Goal: Task Accomplishment & Management: Manage account settings

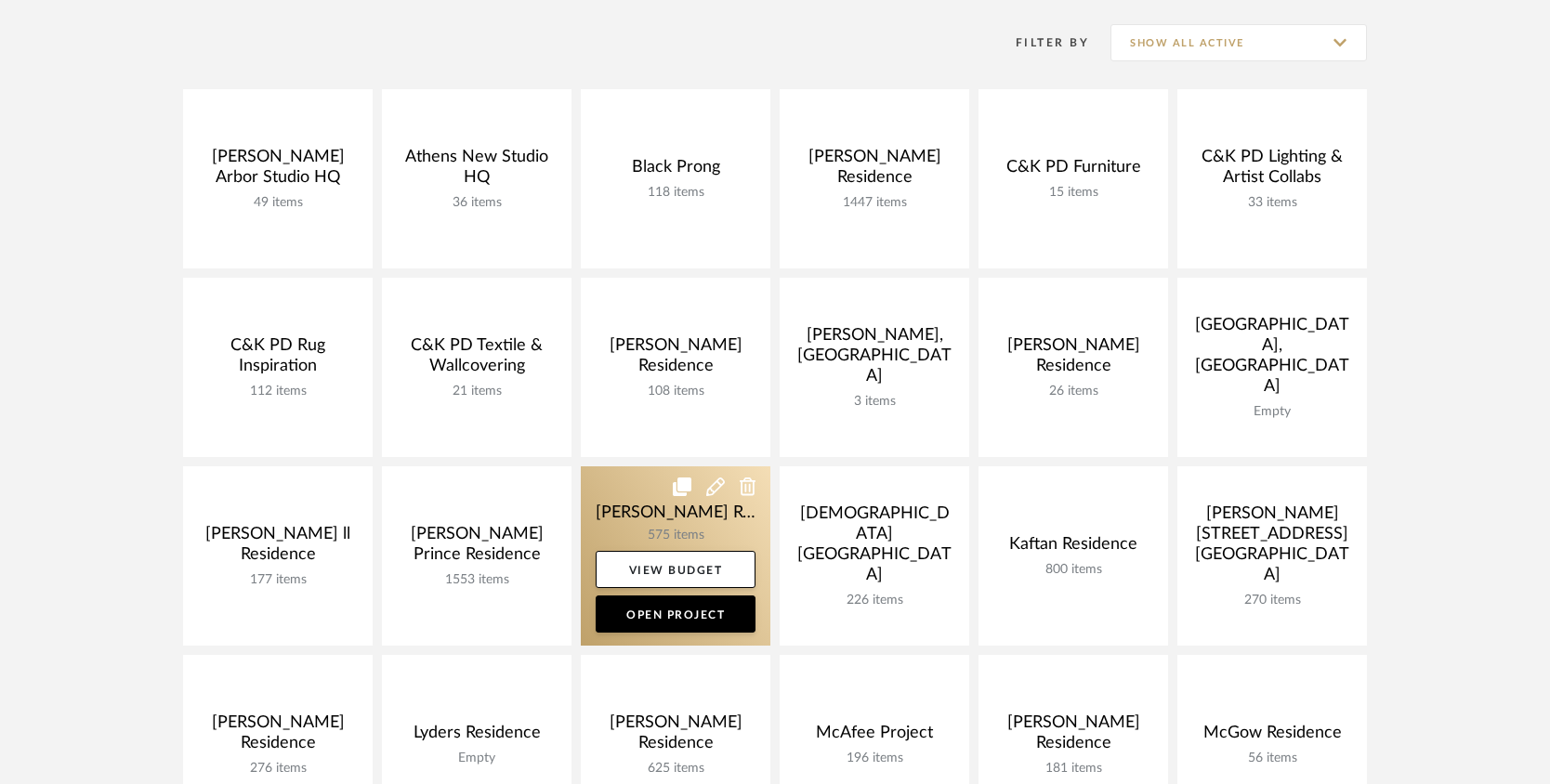
scroll to position [465, 0]
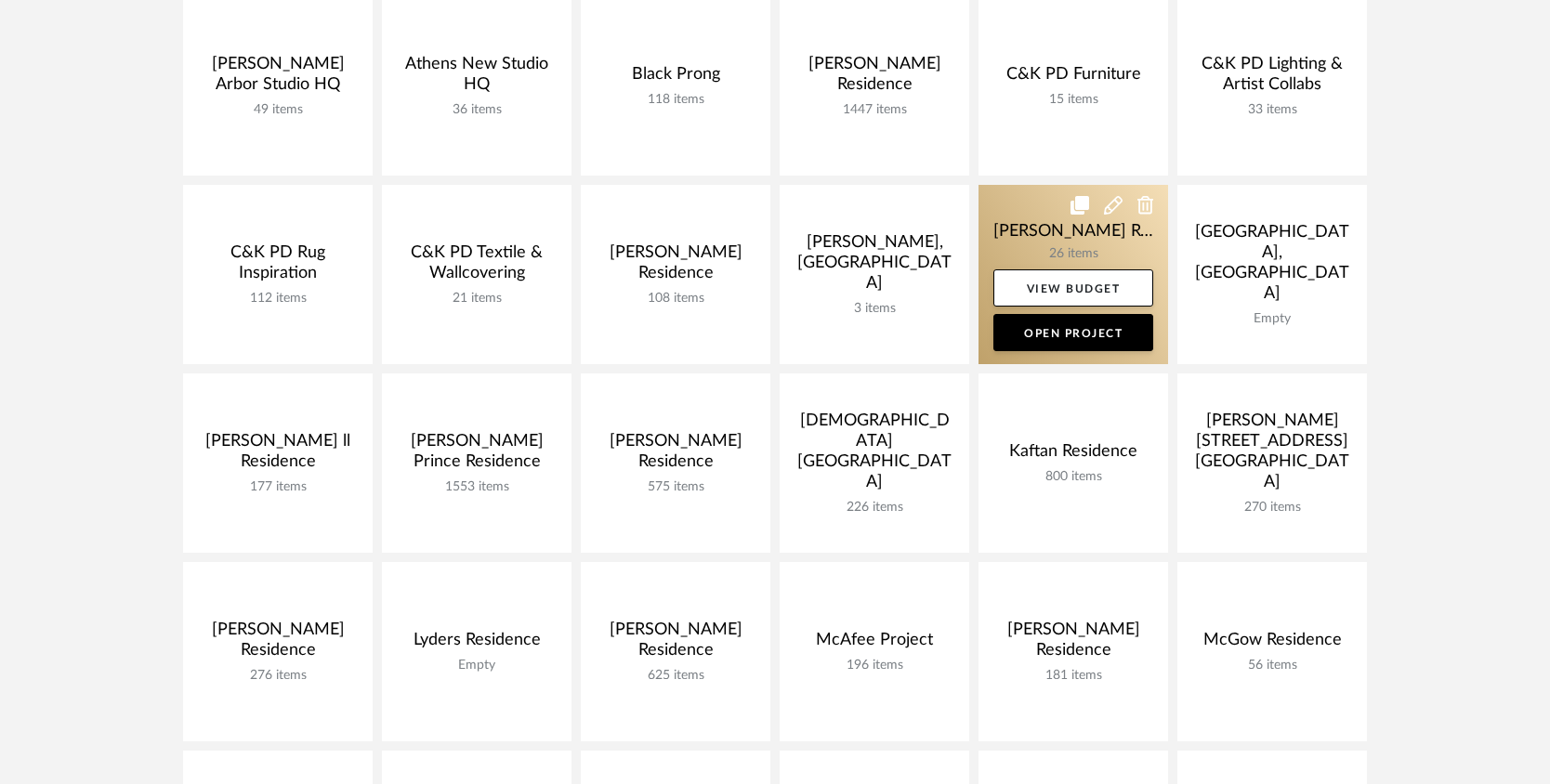
click at [1065, 246] on link at bounding box center [1073, 274] width 189 height 179
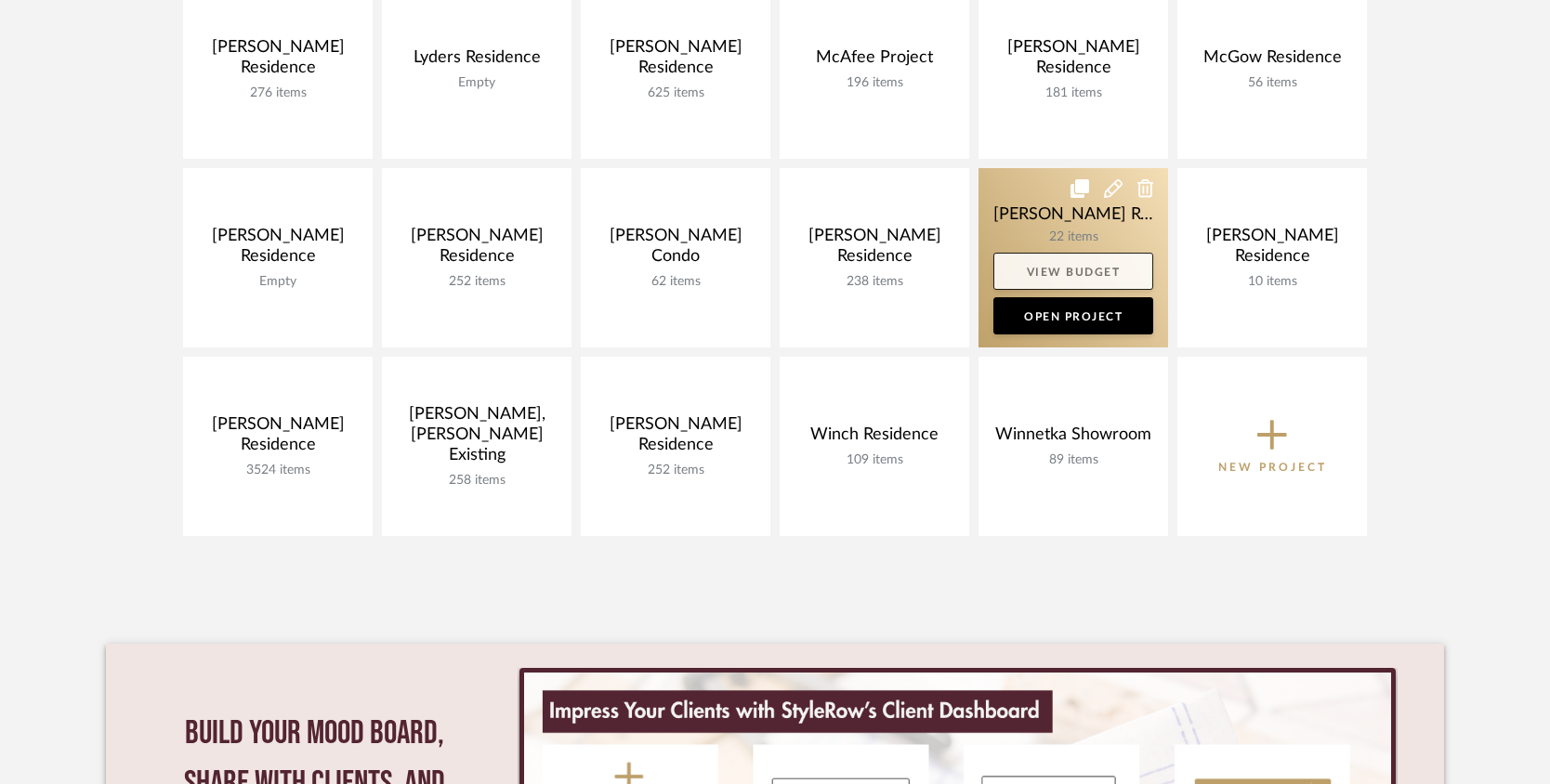
scroll to position [1021, 0]
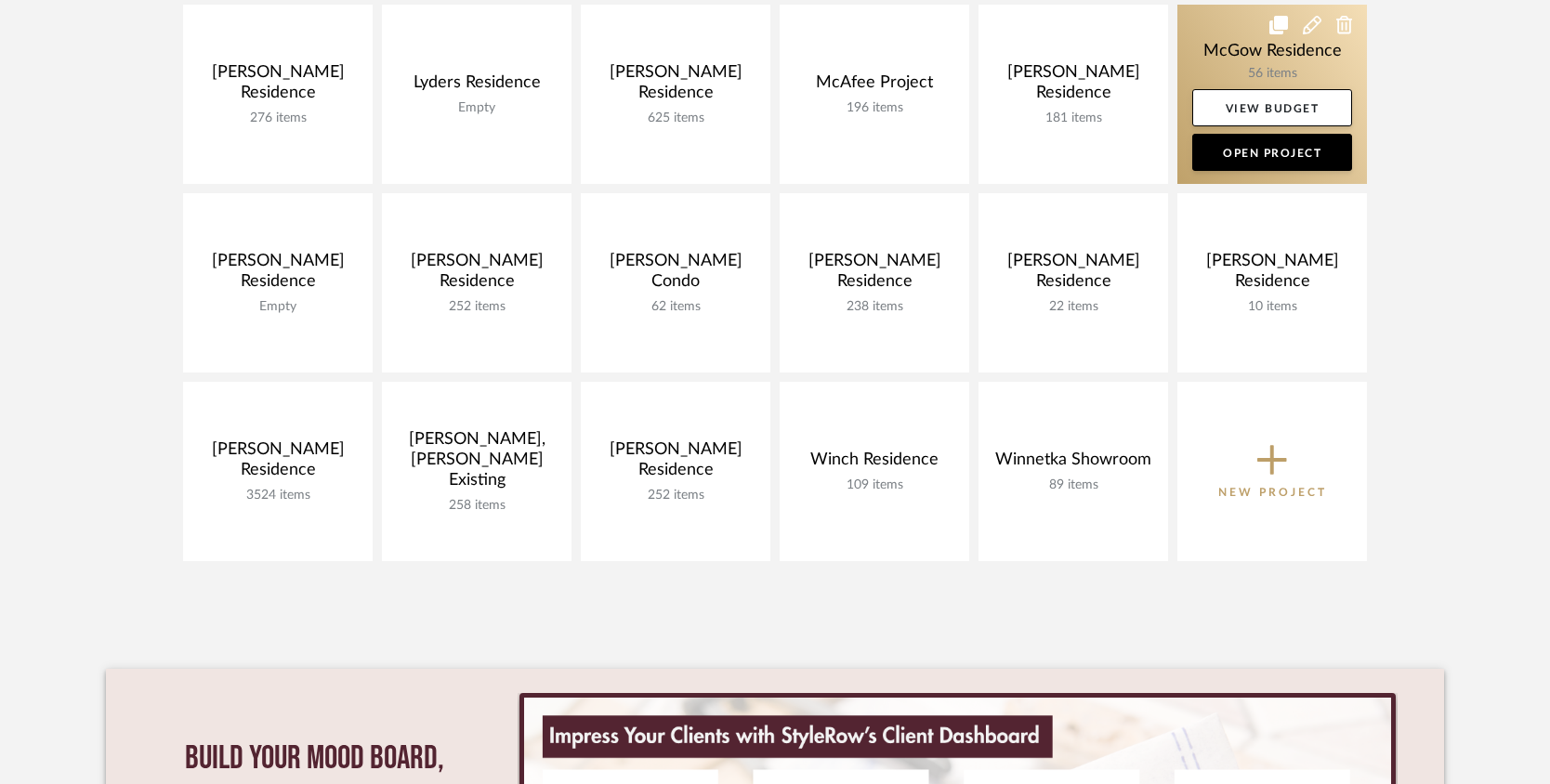
click at [1223, 83] on link at bounding box center [1272, 94] width 189 height 179
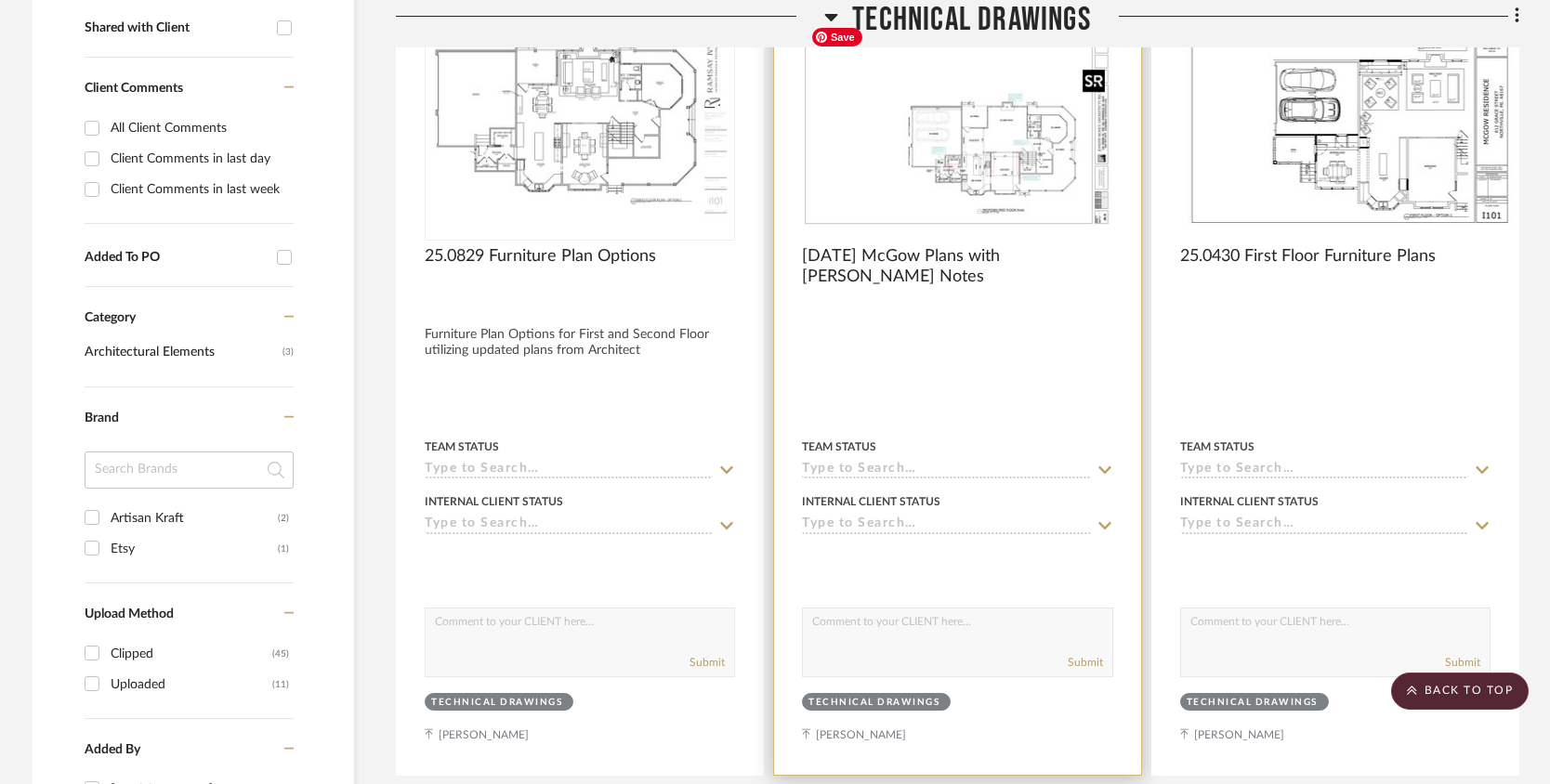
scroll to position [743, 0]
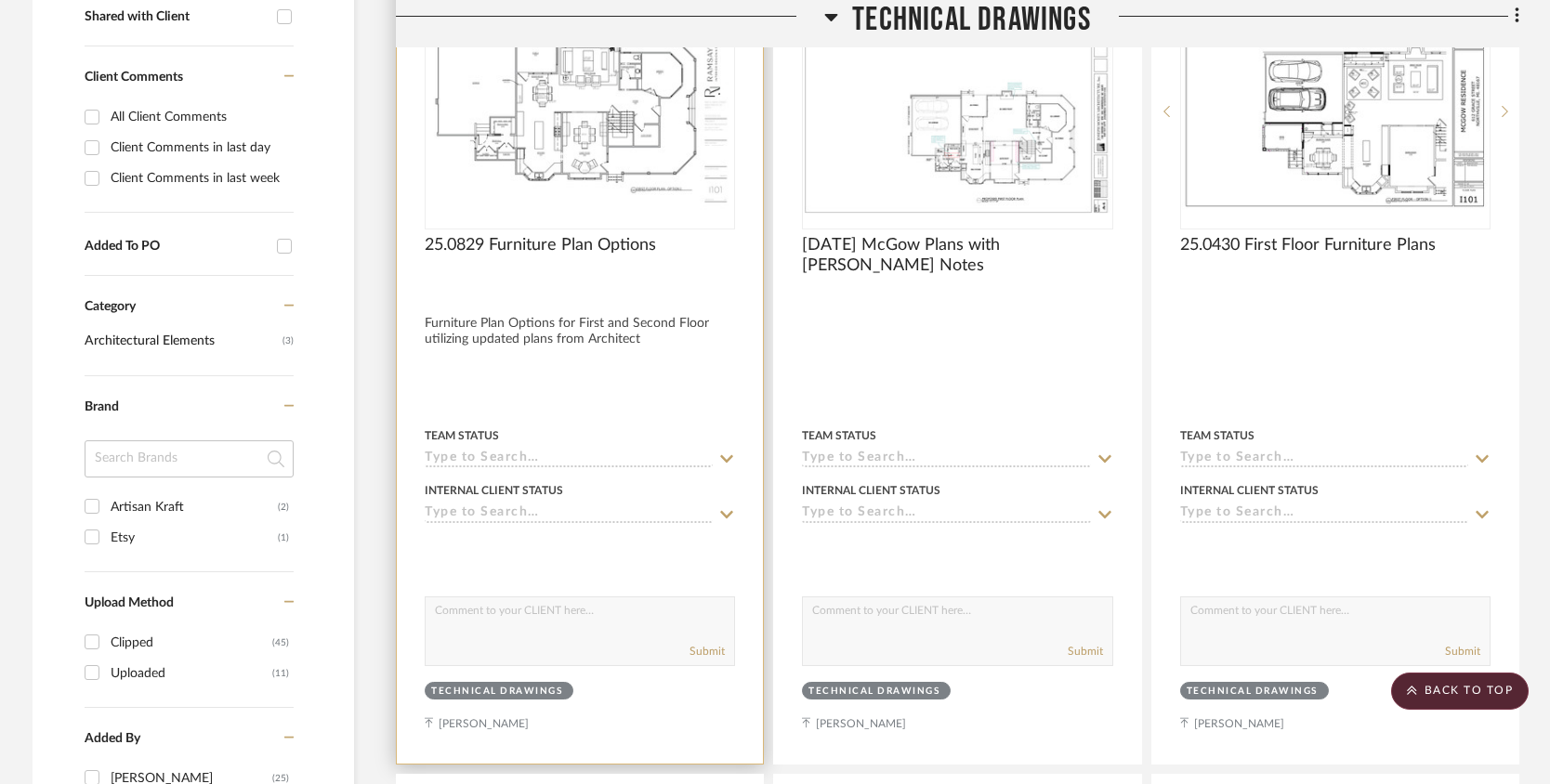
click at [511, 288] on div at bounding box center [579, 284] width 310 height 17
click at [600, 319] on div at bounding box center [579, 356] width 366 height 812
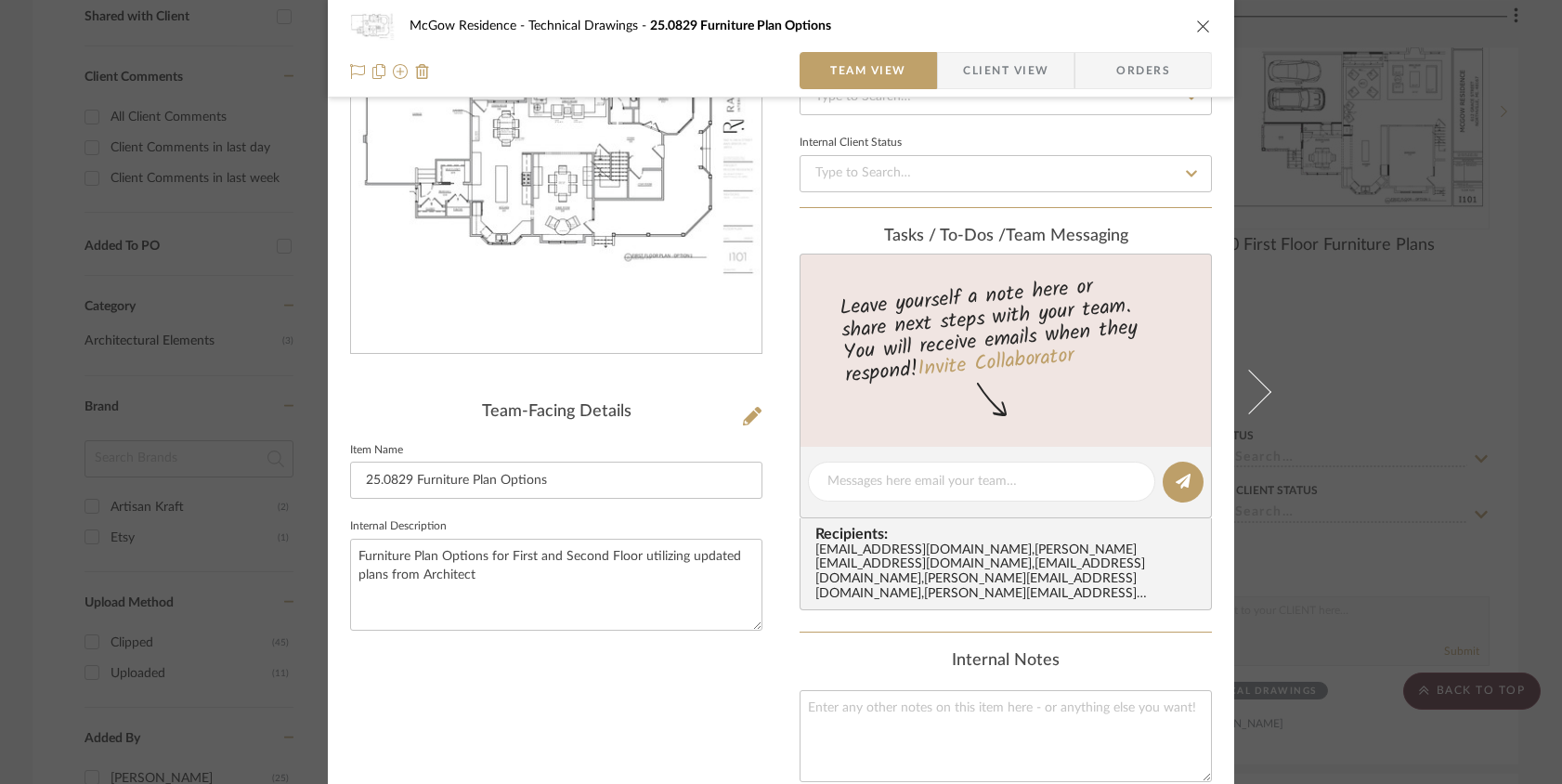
scroll to position [185, 0]
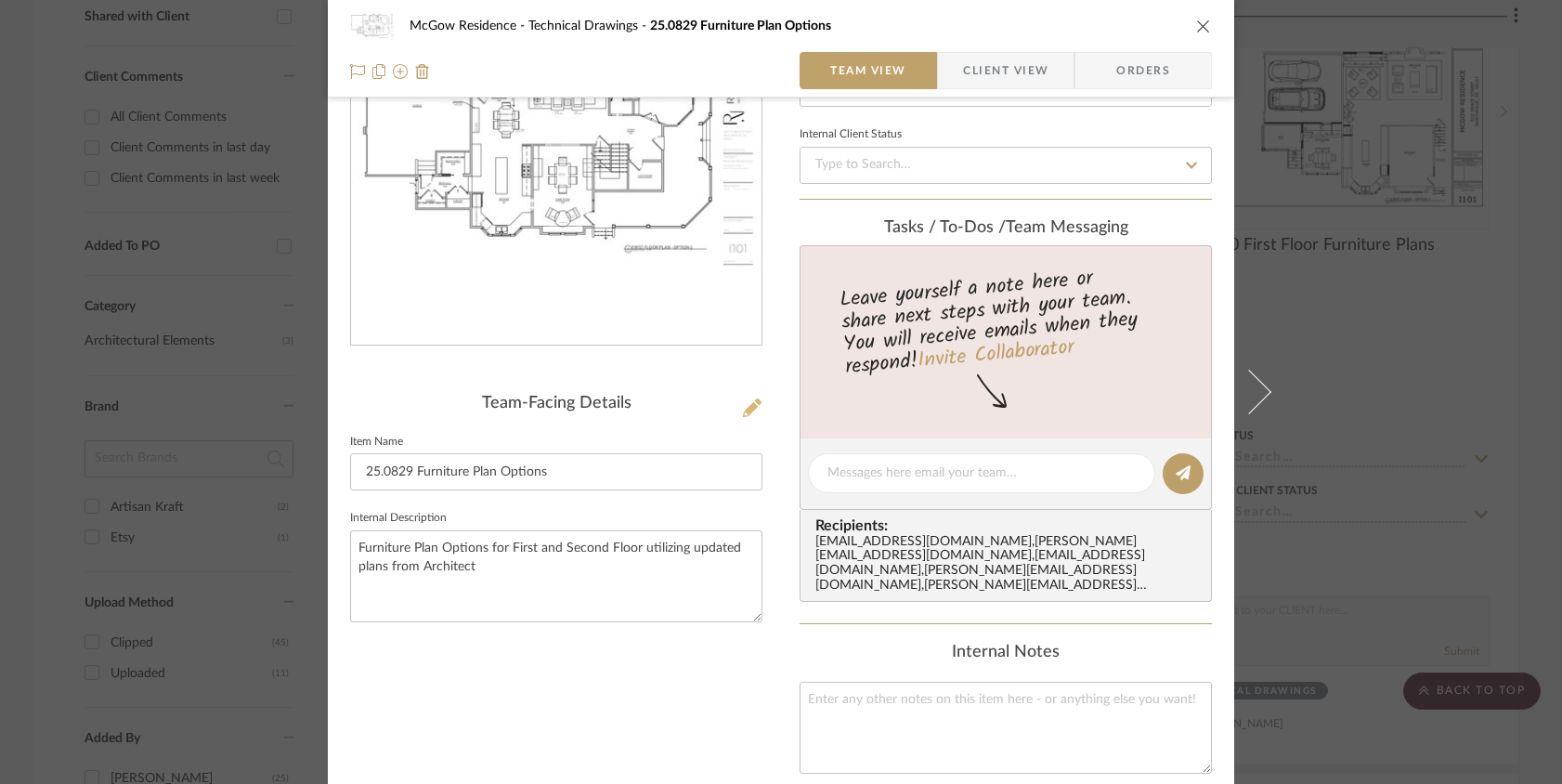
click at [743, 403] on icon at bounding box center [752, 407] width 19 height 19
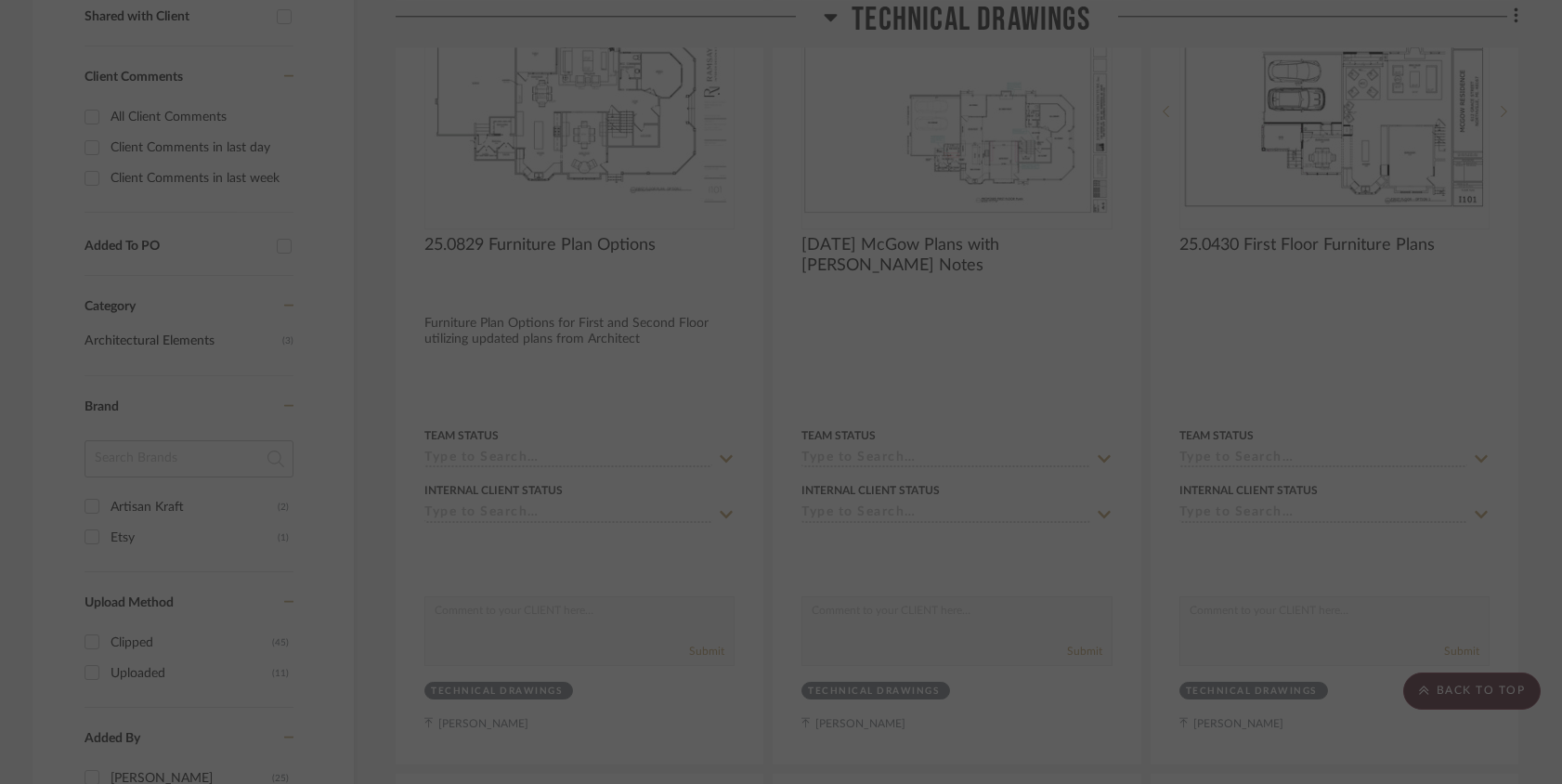
scroll to position [0, 0]
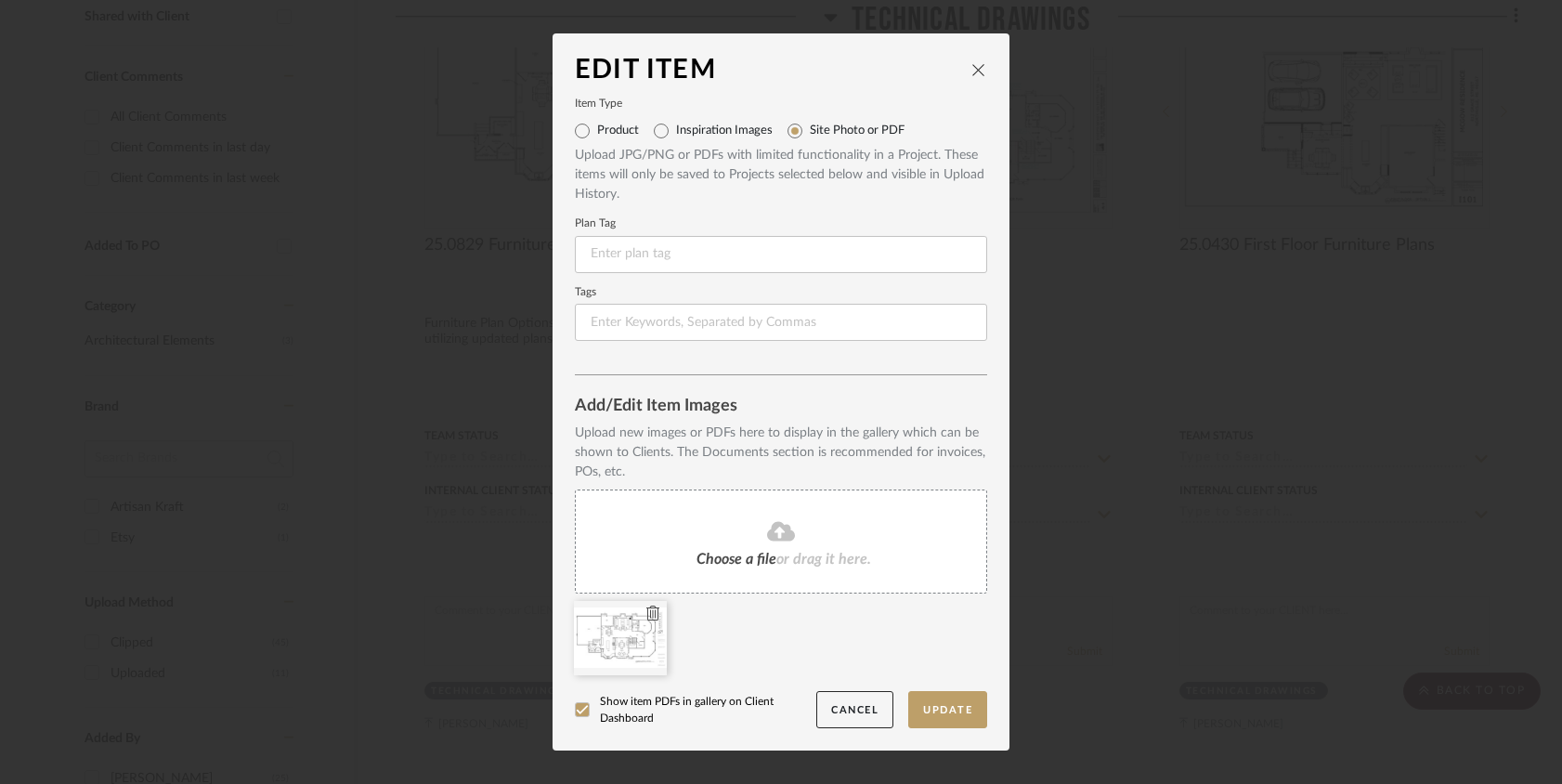
click at [647, 610] on icon at bounding box center [653, 613] width 13 height 15
click at [927, 708] on button "Update" at bounding box center [948, 710] width 79 height 38
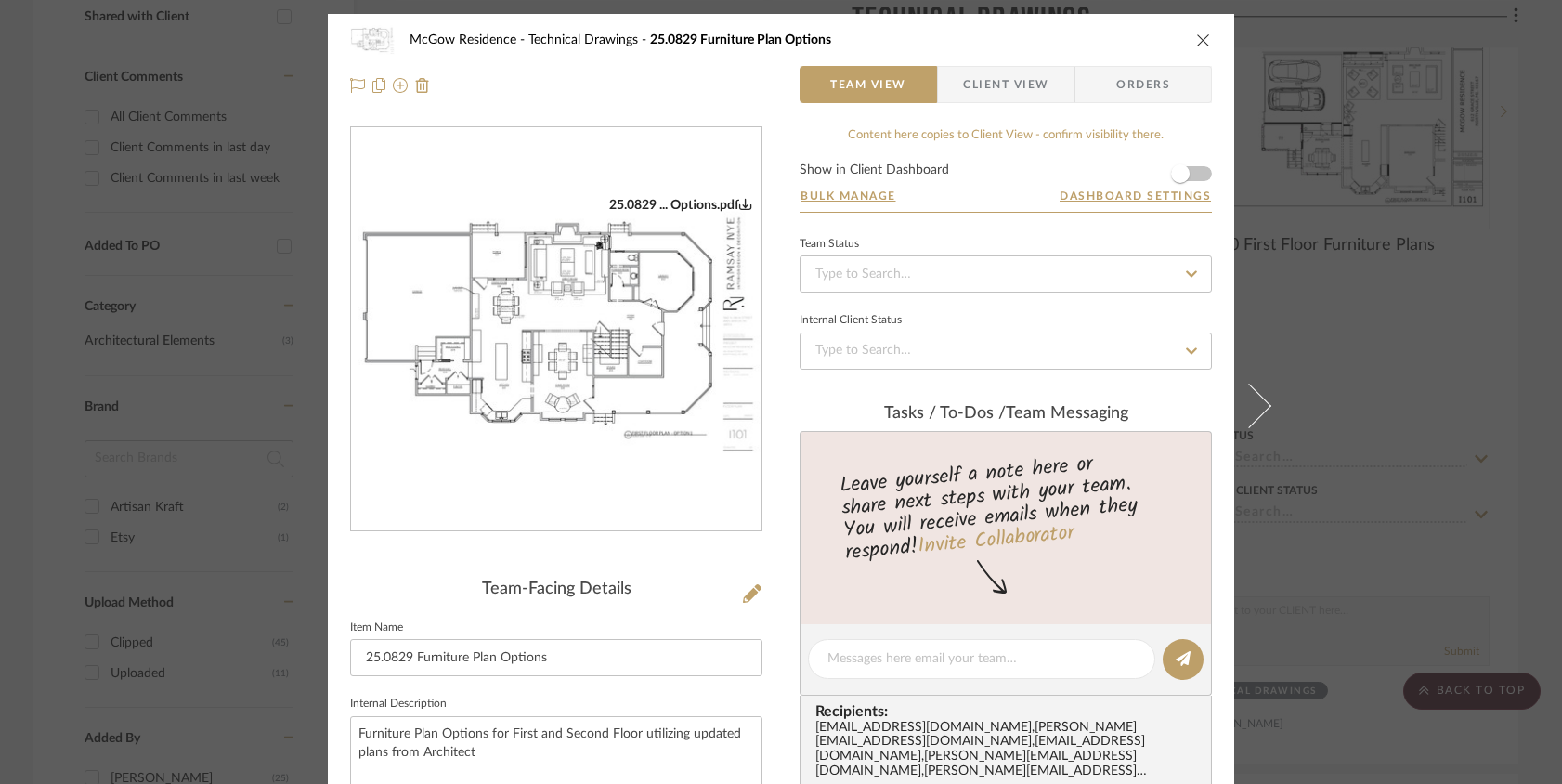
click at [1197, 38] on icon "close" at bounding box center [1204, 40] width 15 height 15
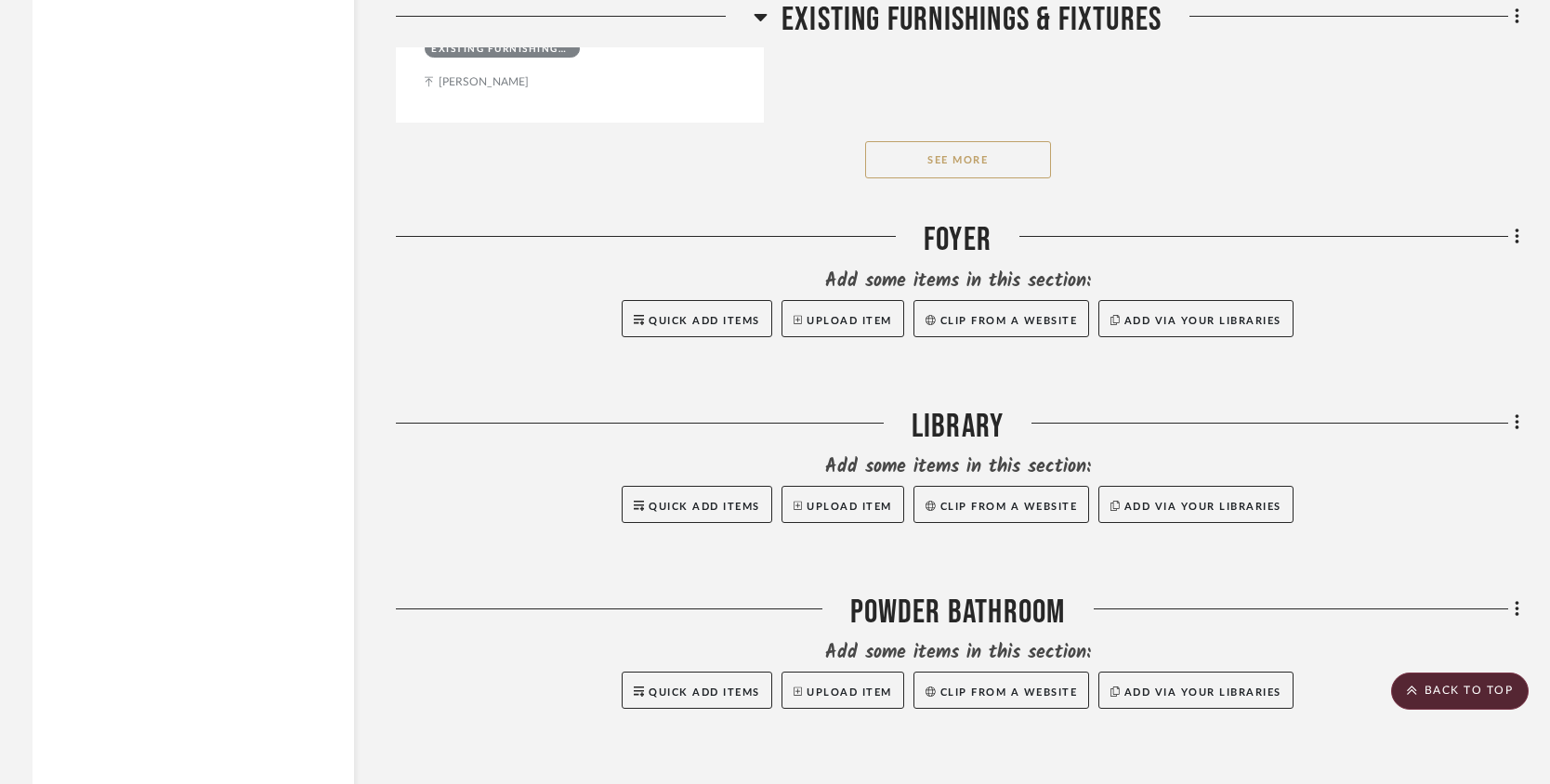
scroll to position [10028, 0]
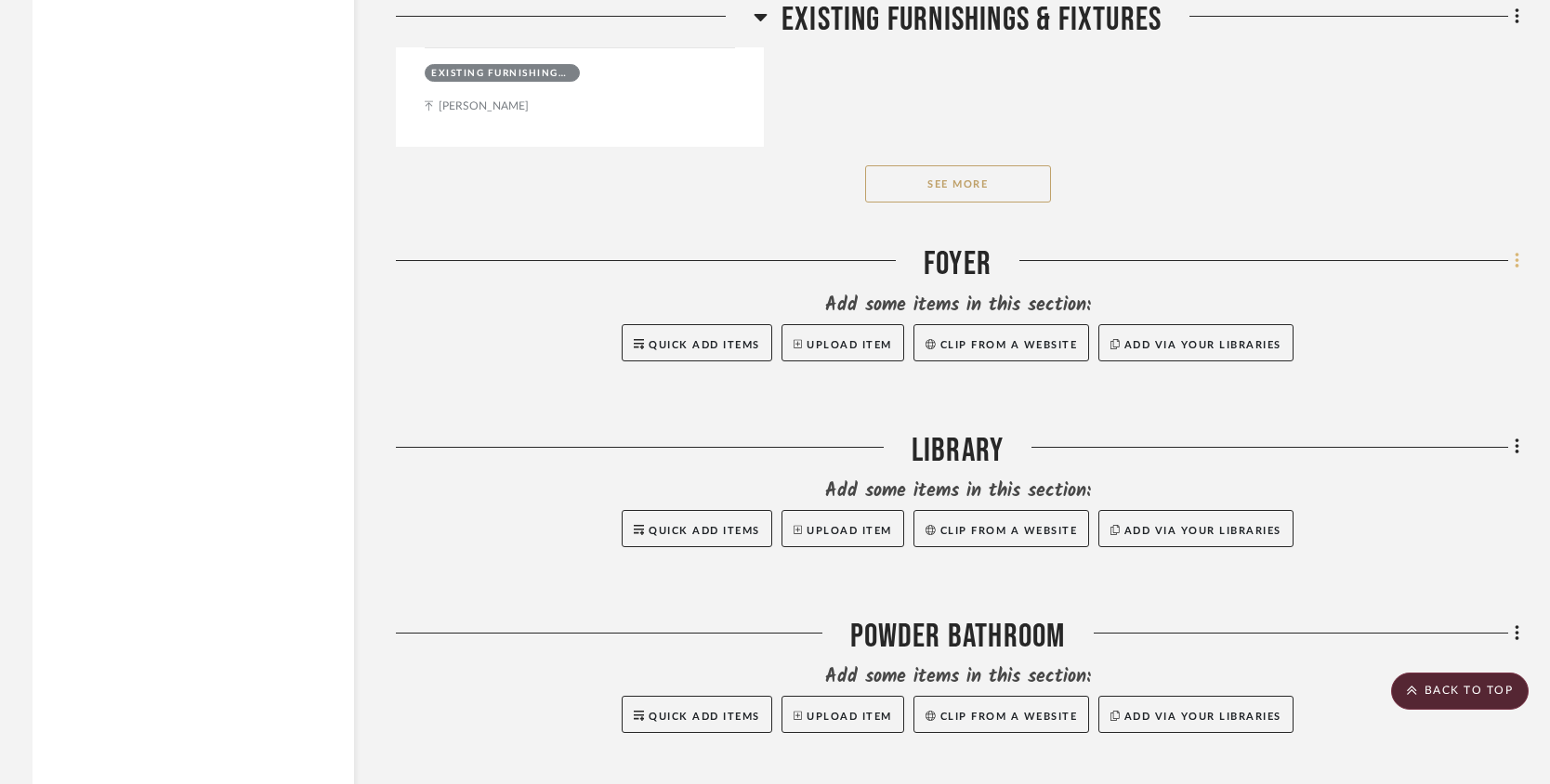
click at [1512, 267] on fa-icon at bounding box center [1513, 262] width 12 height 31
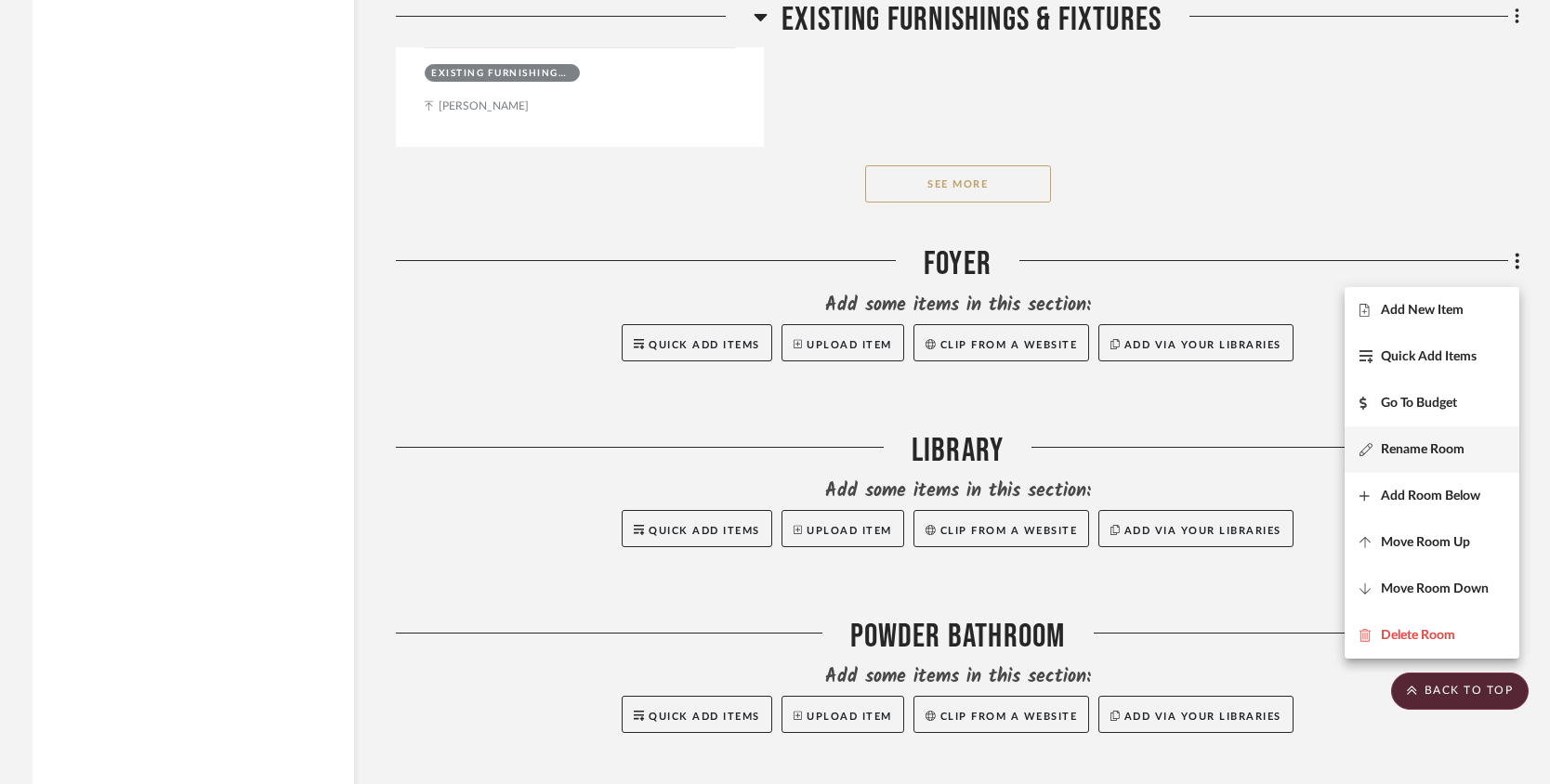
click at [1420, 439] on button "Rename Room" at bounding box center [1431, 450] width 174 height 47
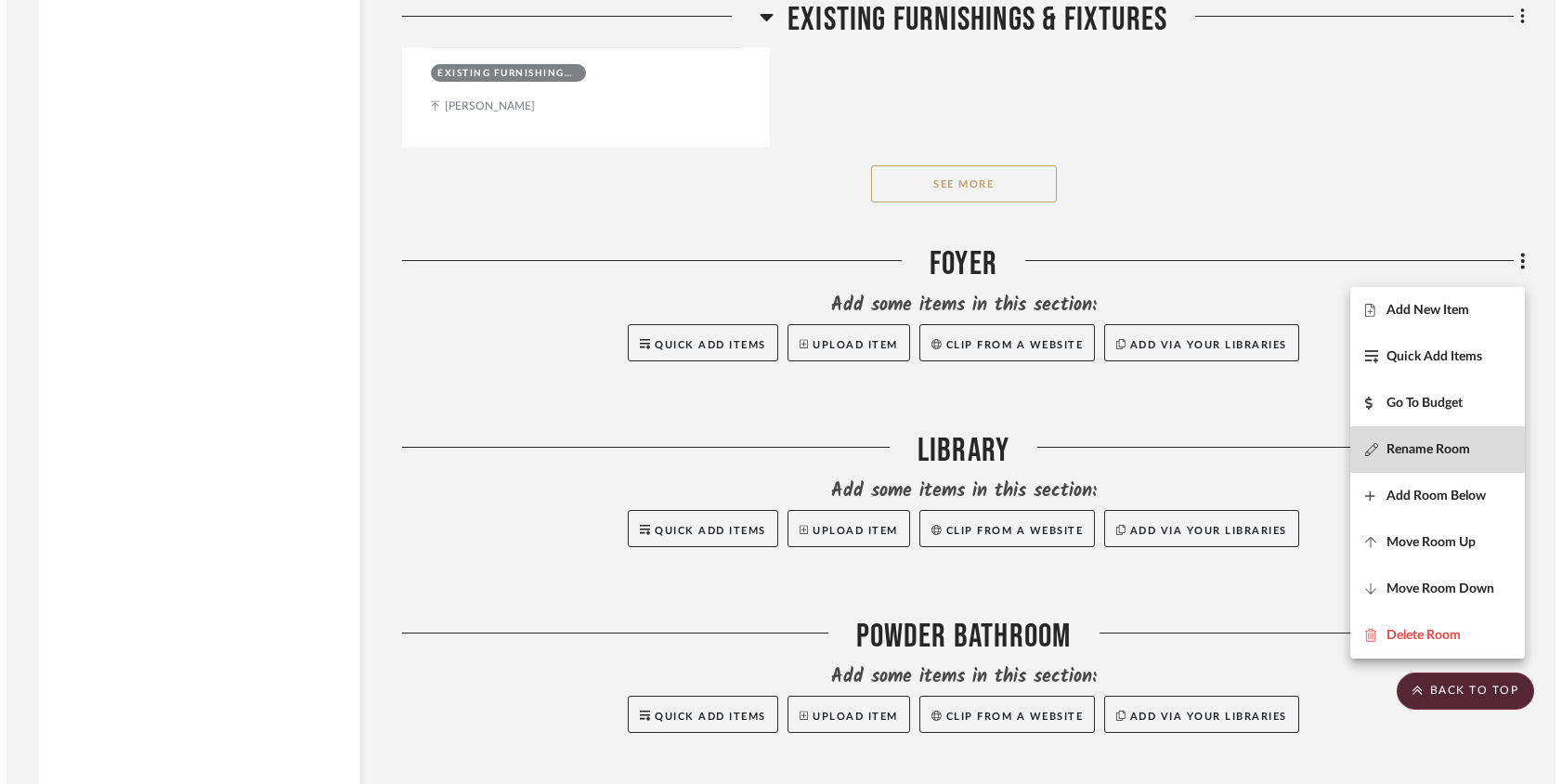
scroll to position [0, 0]
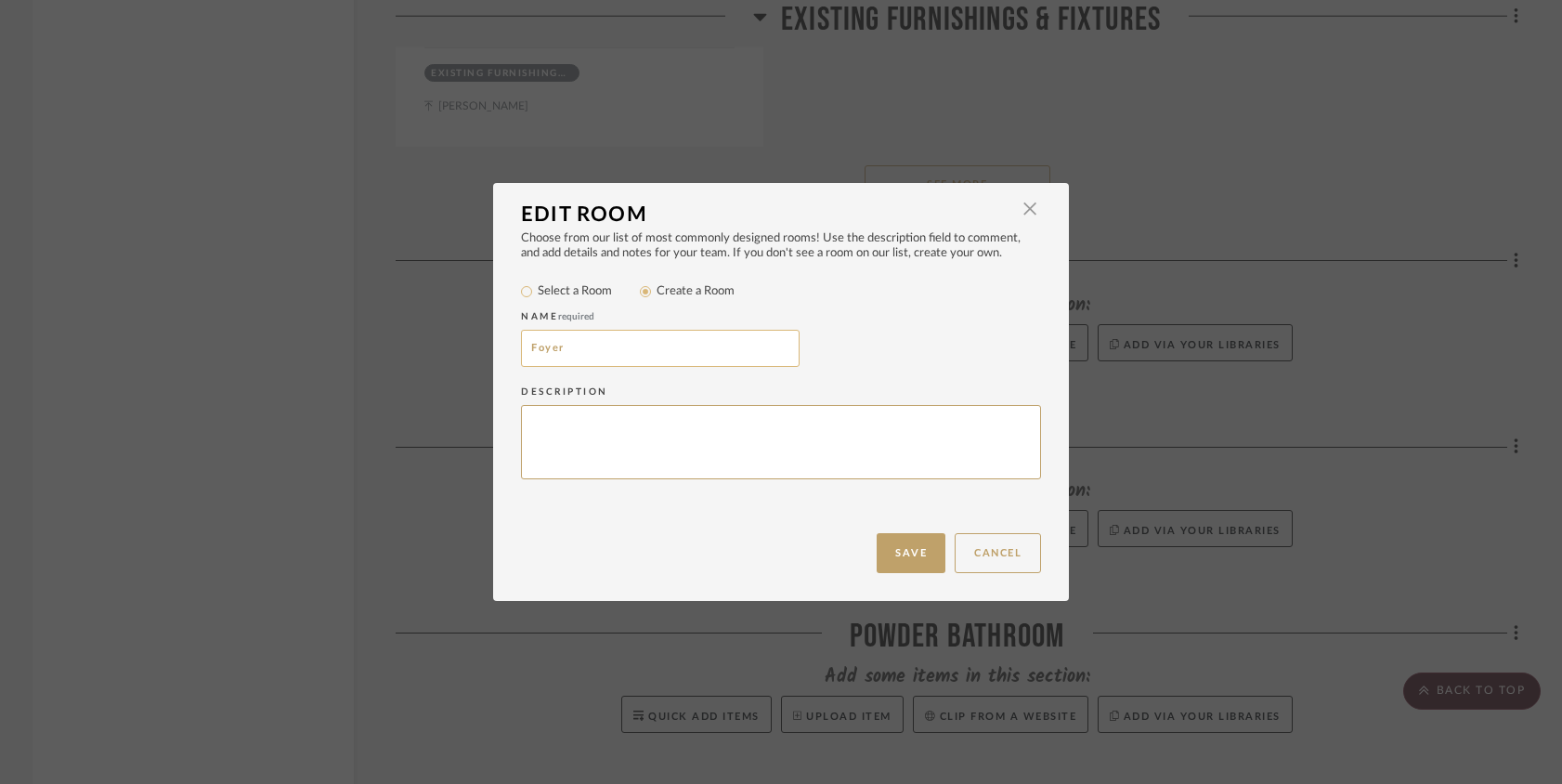
click at [523, 348] on input "Foyer" at bounding box center [660, 348] width 278 height 37
type input "101 Foyer"
click at [918, 547] on button "Save" at bounding box center [911, 553] width 68 height 40
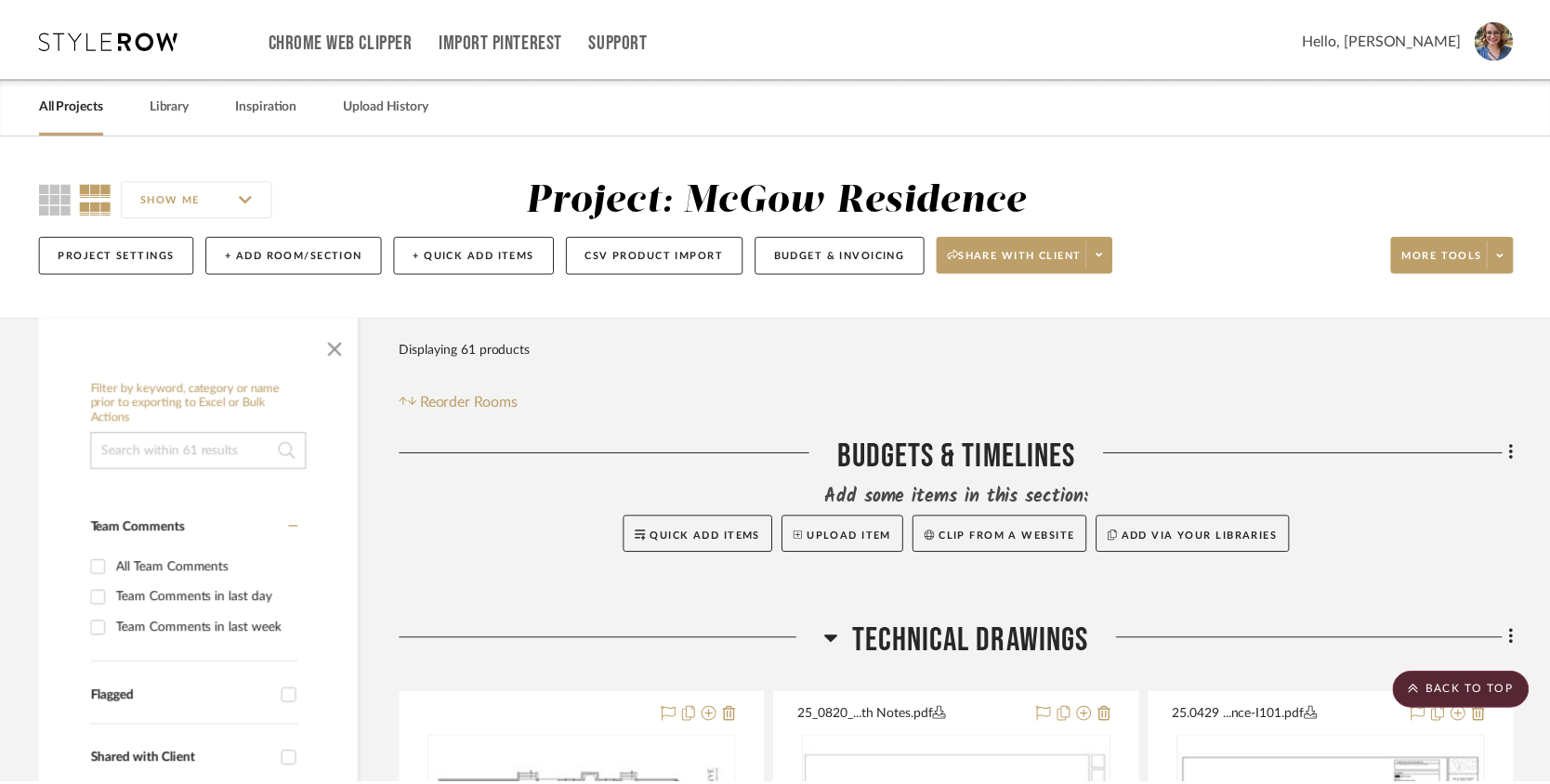
scroll to position [10028, 0]
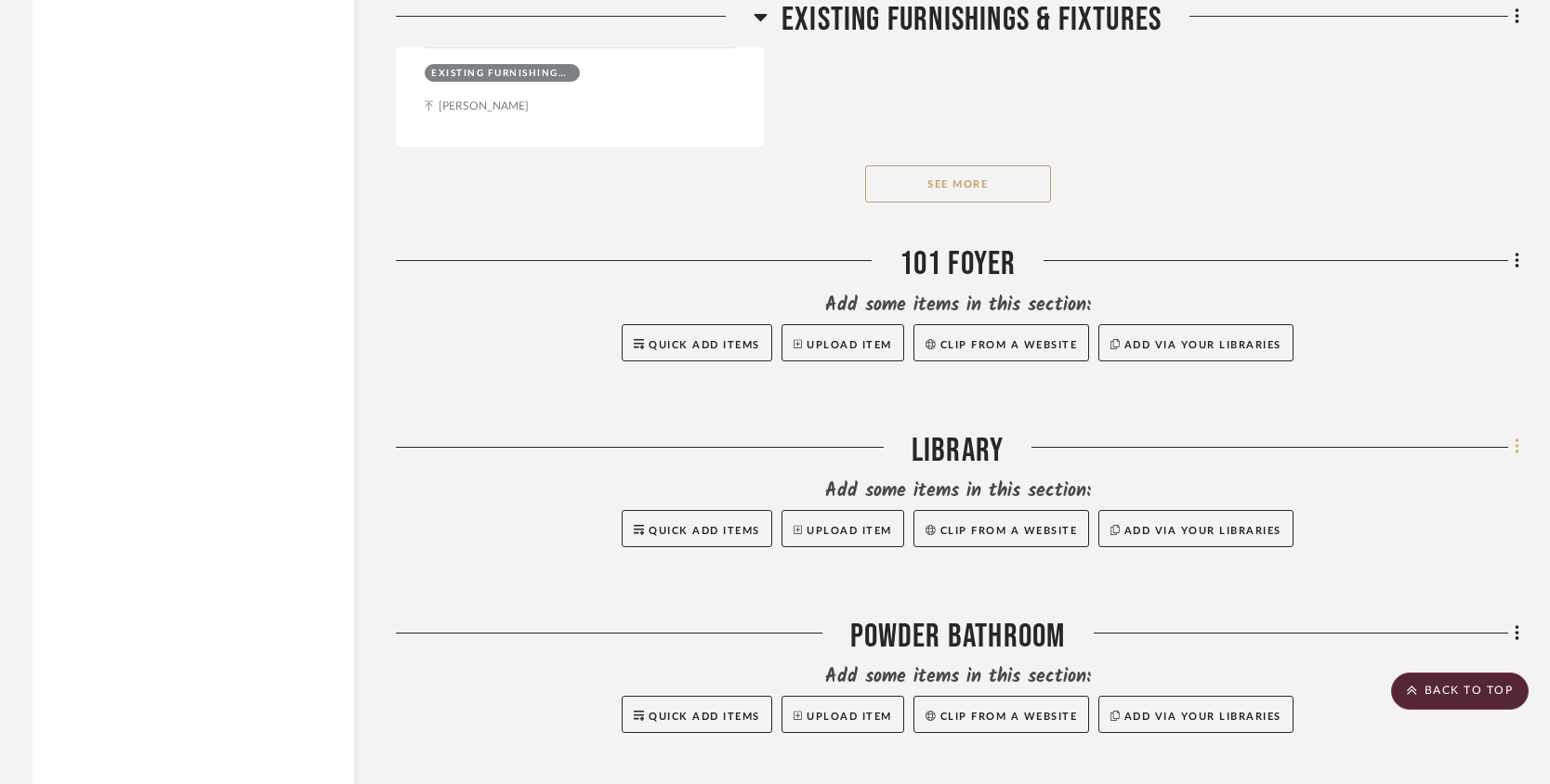
click at [1514, 455] on icon at bounding box center [1516, 447] width 4 height 16
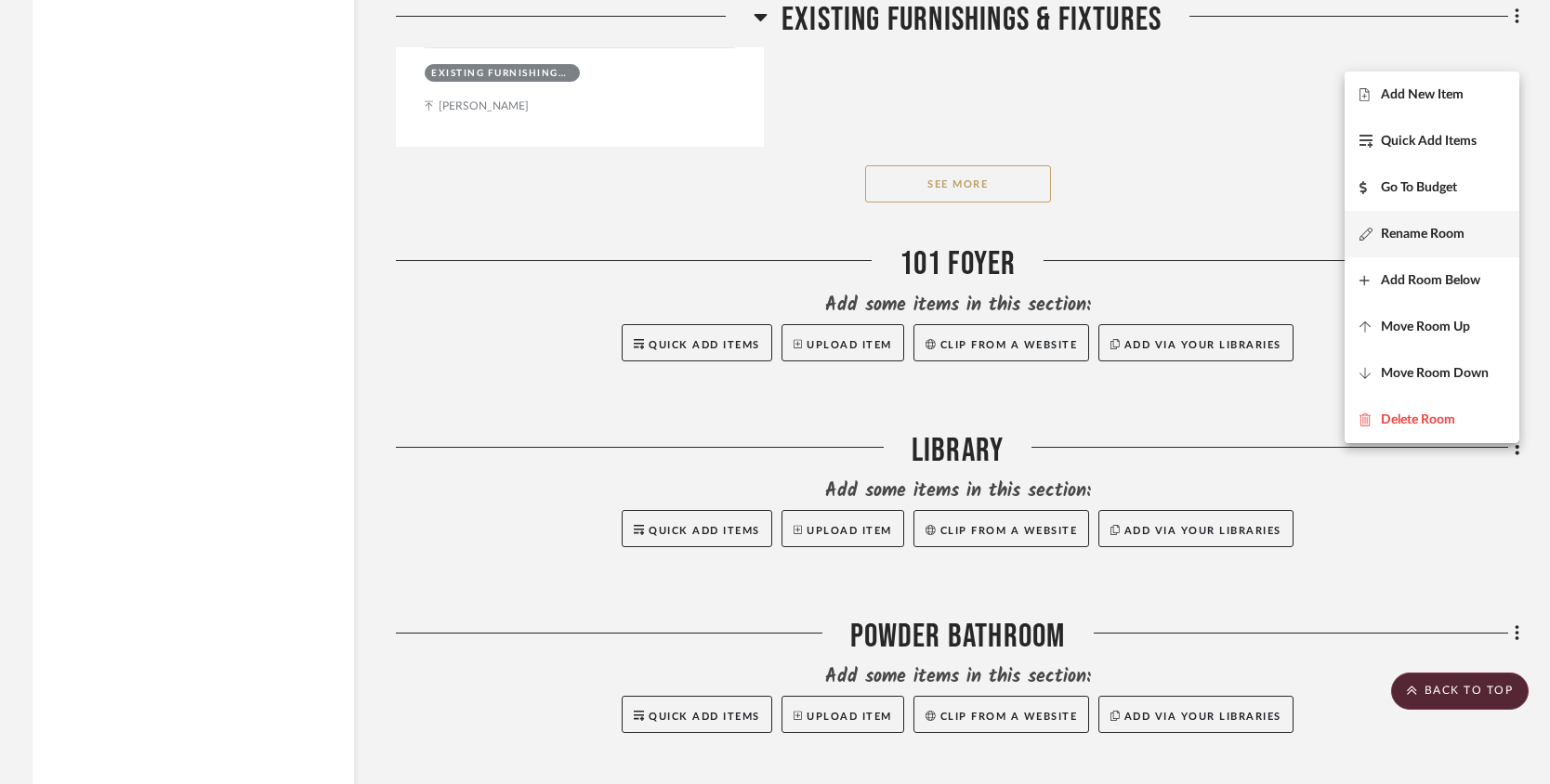
click at [1407, 231] on span "Rename Room" at bounding box center [1422, 233] width 83 height 16
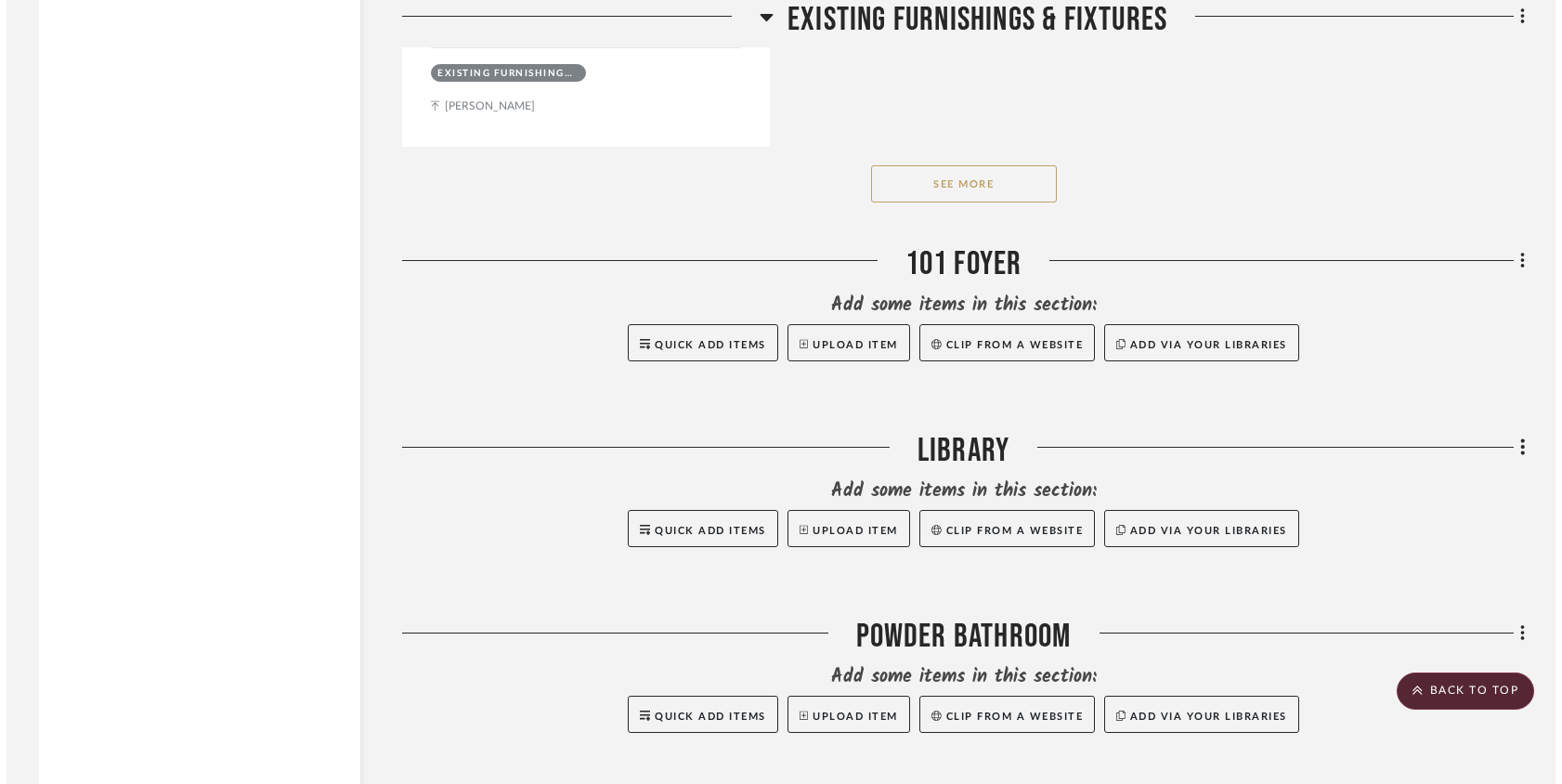
scroll to position [0, 0]
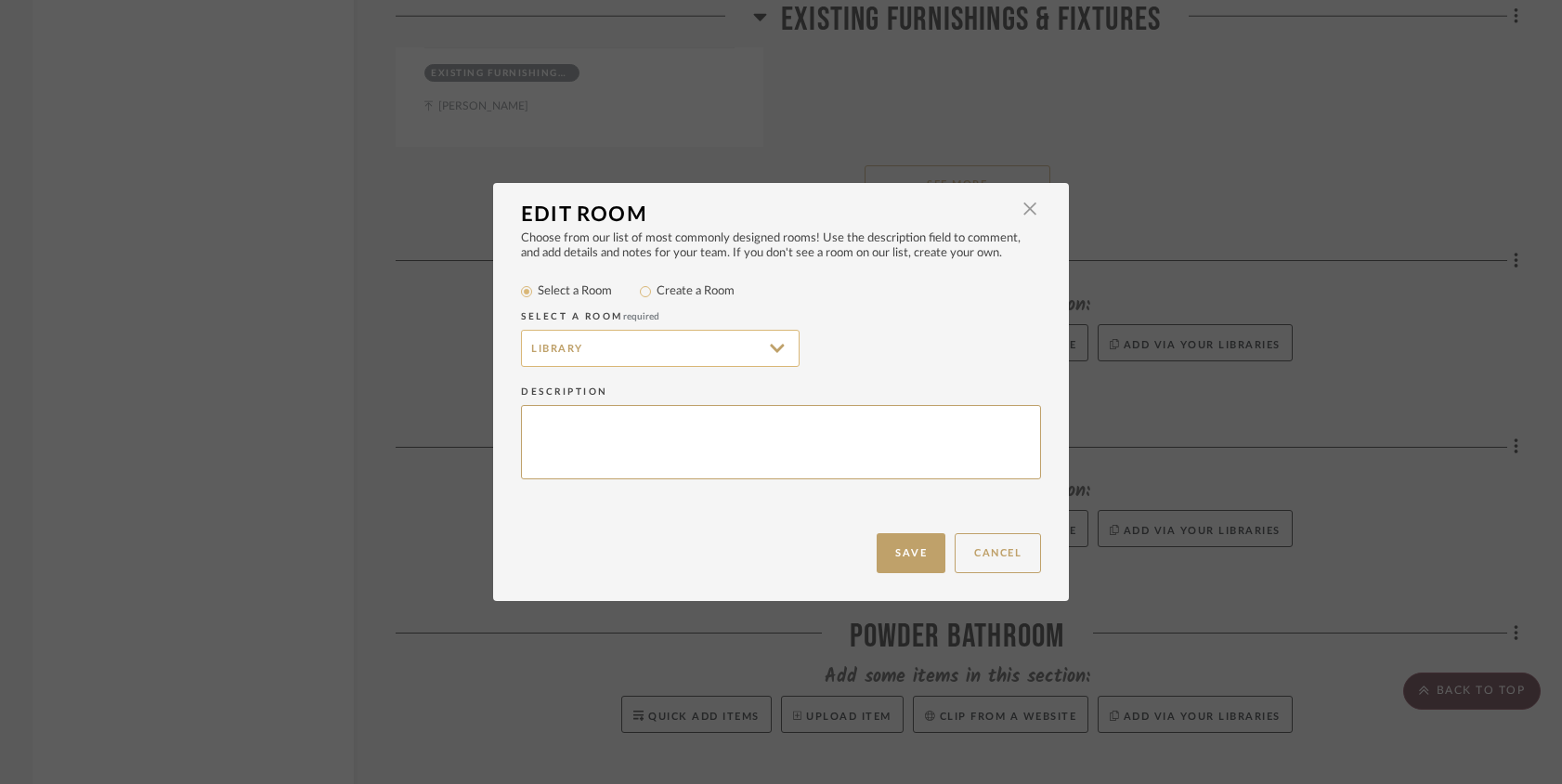
click at [524, 349] on input "Library" at bounding box center [660, 348] width 278 height 37
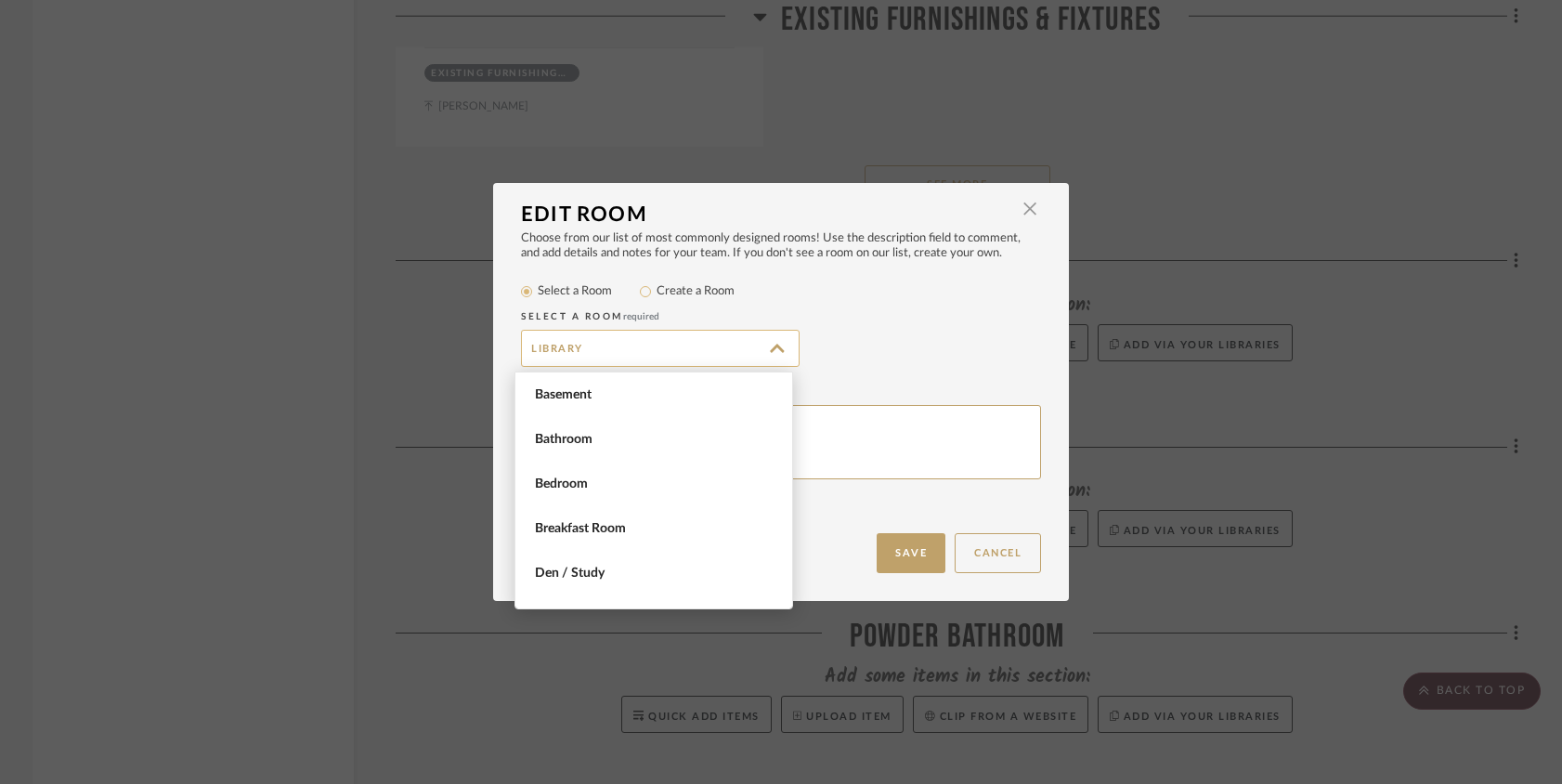
scroll to position [892, 0]
click at [857, 307] on div "Select a room required" at bounding box center [781, 317] width 520 height 19
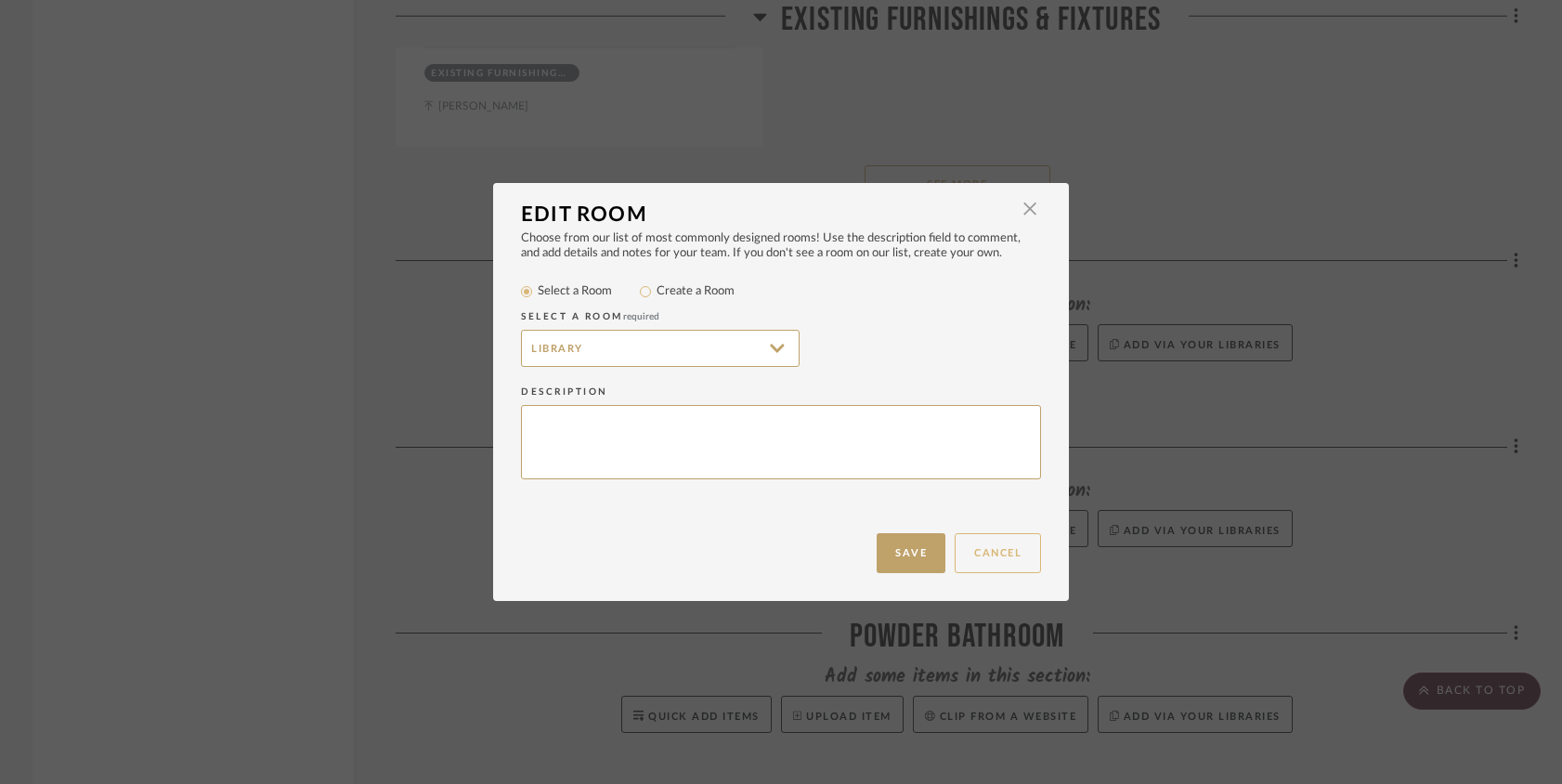
click at [996, 547] on button "Cancel" at bounding box center [998, 553] width 86 height 40
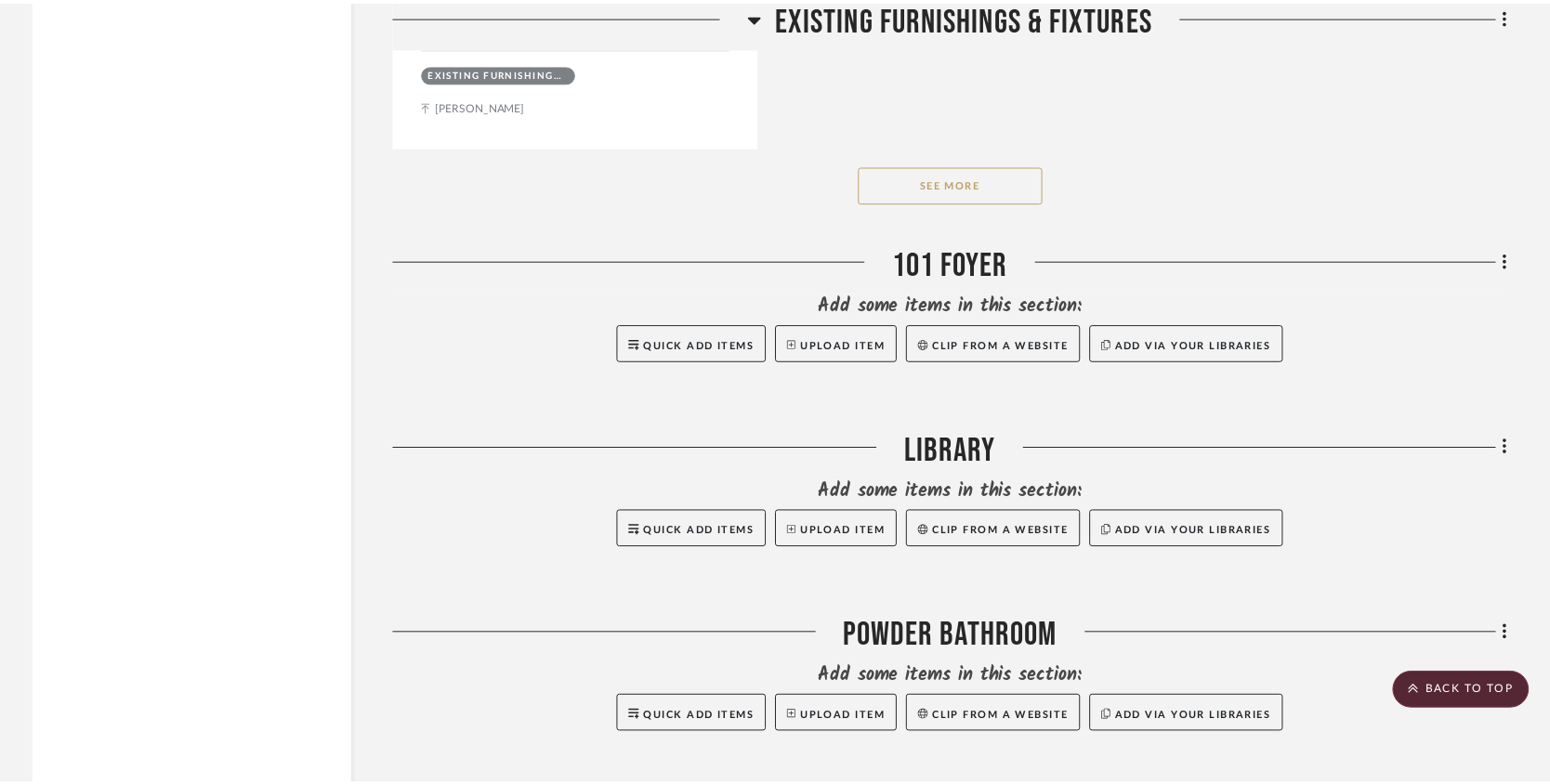
scroll to position [10028, 0]
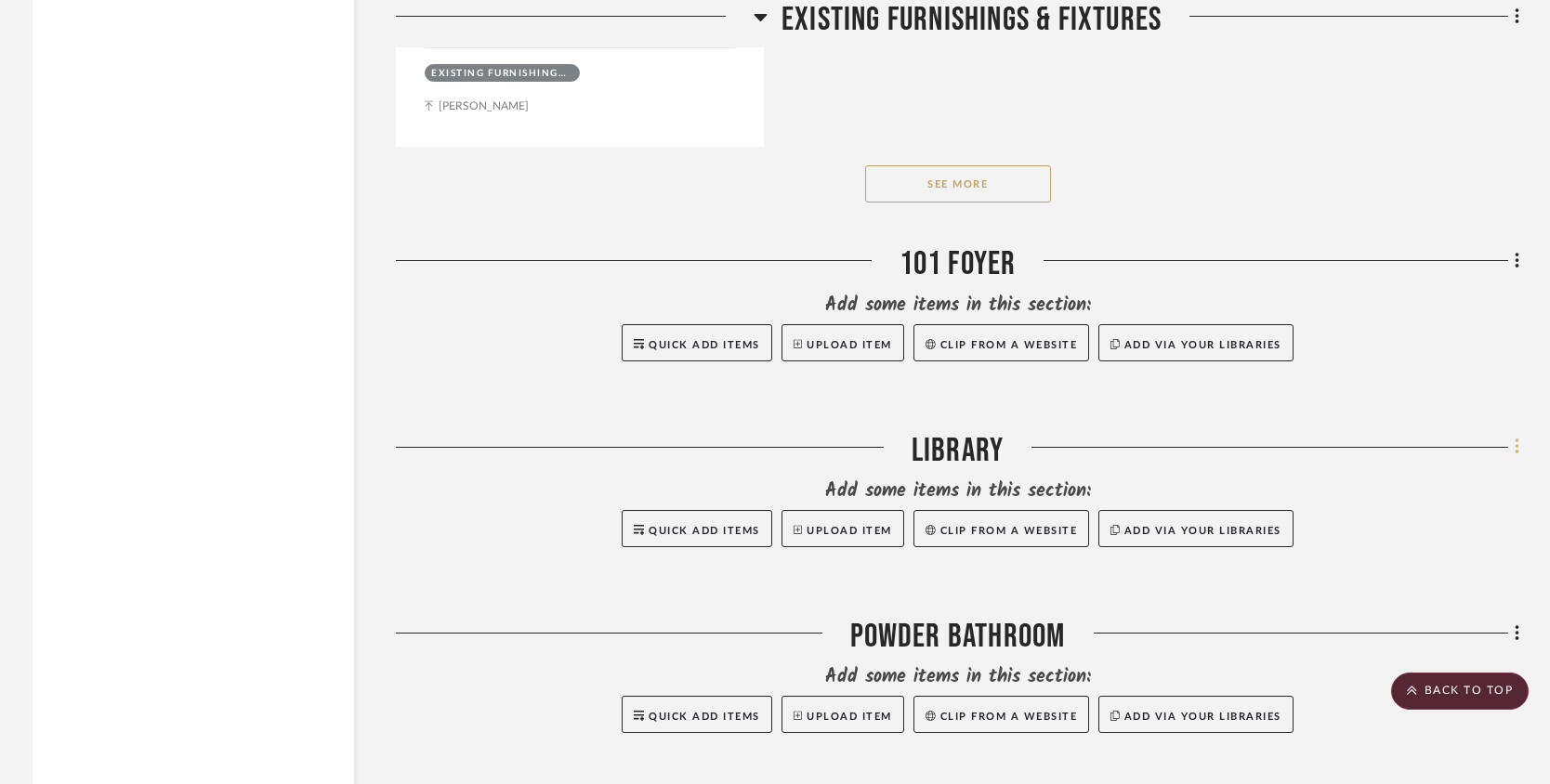
click at [1516, 455] on icon at bounding box center [1516, 447] width 4 height 16
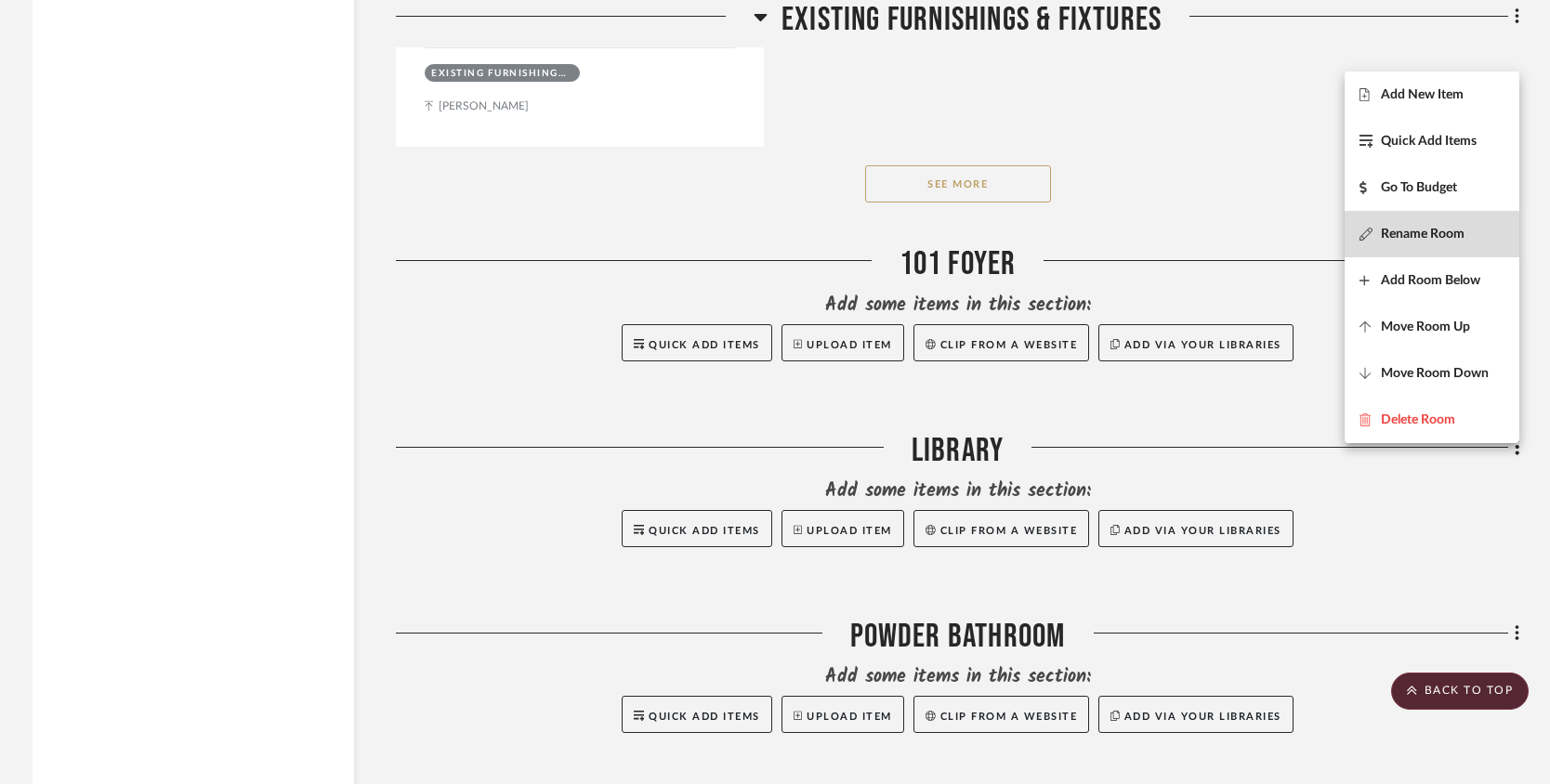
click at [1419, 233] on span "Rename Room" at bounding box center [1422, 233] width 83 height 16
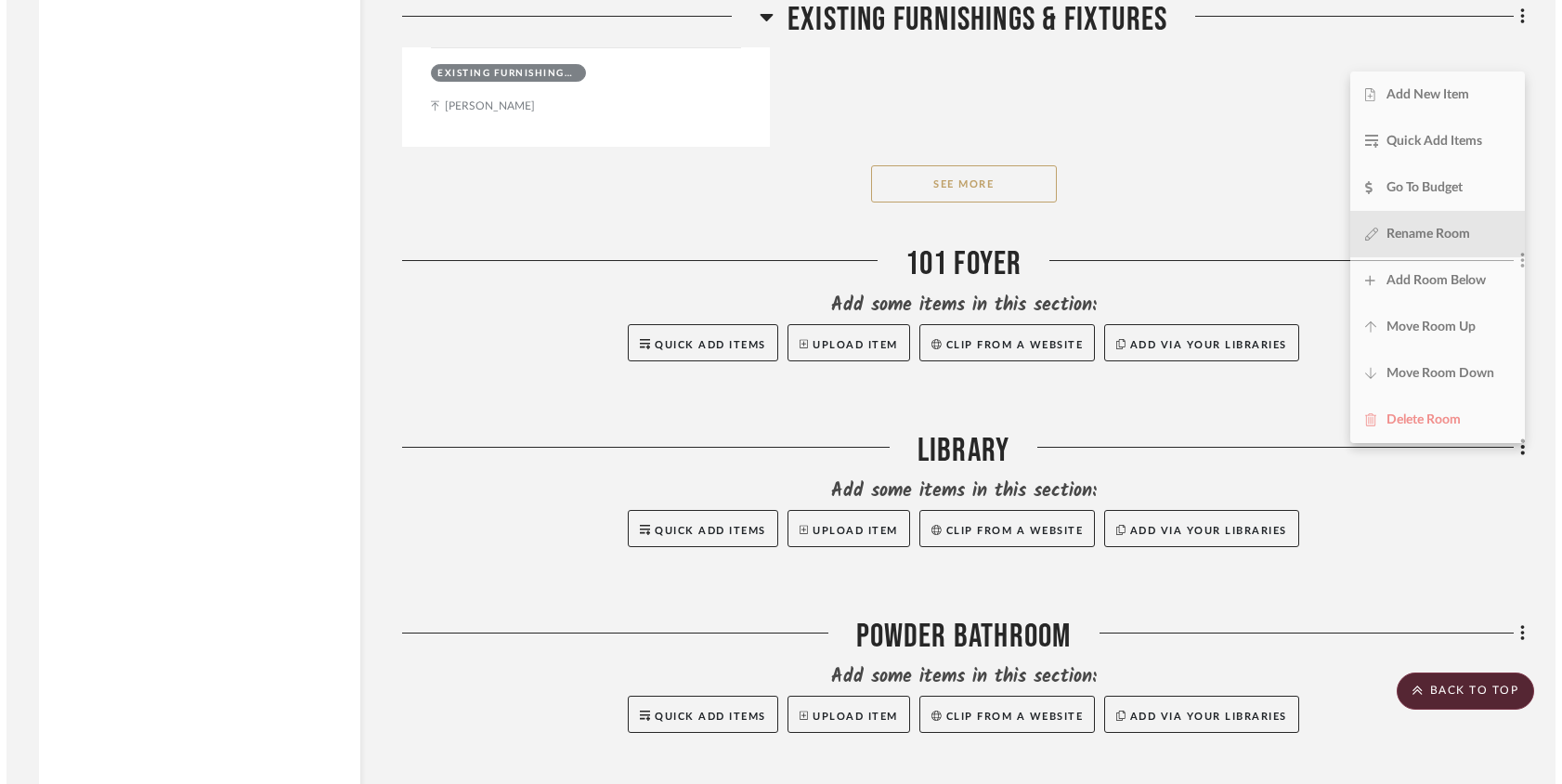
scroll to position [0, 0]
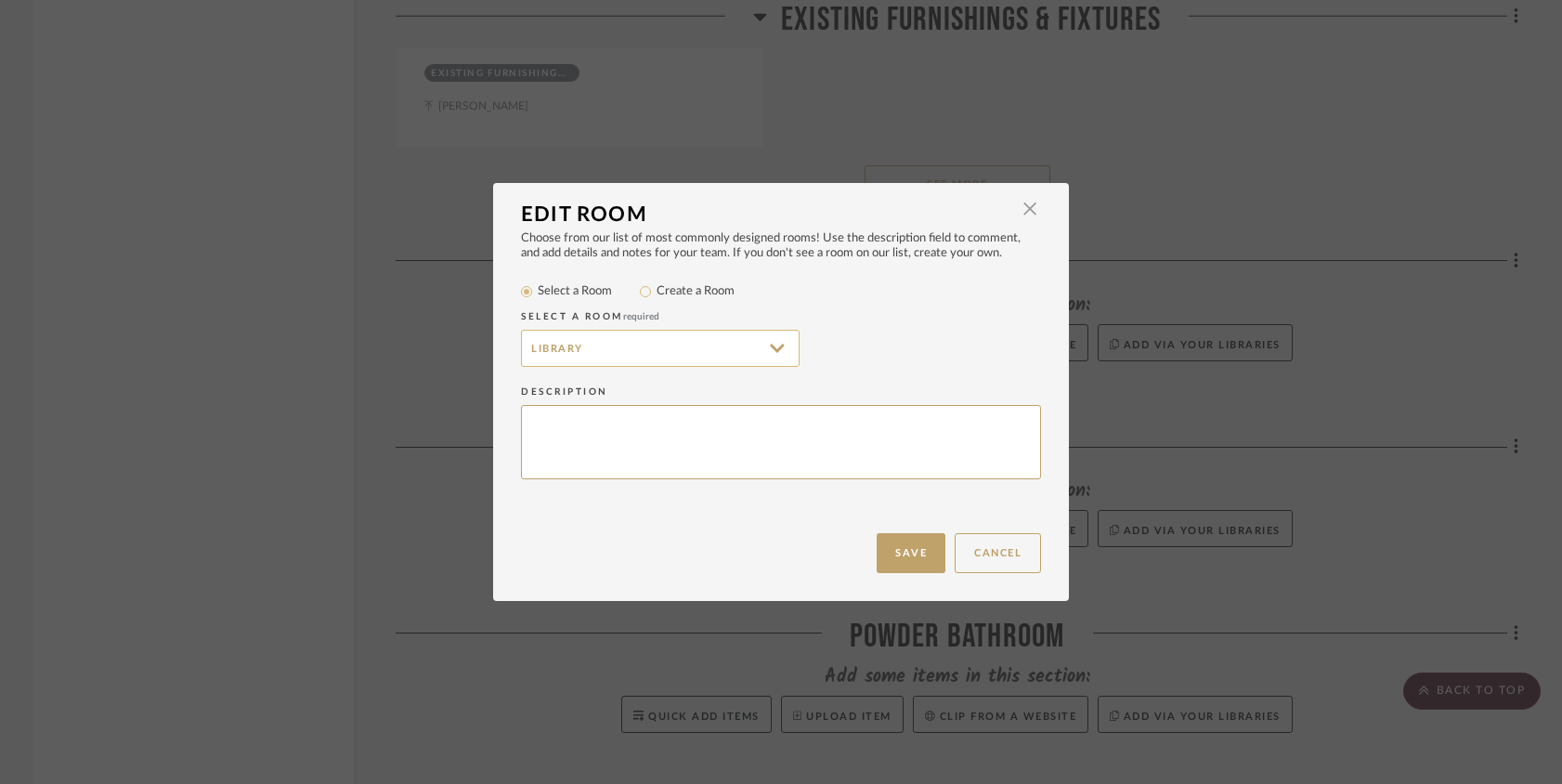
click at [648, 347] on input "Library" at bounding box center [660, 348] width 278 height 37
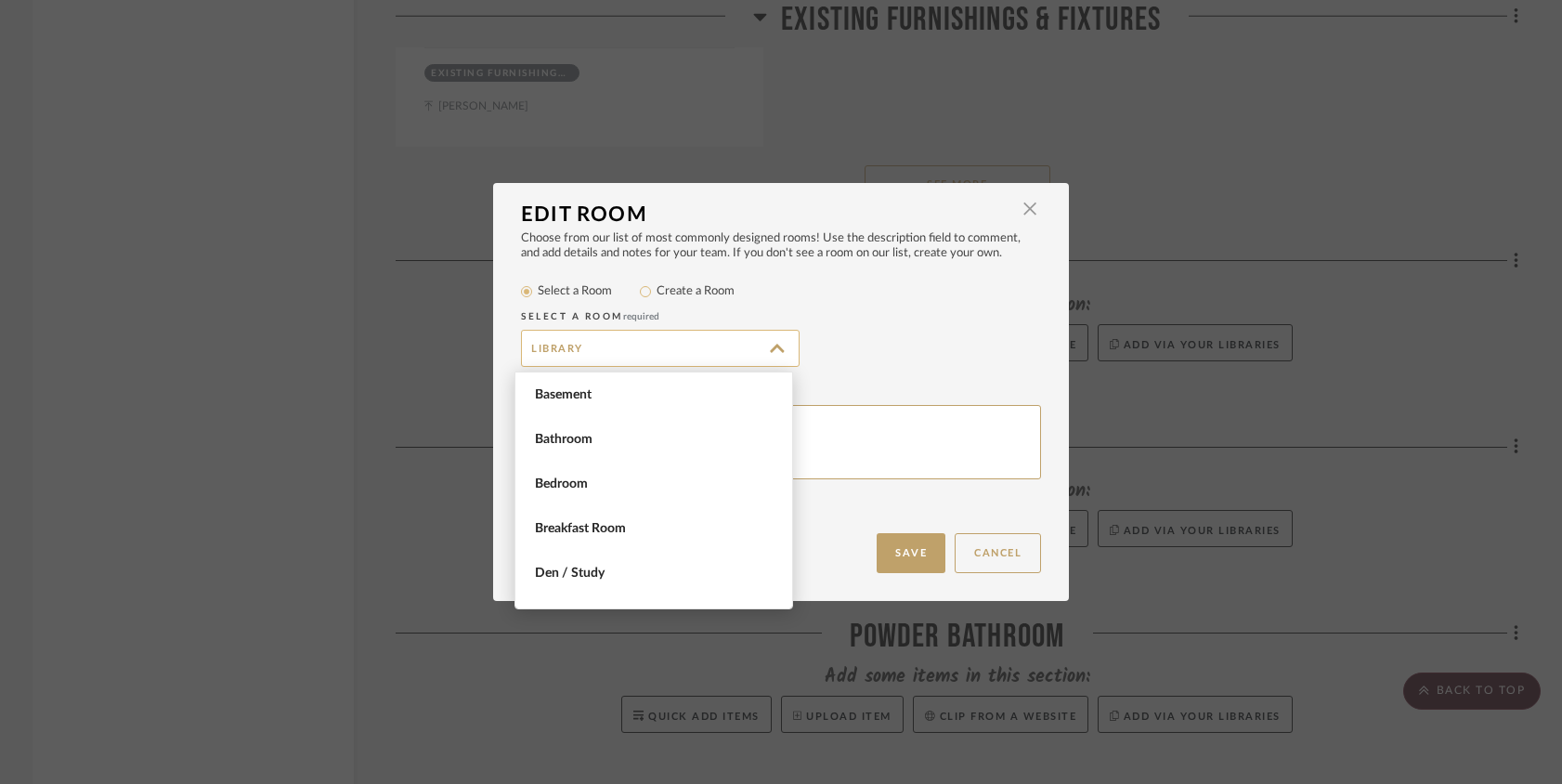
scroll to position [892, 0]
click at [648, 347] on input "Library" at bounding box center [660, 348] width 278 height 37
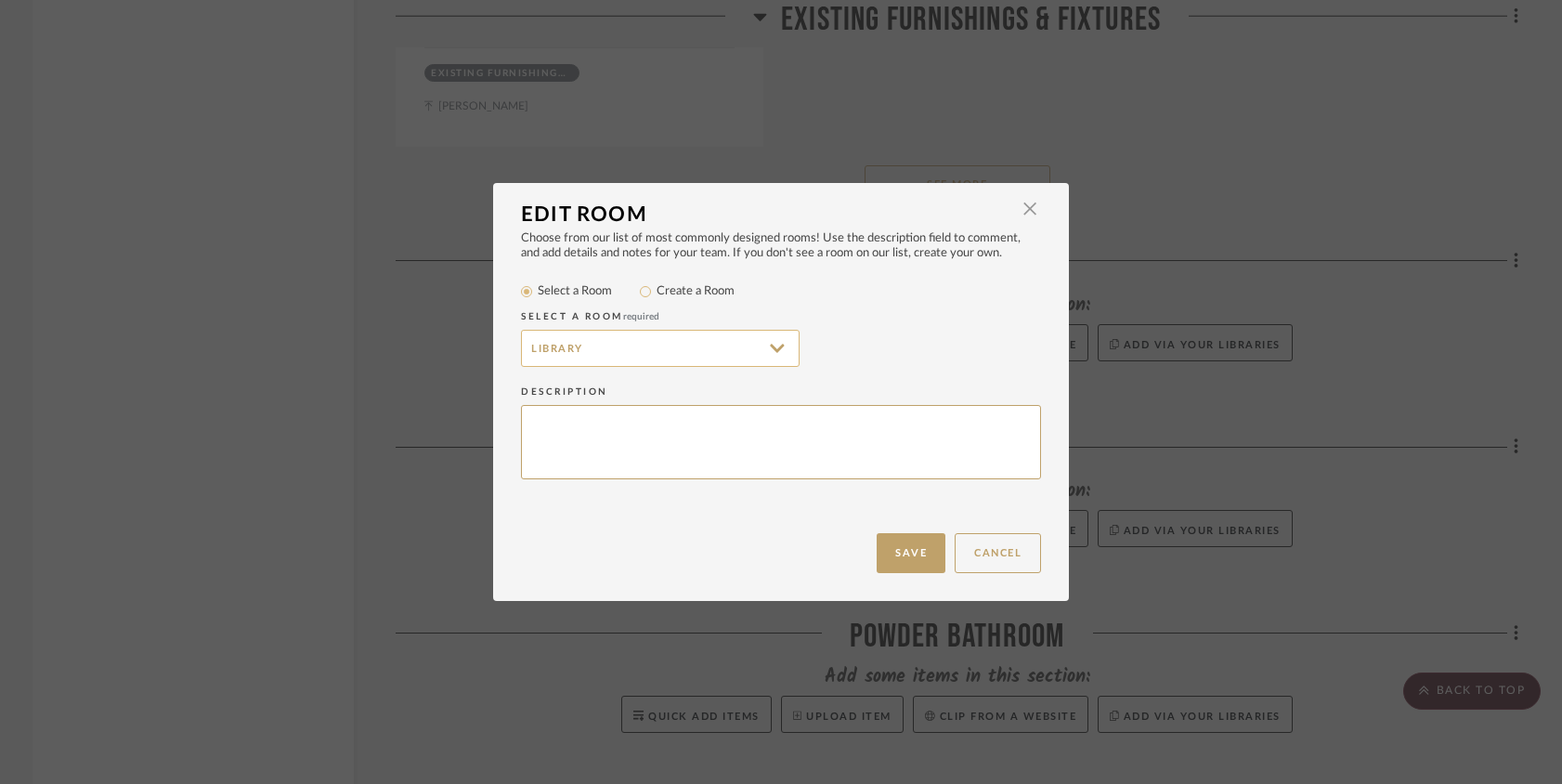
click at [532, 348] on input "Library" at bounding box center [660, 348] width 278 height 37
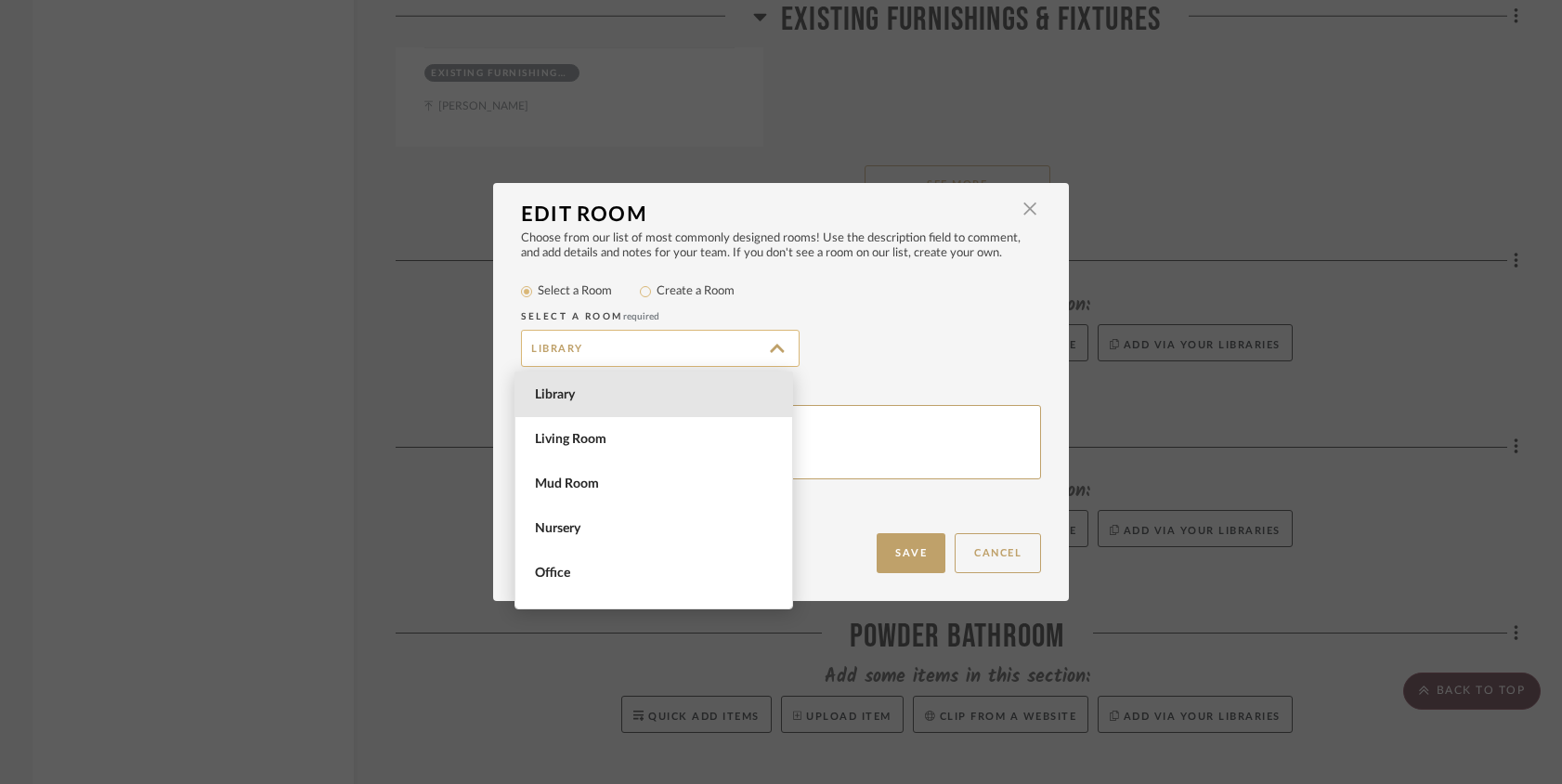
click at [526, 347] on input "Library" at bounding box center [660, 348] width 278 height 37
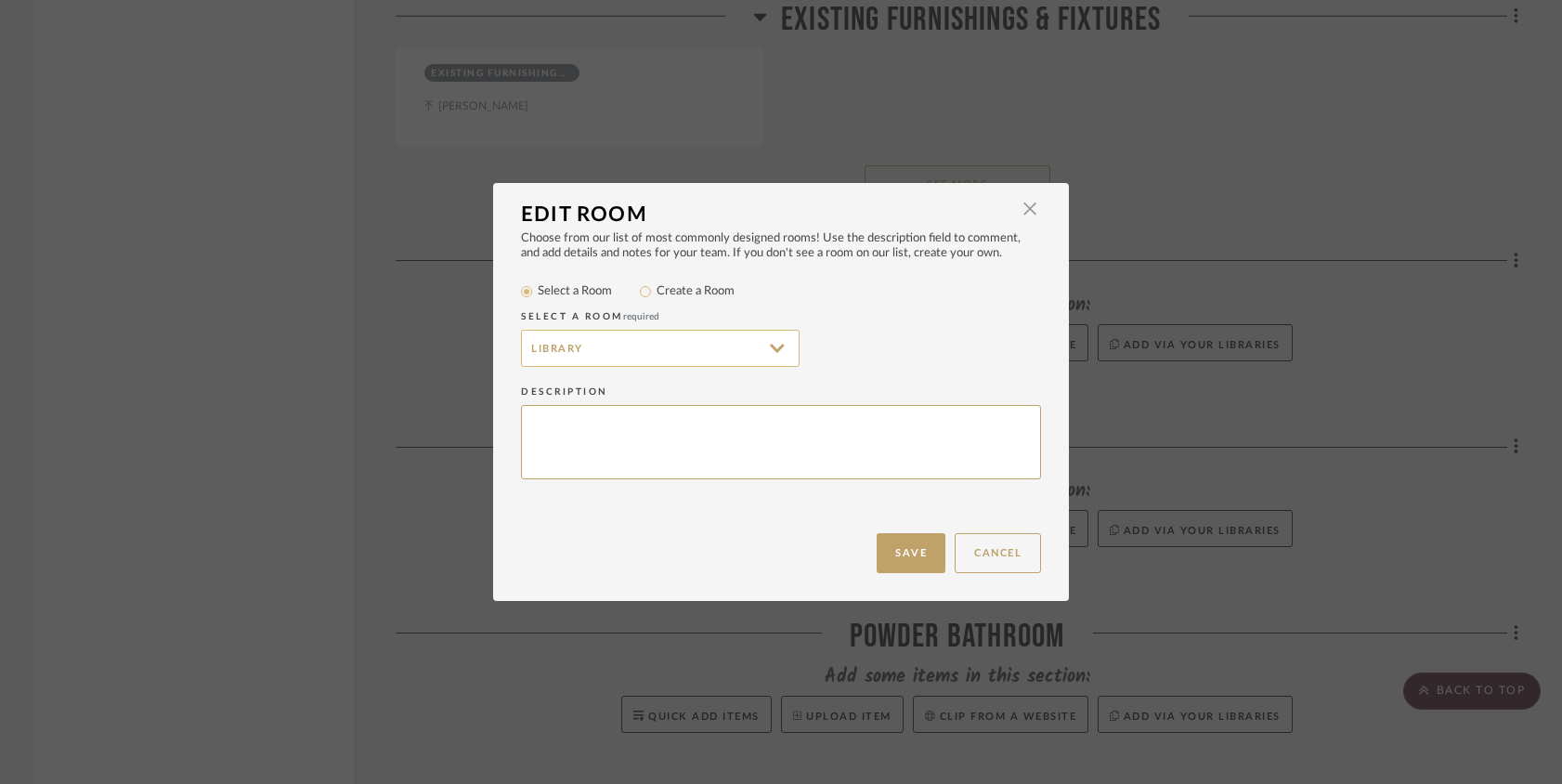
click at [526, 347] on input "Library" at bounding box center [660, 348] width 278 height 37
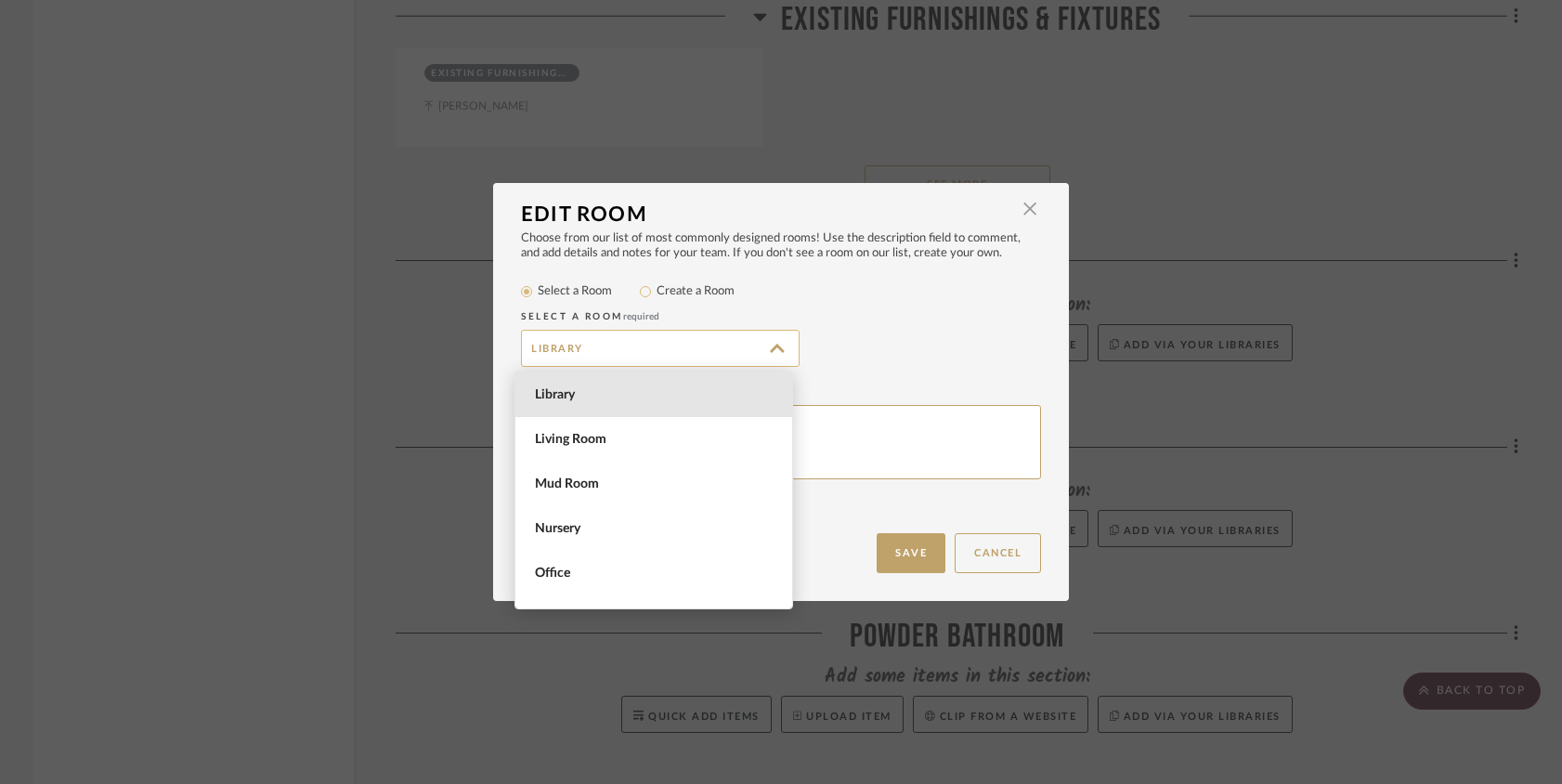
click at [526, 347] on input "Library" at bounding box center [660, 348] width 278 height 37
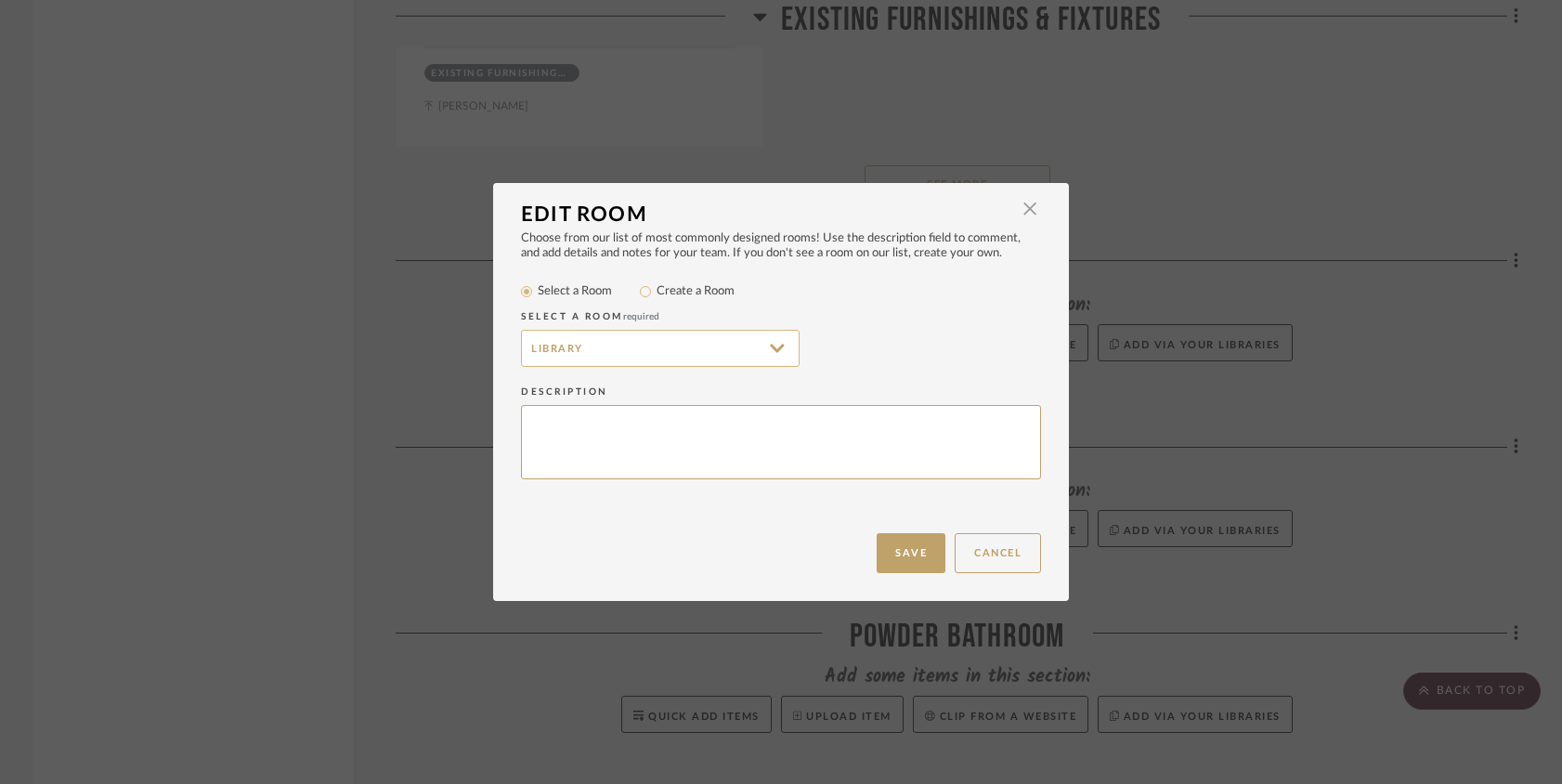
click at [696, 355] on input "Library" at bounding box center [660, 348] width 278 height 37
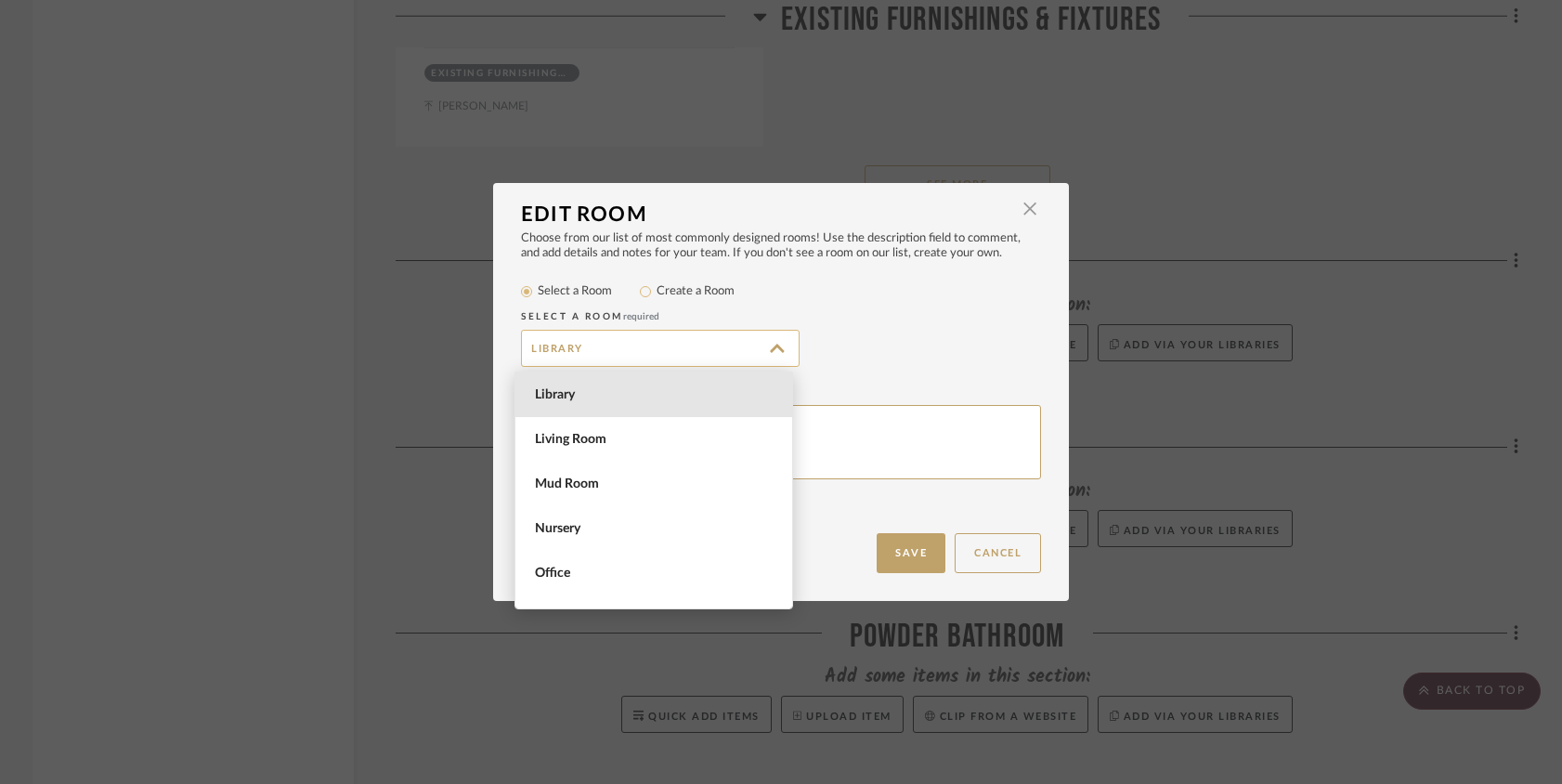
click at [772, 345] on input "Library" at bounding box center [660, 348] width 278 height 37
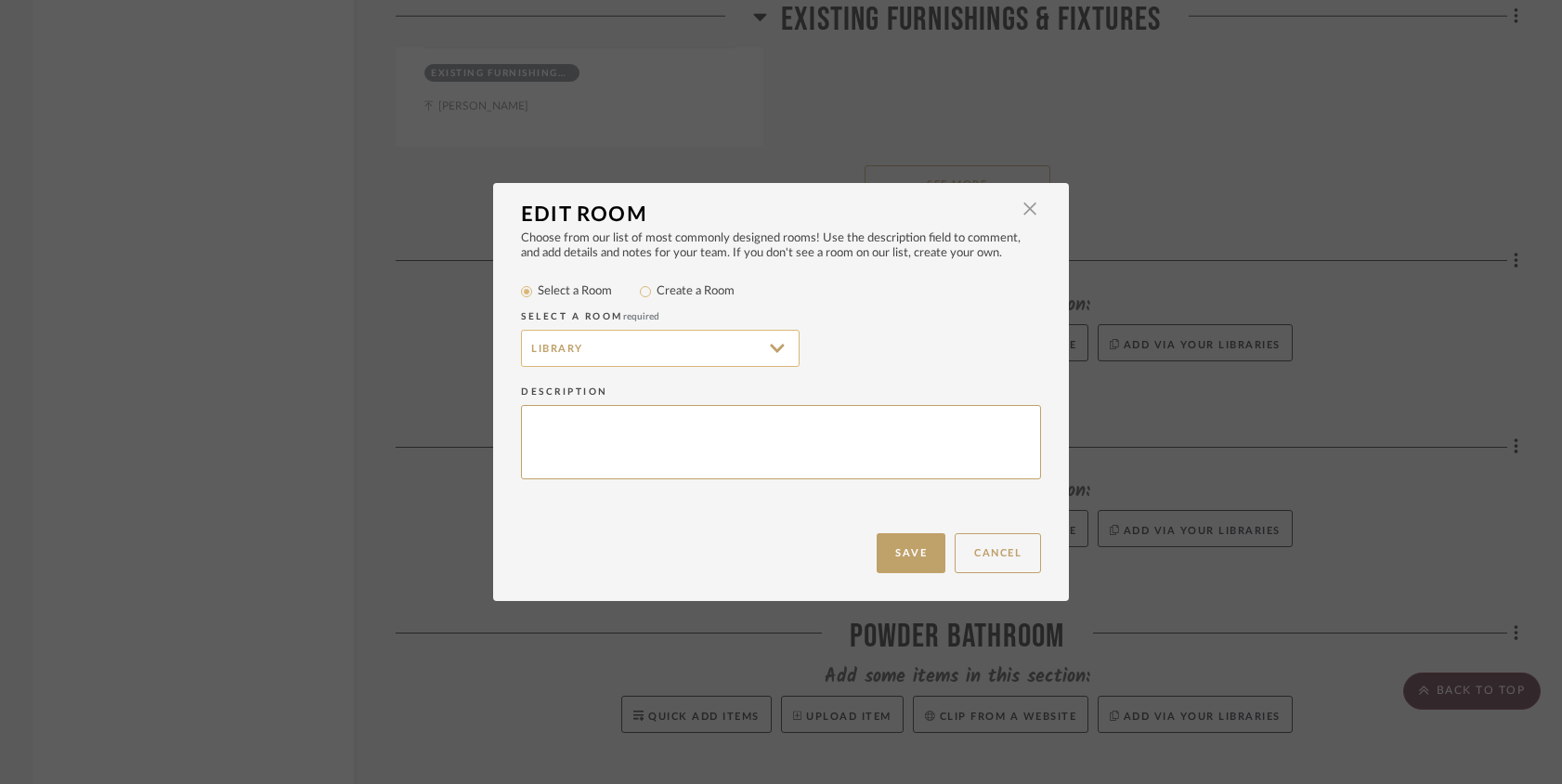
click at [524, 346] on input "Library" at bounding box center [660, 348] width 278 height 37
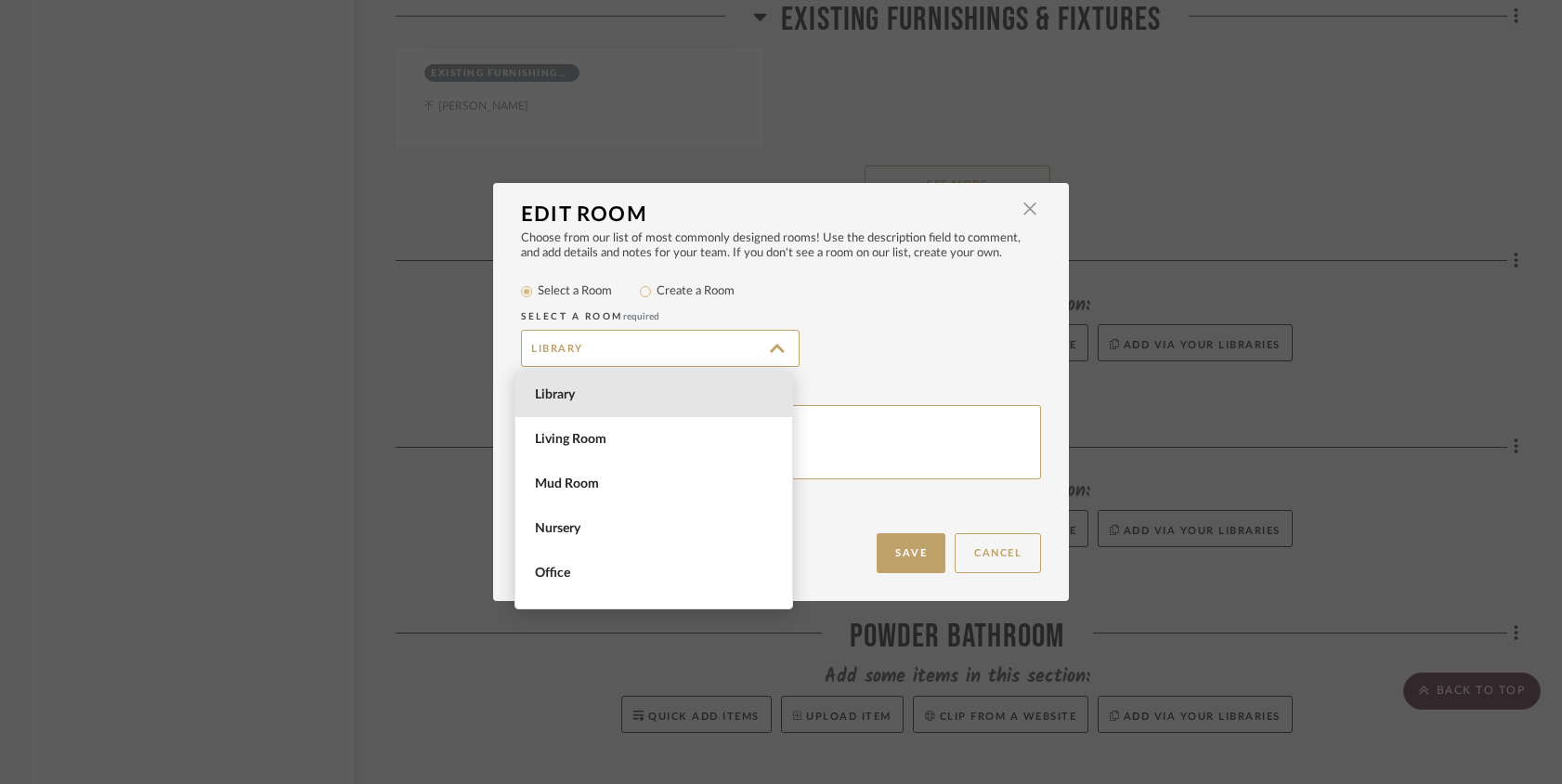
click at [675, 294] on label "Create a Room" at bounding box center [695, 291] width 78 height 19
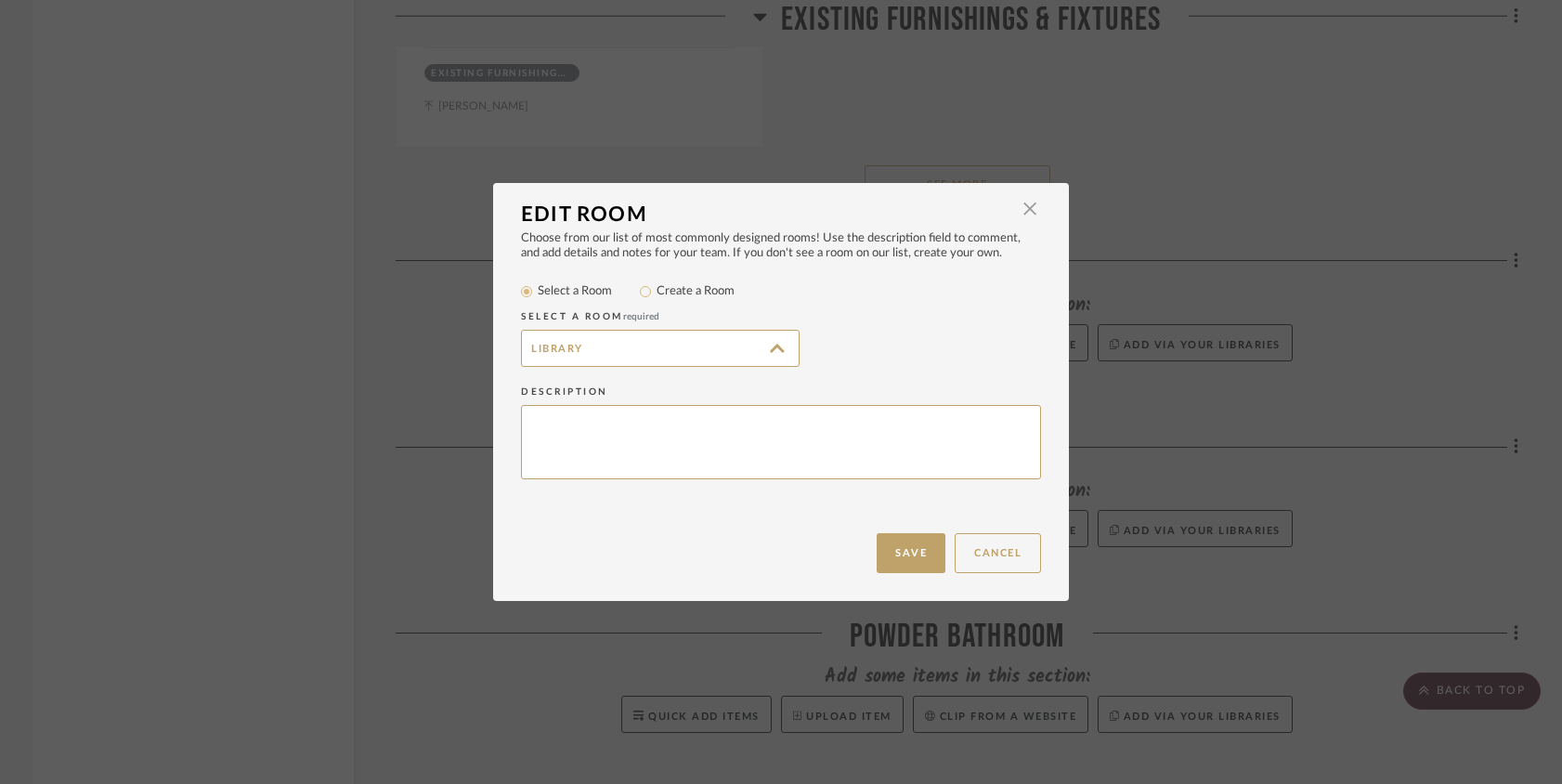
click at [657, 294] on input "Create a Room" at bounding box center [646, 291] width 22 height 22
radio input "true"
click at [521, 351] on input "Library" at bounding box center [660, 348] width 278 height 37
type input "102 Library"
click at [892, 543] on button "Save" at bounding box center [911, 553] width 68 height 40
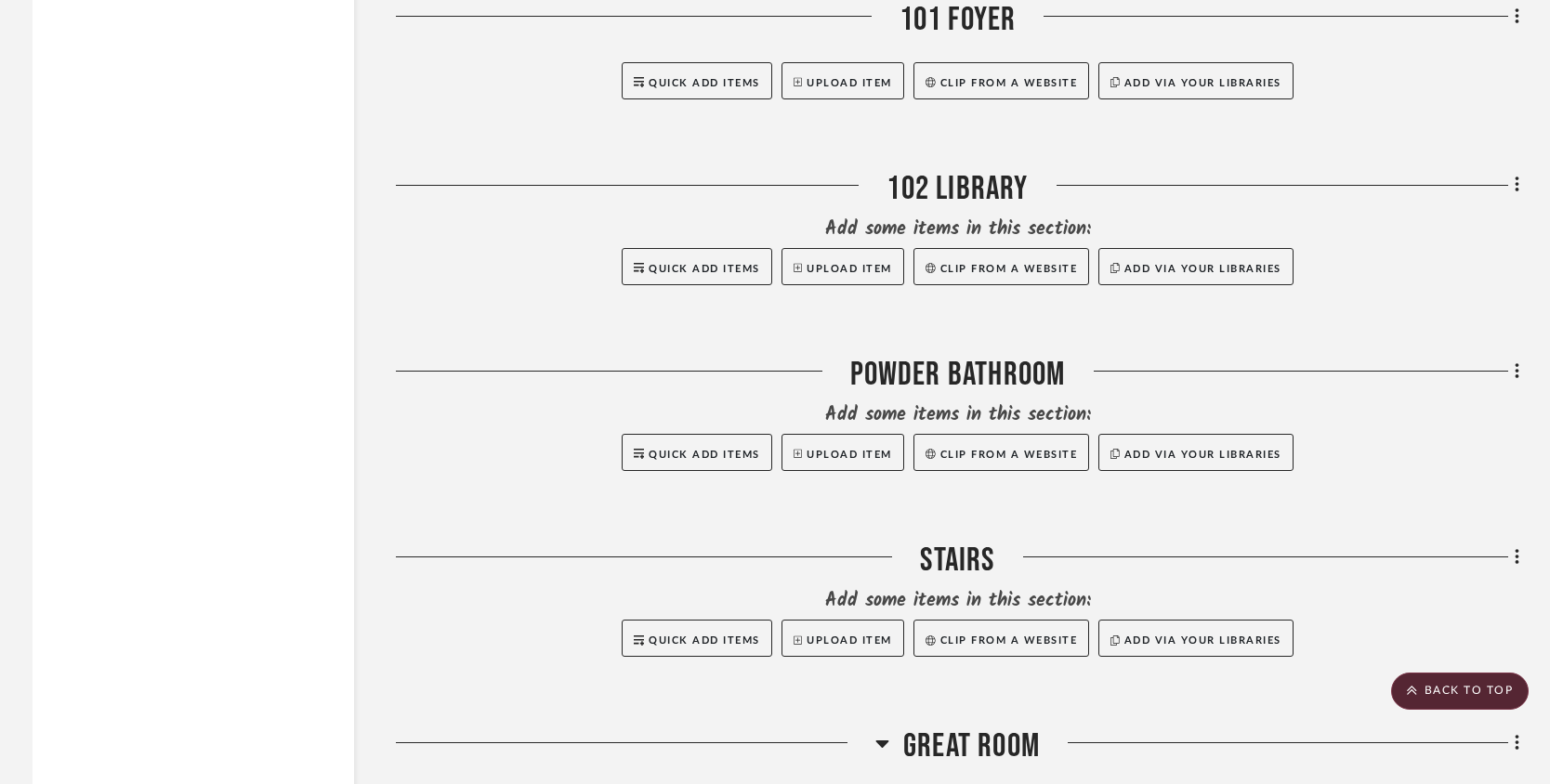
scroll to position [10307, 0]
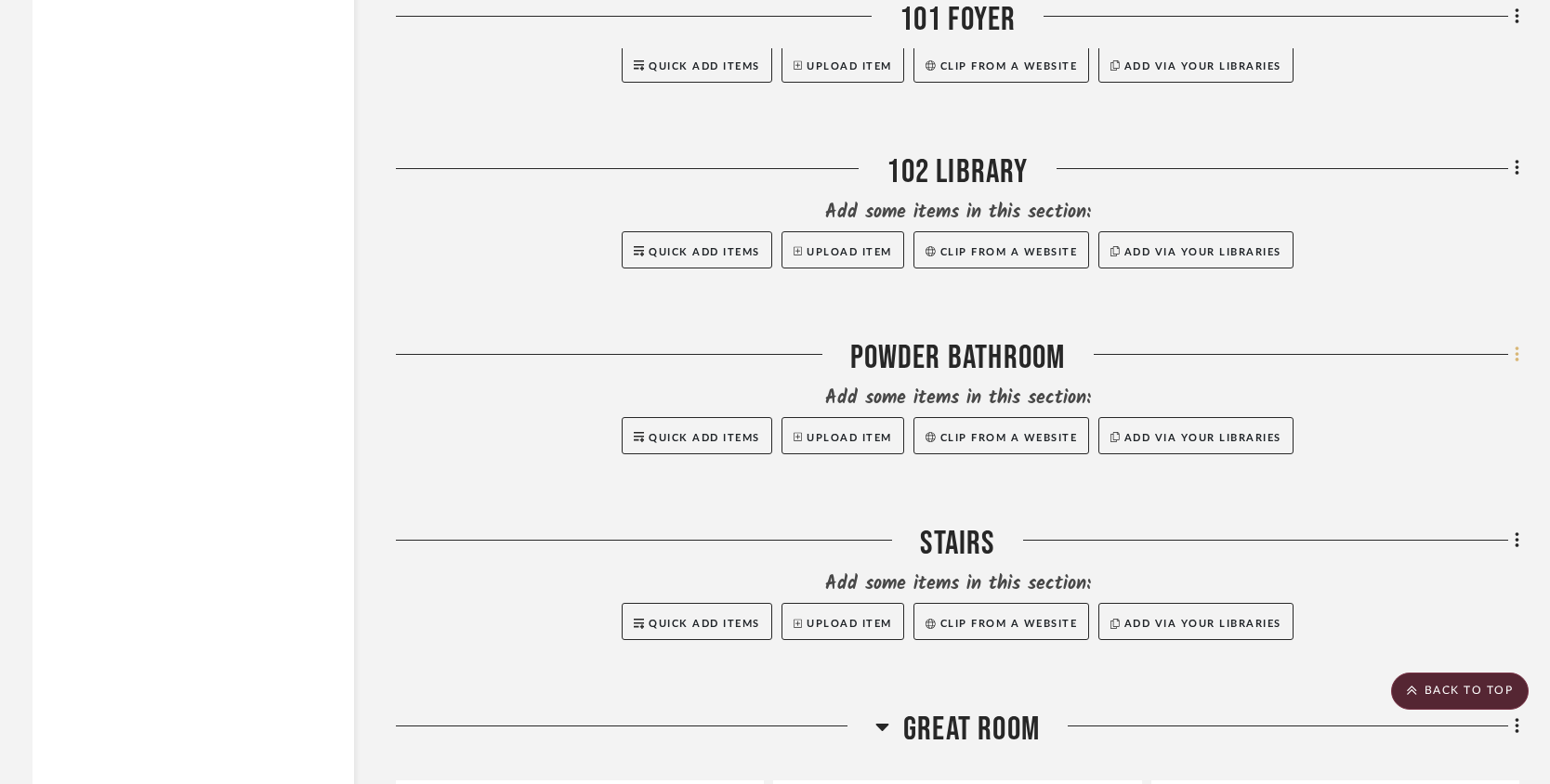
click at [1514, 365] on icon at bounding box center [1517, 355] width 6 height 21
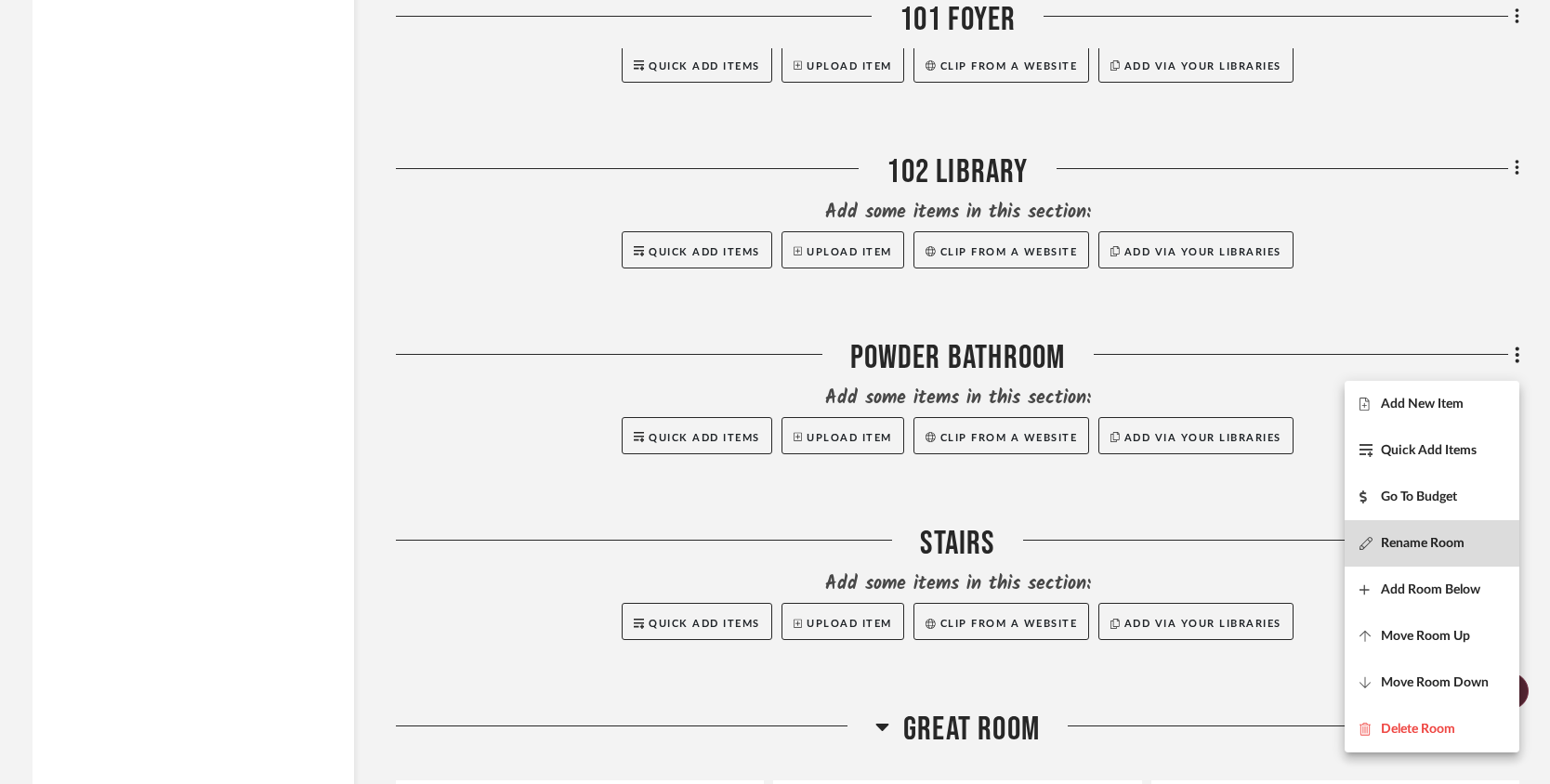
click at [1431, 549] on span "Rename Room" at bounding box center [1422, 542] width 83 height 16
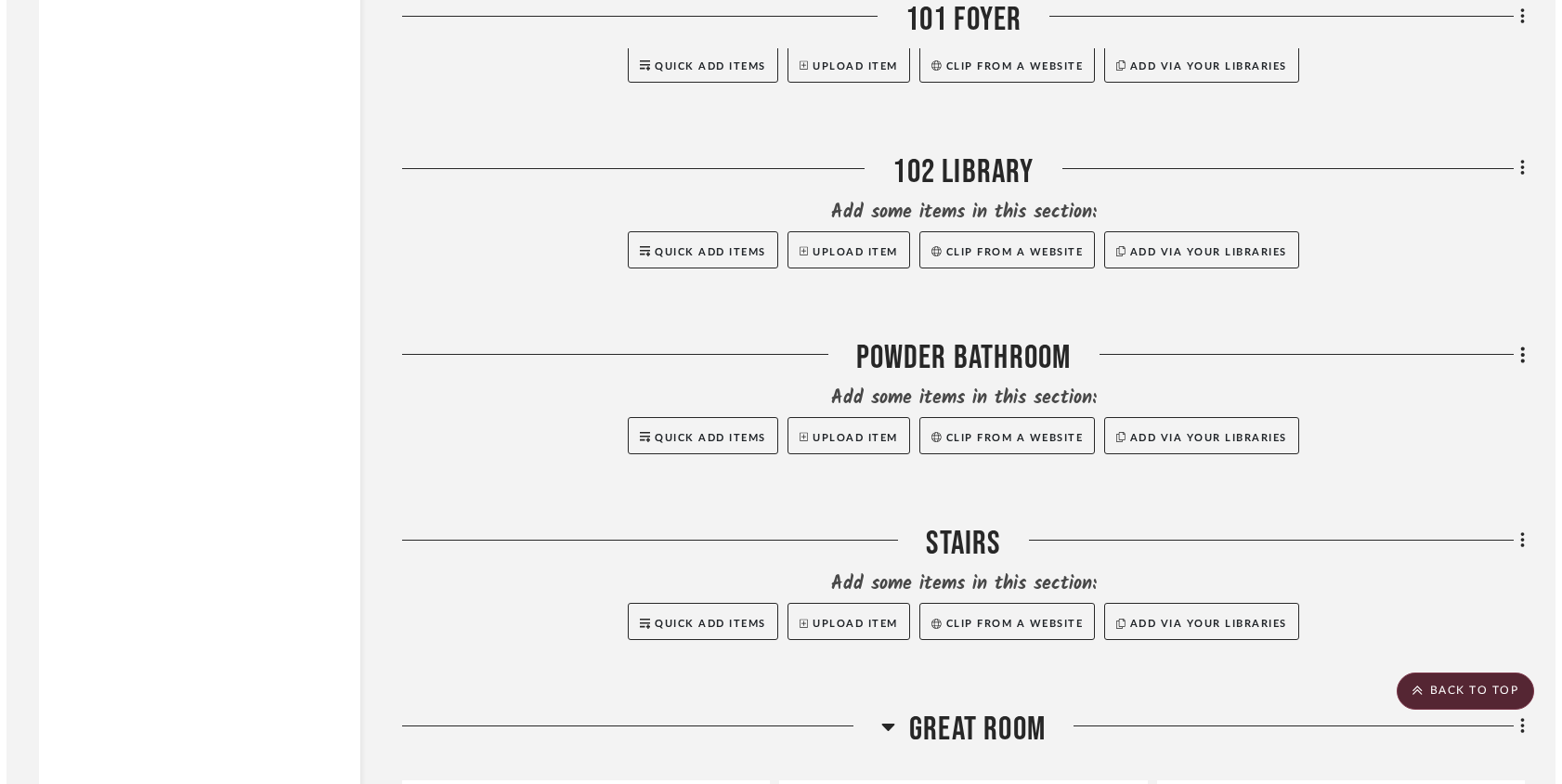
scroll to position [0, 0]
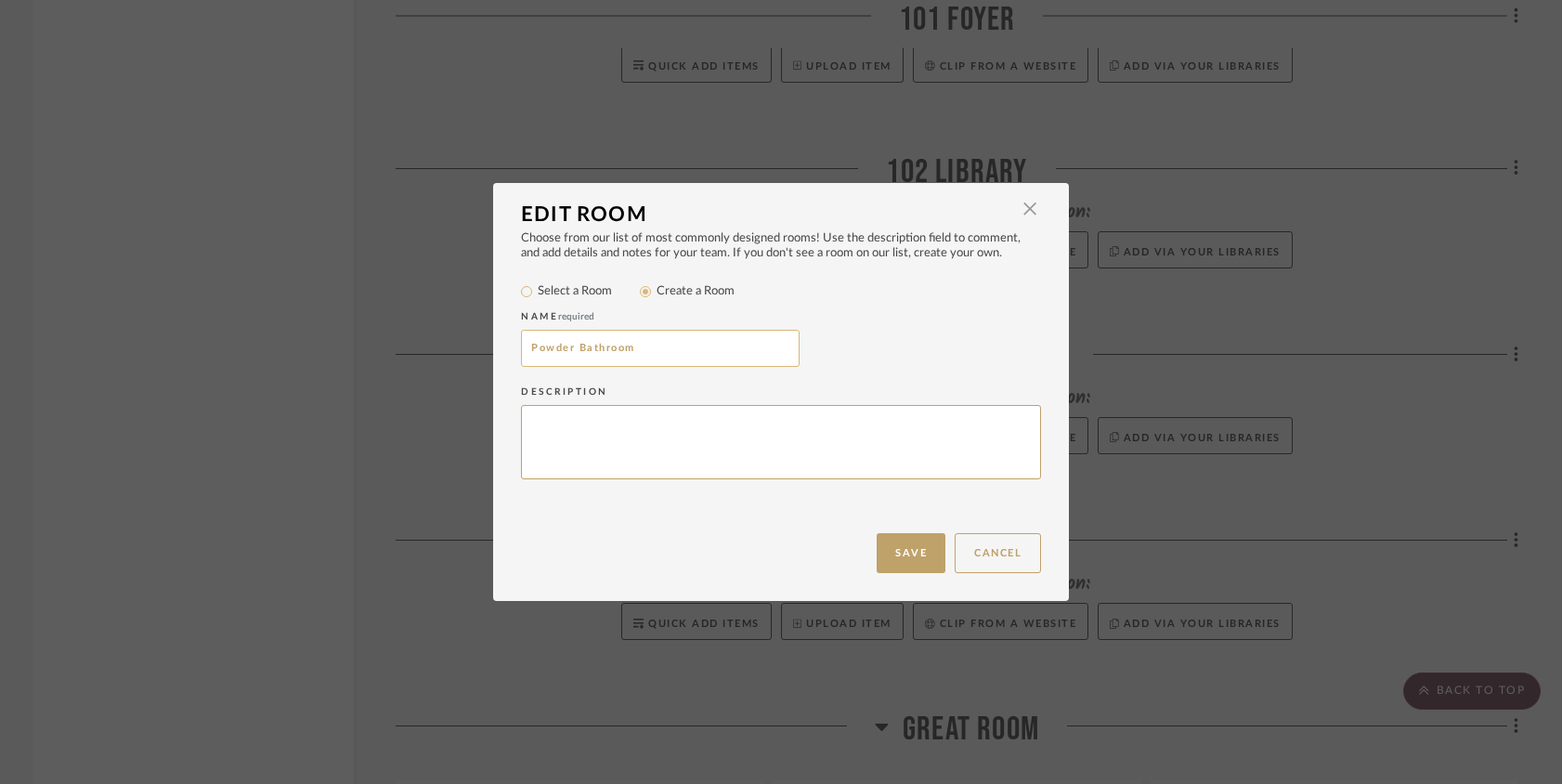
click at [521, 348] on input "Powder Bathroom" at bounding box center [660, 348] width 278 height 37
type input "103 Powder Bathroom"
click at [906, 549] on button "Save" at bounding box center [911, 553] width 68 height 40
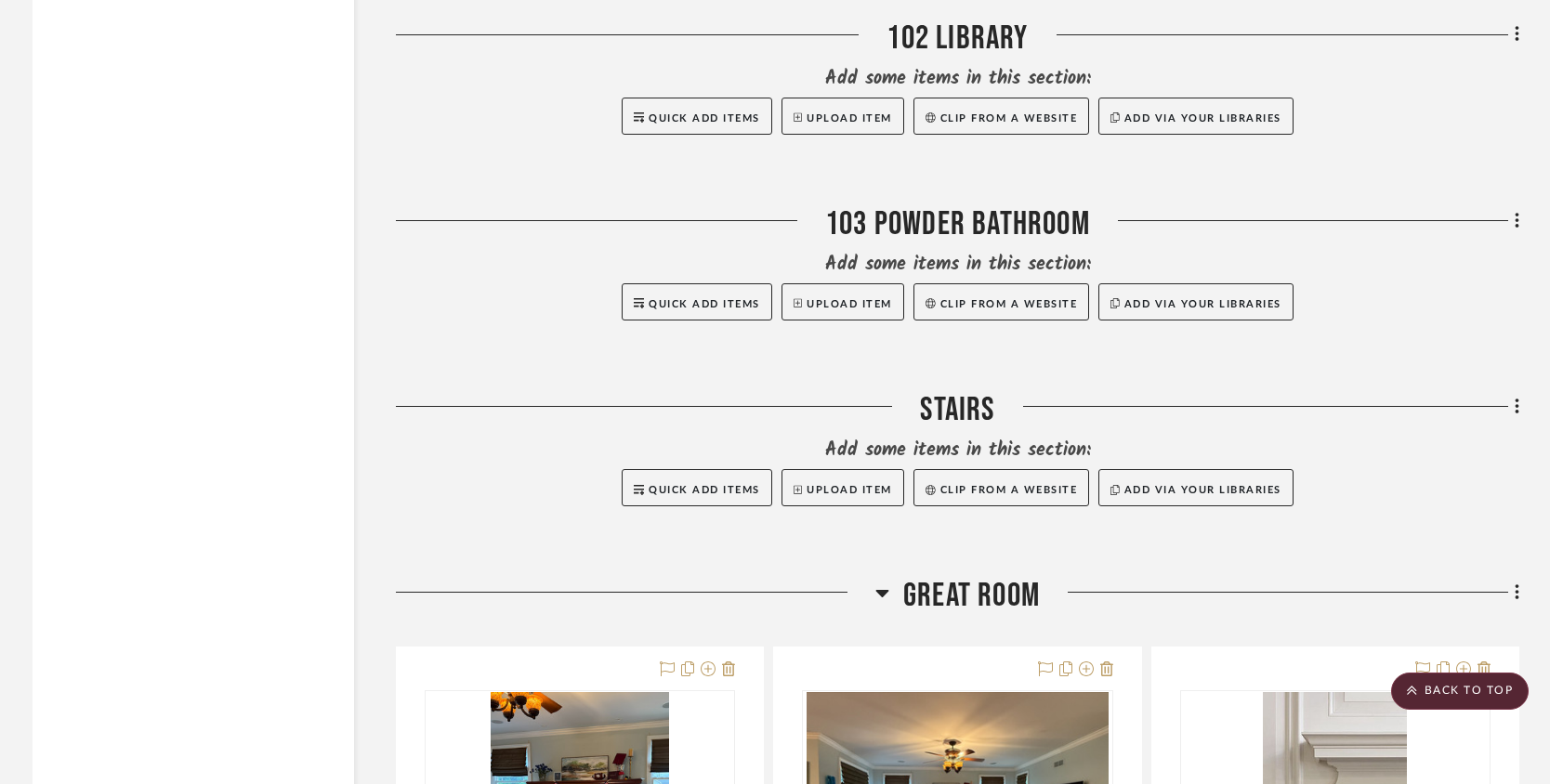
scroll to position [10493, 0]
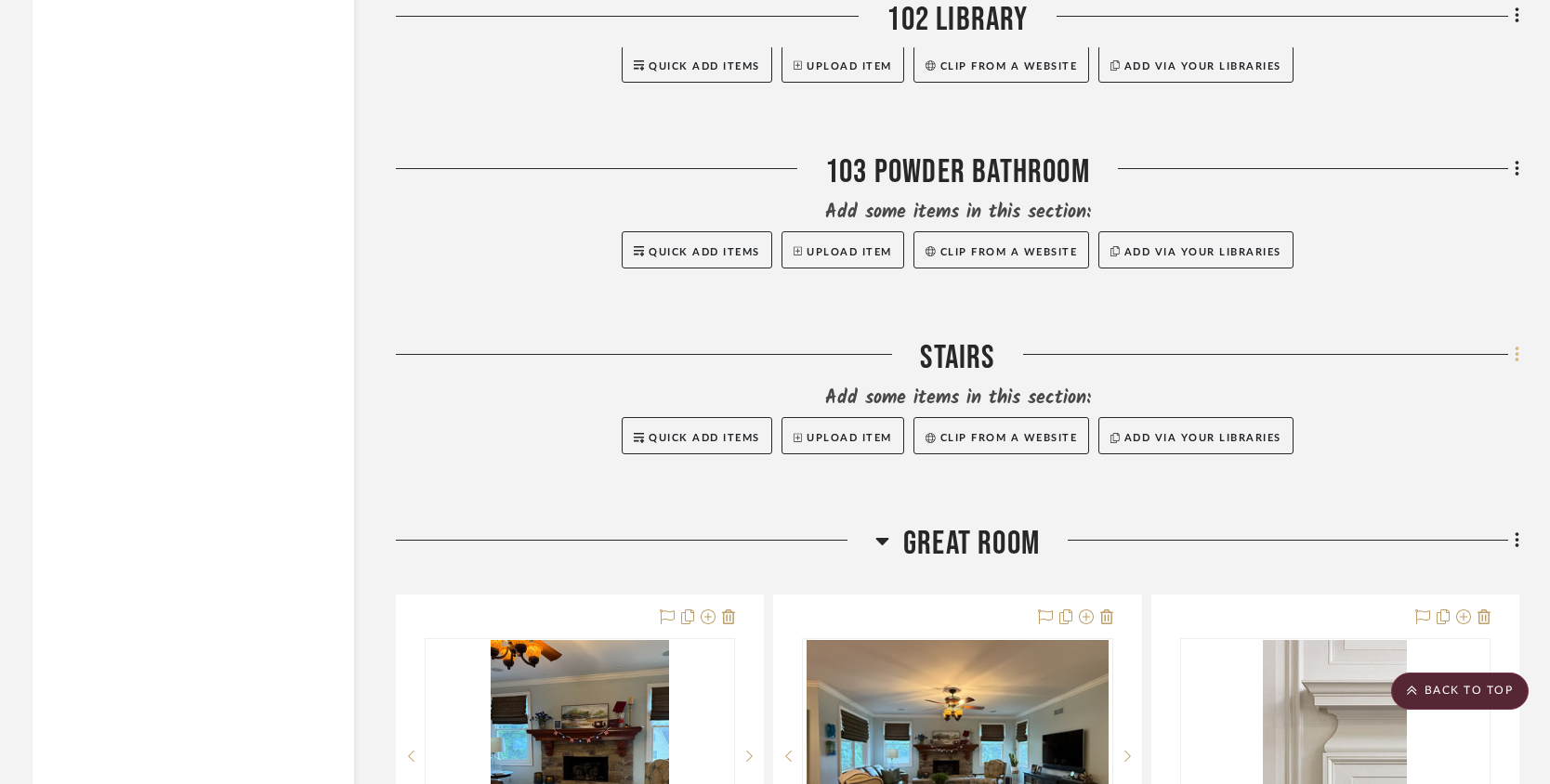
click at [1516, 362] on icon at bounding box center [1516, 354] width 4 height 16
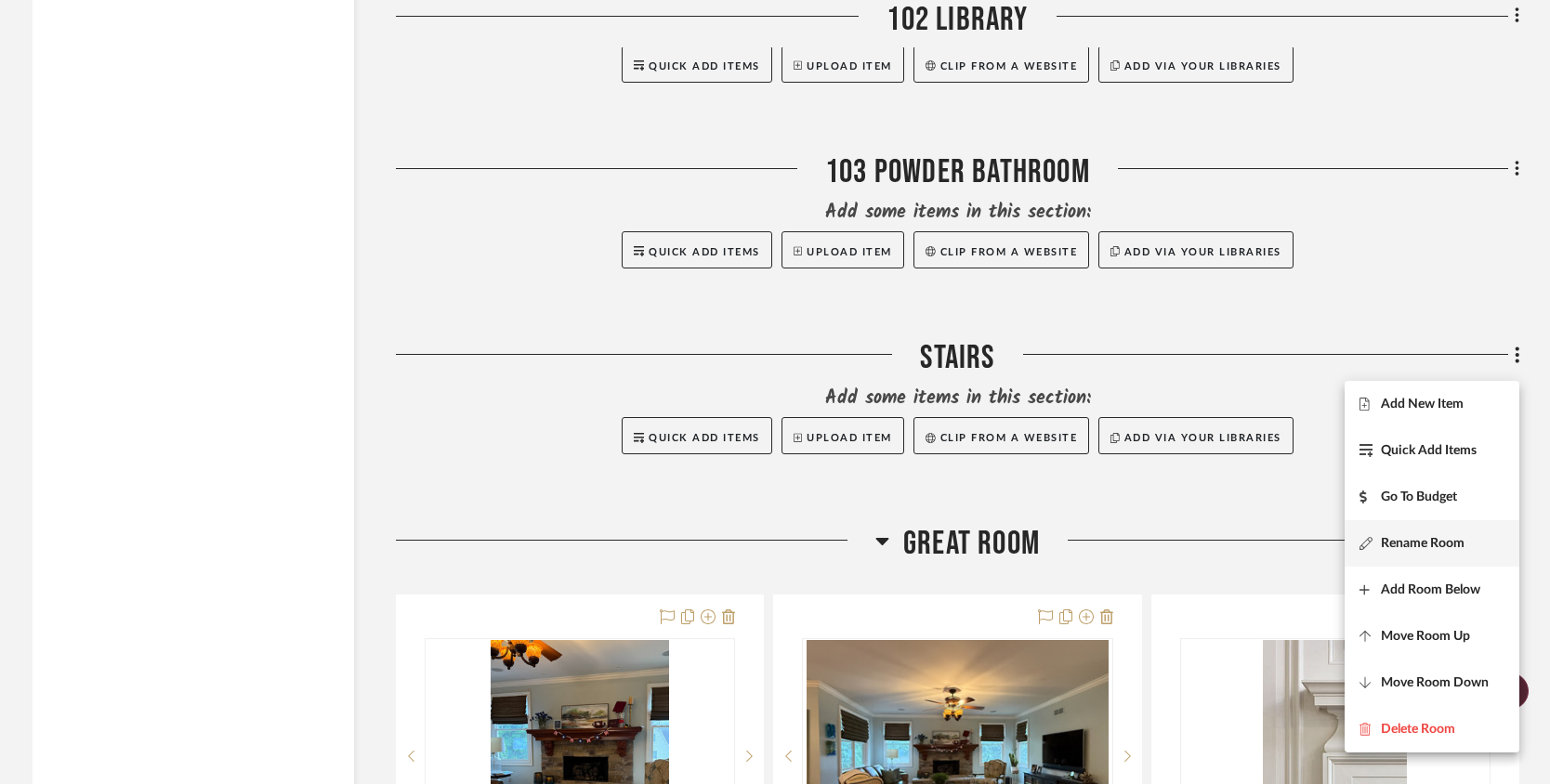
click at [1435, 545] on span "Rename Room" at bounding box center [1422, 542] width 83 height 16
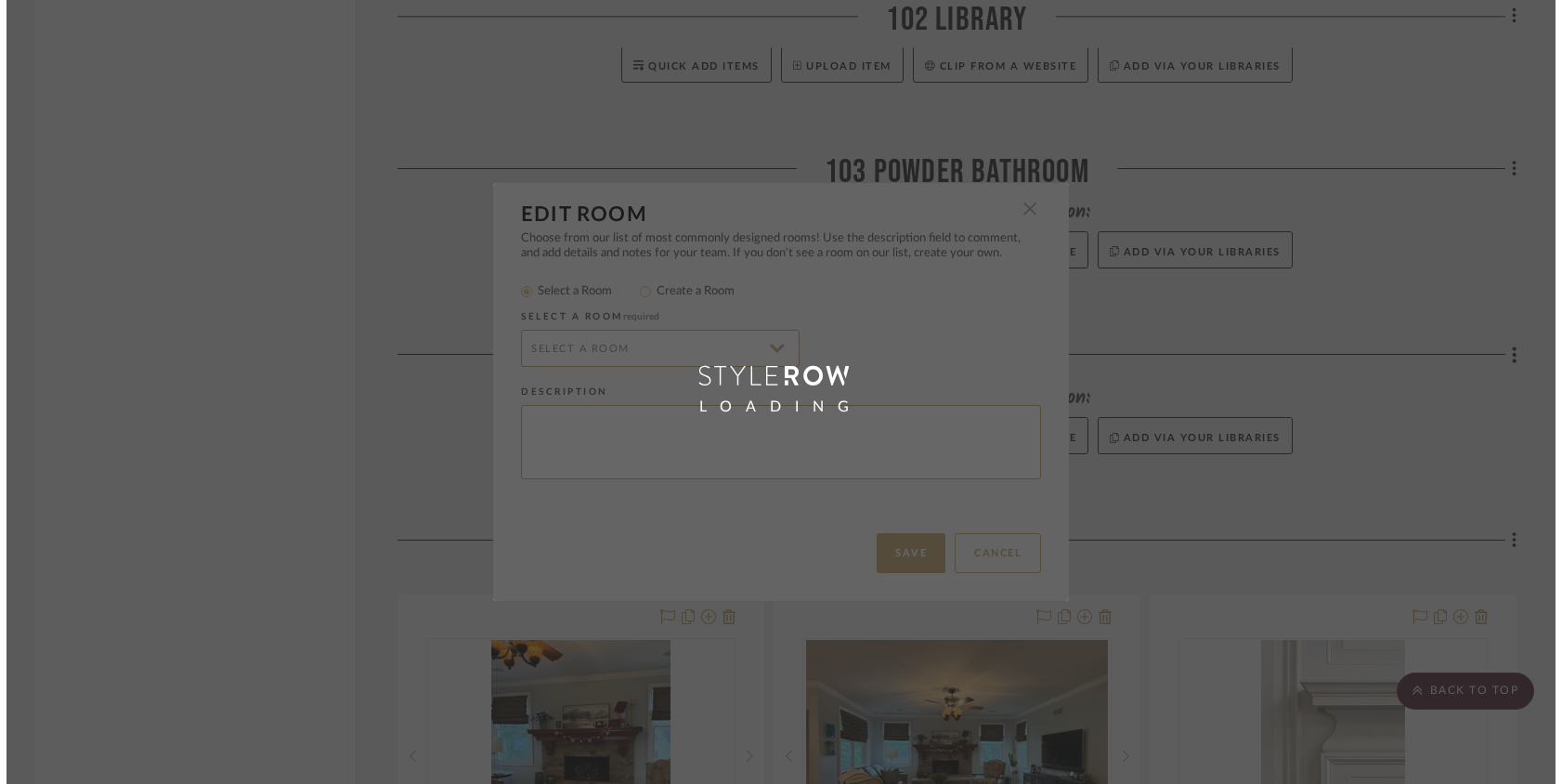
scroll to position [0, 0]
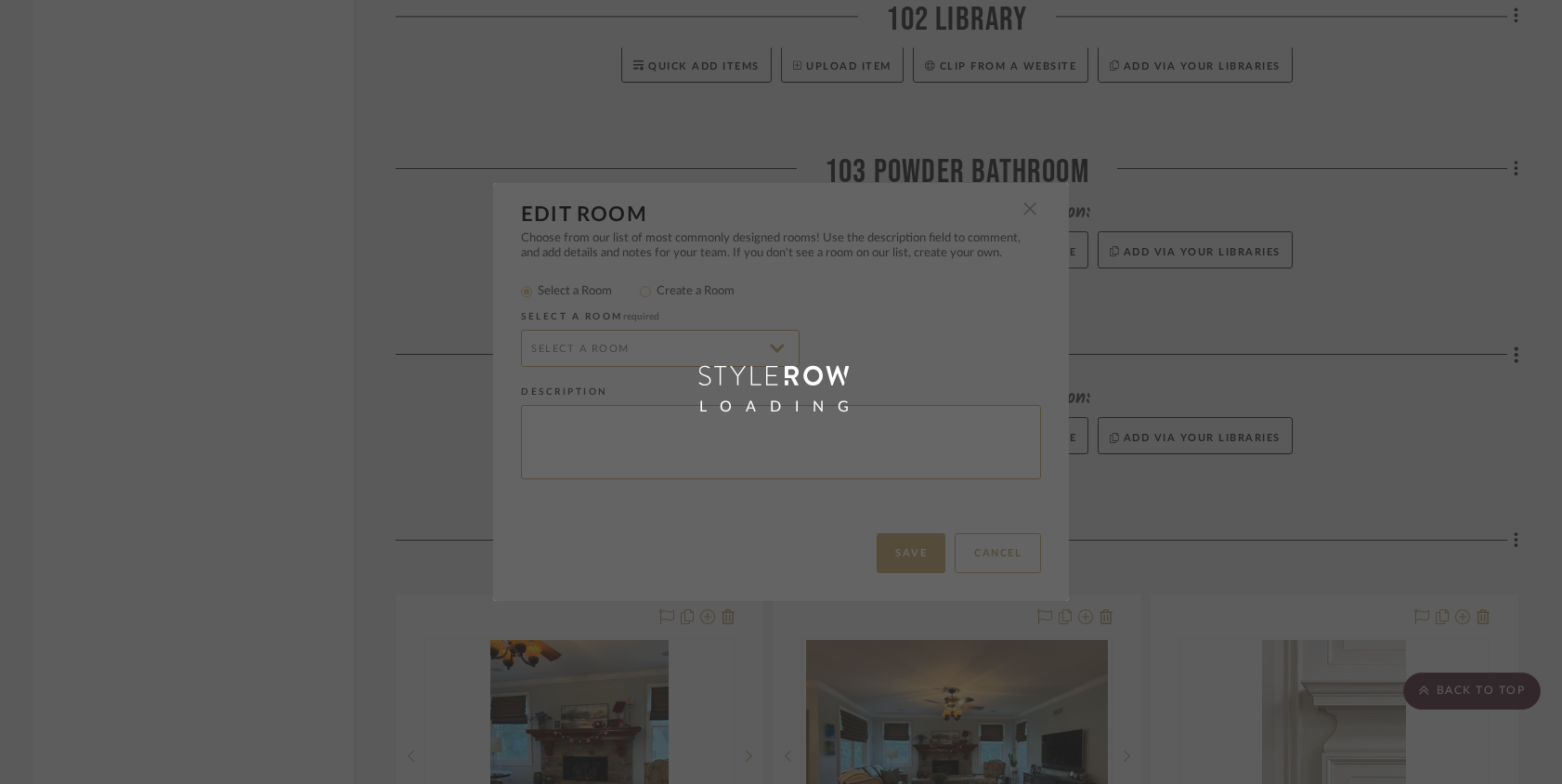
radio input "false"
radio input "true"
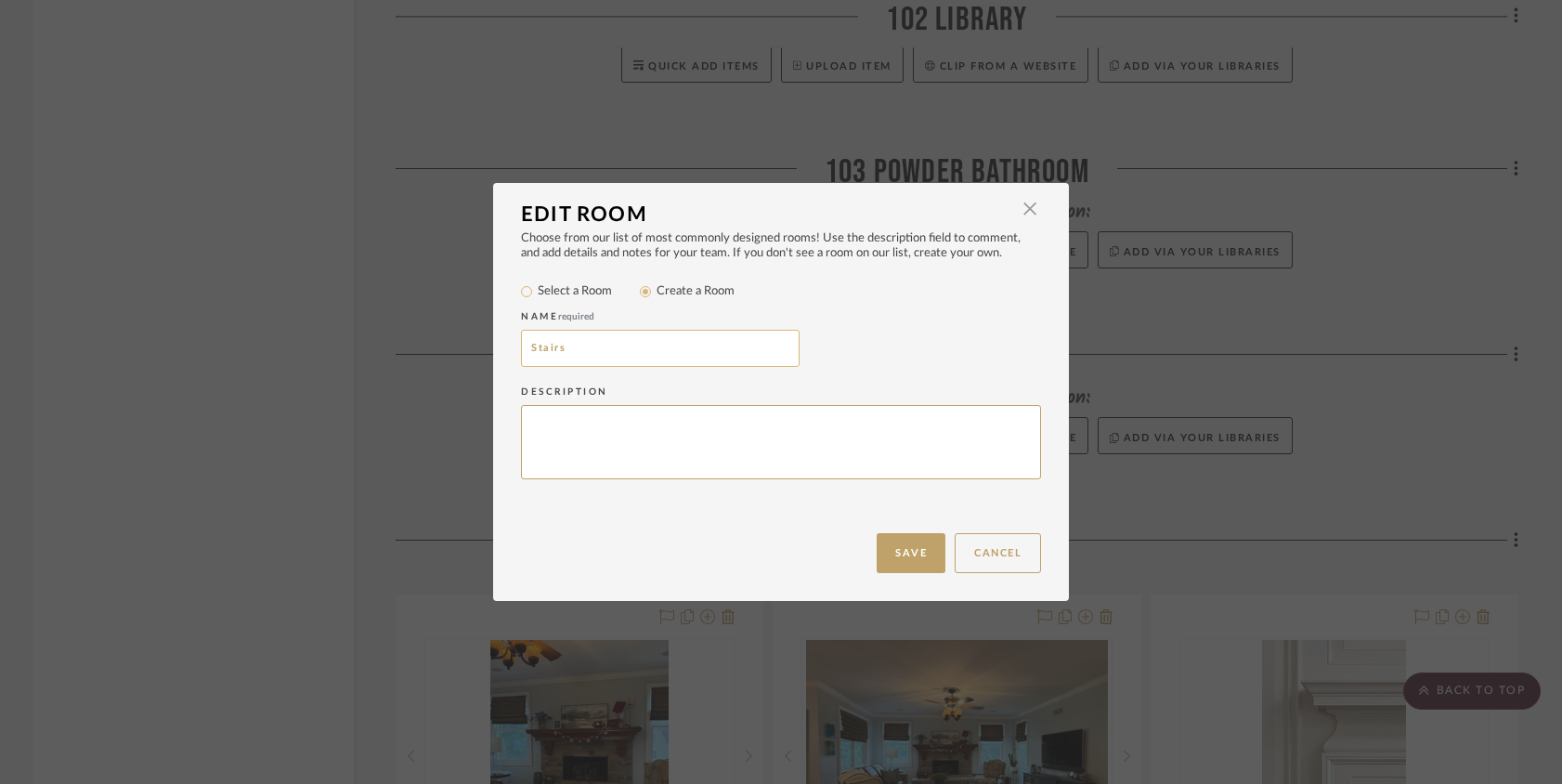
click at [524, 345] on input "Stairs" at bounding box center [660, 348] width 278 height 37
type input "201 Stairs"
click at [906, 541] on button "Save" at bounding box center [911, 553] width 68 height 40
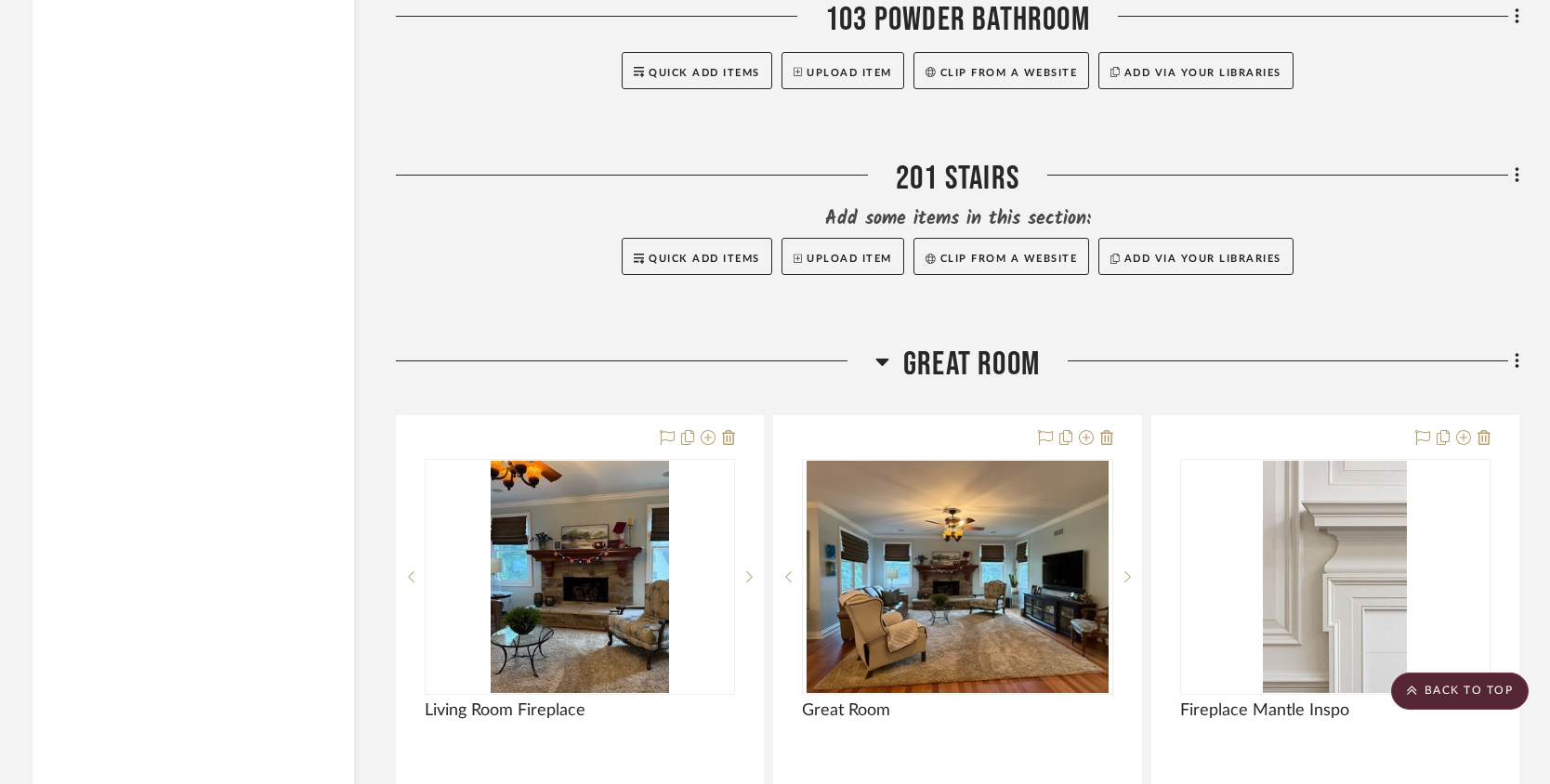
scroll to position [10678, 0]
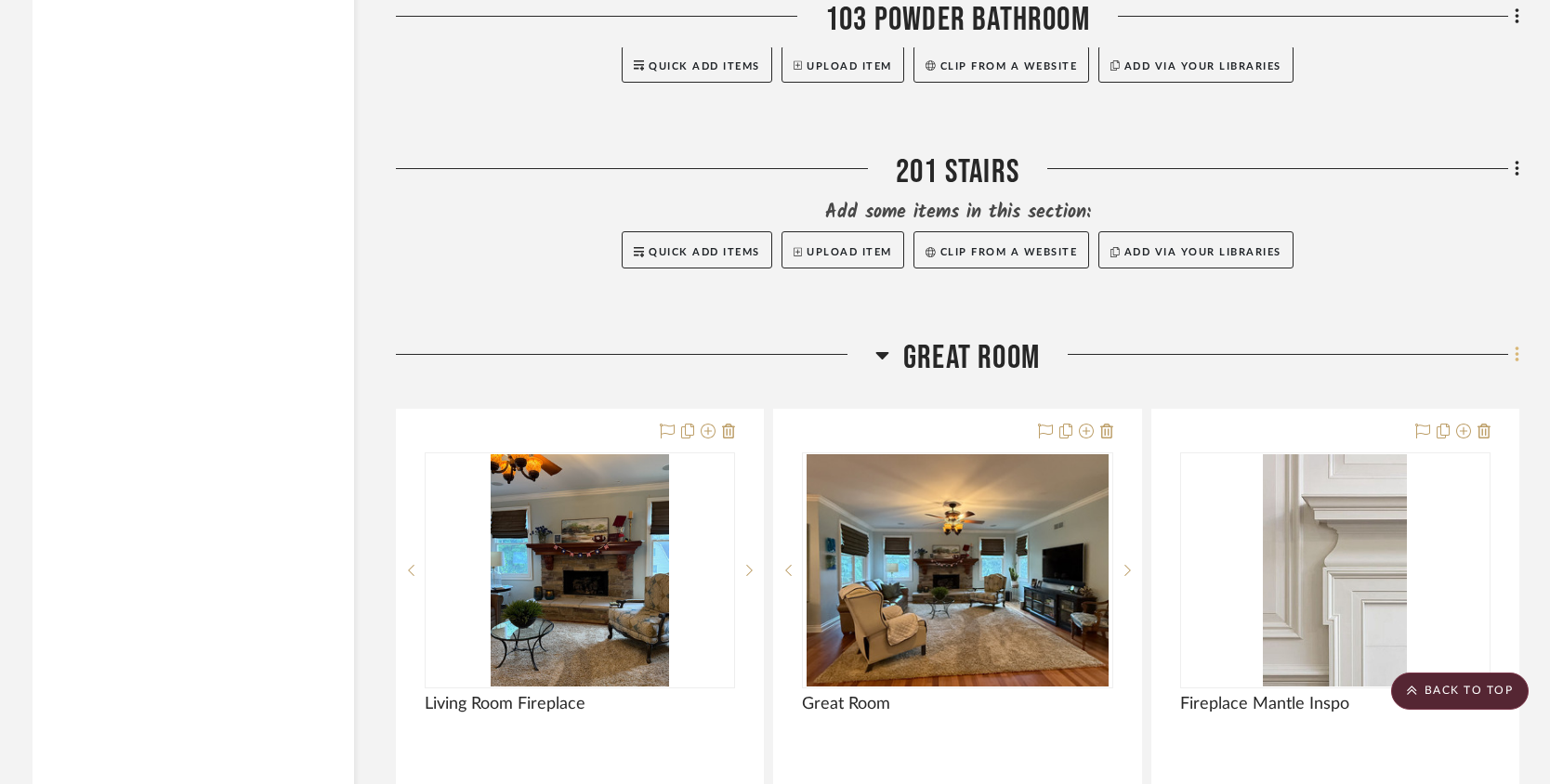
click at [1517, 361] on icon at bounding box center [1517, 355] width 6 height 21
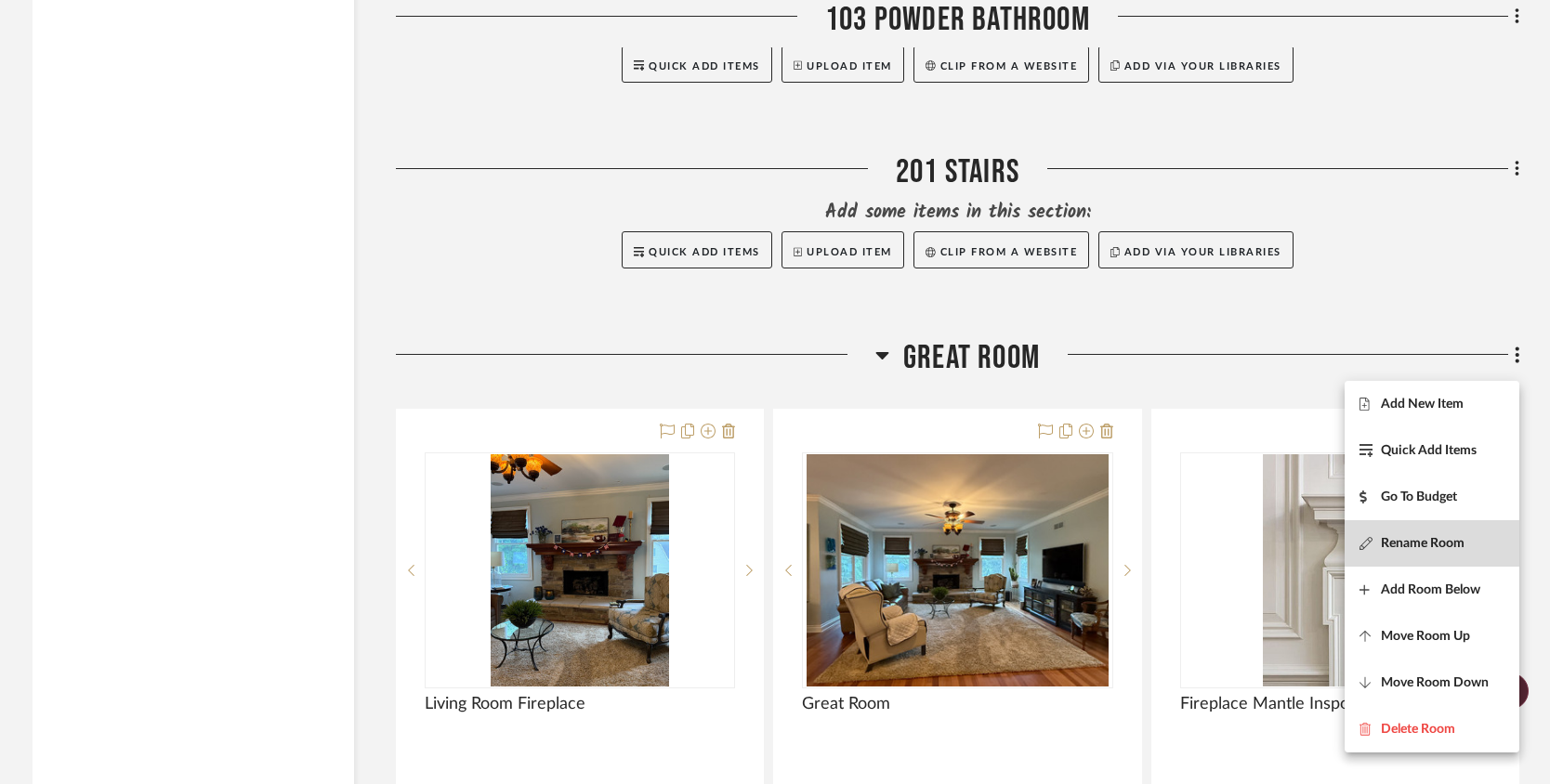
click at [1429, 536] on span "Rename Room" at bounding box center [1422, 543] width 83 height 16
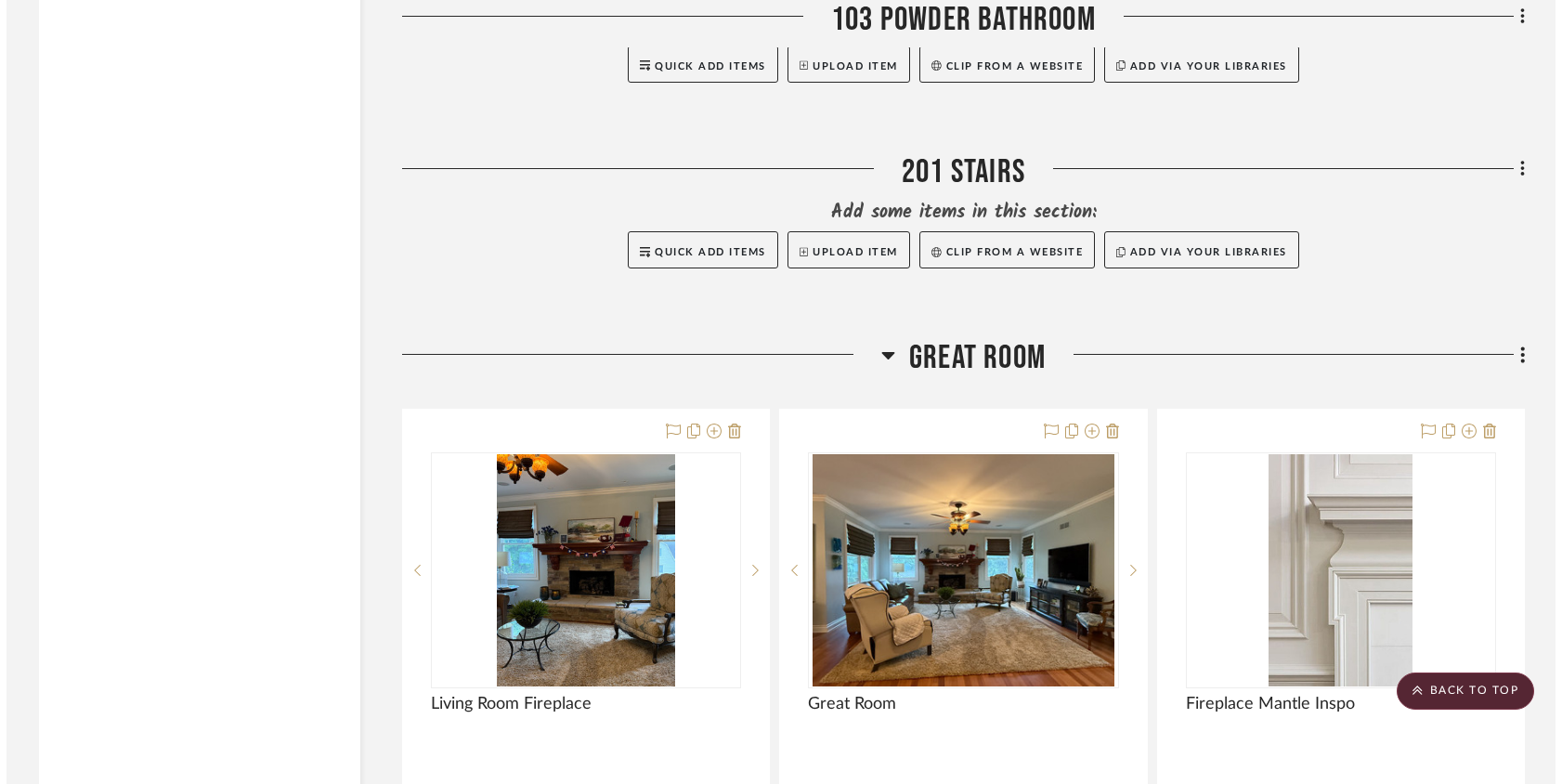
scroll to position [0, 0]
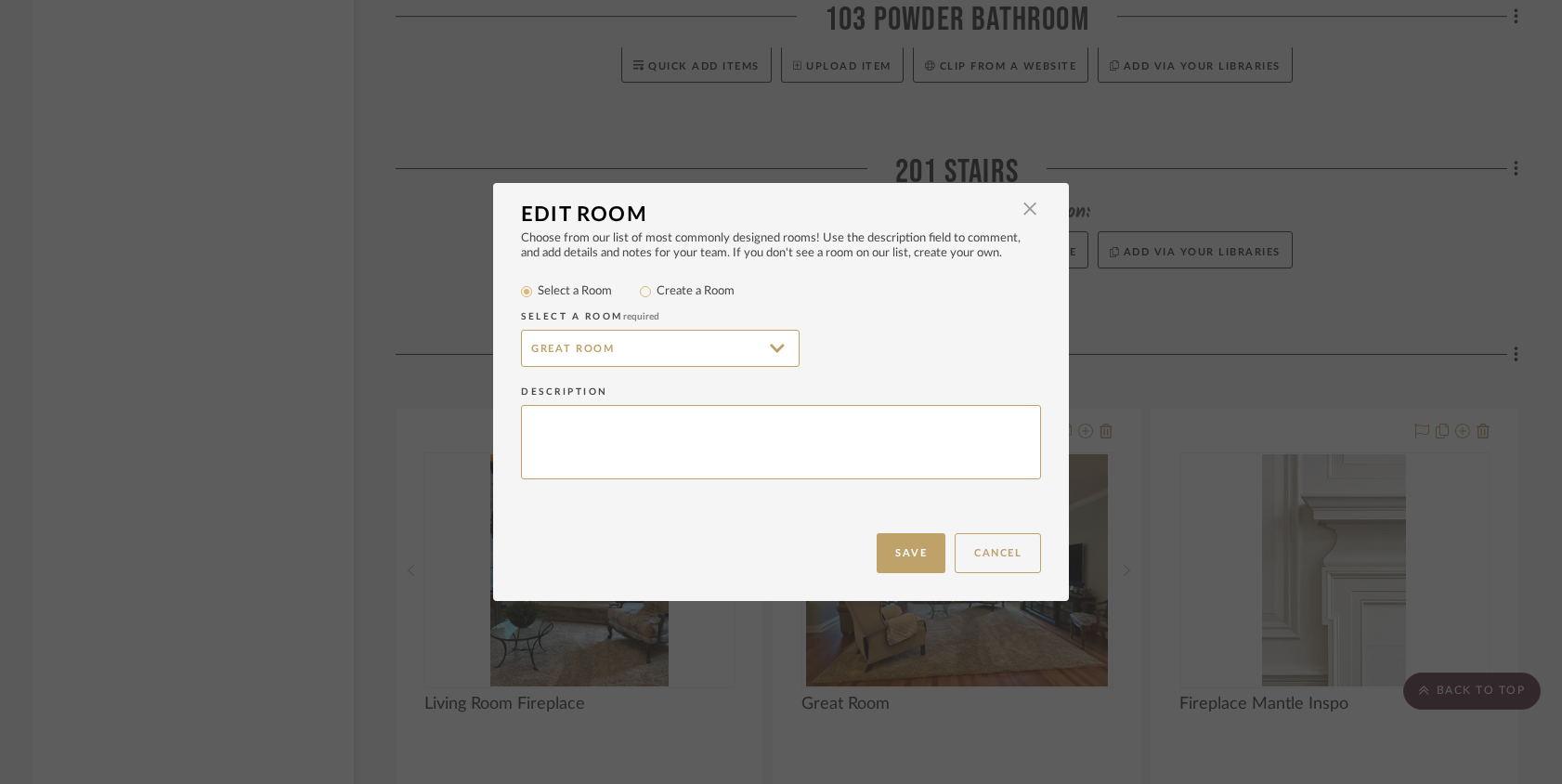
click at [678, 291] on label "Create a Room" at bounding box center [695, 291] width 78 height 19
click at [657, 291] on input "Create a Room" at bounding box center [646, 291] width 22 height 22
radio input "true"
click at [527, 352] on input "Great Room" at bounding box center [660, 348] width 278 height 37
type input "104 Great Room"
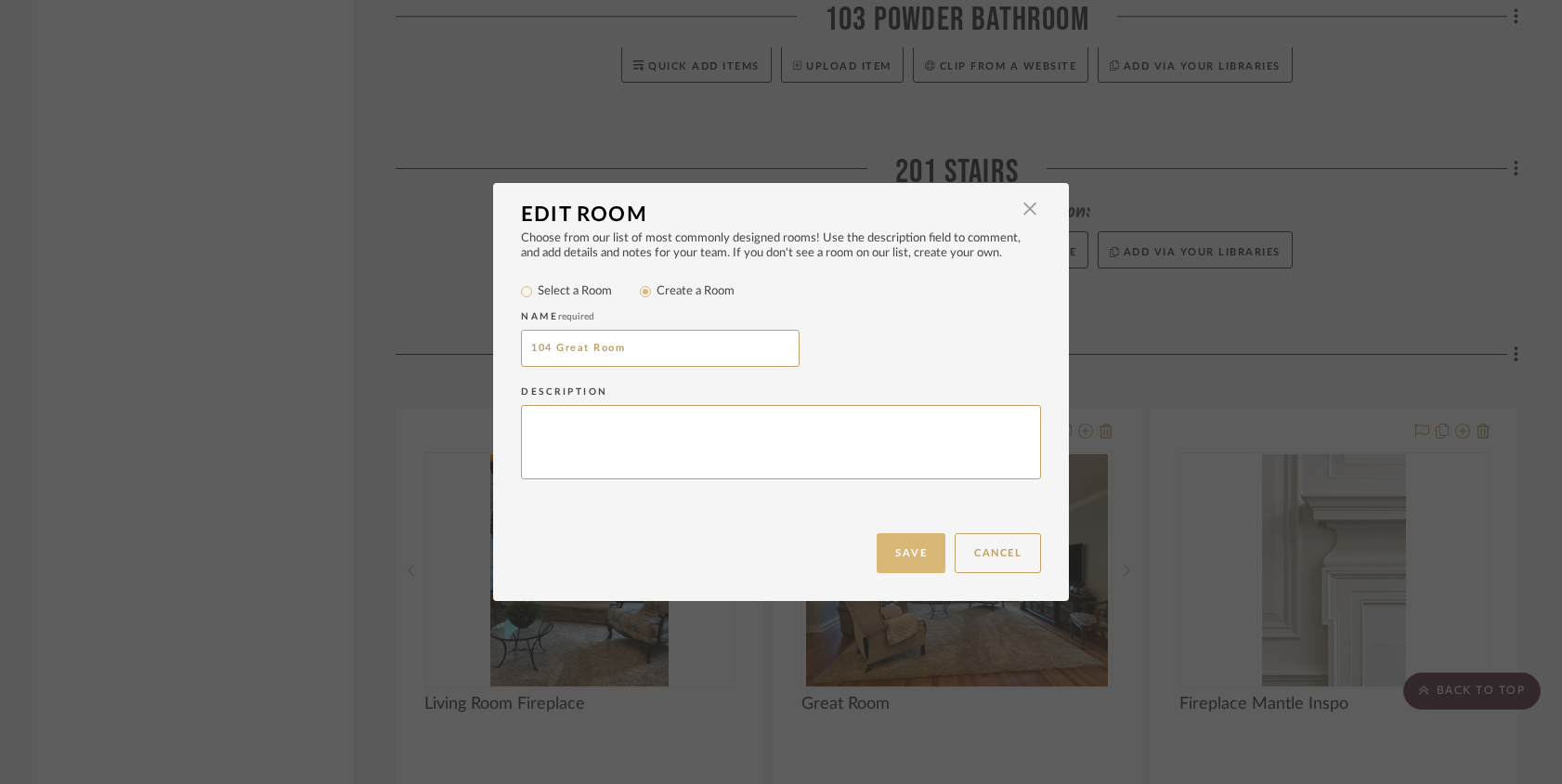
click at [915, 554] on button "Save" at bounding box center [911, 553] width 68 height 40
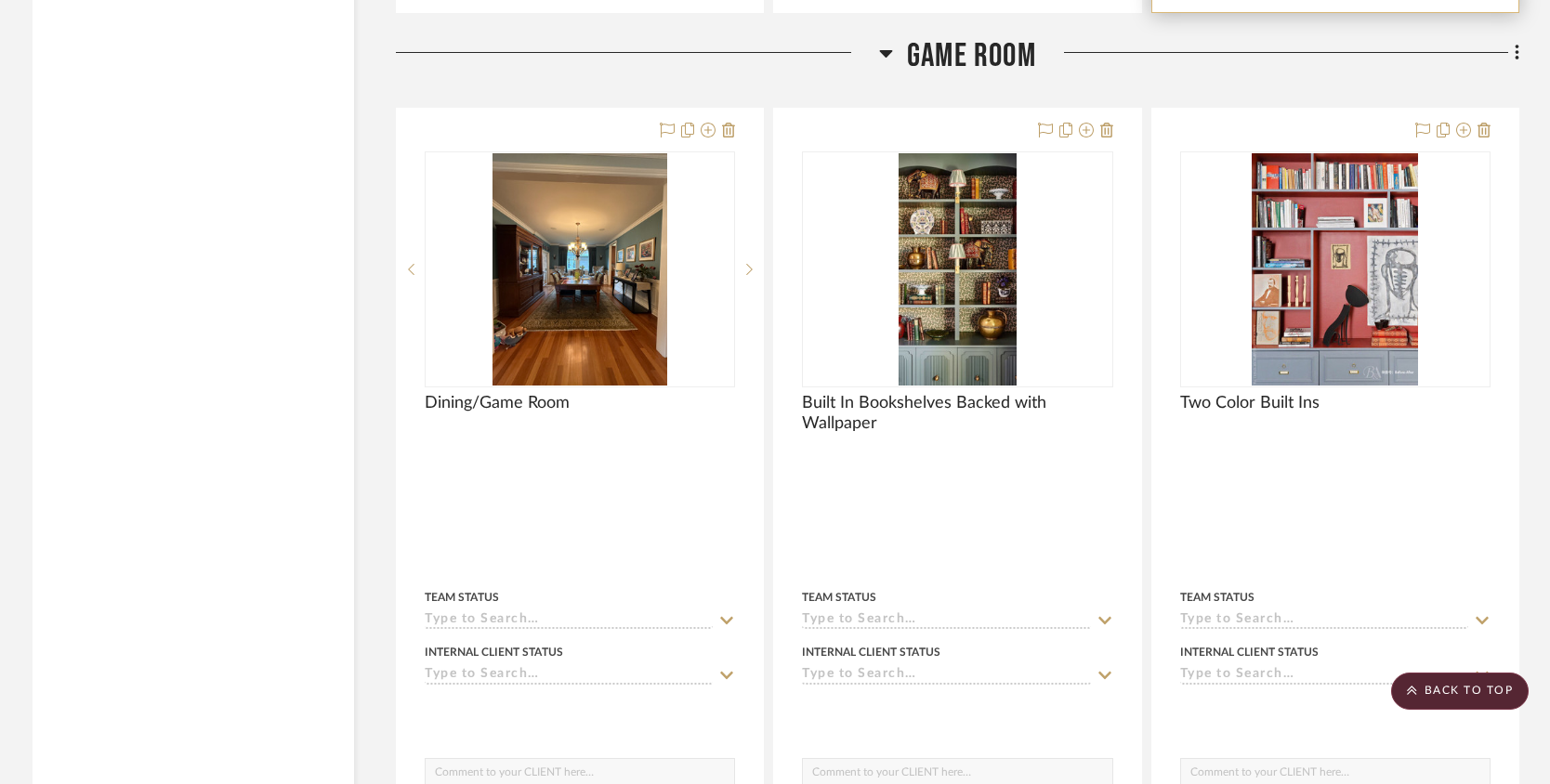
scroll to position [12721, 0]
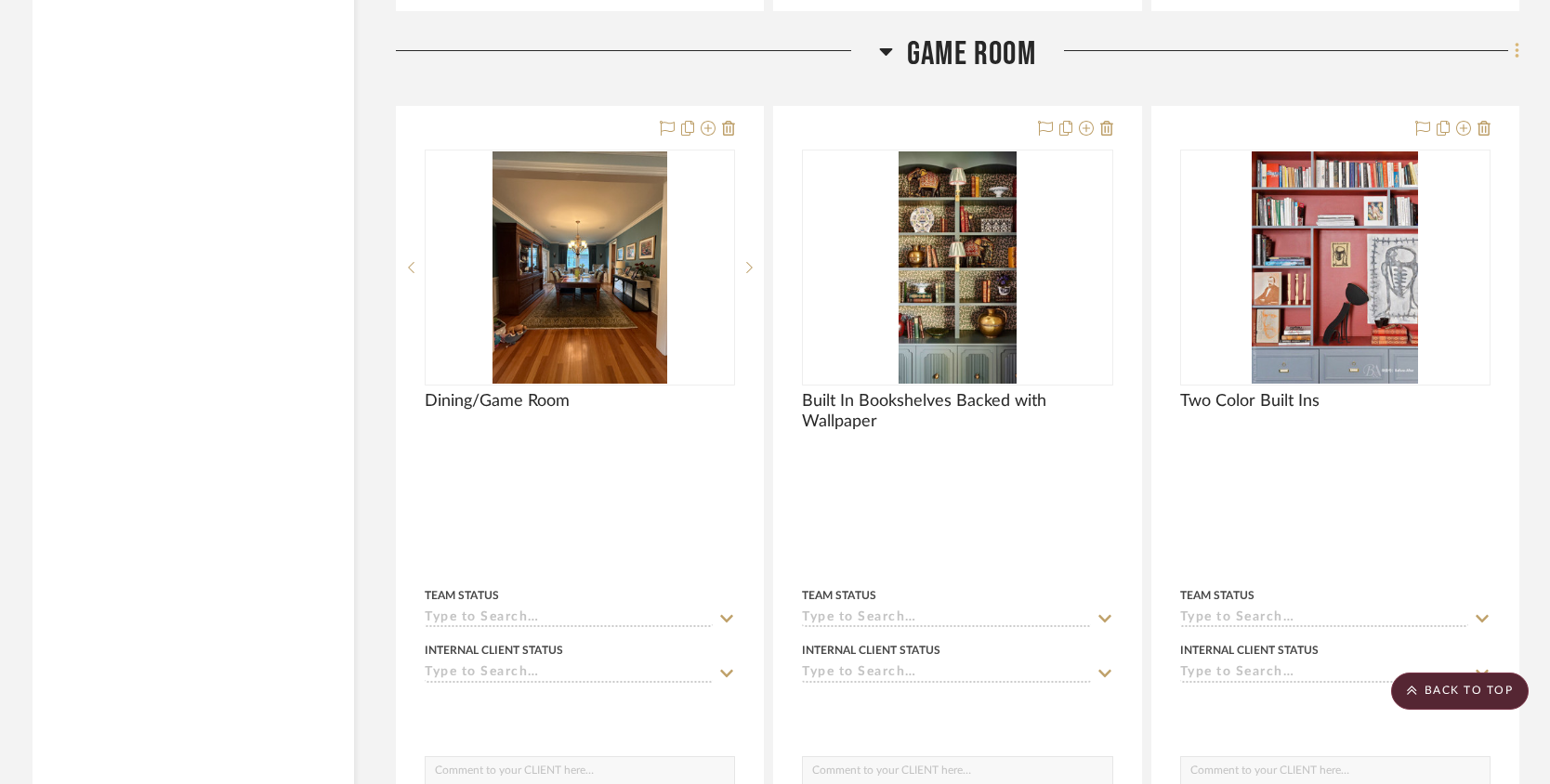
click at [1509, 67] on fa-icon at bounding box center [1513, 52] width 12 height 31
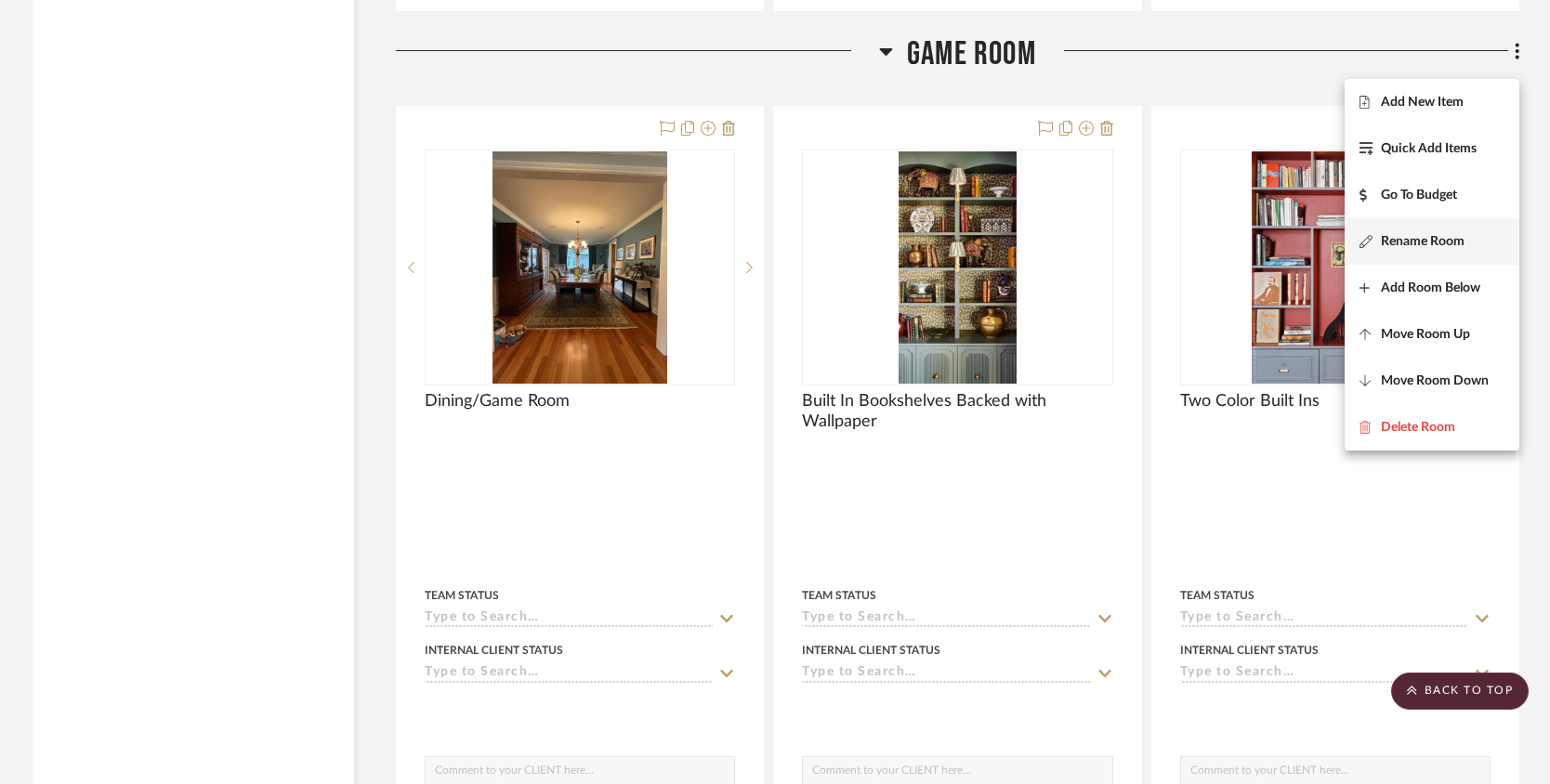
click at [1417, 230] on button "Rename Room" at bounding box center [1431, 242] width 174 height 47
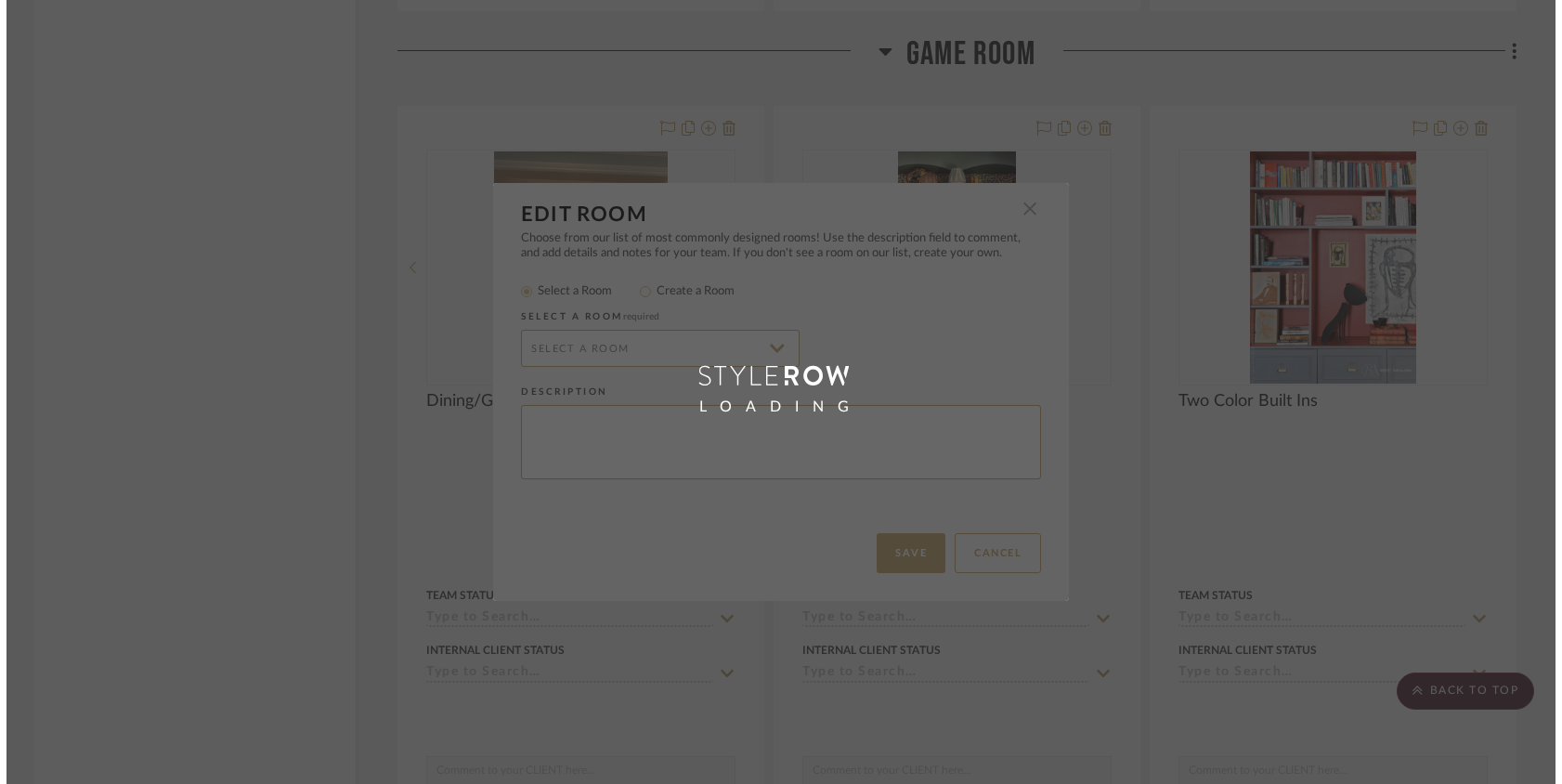
scroll to position [0, 0]
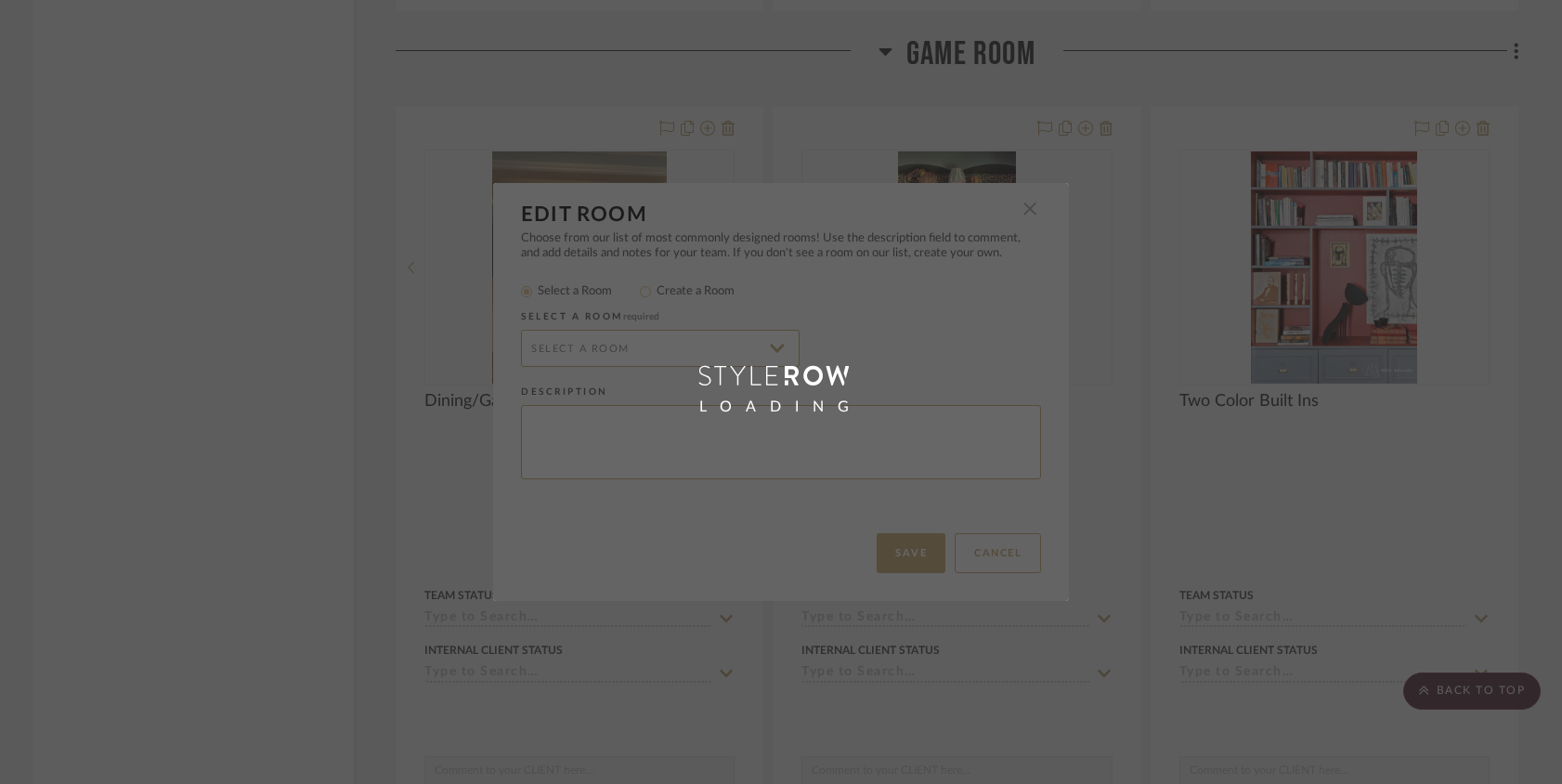
radio input "false"
radio input "true"
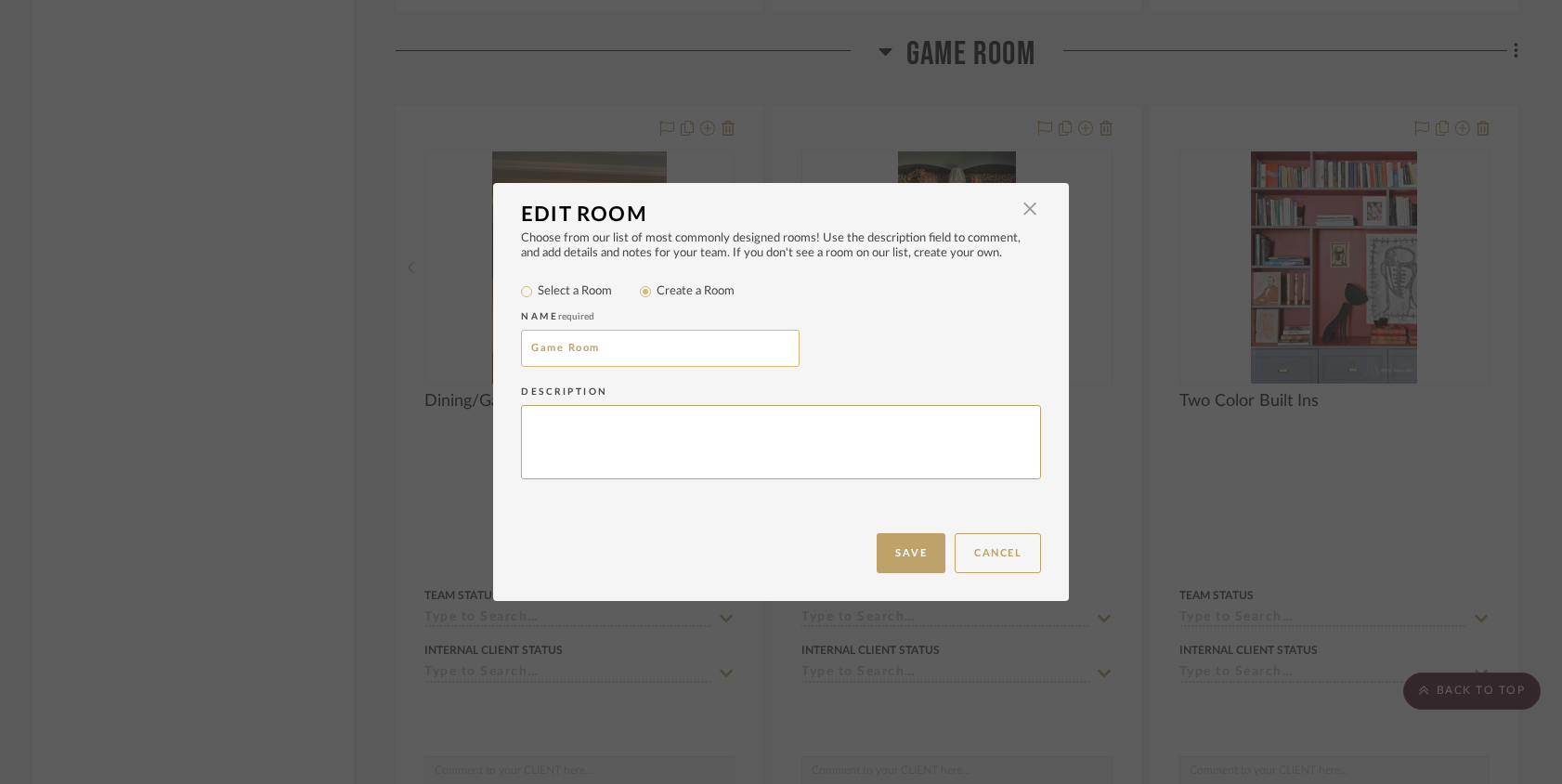
click at [524, 348] on input "Game Room" at bounding box center [660, 348] width 278 height 37
click at [537, 341] on input "105 Game Room" at bounding box center [660, 348] width 278 height 37
type input "104 Game Room"
click at [882, 547] on button "Save" at bounding box center [911, 553] width 68 height 40
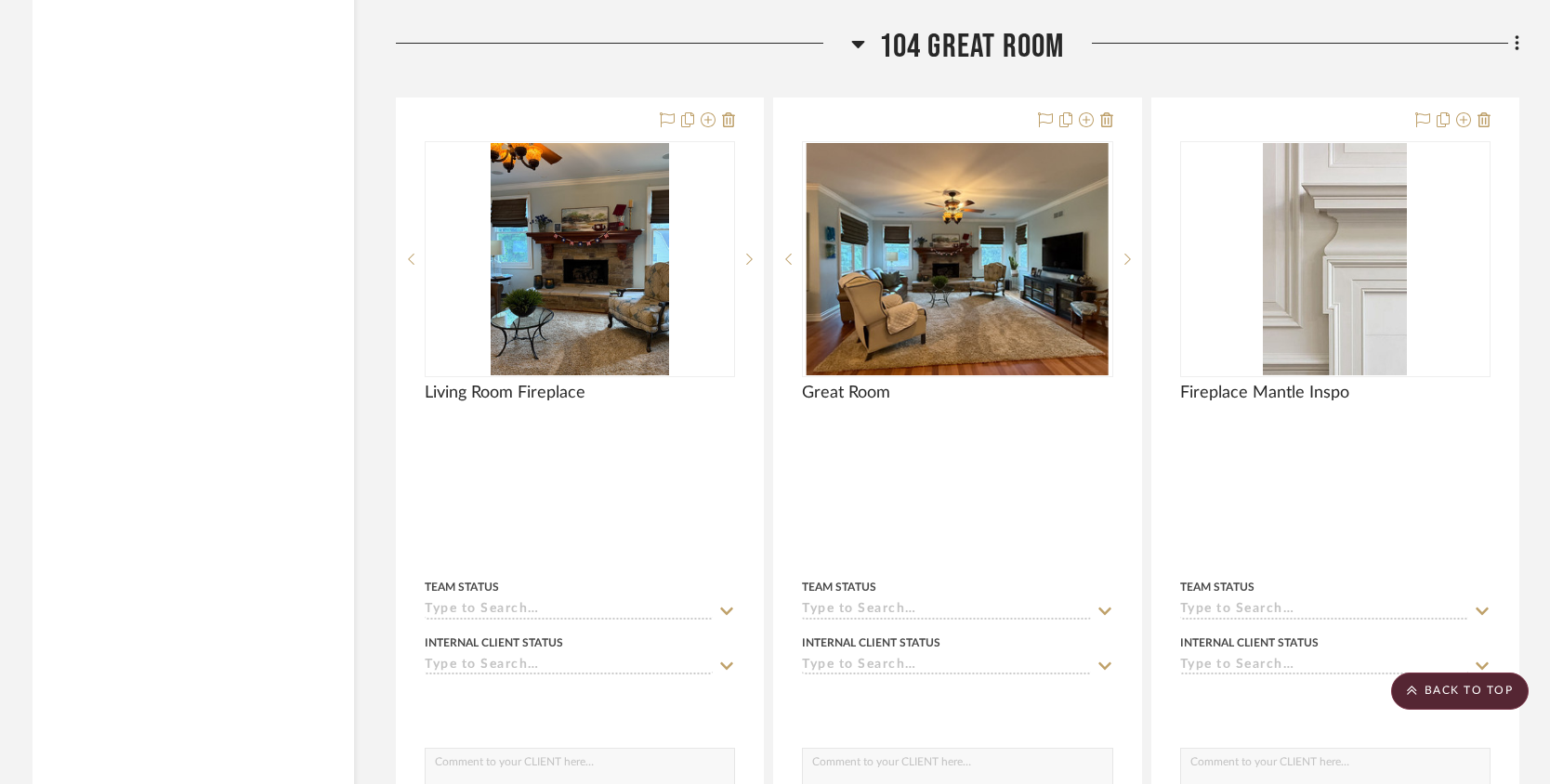
scroll to position [10956, 0]
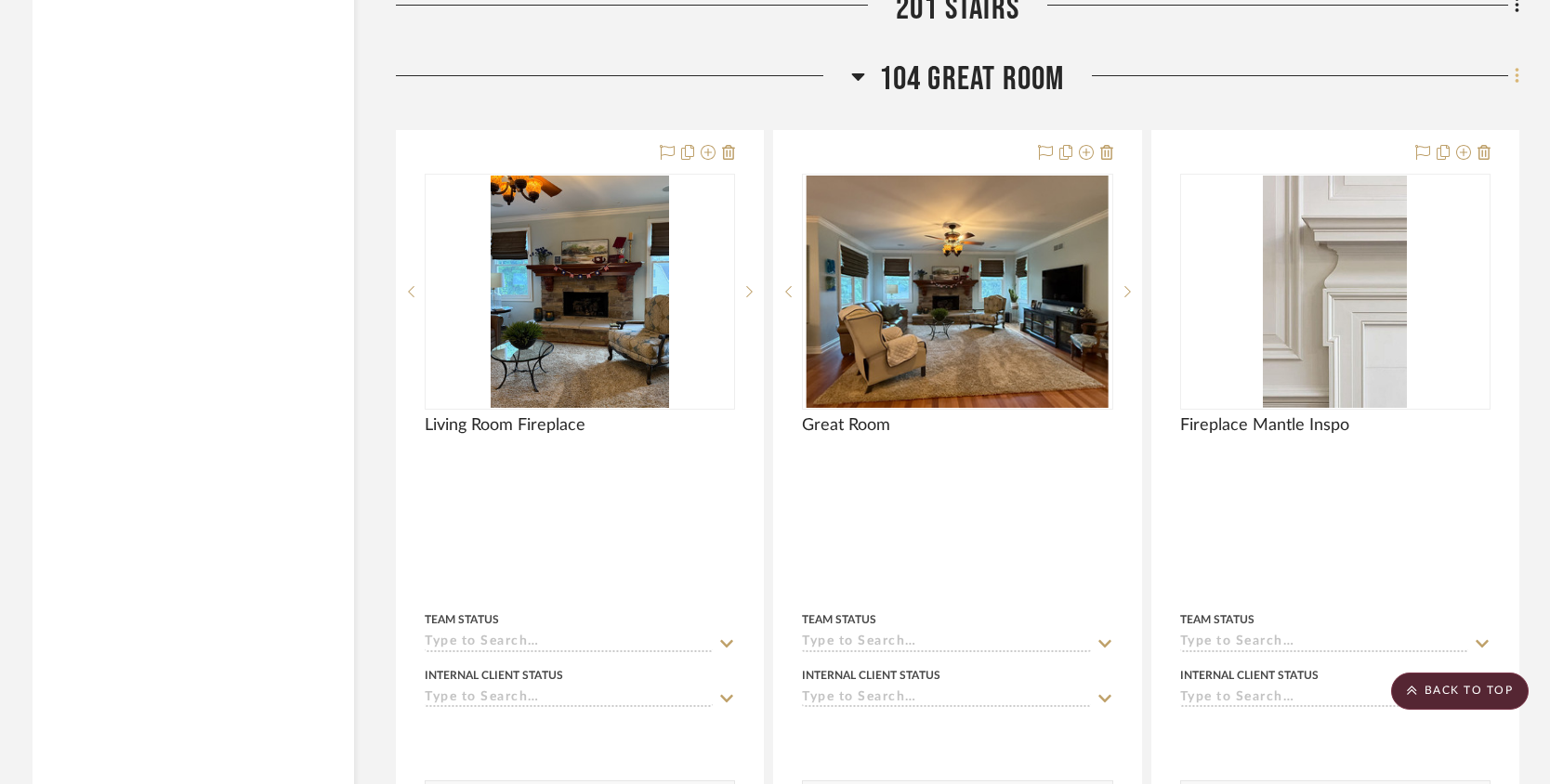
click at [1509, 90] on fa-icon at bounding box center [1513, 77] width 12 height 31
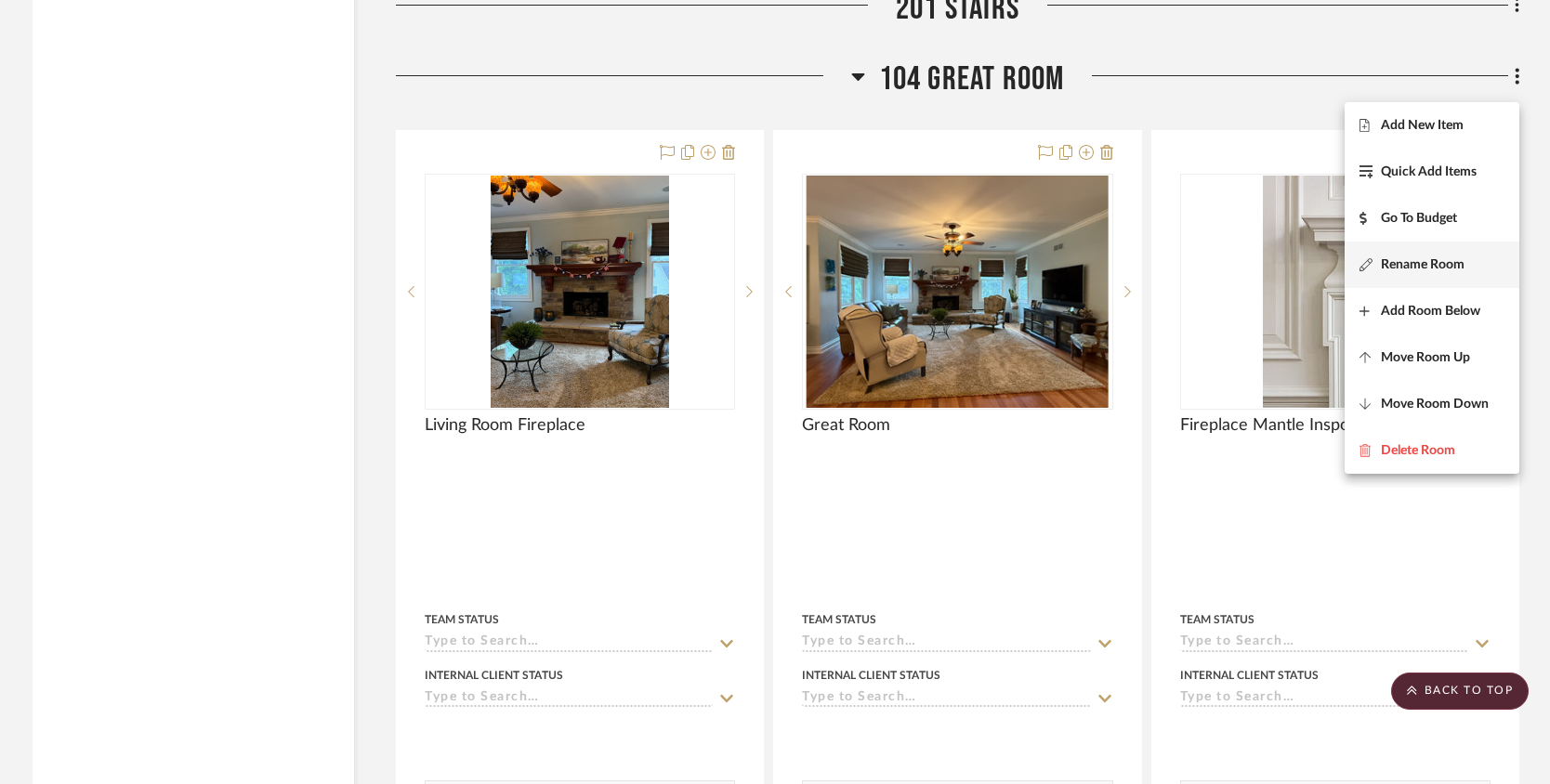
click at [1401, 264] on span "Rename Room" at bounding box center [1422, 265] width 83 height 16
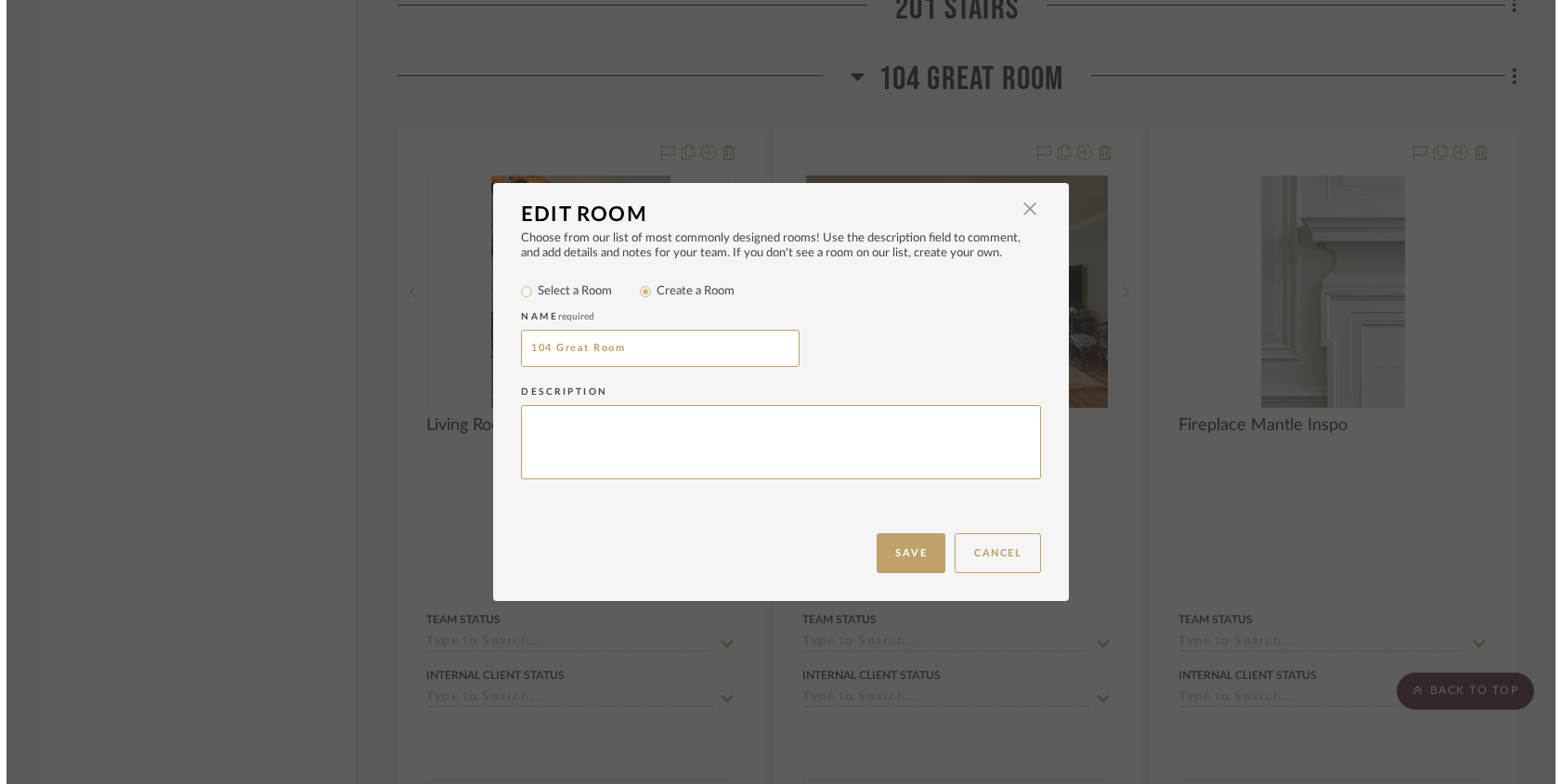
scroll to position [0, 0]
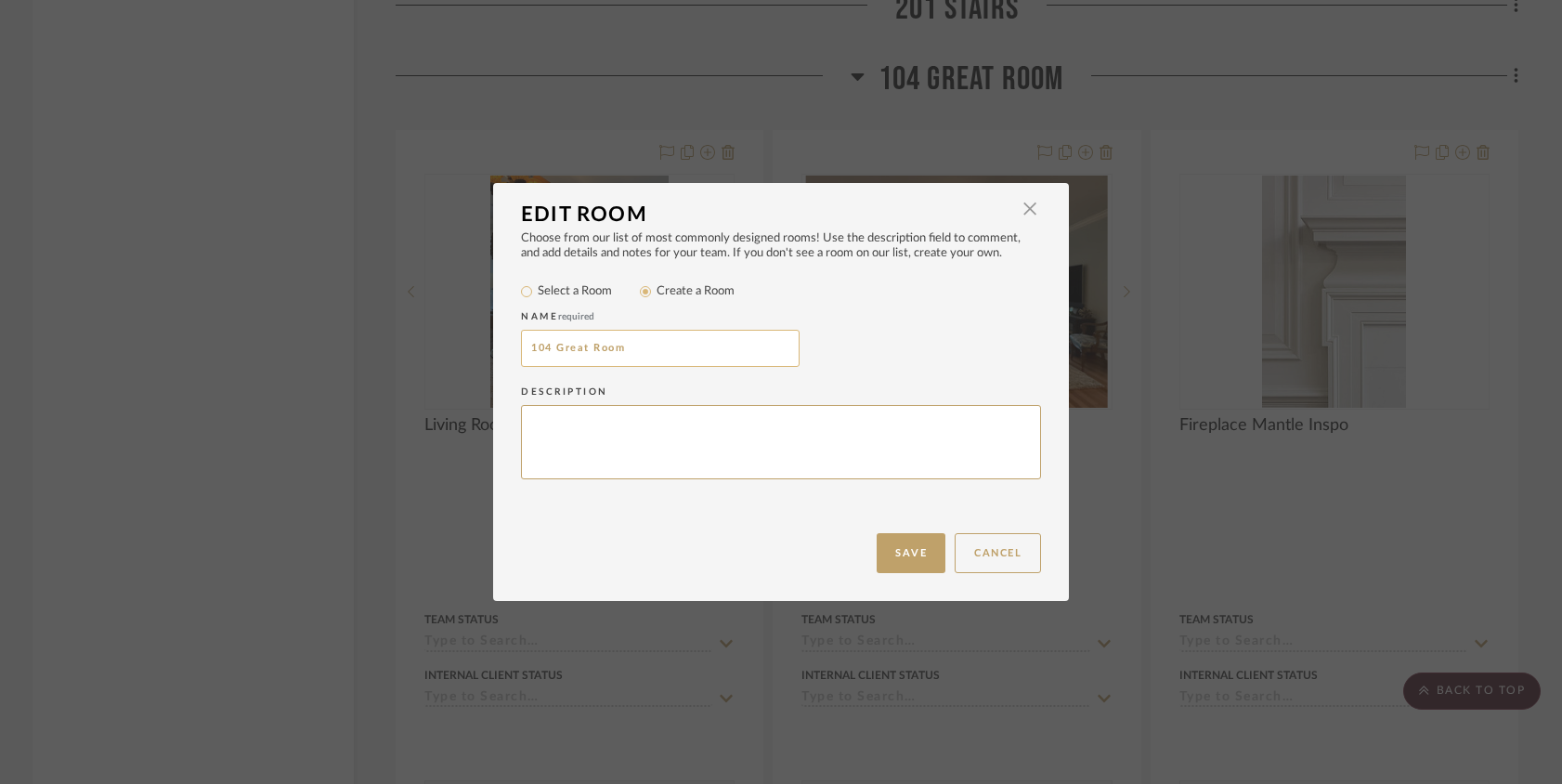
click at [539, 348] on input "104 Great Room" at bounding box center [660, 348] width 278 height 37
type input "105 Great Room"
click at [887, 549] on button "Save" at bounding box center [911, 553] width 68 height 40
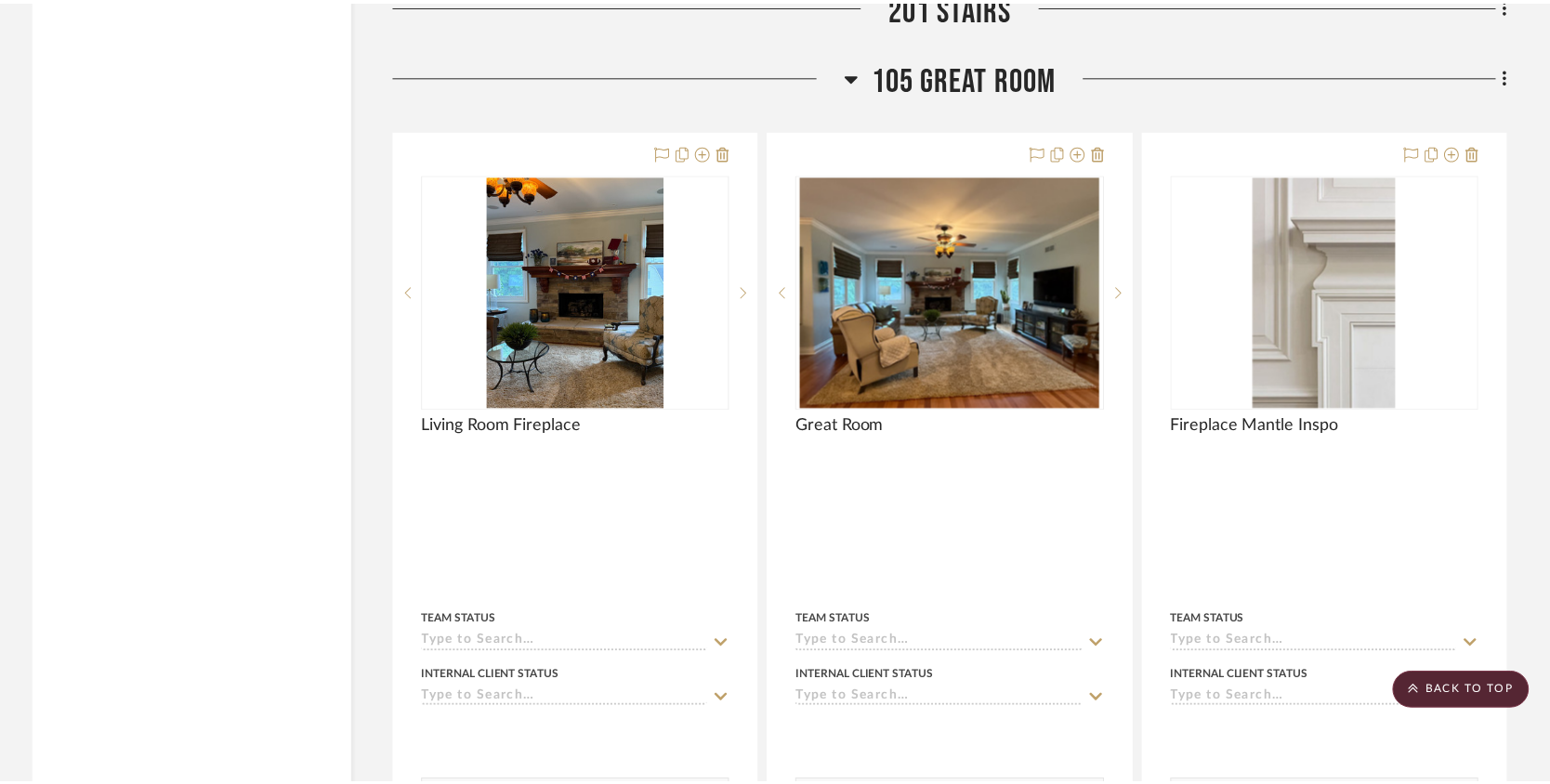
scroll to position [10956, 0]
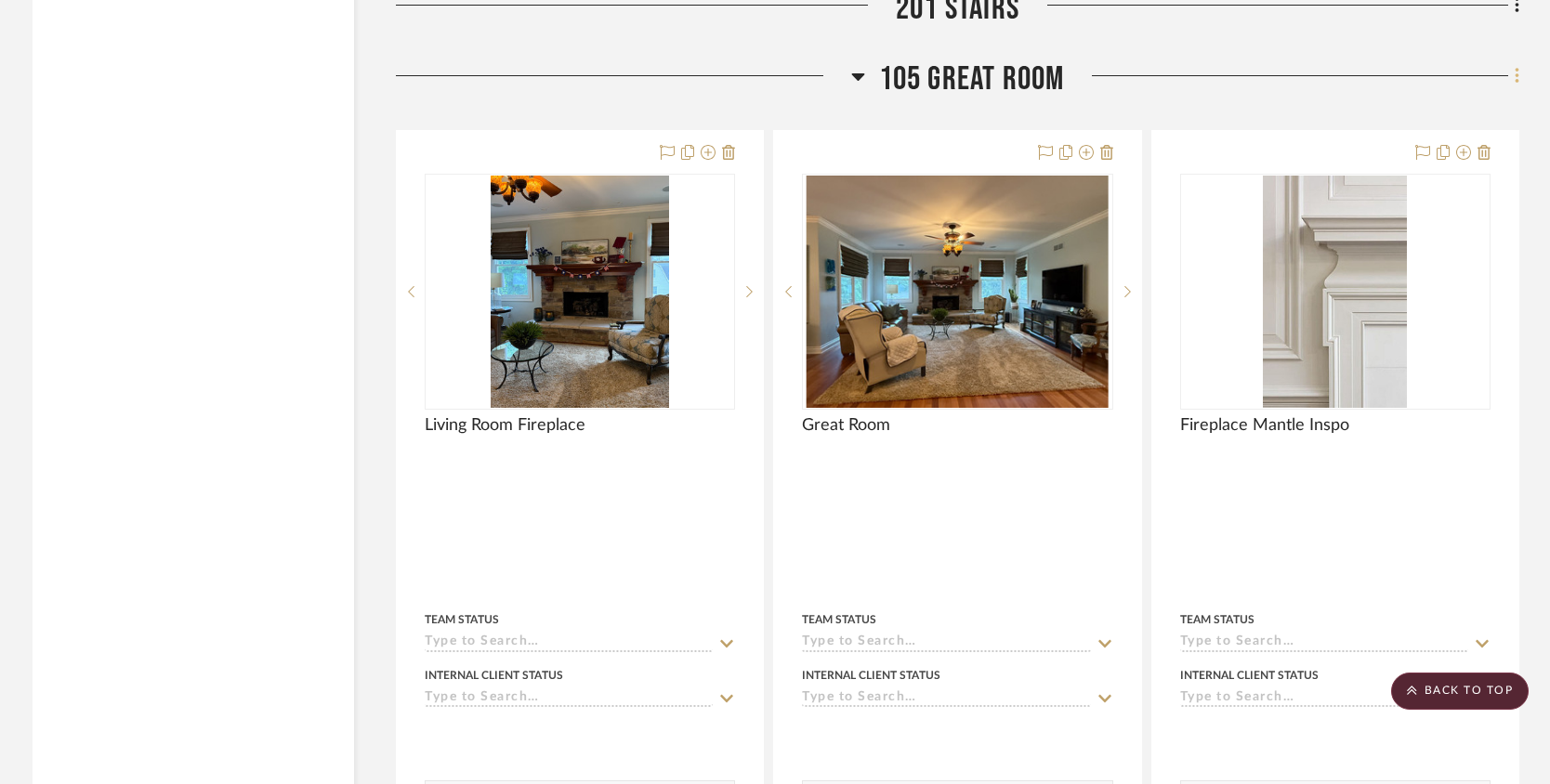
click at [1518, 82] on icon at bounding box center [1517, 76] width 6 height 21
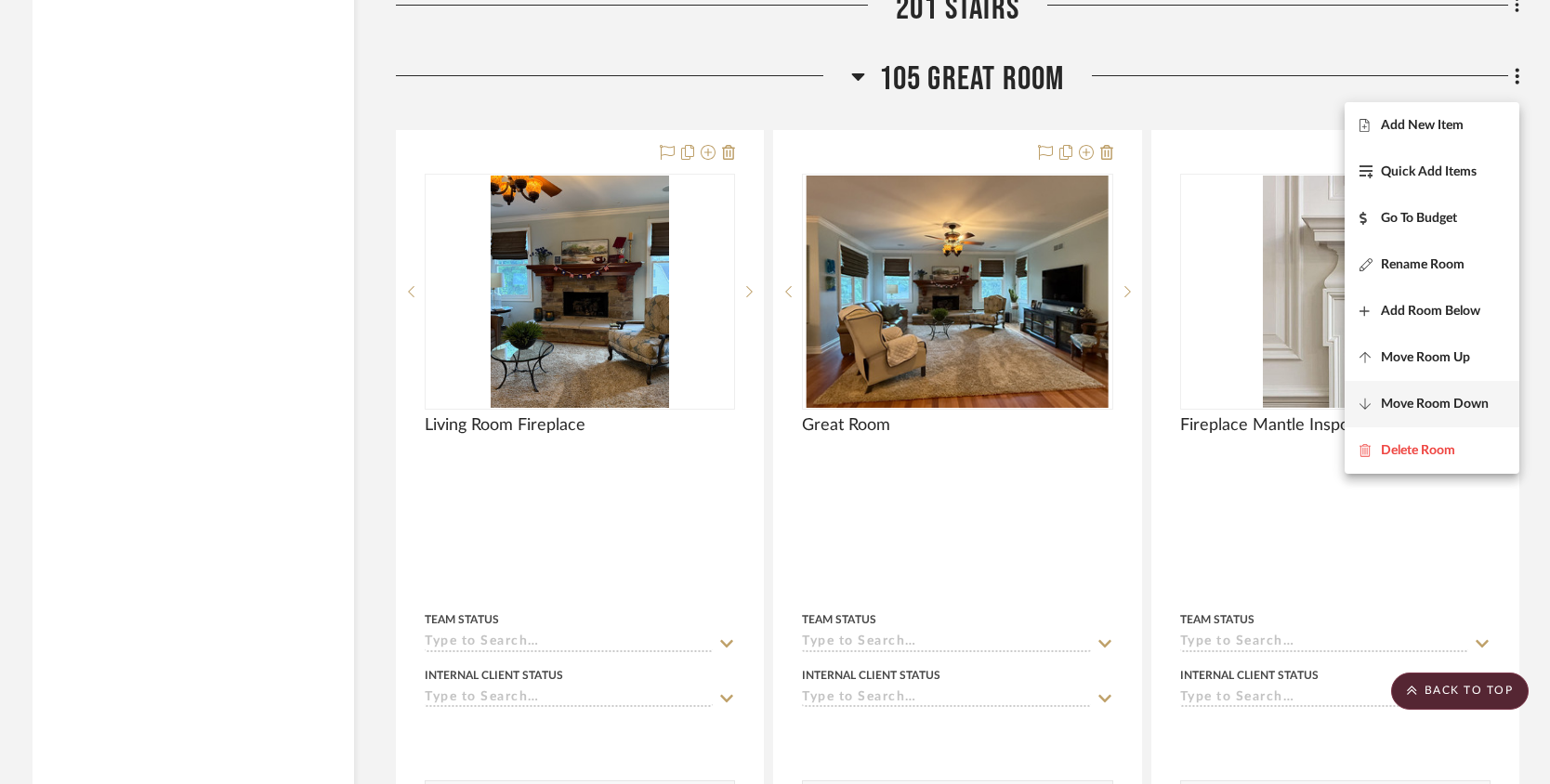
click at [1416, 391] on button "Move Room Down" at bounding box center [1431, 404] width 174 height 47
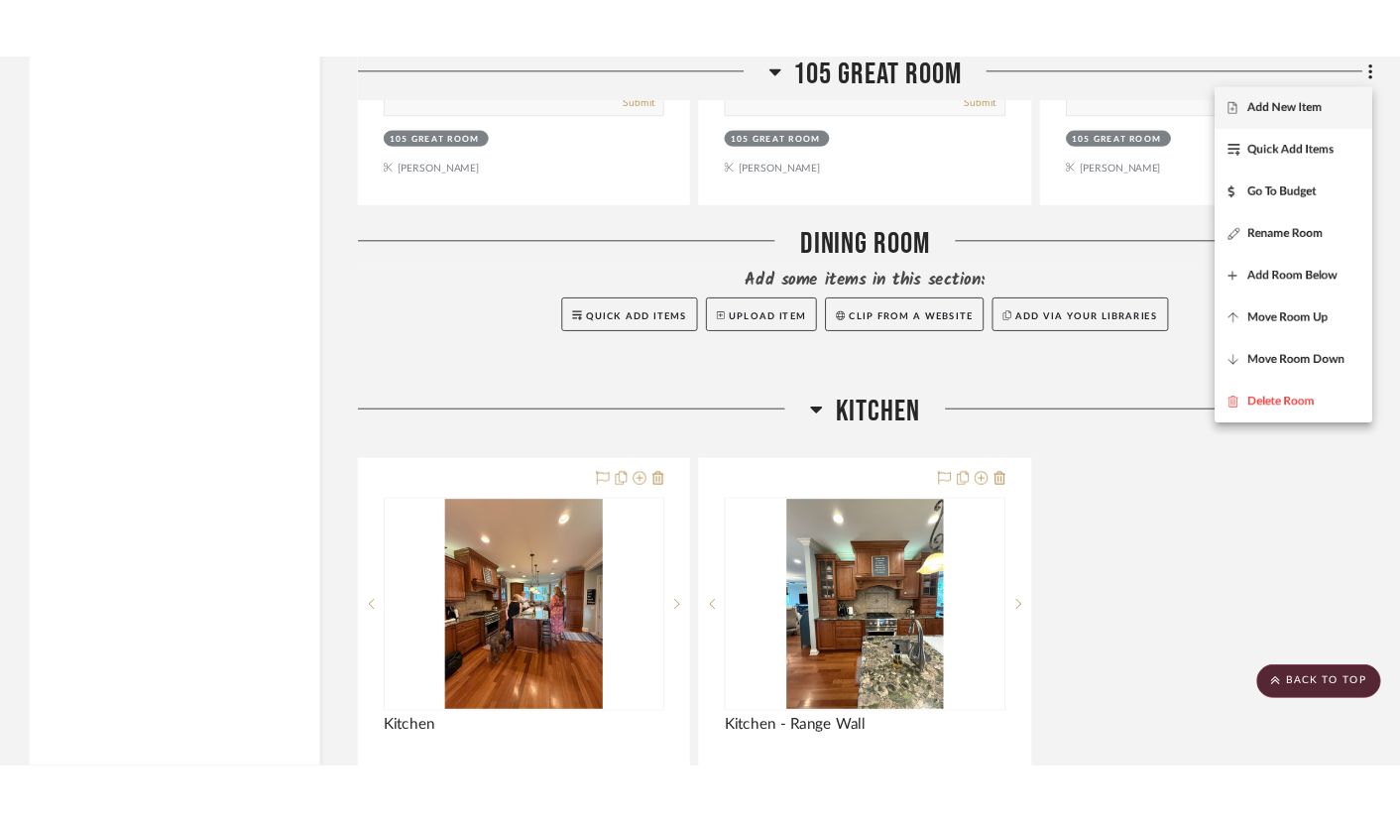
scroll to position [16179, 0]
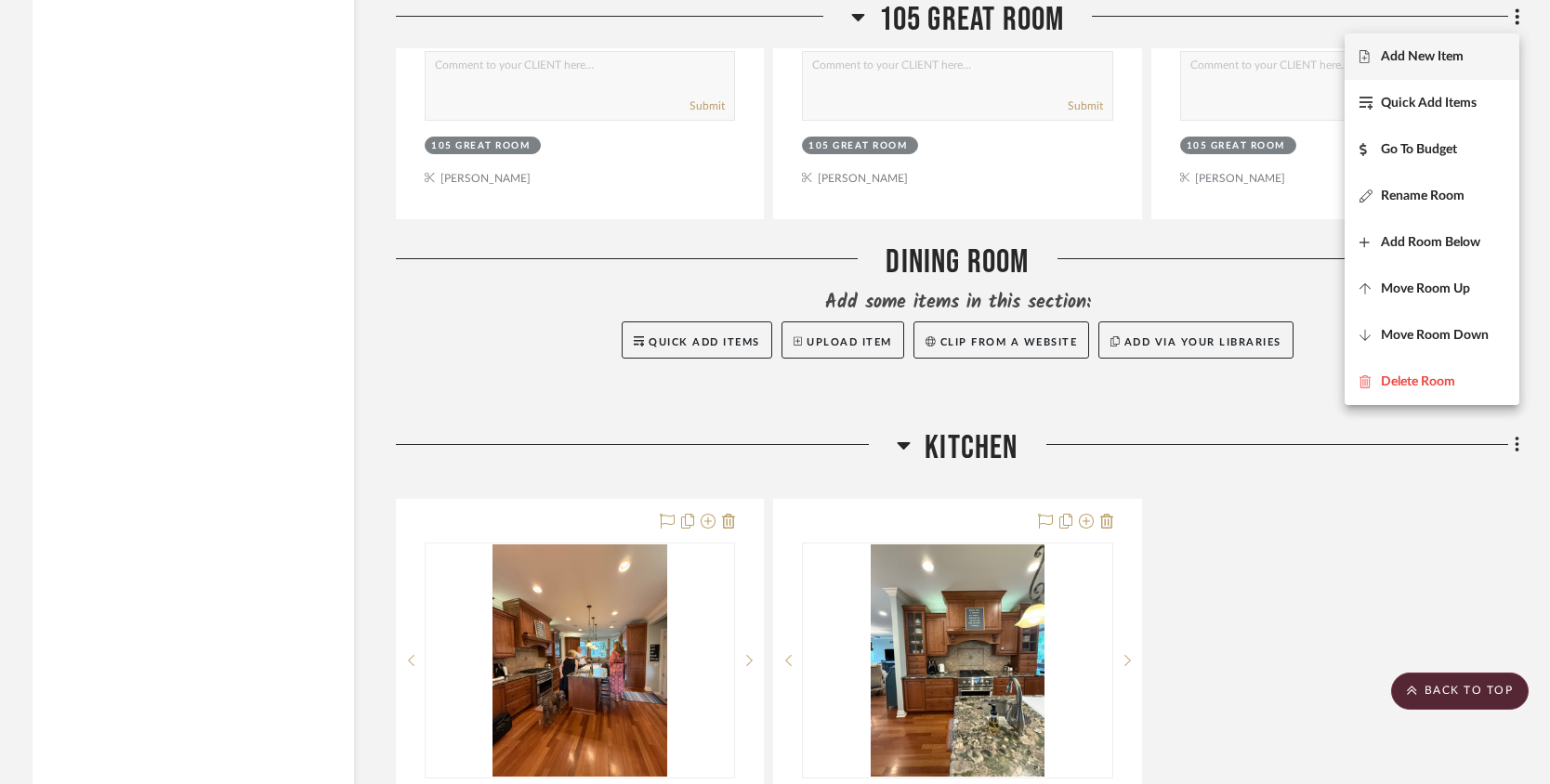
click at [1280, 295] on div at bounding box center [775, 392] width 1550 height 784
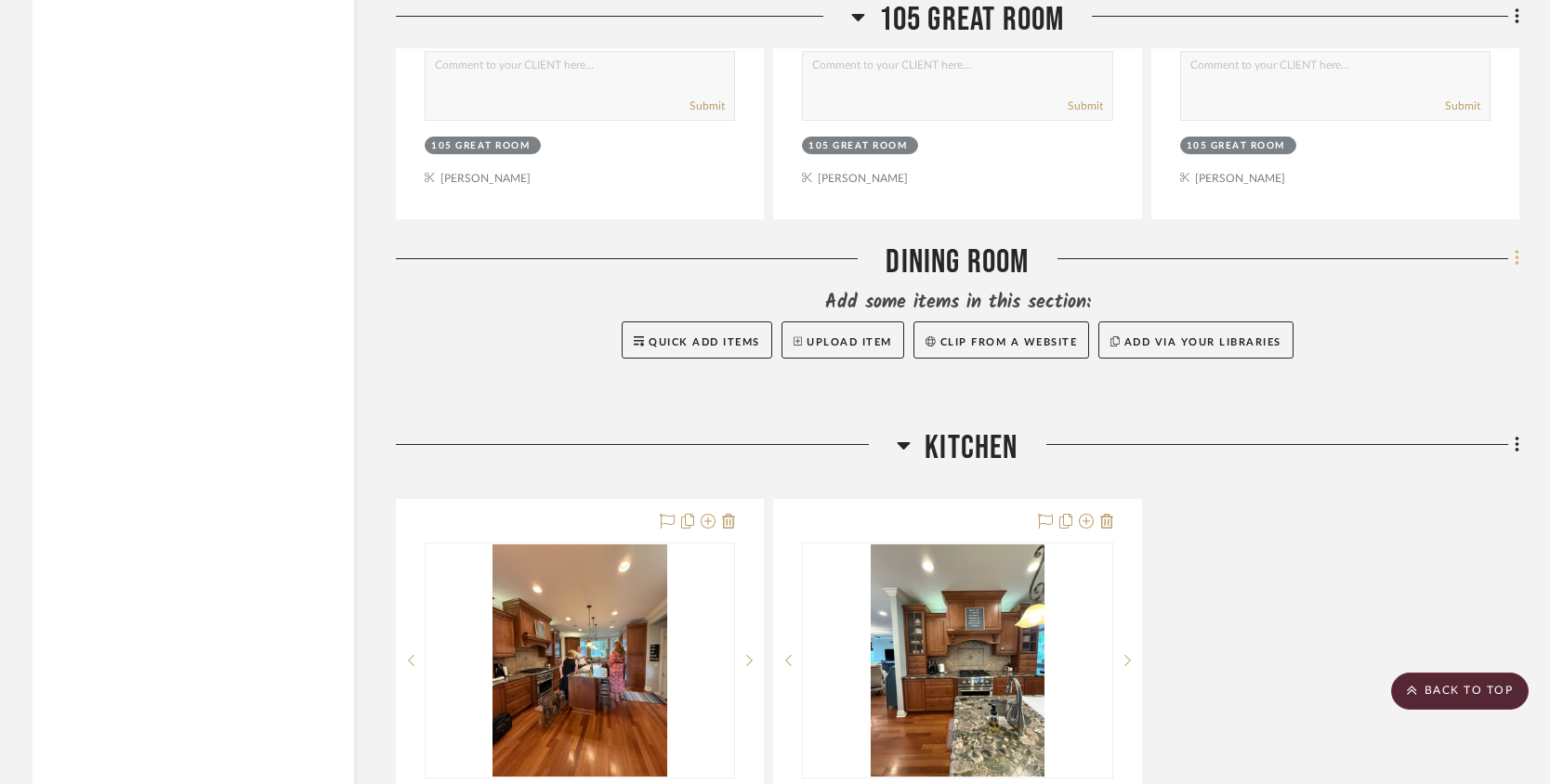
click at [1515, 267] on icon at bounding box center [1516, 259] width 4 height 16
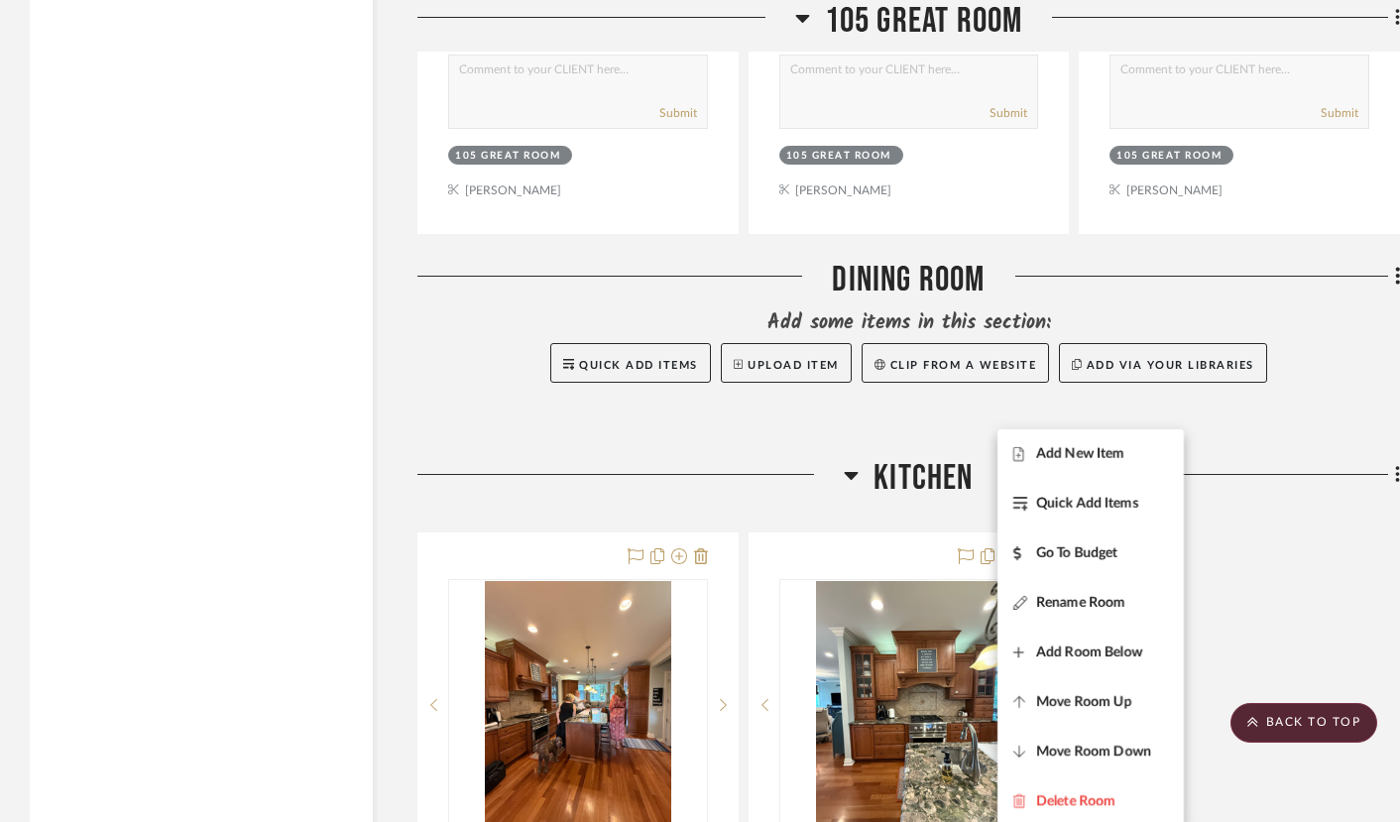
click at [1194, 307] on div at bounding box center [700, 411] width 1400 height 822
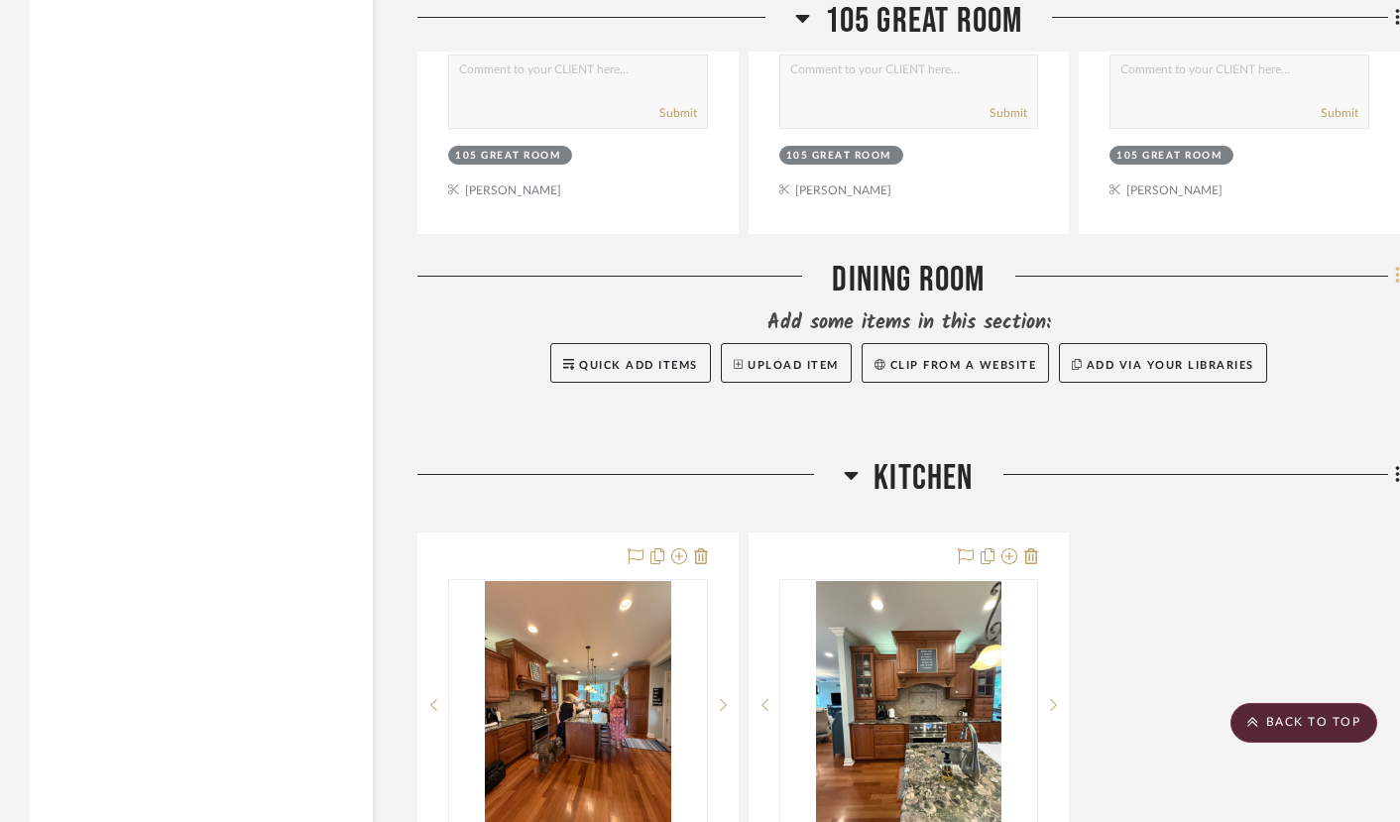
click at [1396, 285] on icon at bounding box center [1397, 276] width 4 height 17
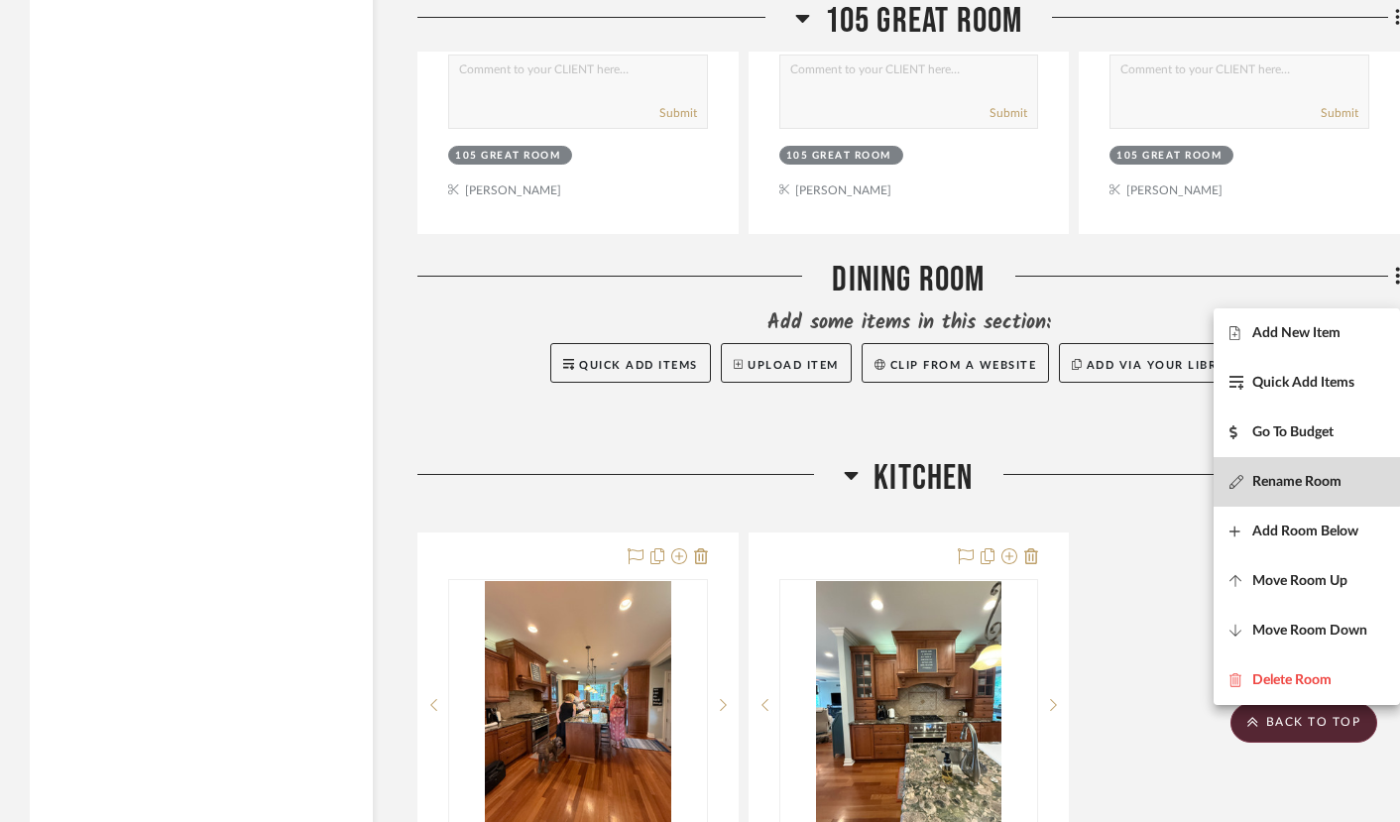
click at [1285, 480] on span "Rename Room" at bounding box center [1296, 482] width 89 height 17
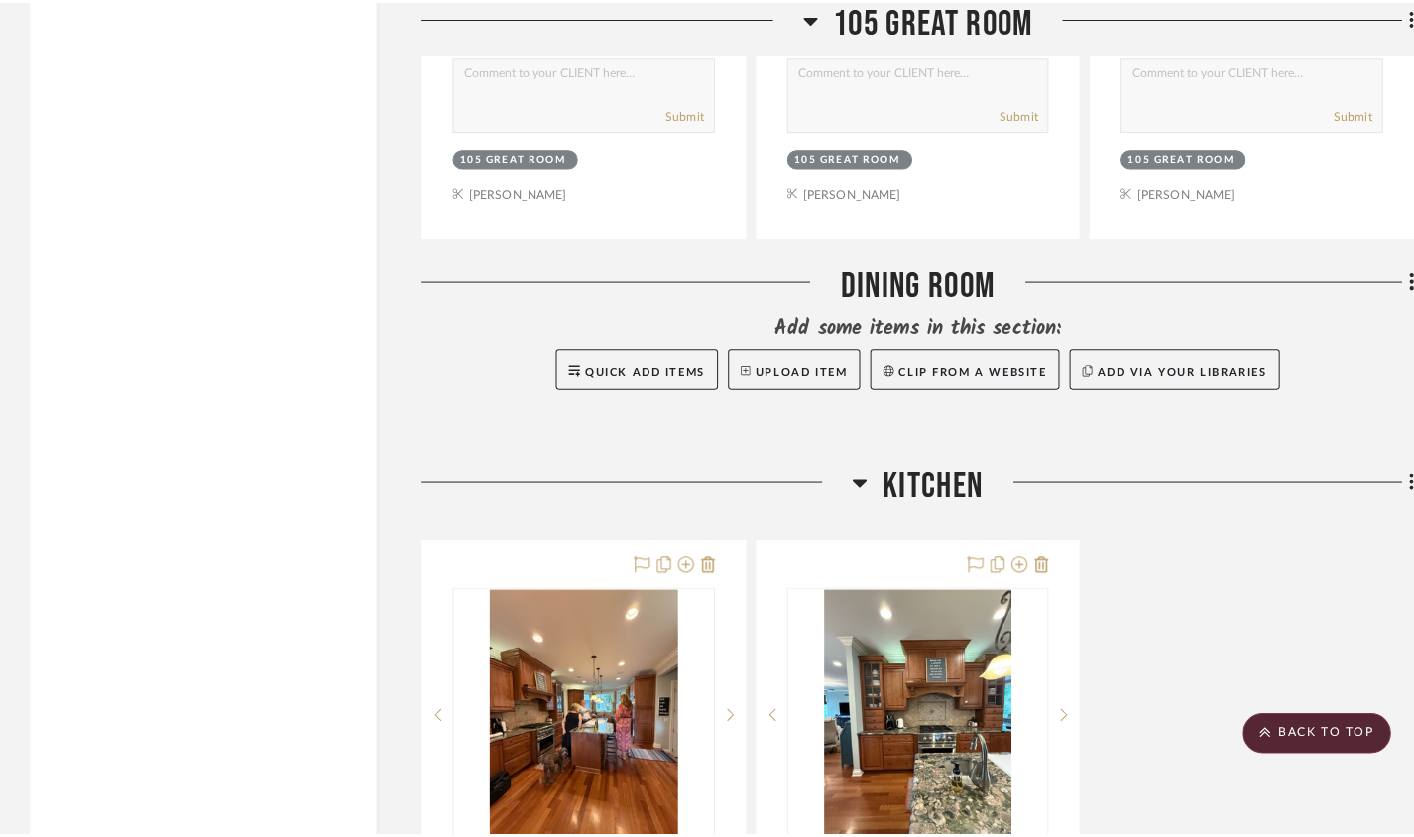
scroll to position [0, 0]
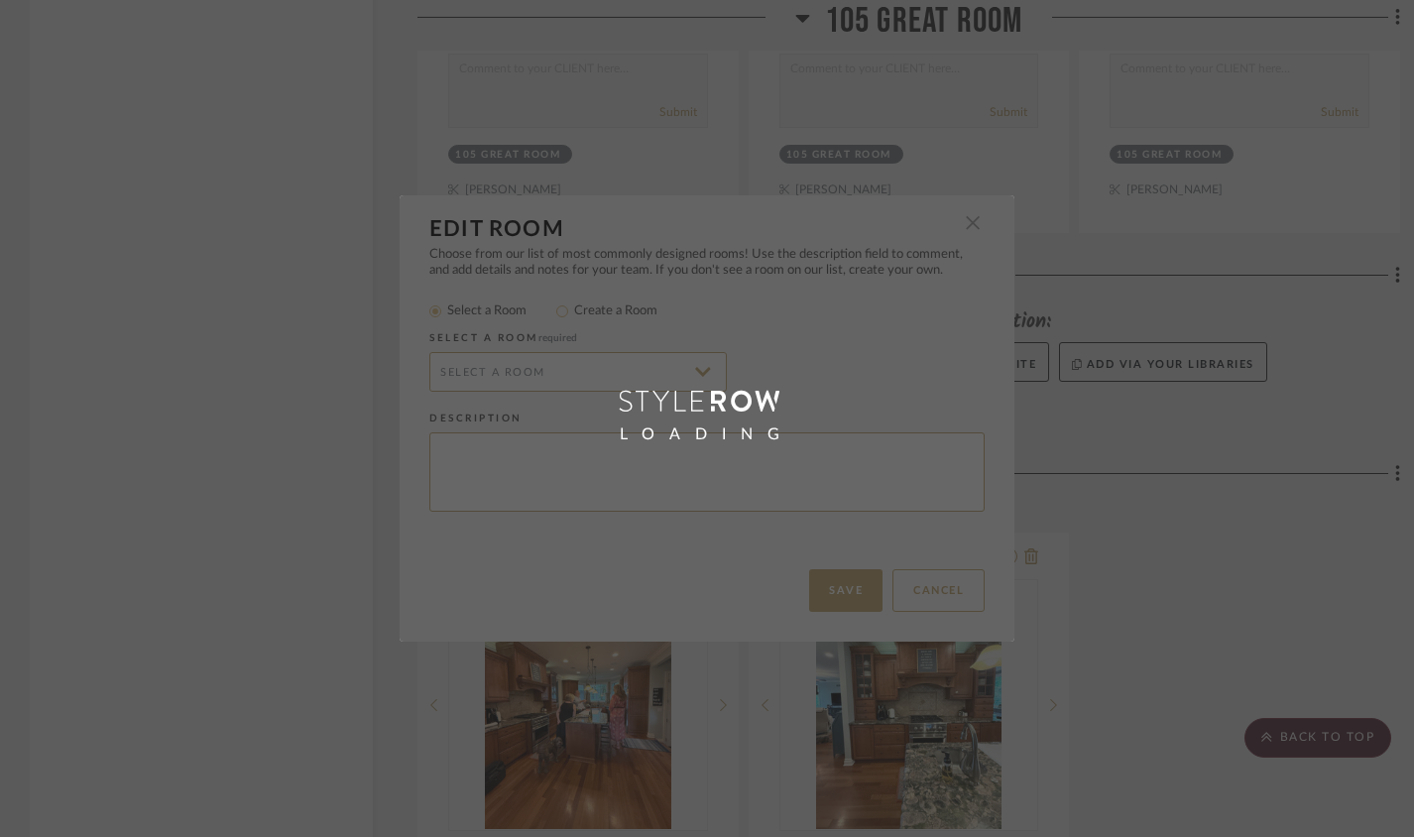
type input "Dining Room"
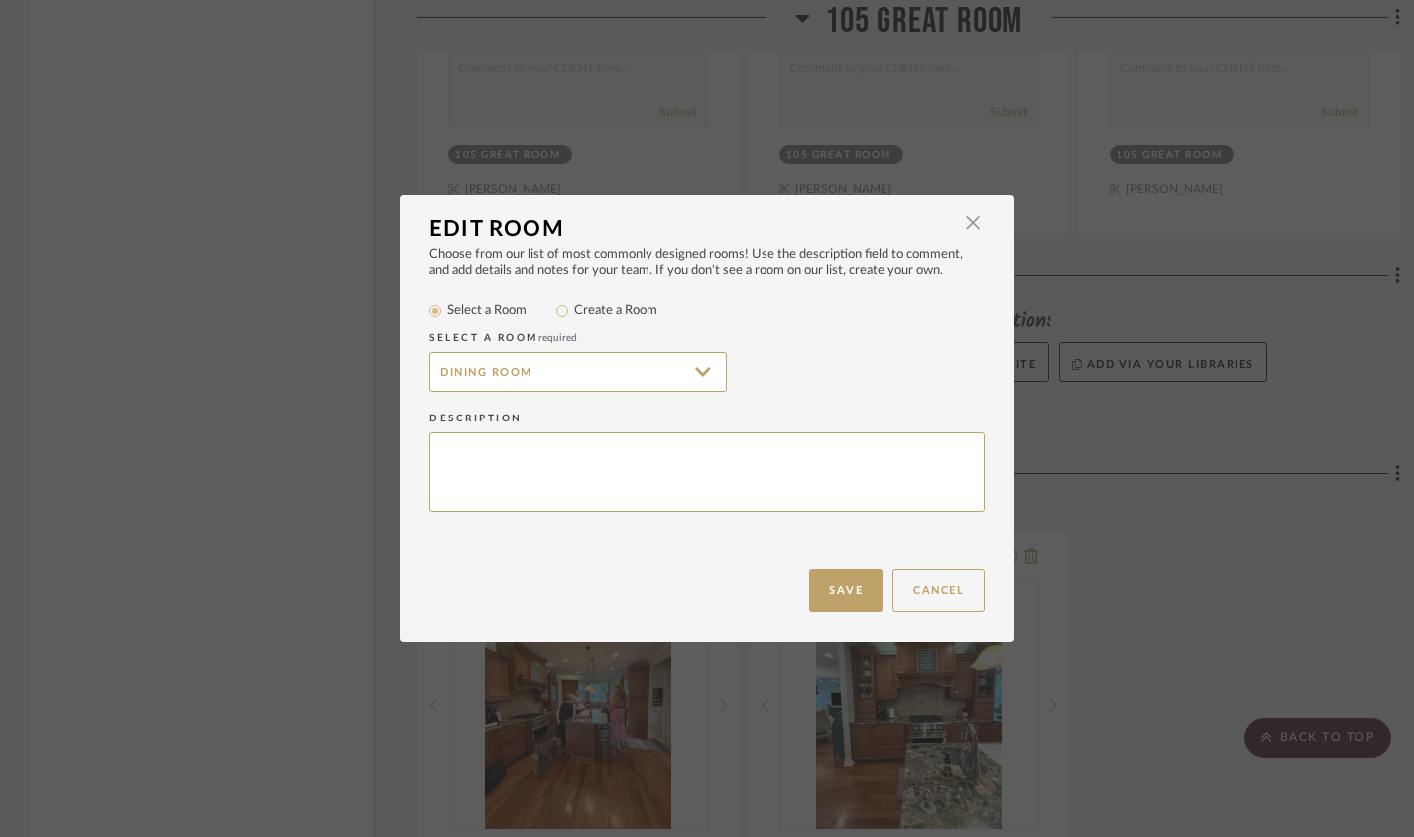
click at [643, 309] on label "Create a Room" at bounding box center [615, 311] width 83 height 20
click at [574, 309] on input "Create a Room" at bounding box center [562, 311] width 24 height 24
radio input "true"
click at [430, 373] on input "Dining Room" at bounding box center [577, 372] width 297 height 40
type input "106 Dining Room"
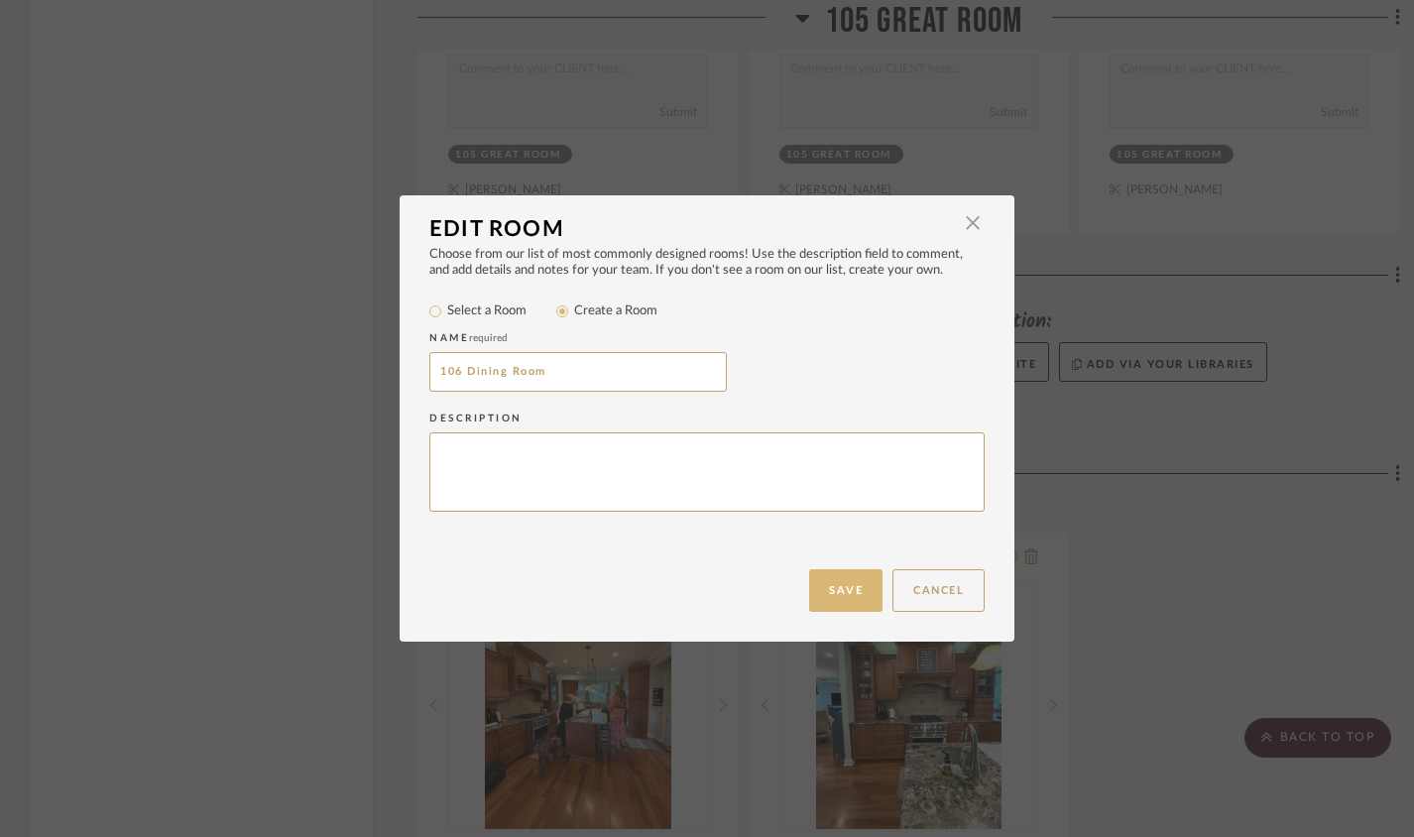
click at [835, 581] on button "Save" at bounding box center [845, 590] width 73 height 43
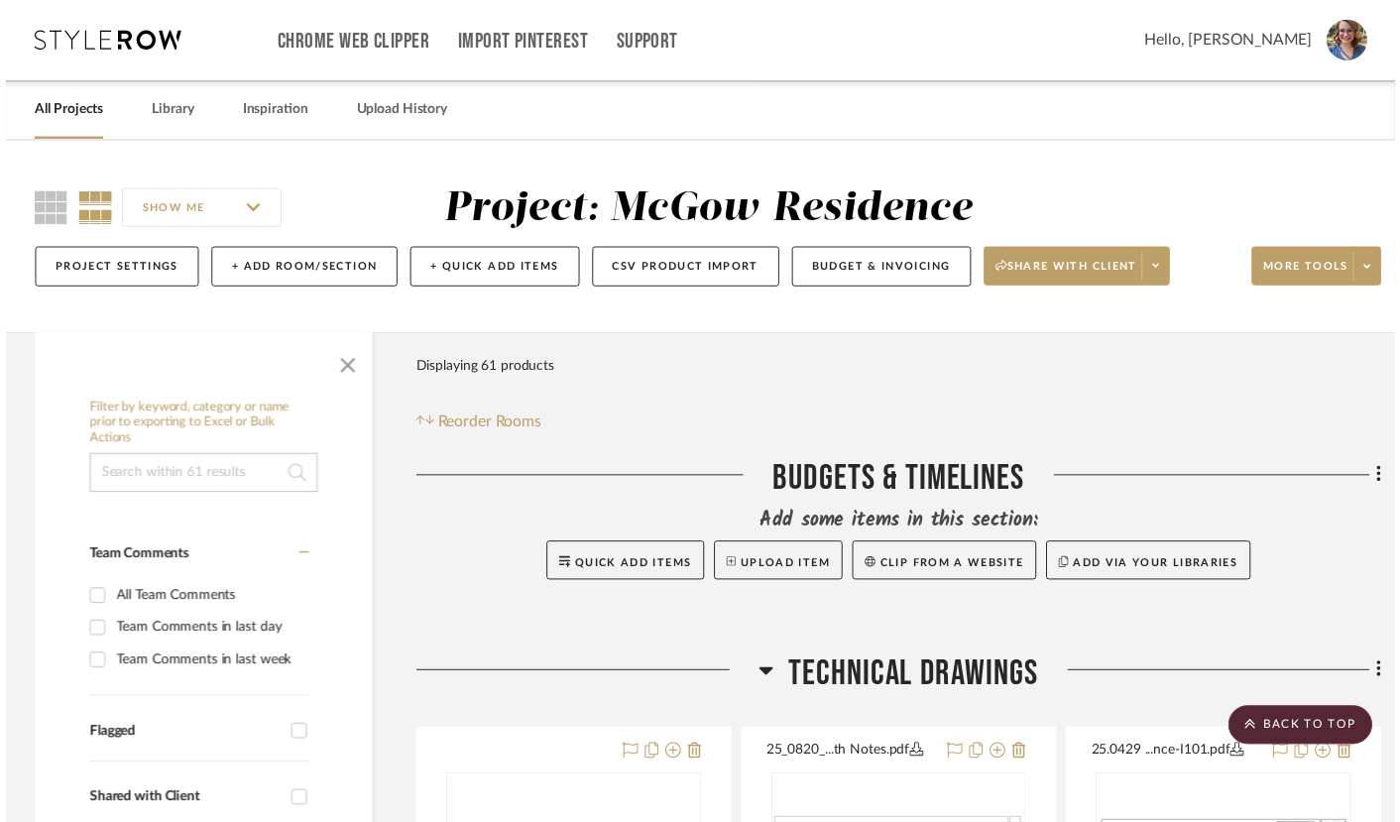
scroll to position [16179, 0]
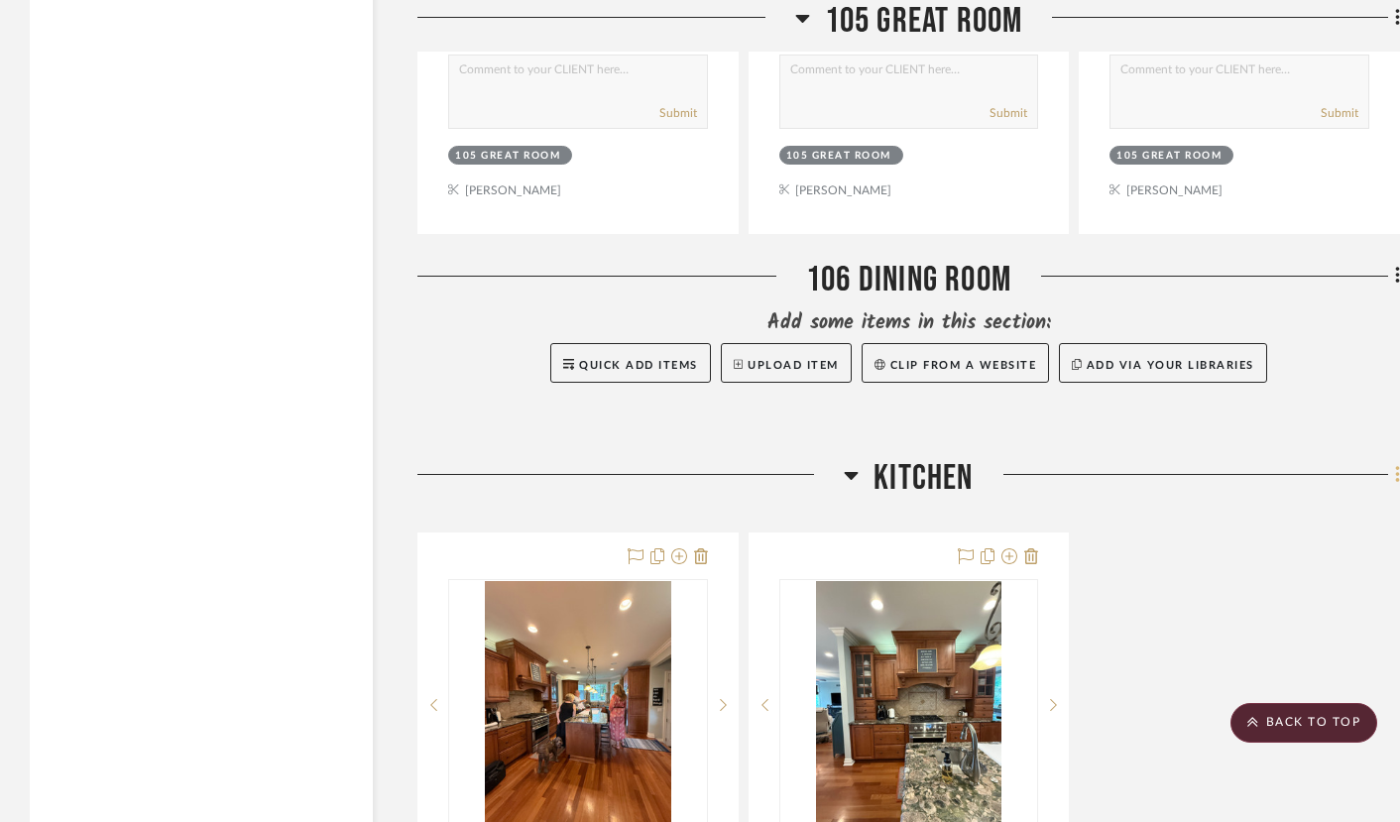
click at [1395, 485] on icon at bounding box center [1398, 475] width 6 height 22
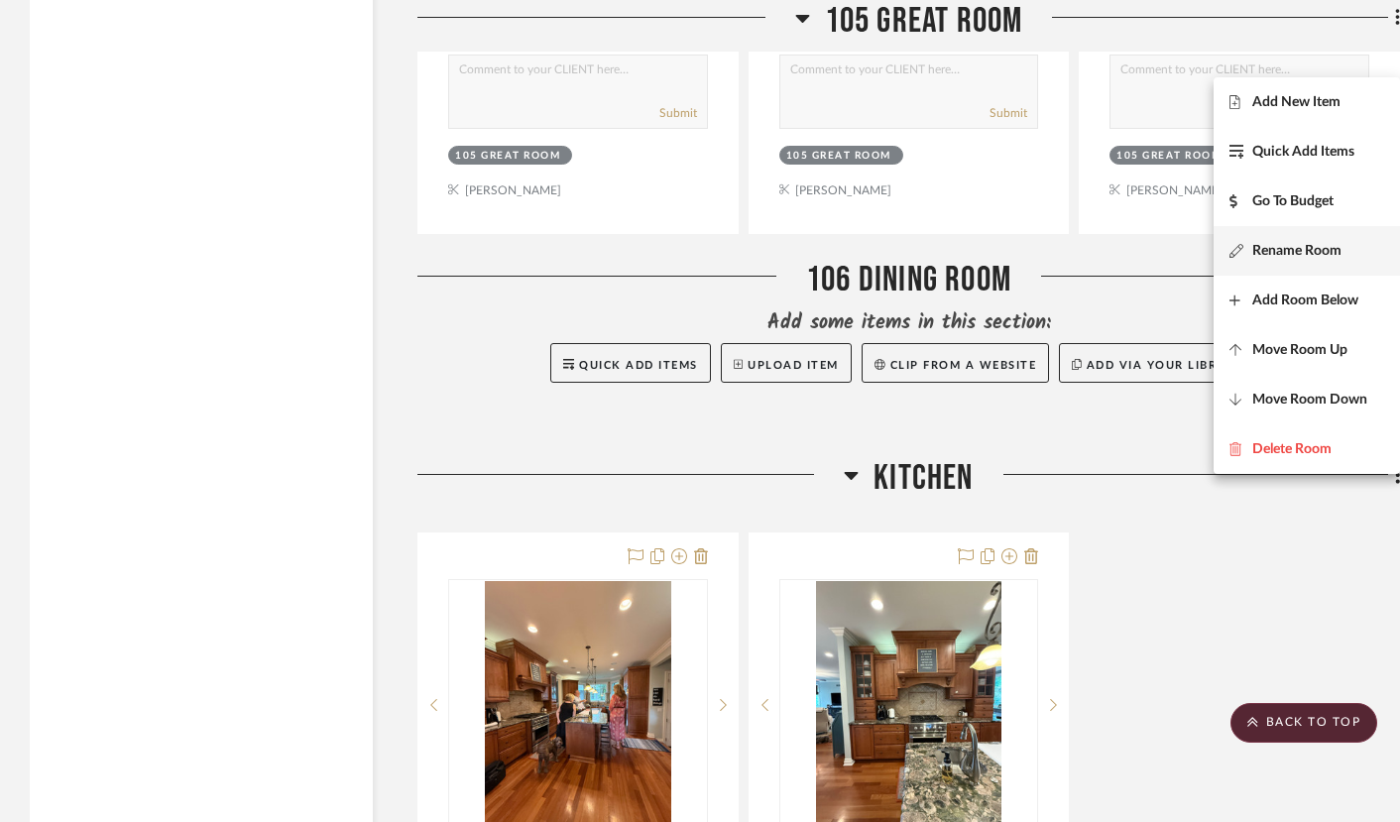
click at [1294, 266] on button "Rename Room" at bounding box center [1306, 251] width 186 height 50
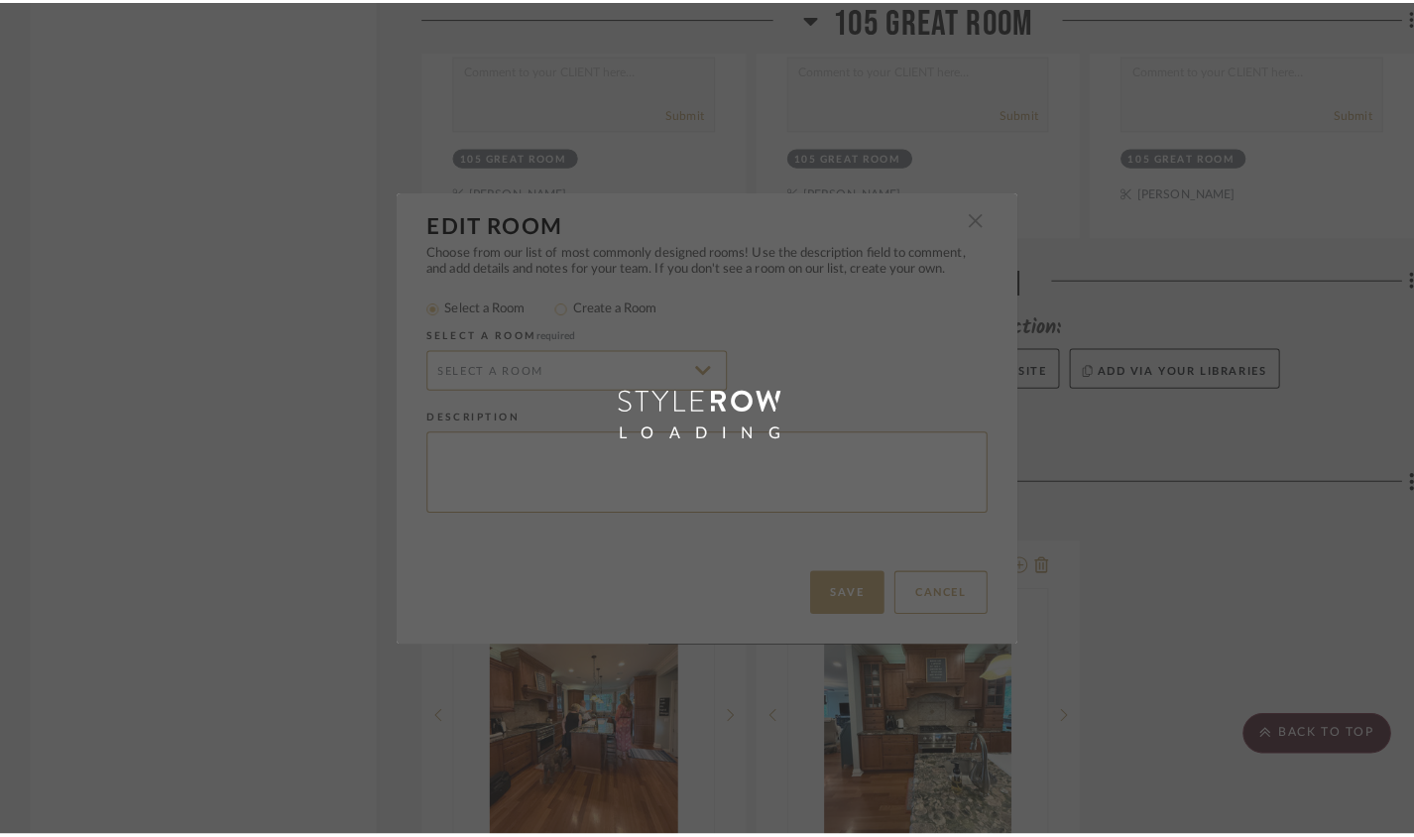
scroll to position [0, 0]
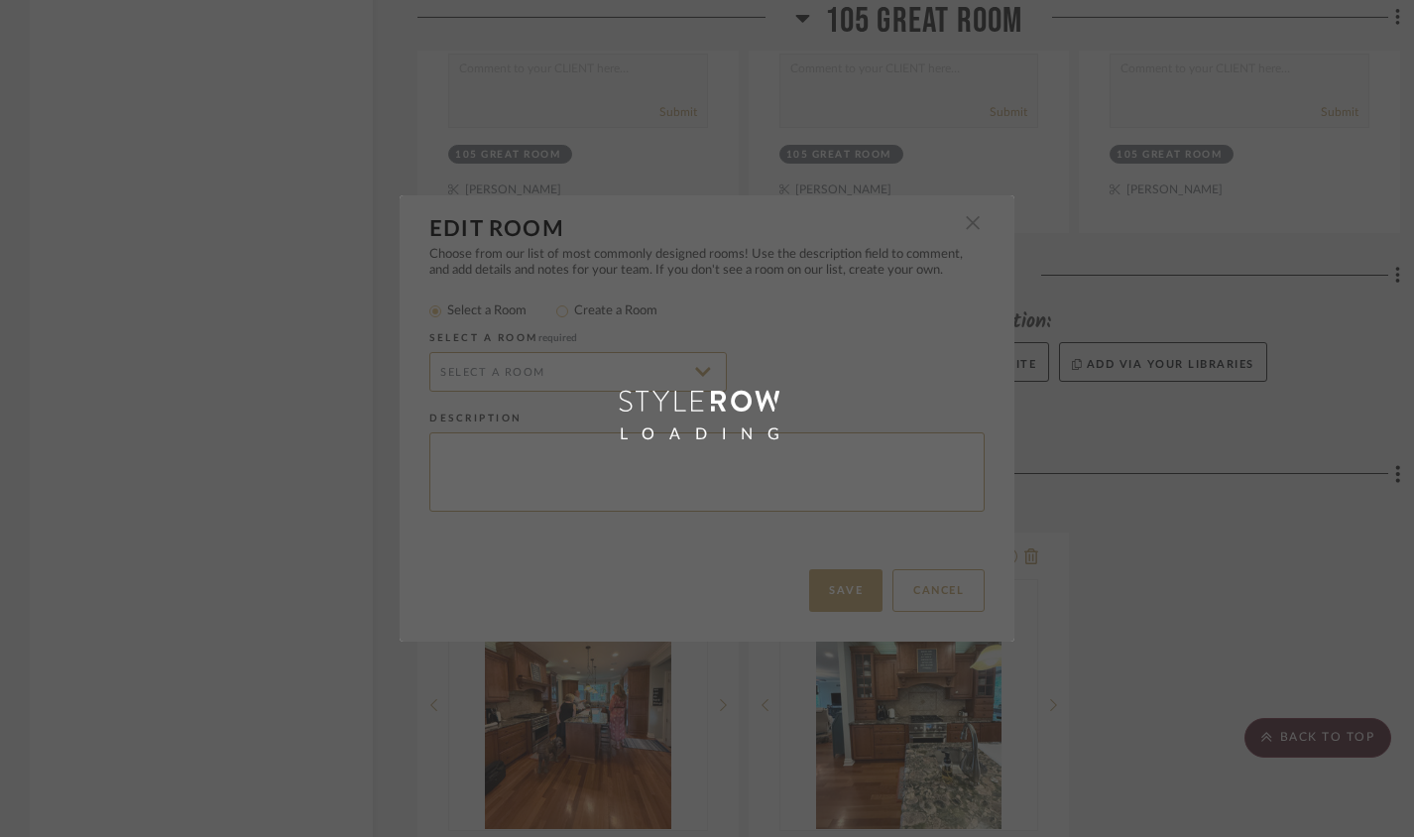
type input "Kitchen"
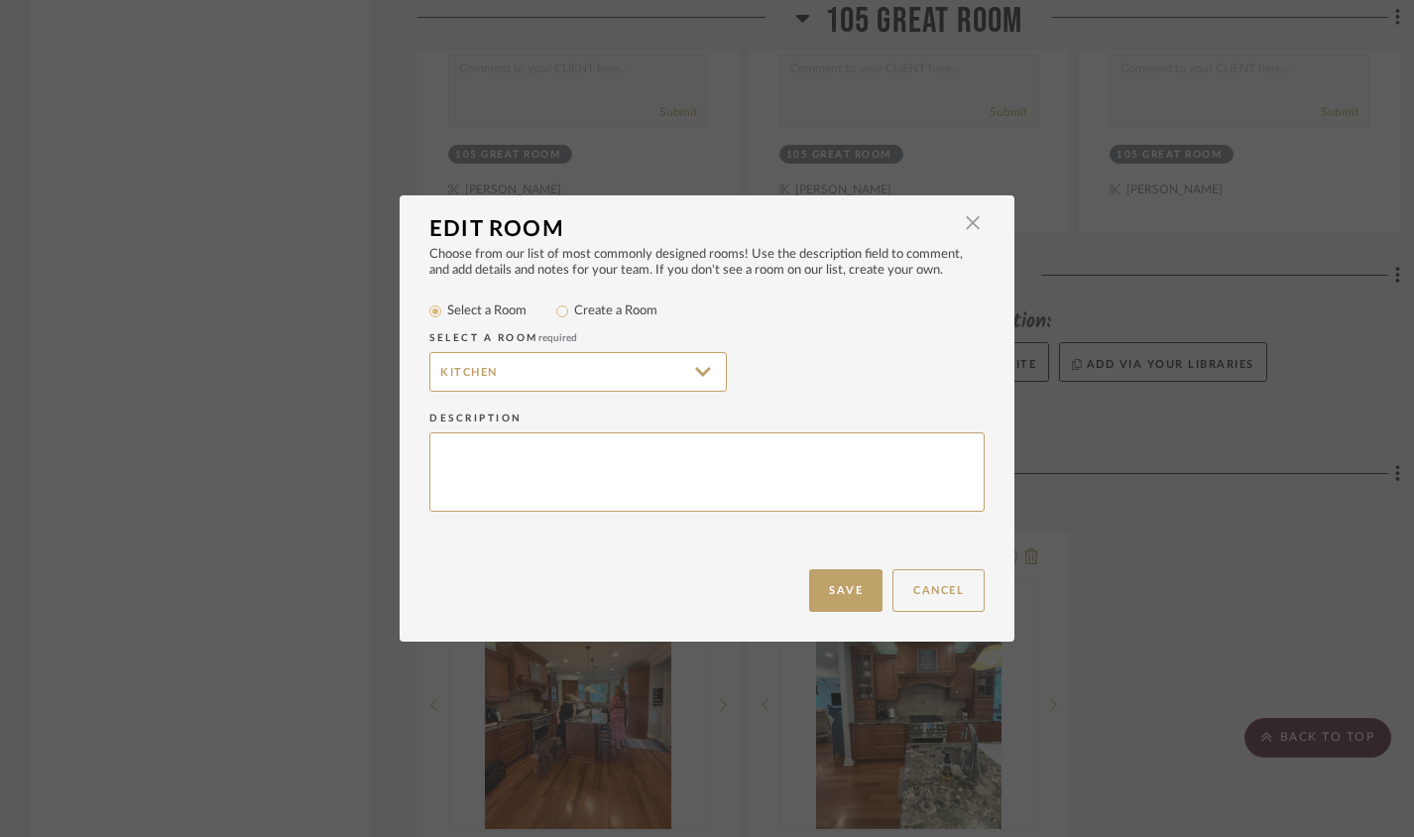
click at [577, 312] on label "Create a Room" at bounding box center [615, 311] width 83 height 20
click at [574, 312] on input "Create a Room" at bounding box center [562, 311] width 24 height 24
radio input "true"
click at [429, 367] on input "Kitchen" at bounding box center [577, 372] width 297 height 40
type input "107 Kitchen"
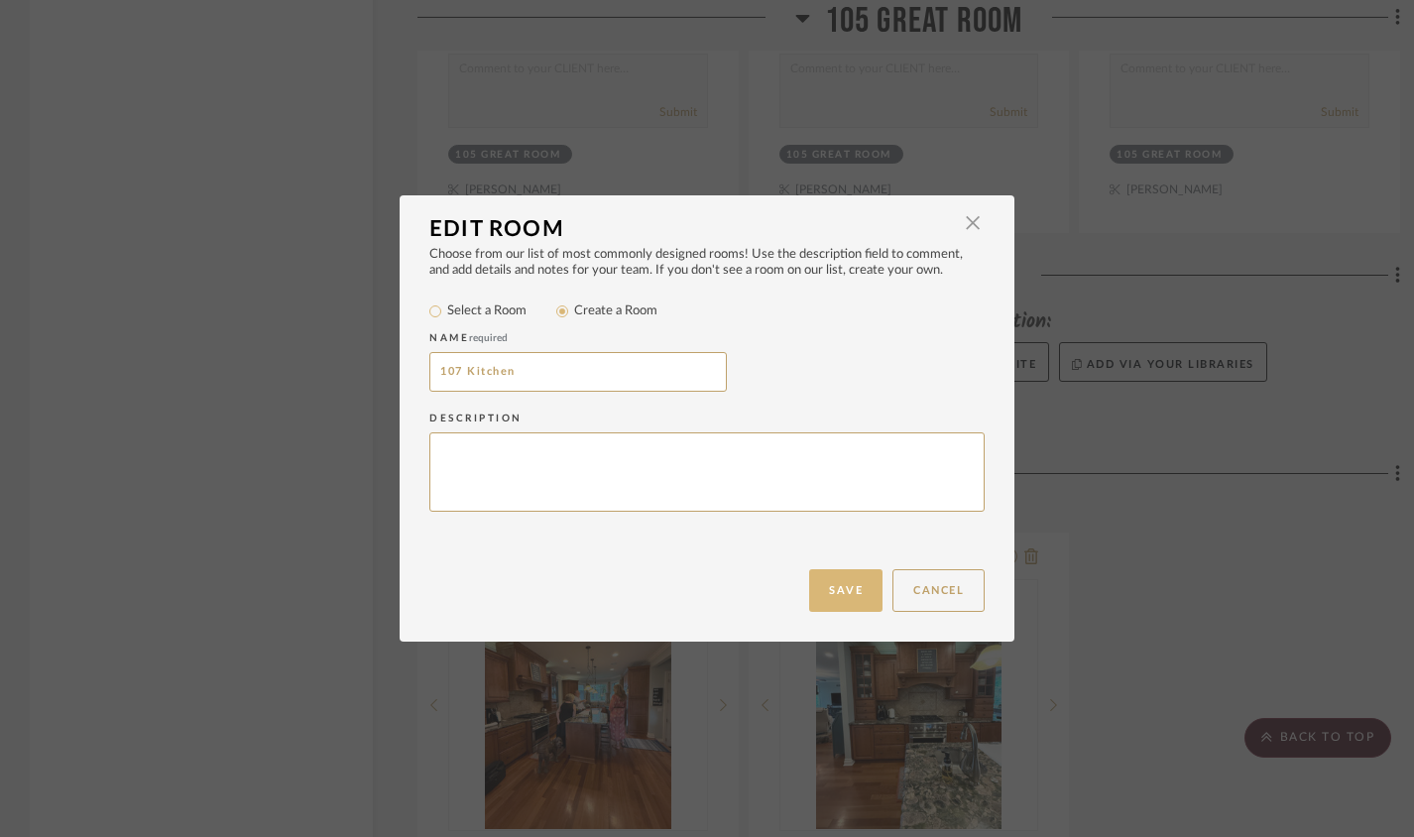
click at [854, 577] on button "Save" at bounding box center [845, 590] width 73 height 43
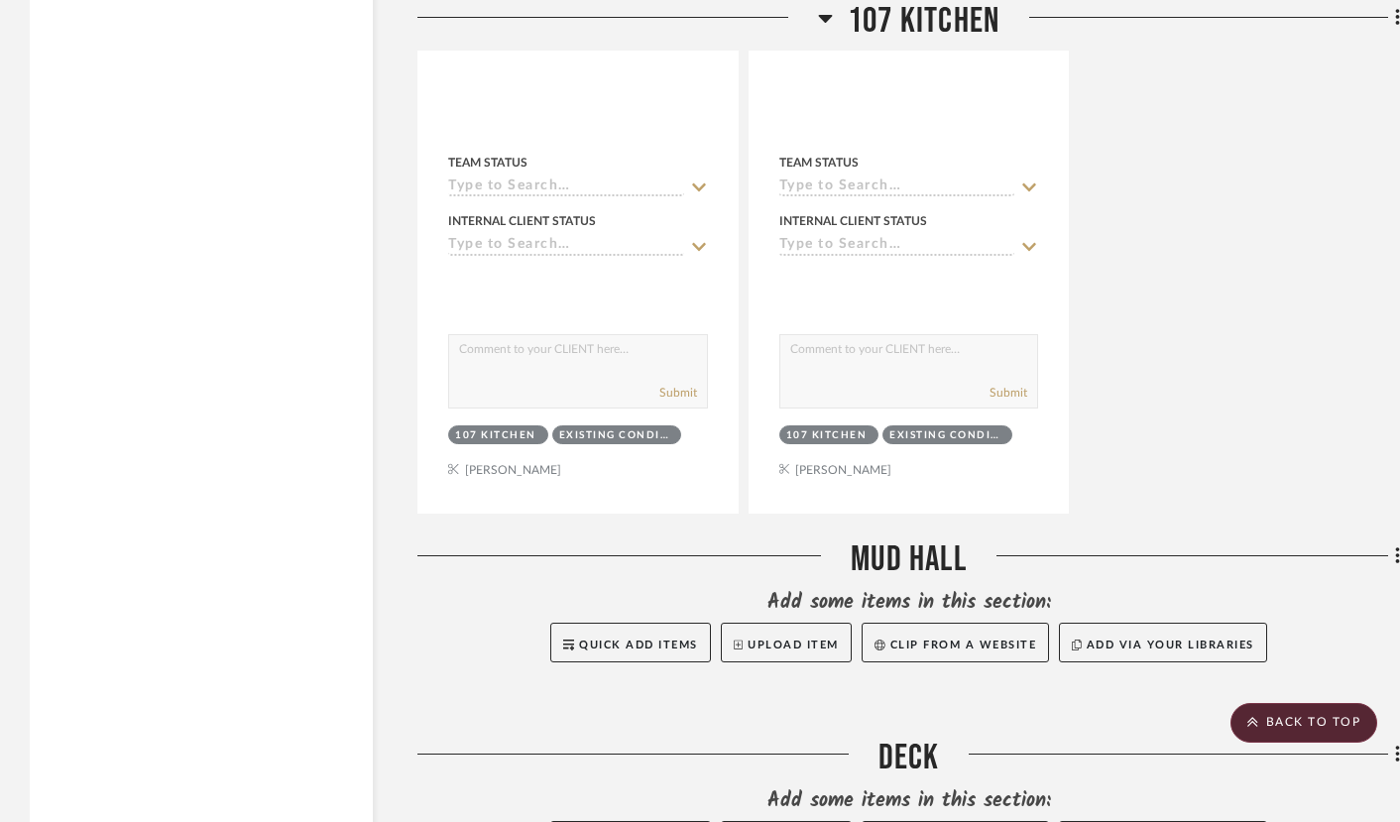
scroll to position [17270, 0]
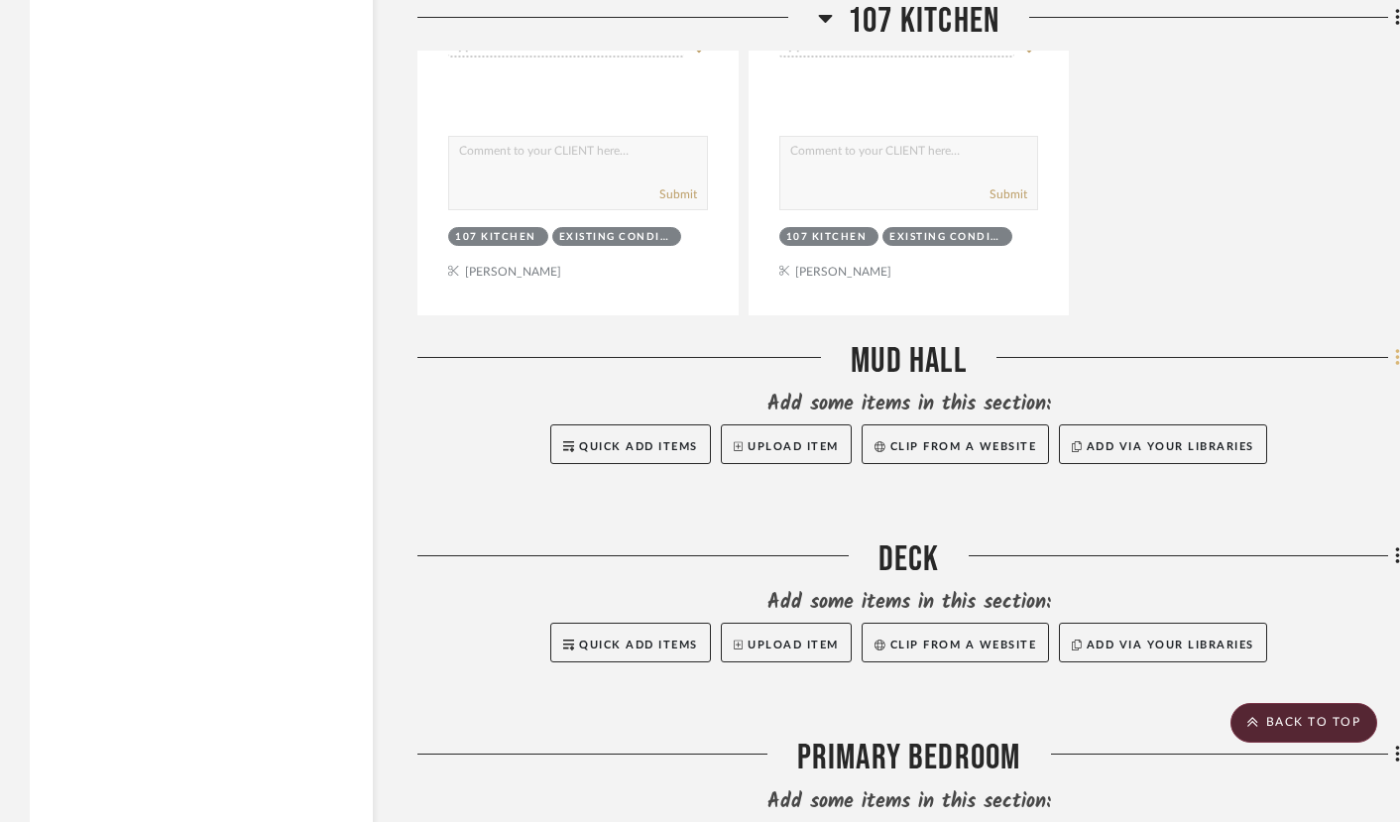
click at [1397, 366] on icon at bounding box center [1397, 357] width 4 height 17
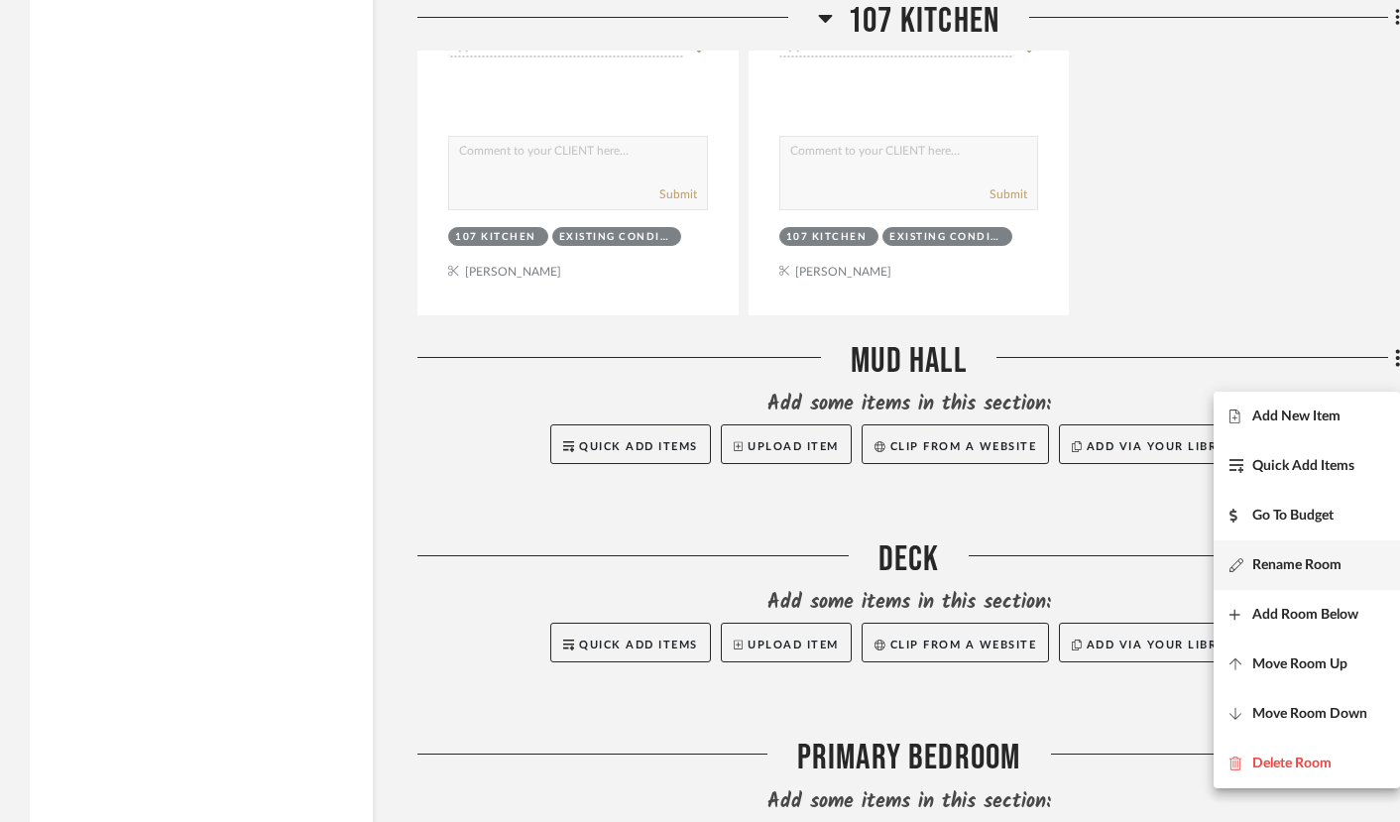
click at [1273, 556] on span "Rename Room" at bounding box center [1296, 564] width 89 height 17
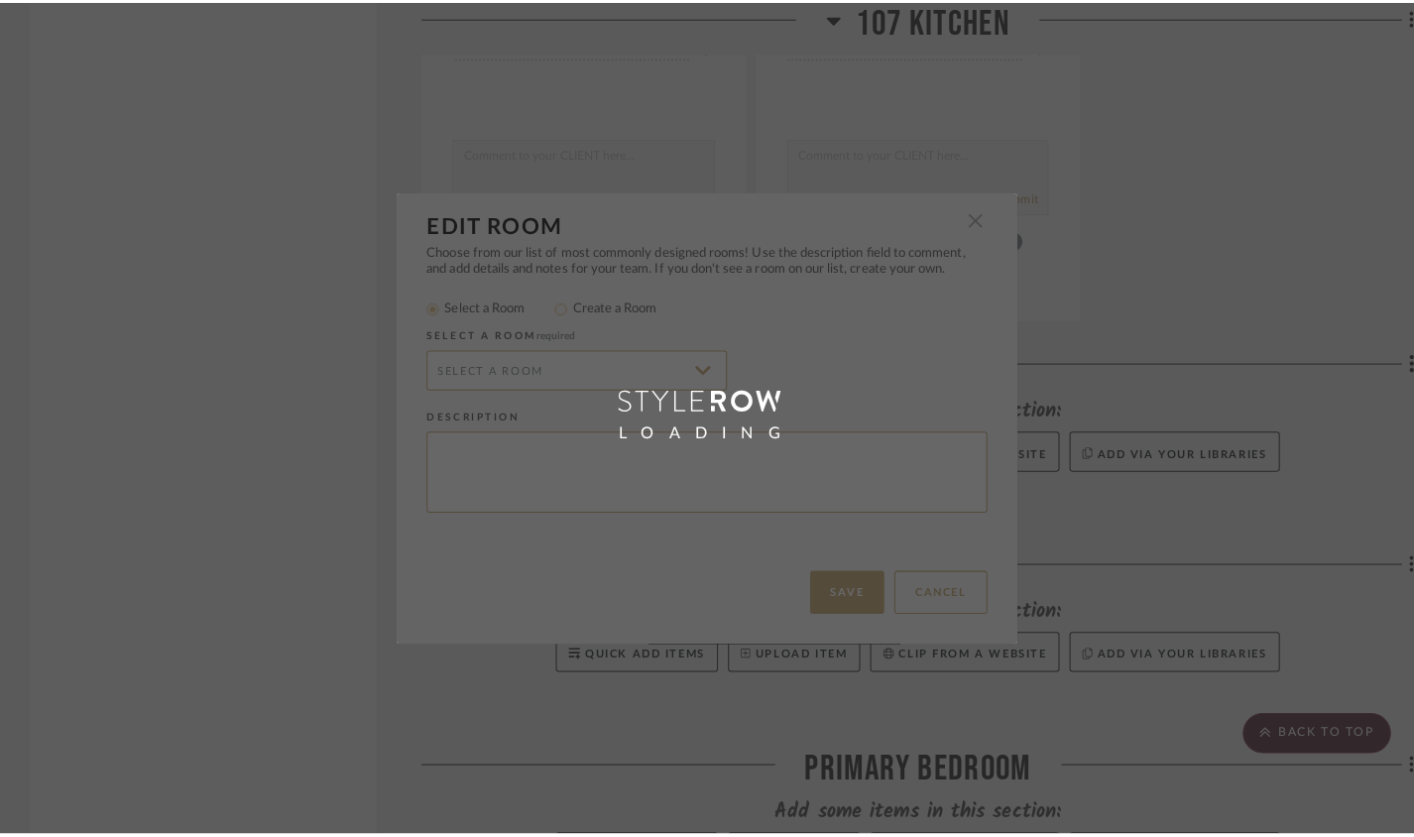
scroll to position [0, 0]
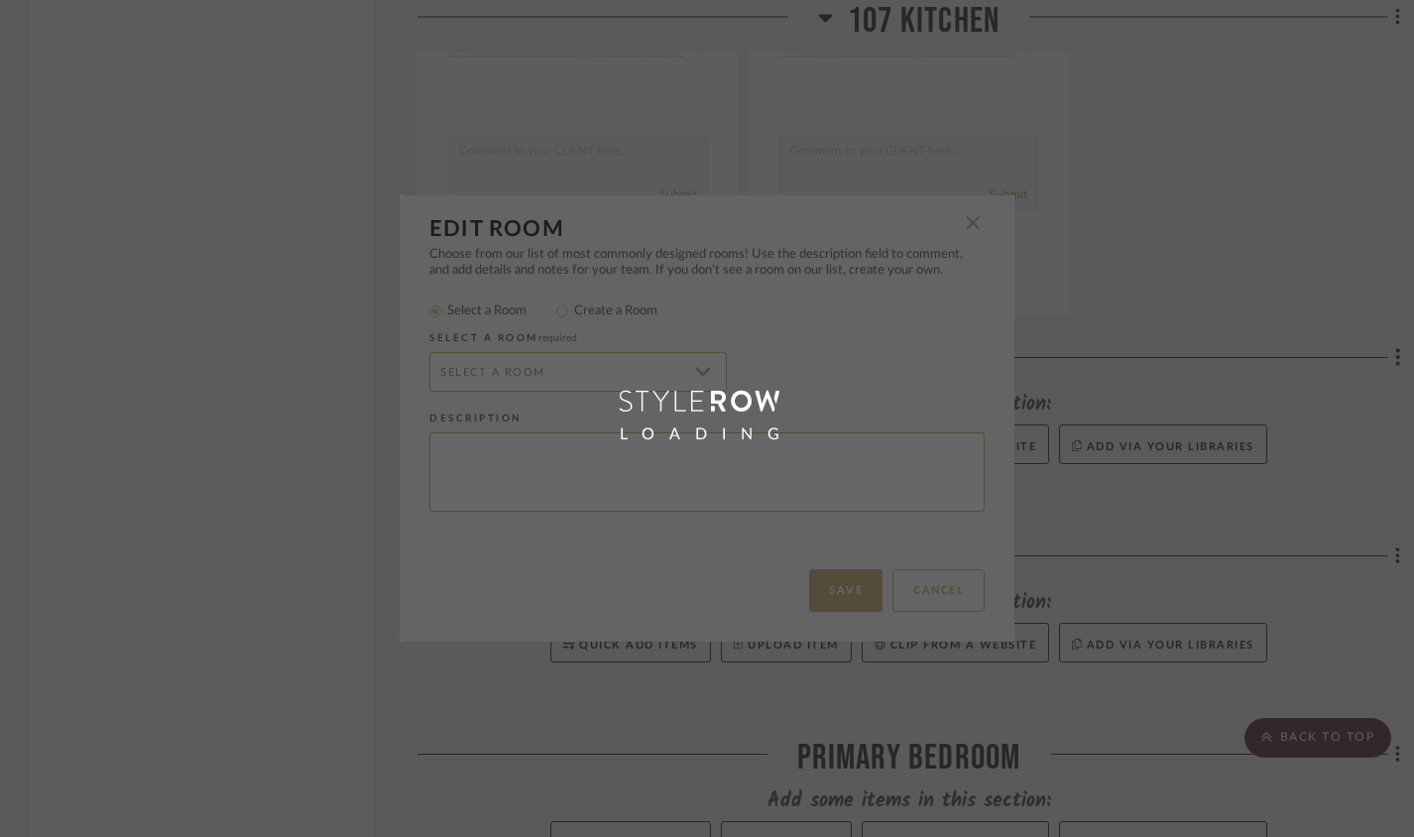
radio input "false"
radio input "true"
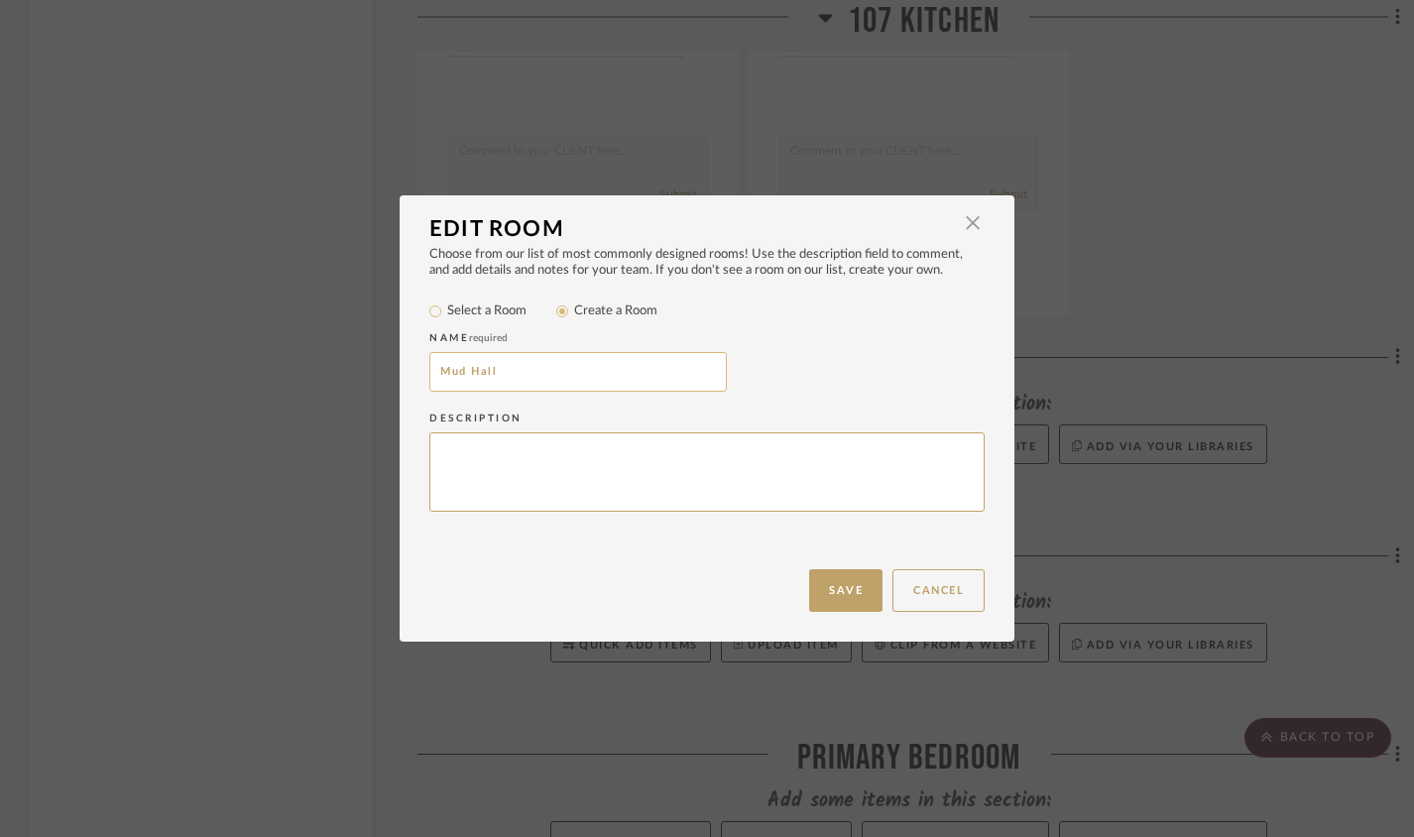
drag, startPoint x: 490, startPoint y: 371, endPoint x: 468, endPoint y: 368, distance: 22.0
click at [468, 368] on input "Mud Hall" at bounding box center [577, 372] width 297 height 40
type input "M"
type input "r"
click at [429, 366] on input "Rear Hall" at bounding box center [577, 372] width 297 height 40
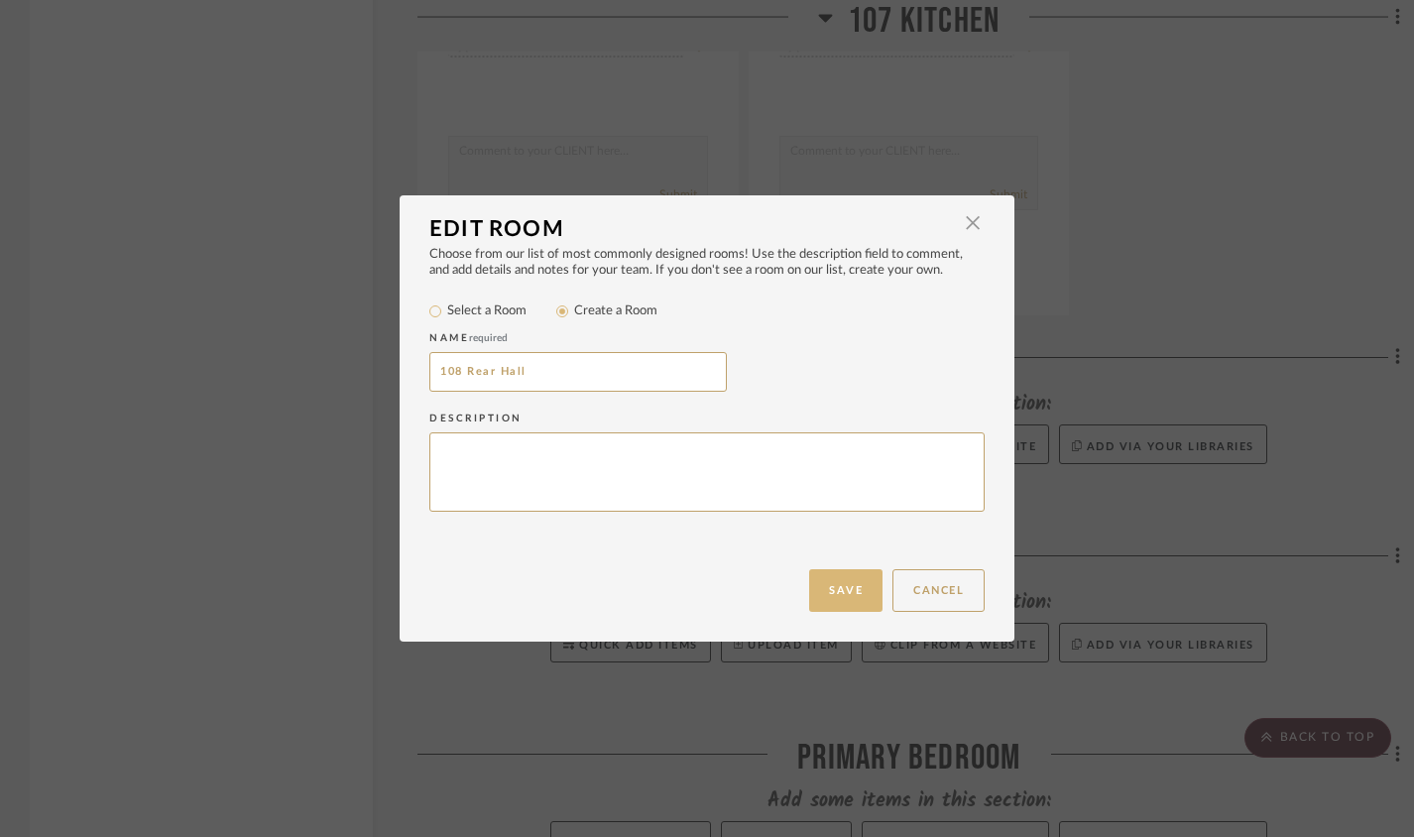
type input "108 Rear Hall"
click at [835, 584] on button "Save" at bounding box center [845, 590] width 73 height 43
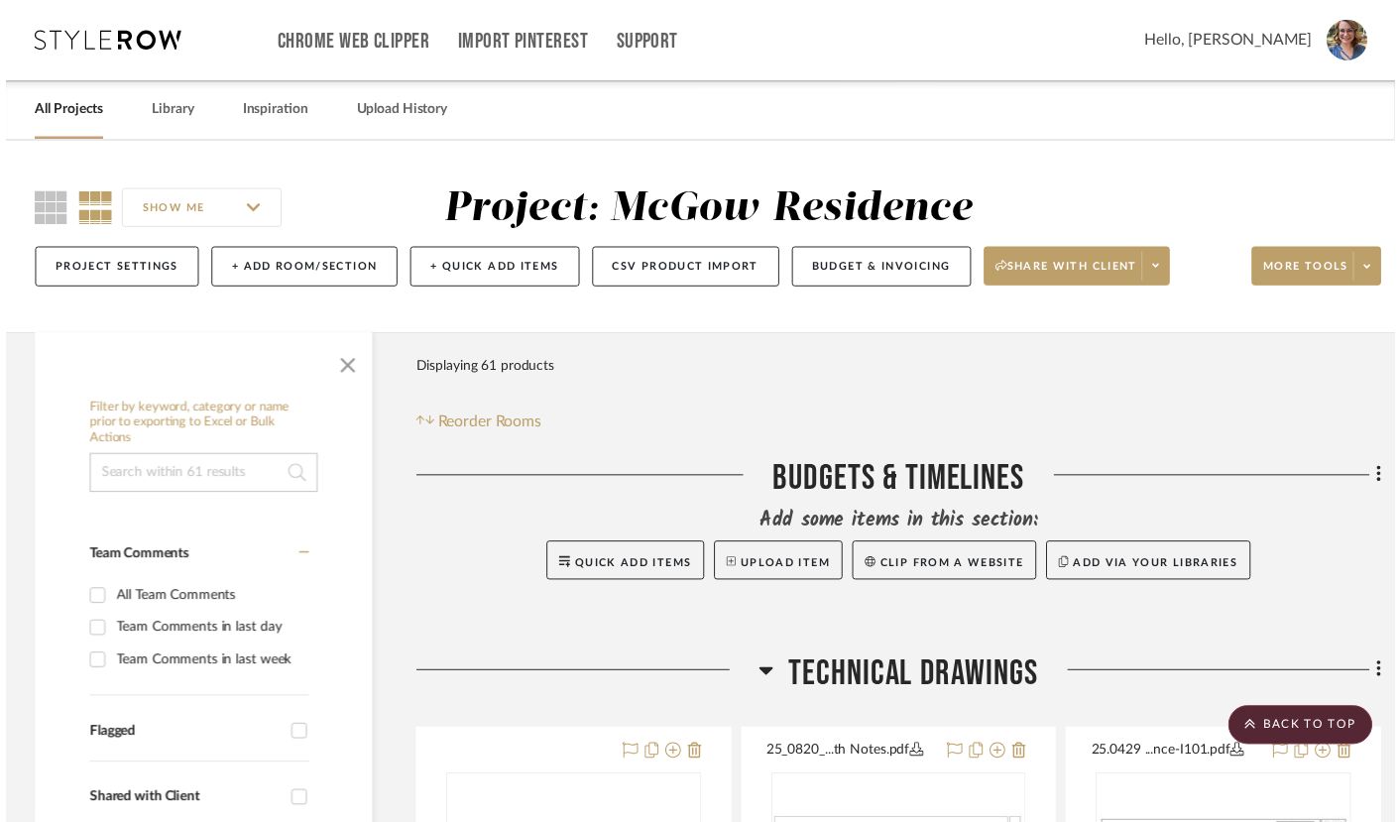
scroll to position [17270, 0]
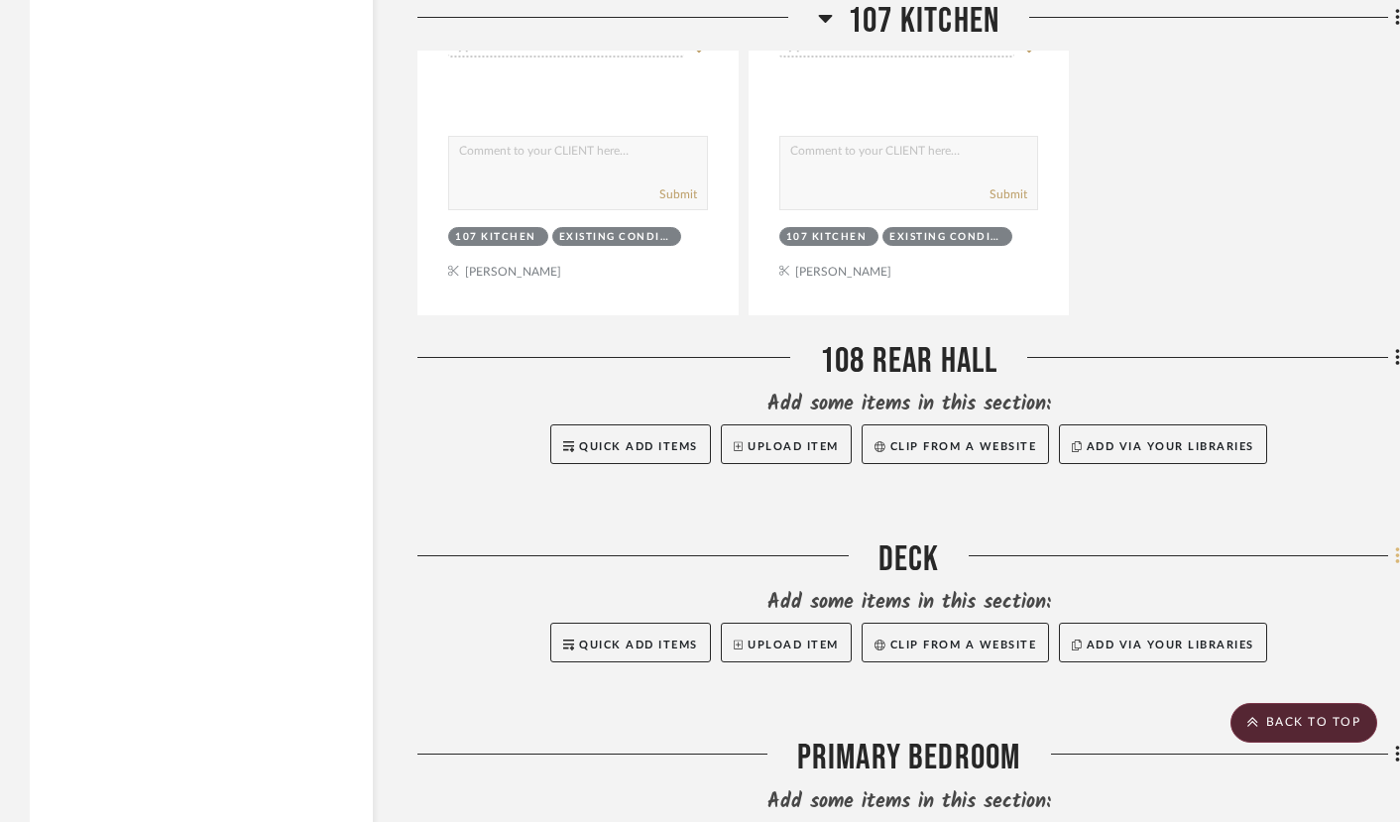
click at [1393, 574] on fa-icon at bounding box center [1394, 557] width 13 height 33
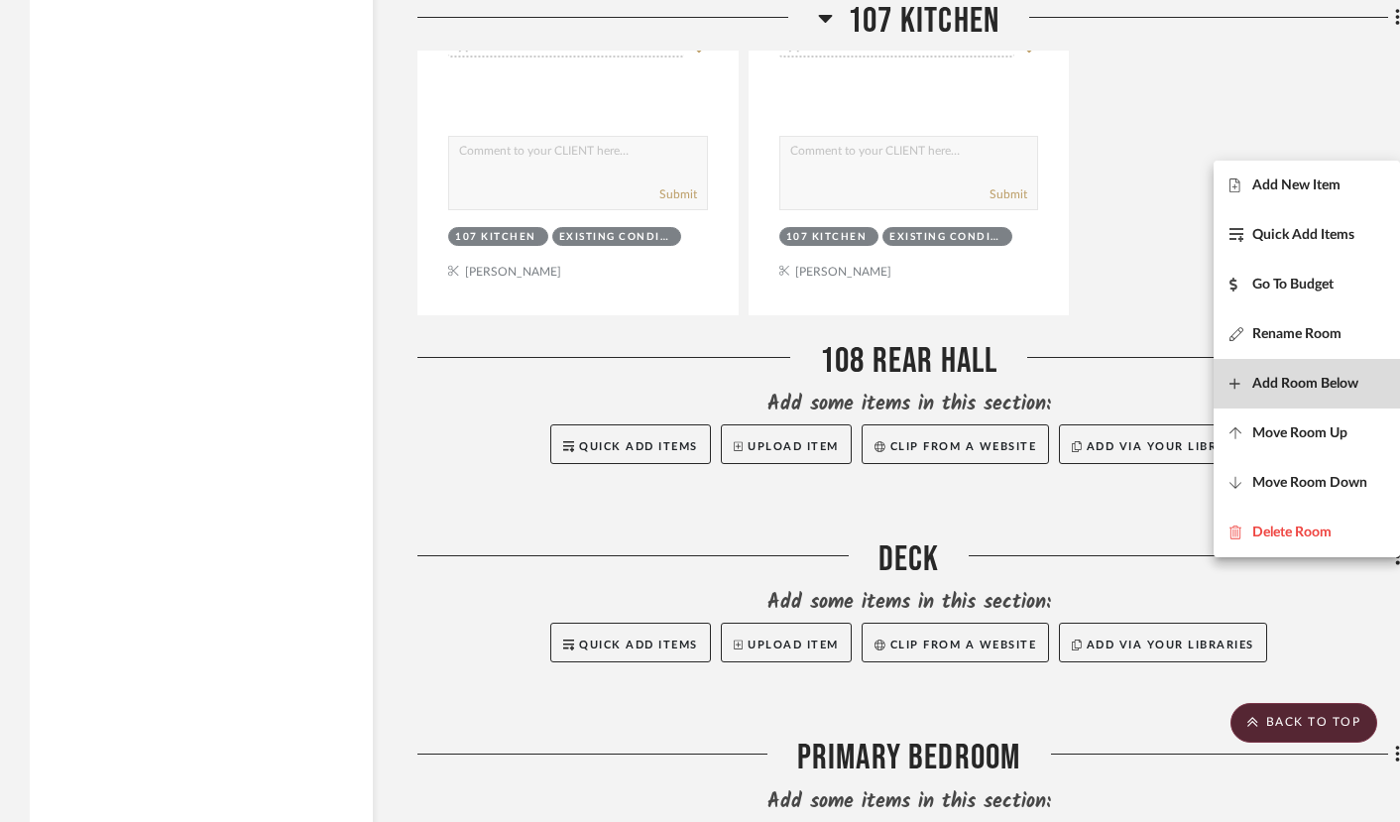
click at [1328, 384] on span "Add Room Below" at bounding box center [1305, 383] width 106 height 17
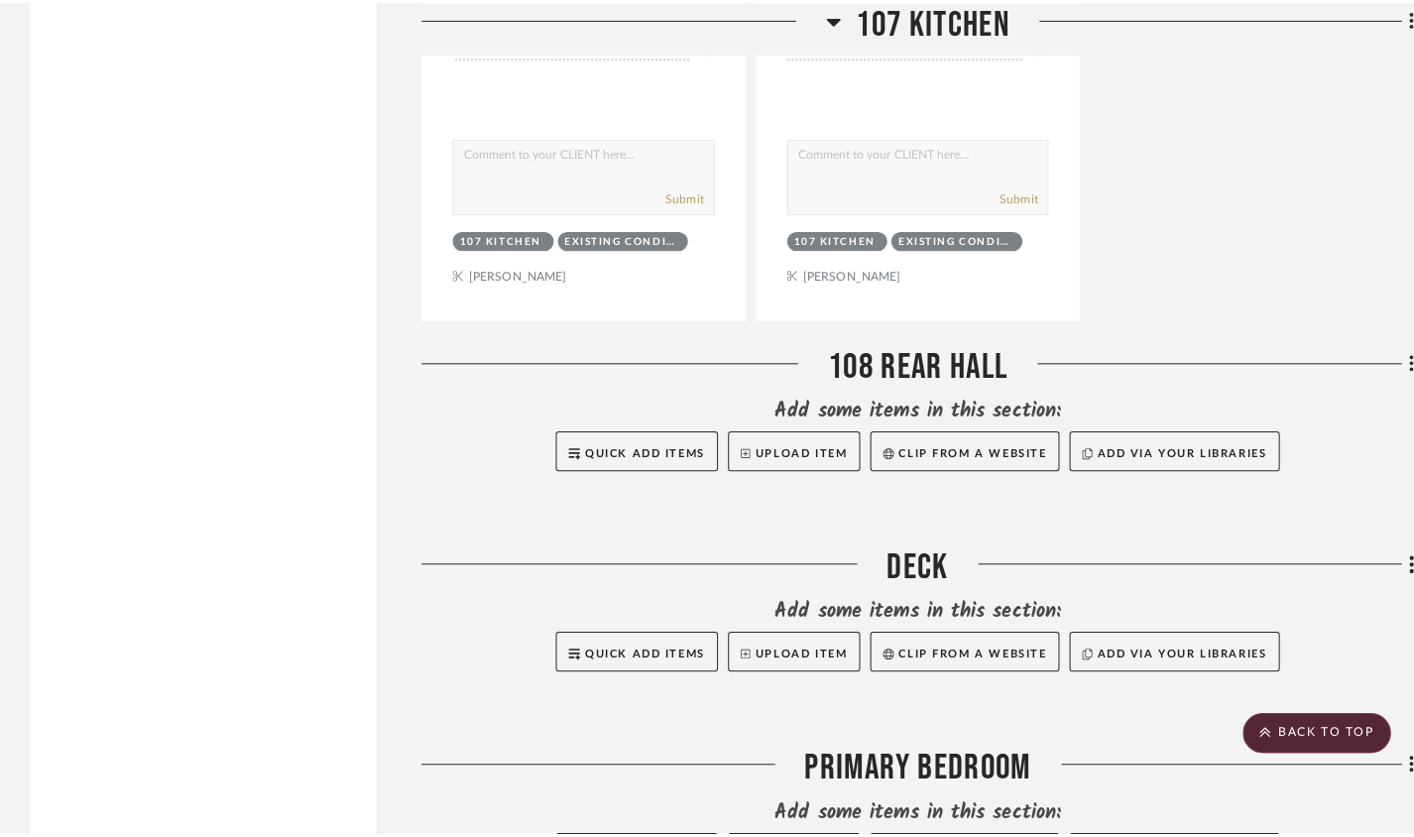
scroll to position [0, 0]
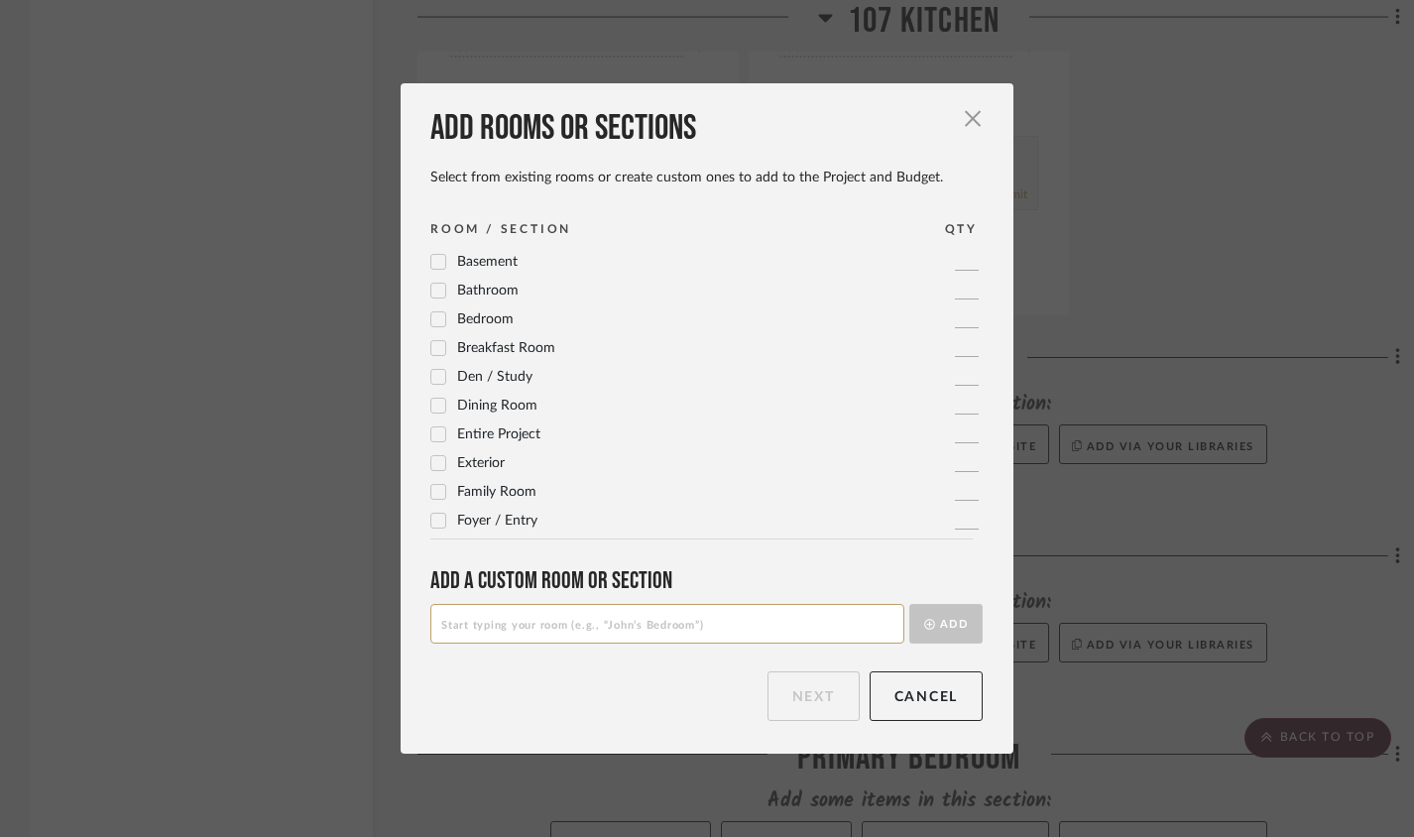
click at [523, 612] on input at bounding box center [667, 624] width 474 height 40
click at [522, 629] on input at bounding box center [667, 624] width 474 height 40
type input "109 Mud Closet"
click at [910, 628] on button "Add" at bounding box center [945, 624] width 73 height 40
click at [813, 695] on button "Next" at bounding box center [813, 696] width 92 height 50
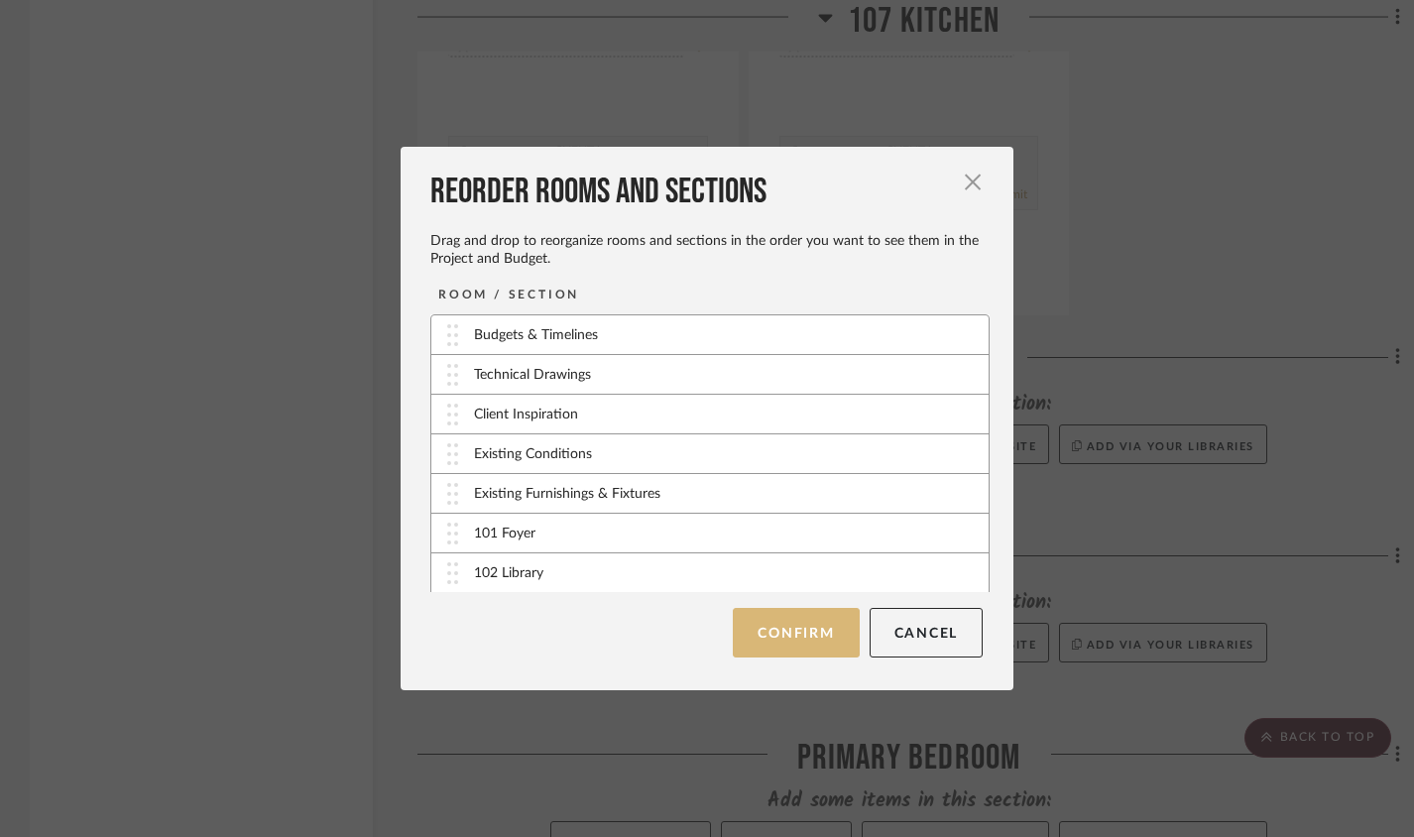
click at [745, 633] on button "Confirm" at bounding box center [796, 633] width 126 height 50
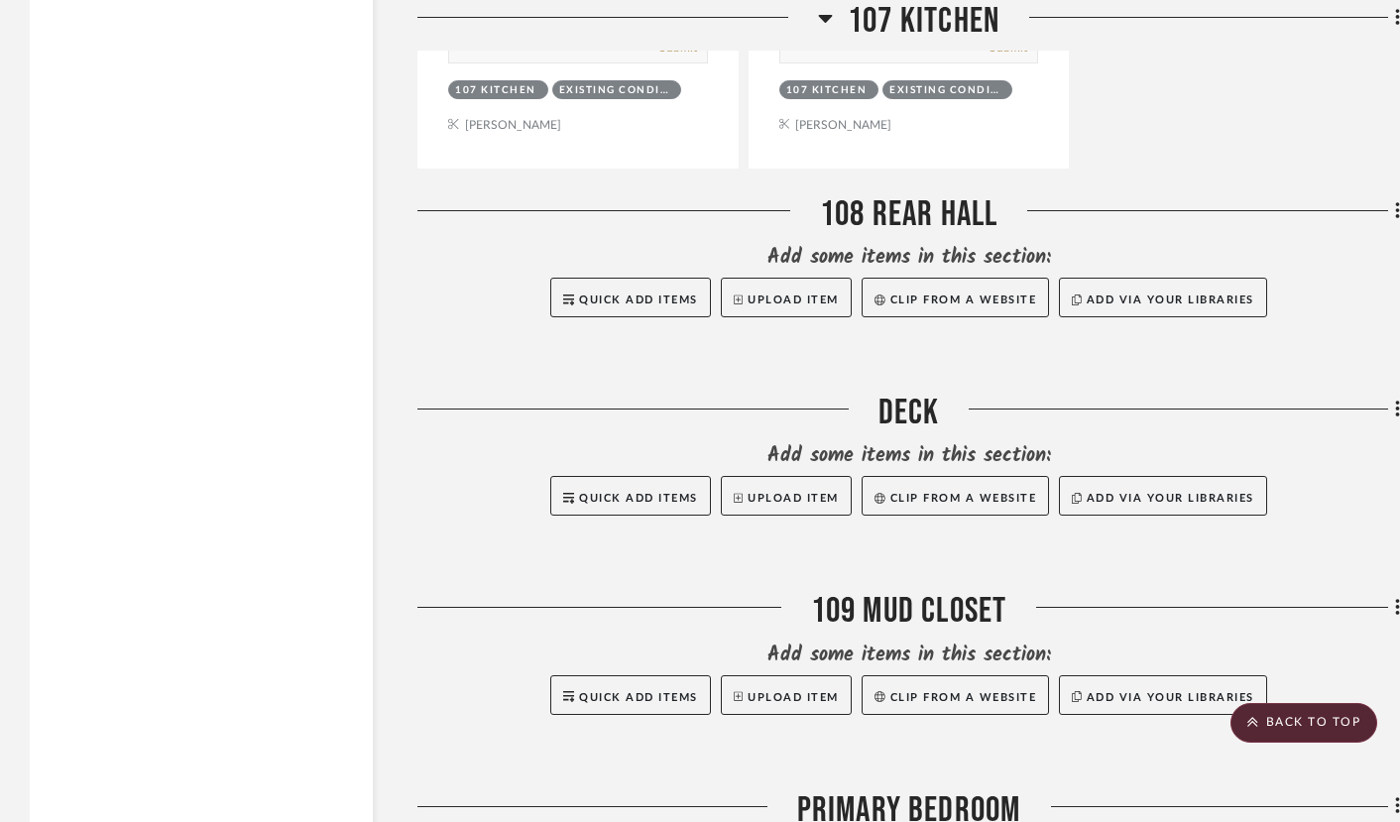
scroll to position [17468, 0]
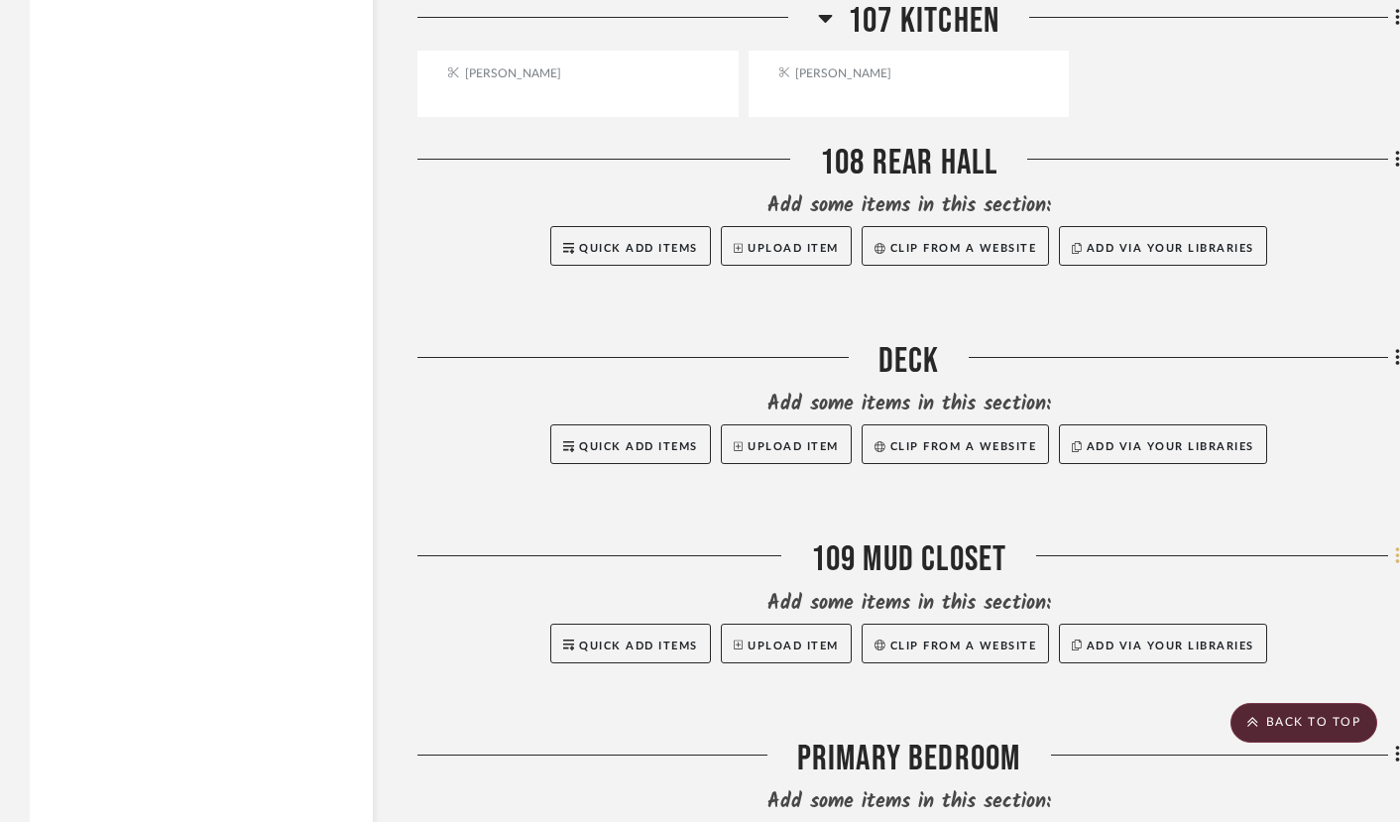
click at [1390, 571] on fa-icon at bounding box center [1394, 557] width 13 height 33
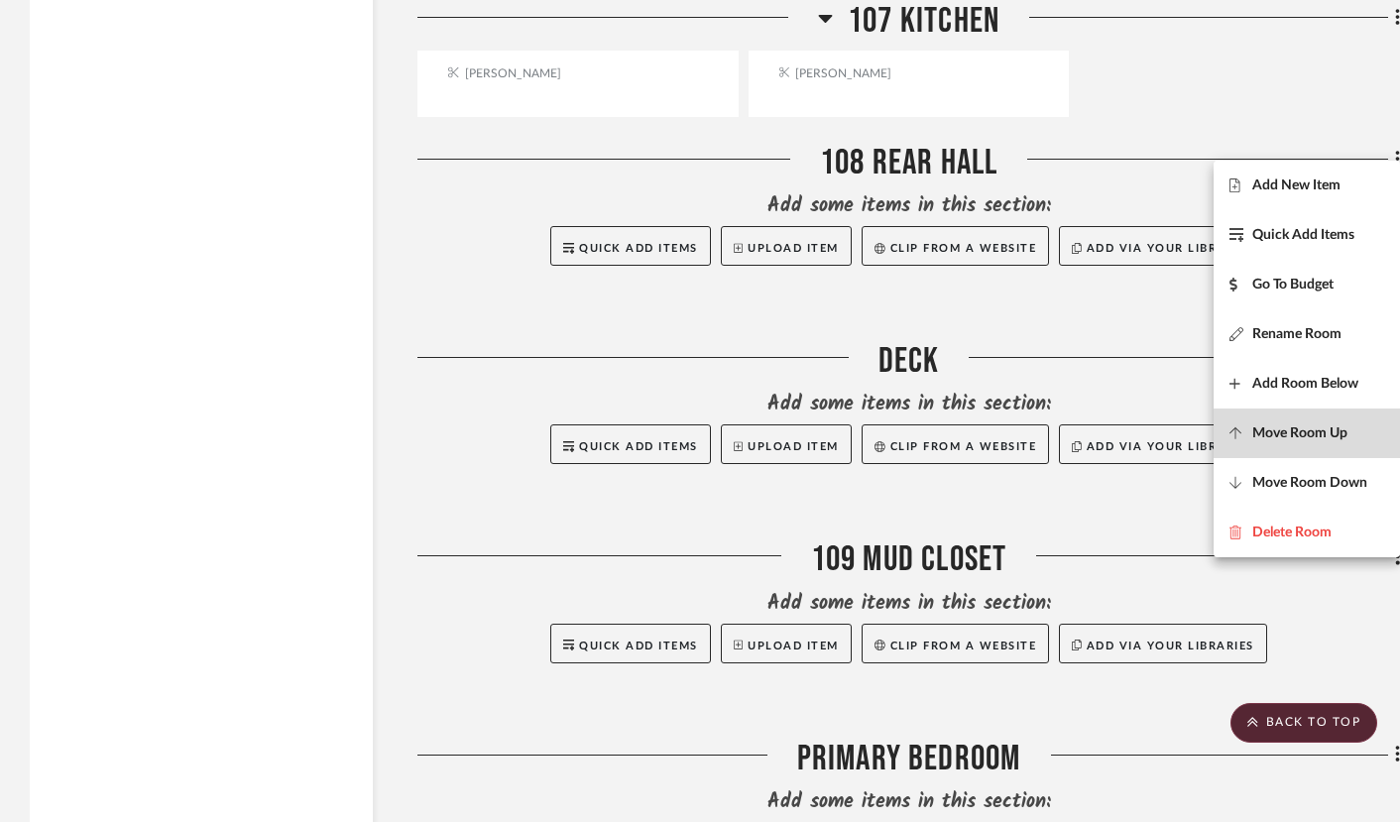
click at [1323, 424] on span "Move Room Up" at bounding box center [1299, 432] width 95 height 17
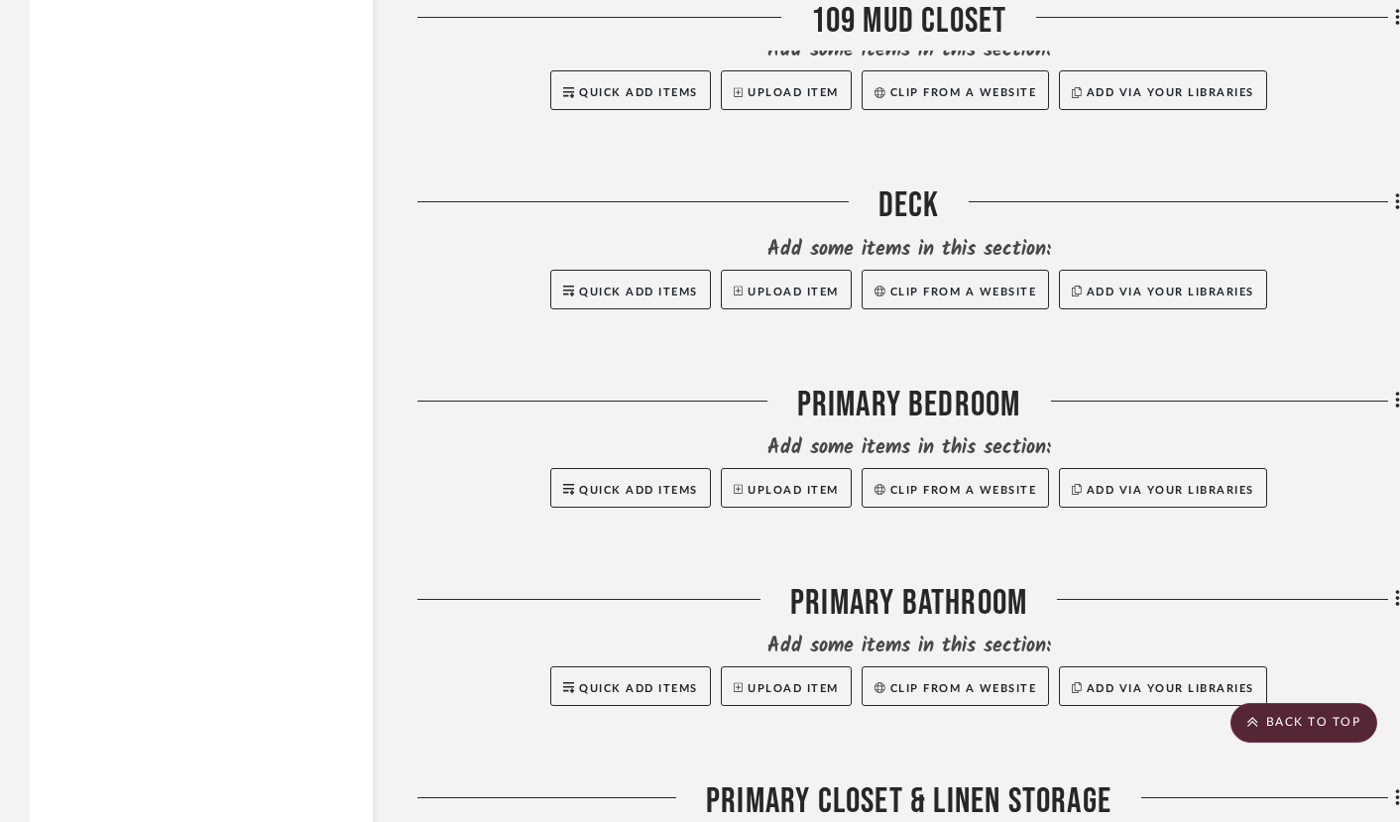
scroll to position [17824, 0]
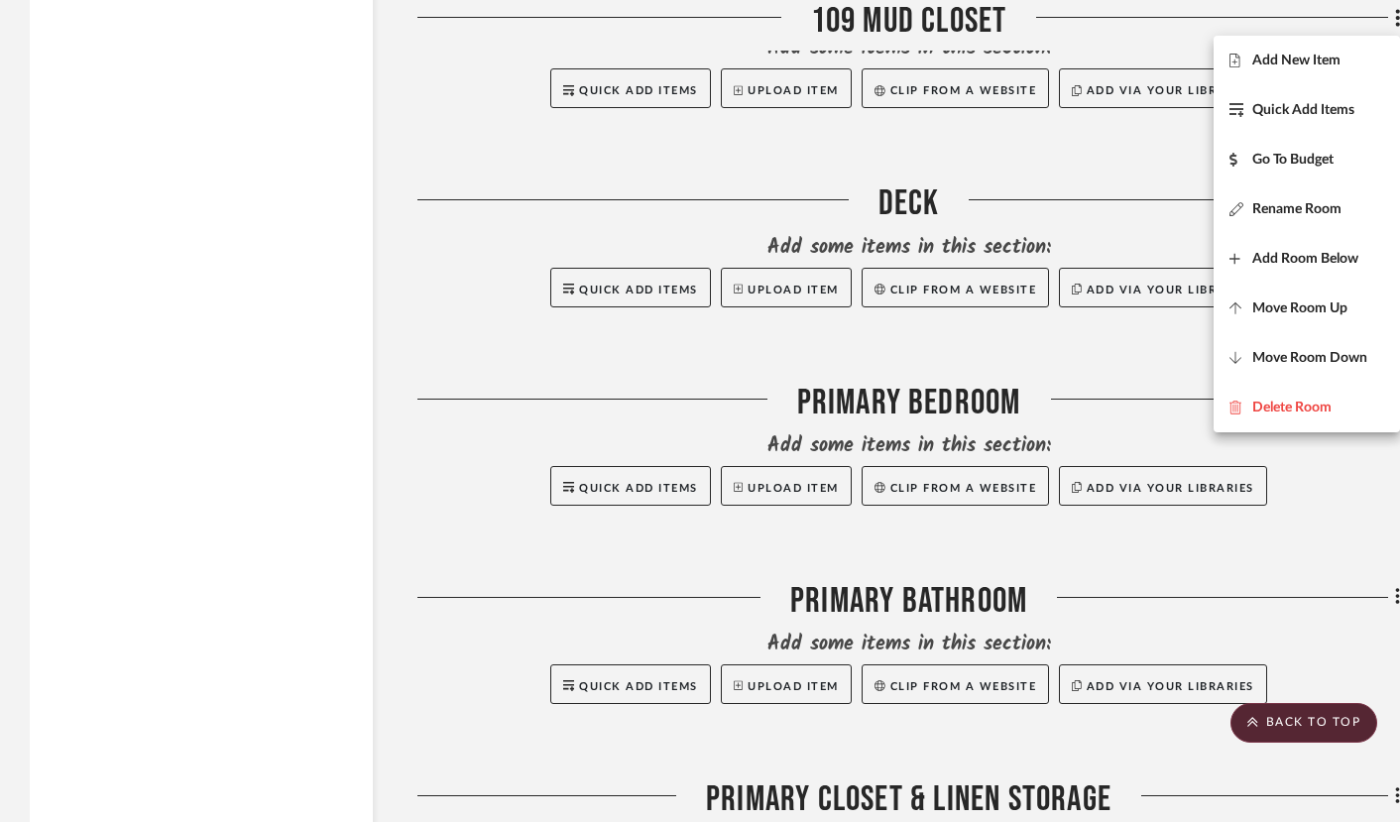
click at [229, 366] on div at bounding box center [700, 411] width 1400 height 822
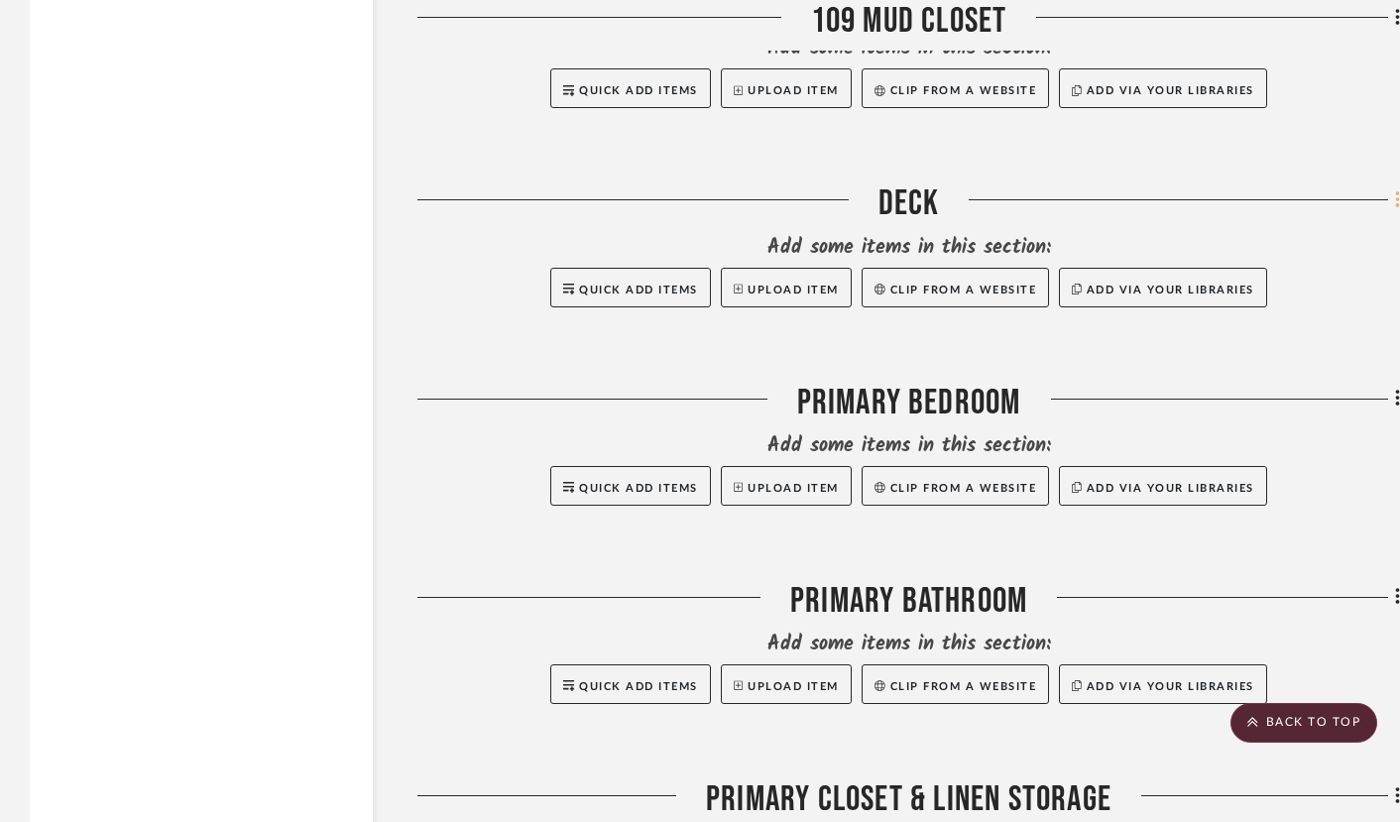
click at [1395, 208] on icon at bounding box center [1397, 199] width 4 height 17
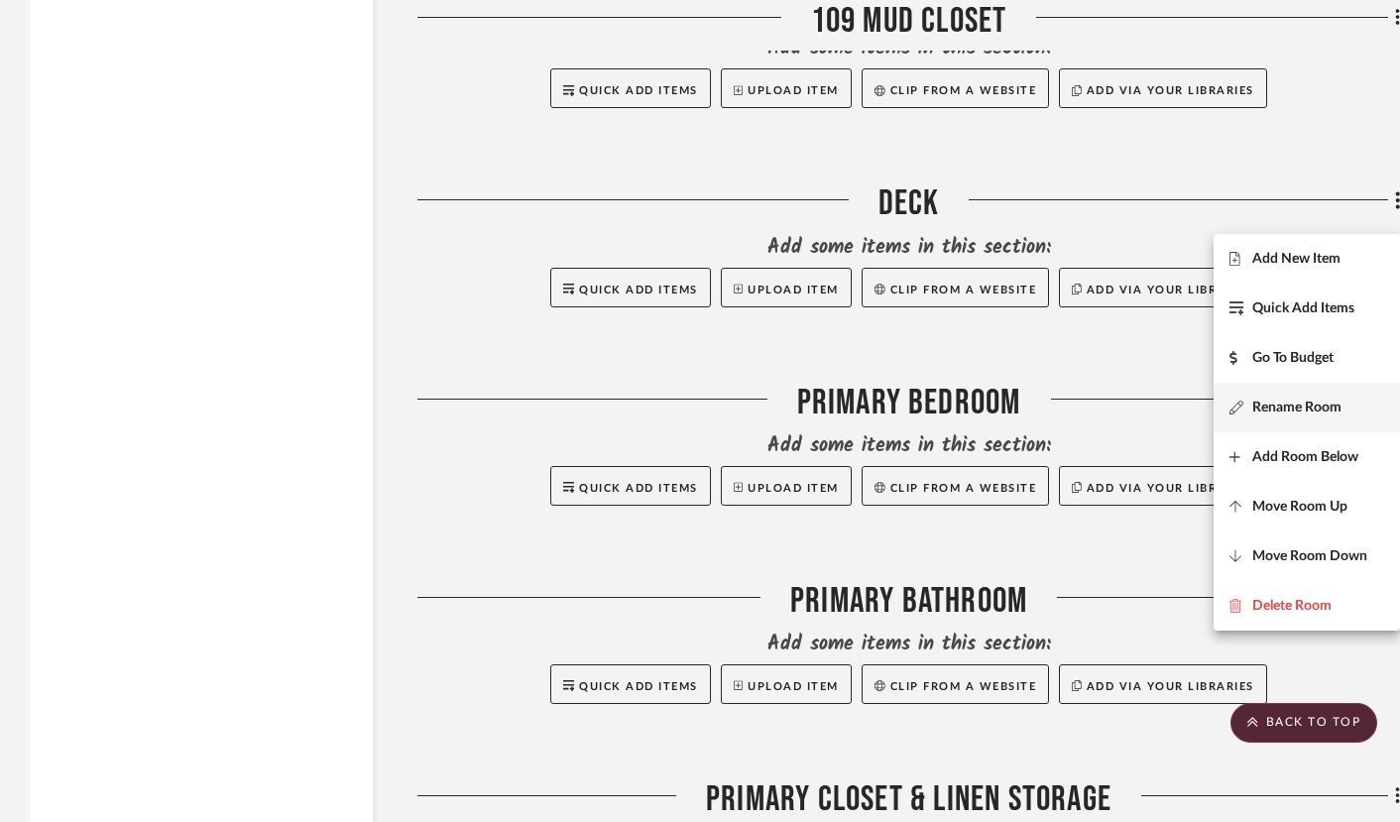
click at [1315, 400] on span "Rename Room" at bounding box center [1296, 407] width 89 height 17
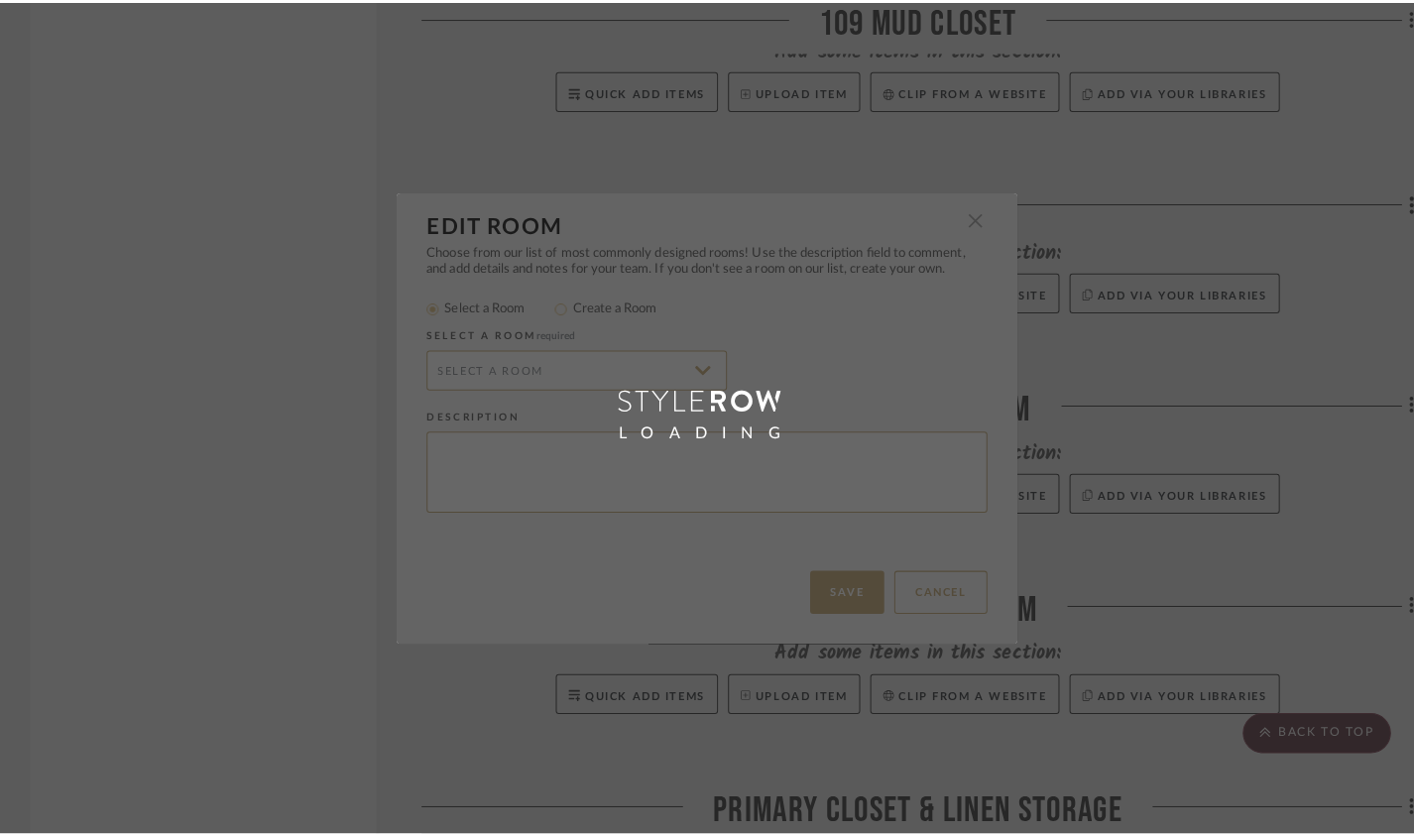
scroll to position [0, 0]
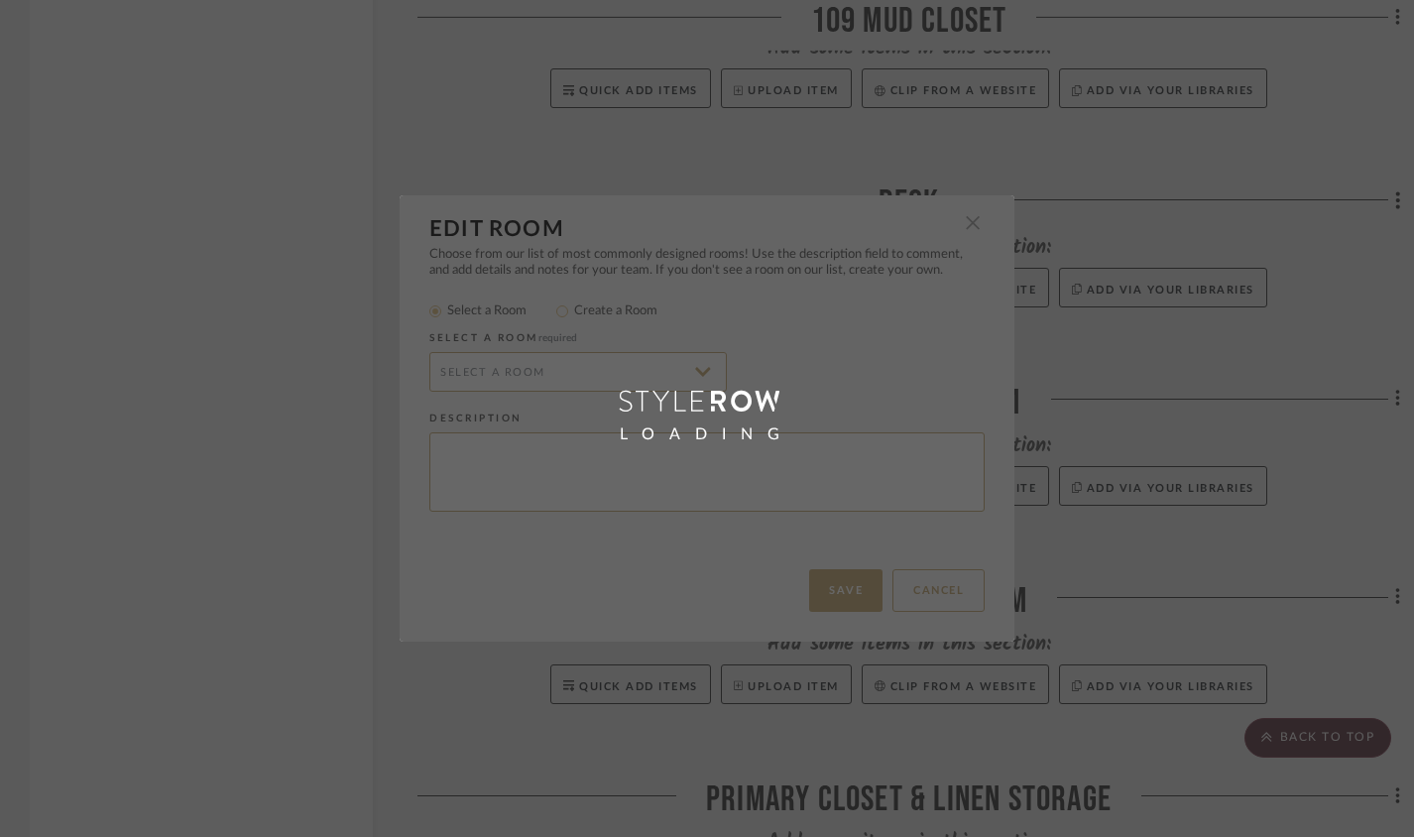
radio input "false"
radio input "true"
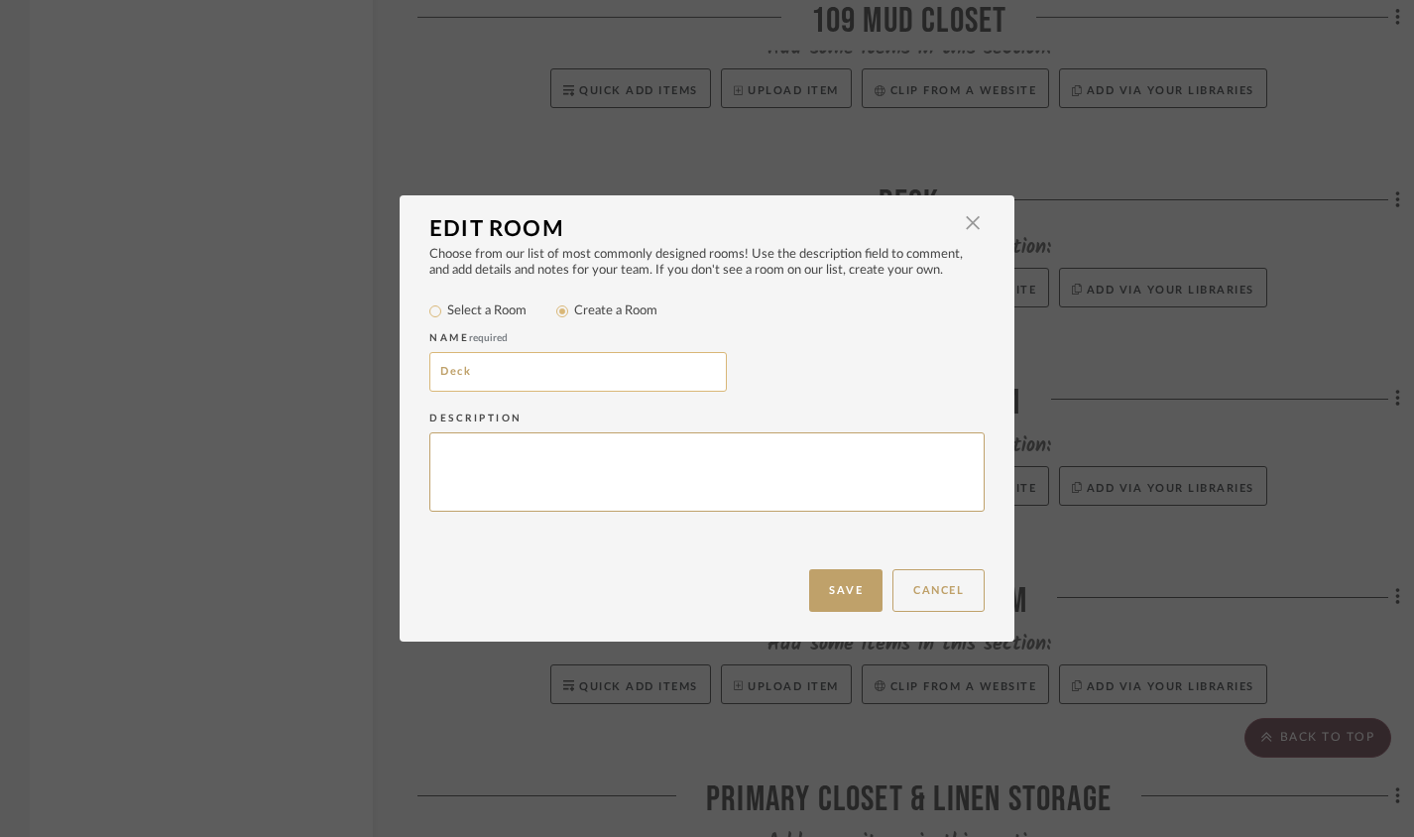
click at [432, 371] on input "Deck" at bounding box center [577, 372] width 297 height 40
type input "110 Deck"
click at [824, 581] on button "Save" at bounding box center [845, 590] width 73 height 43
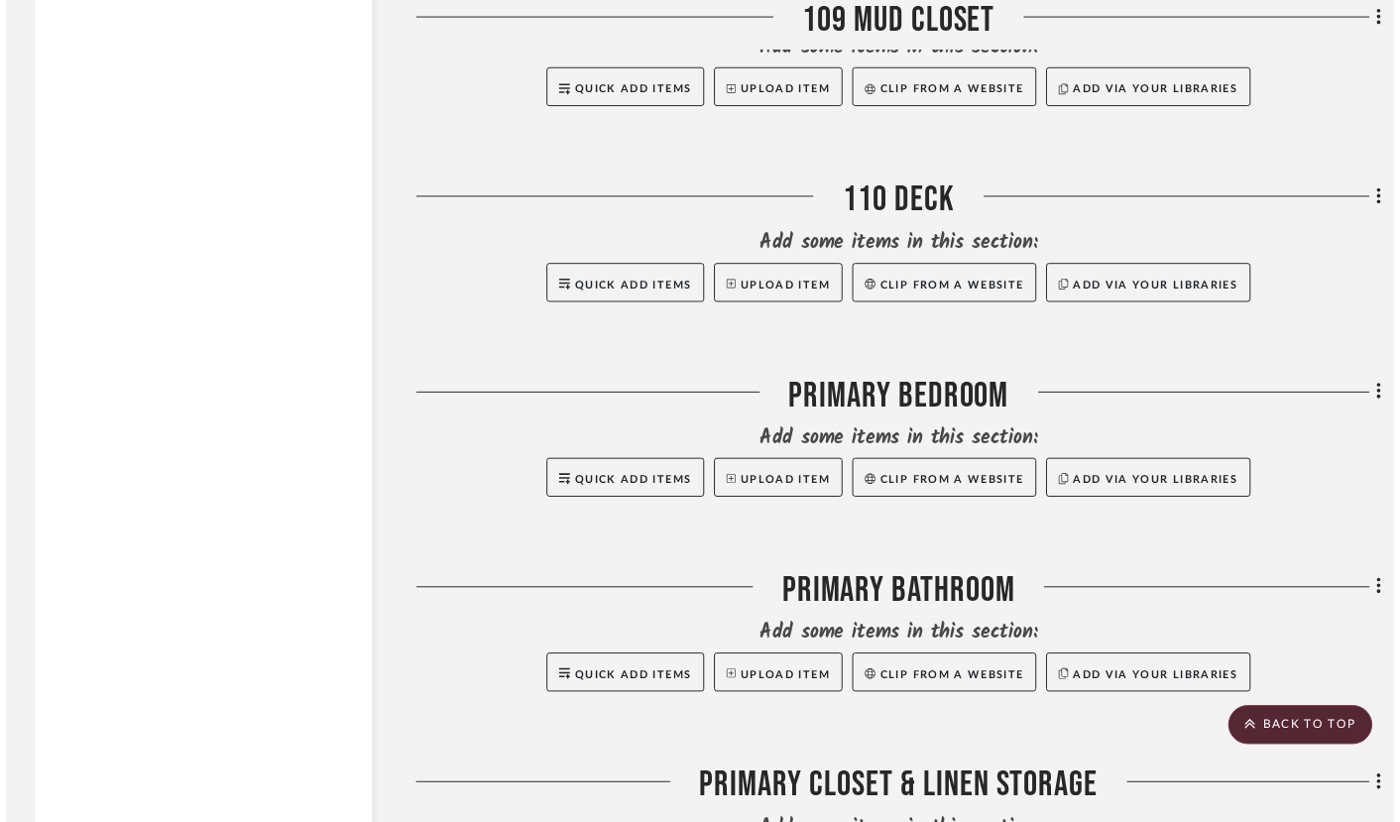
scroll to position [17824, 0]
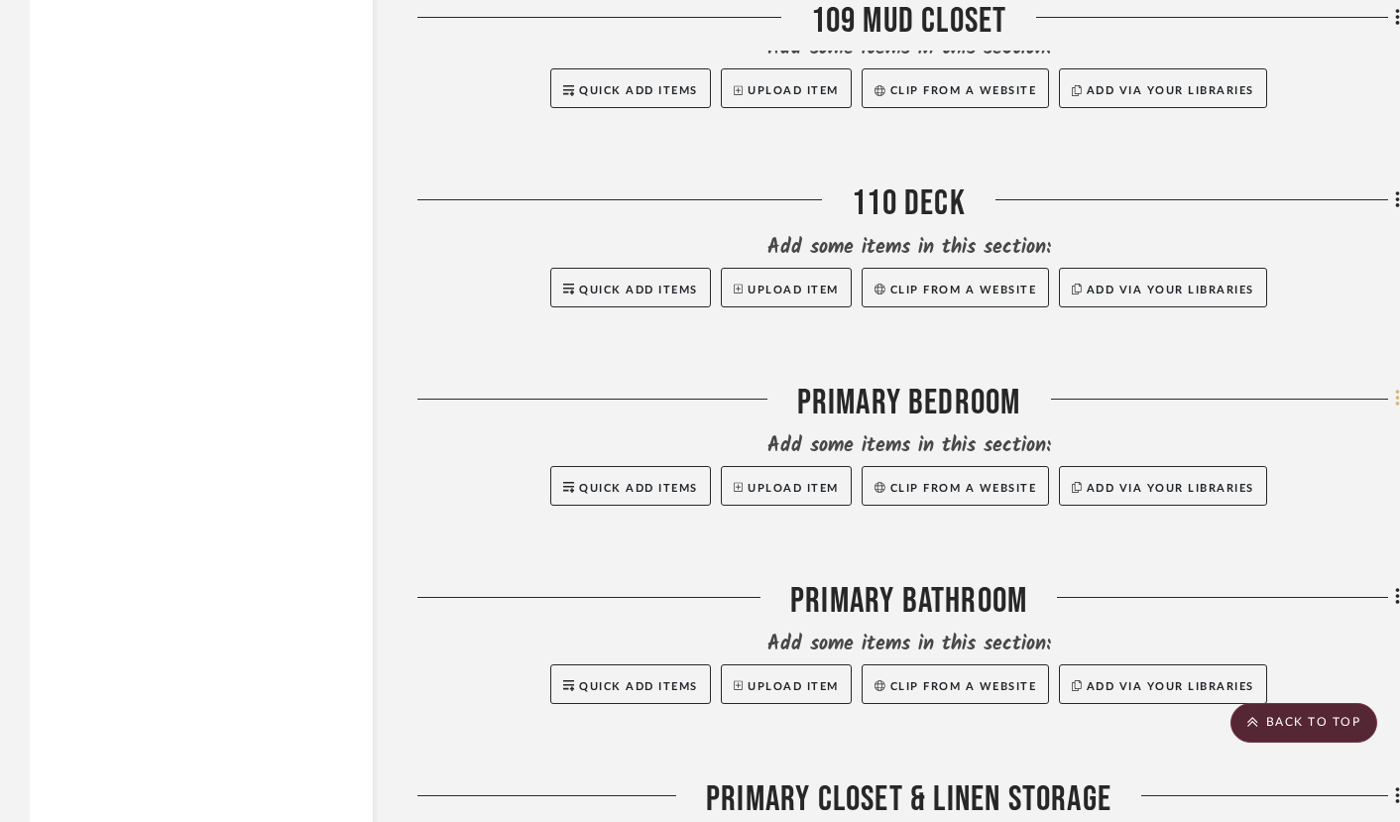
click at [1395, 409] on icon at bounding box center [1398, 399] width 6 height 22
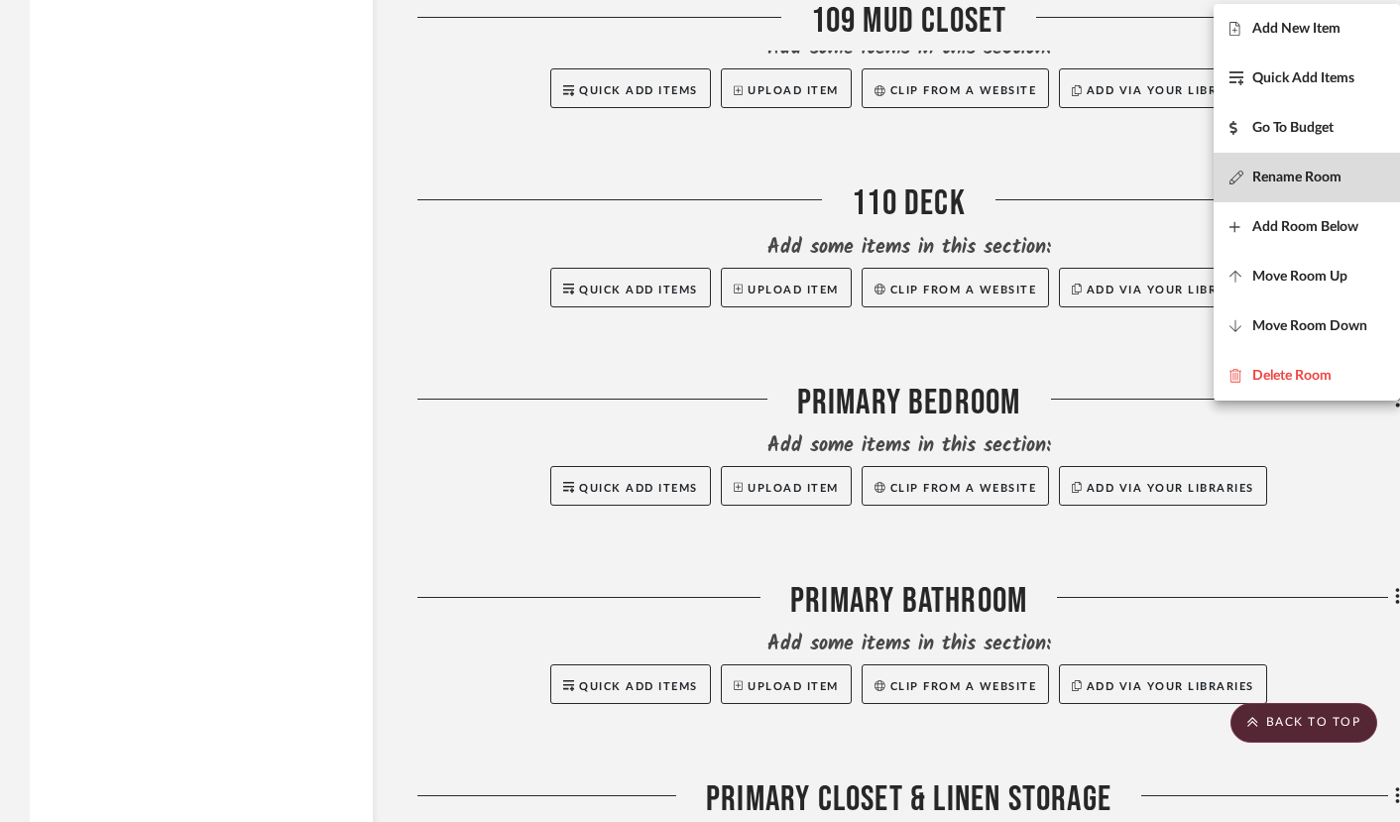
click at [1298, 165] on button "Rename Room" at bounding box center [1306, 178] width 186 height 50
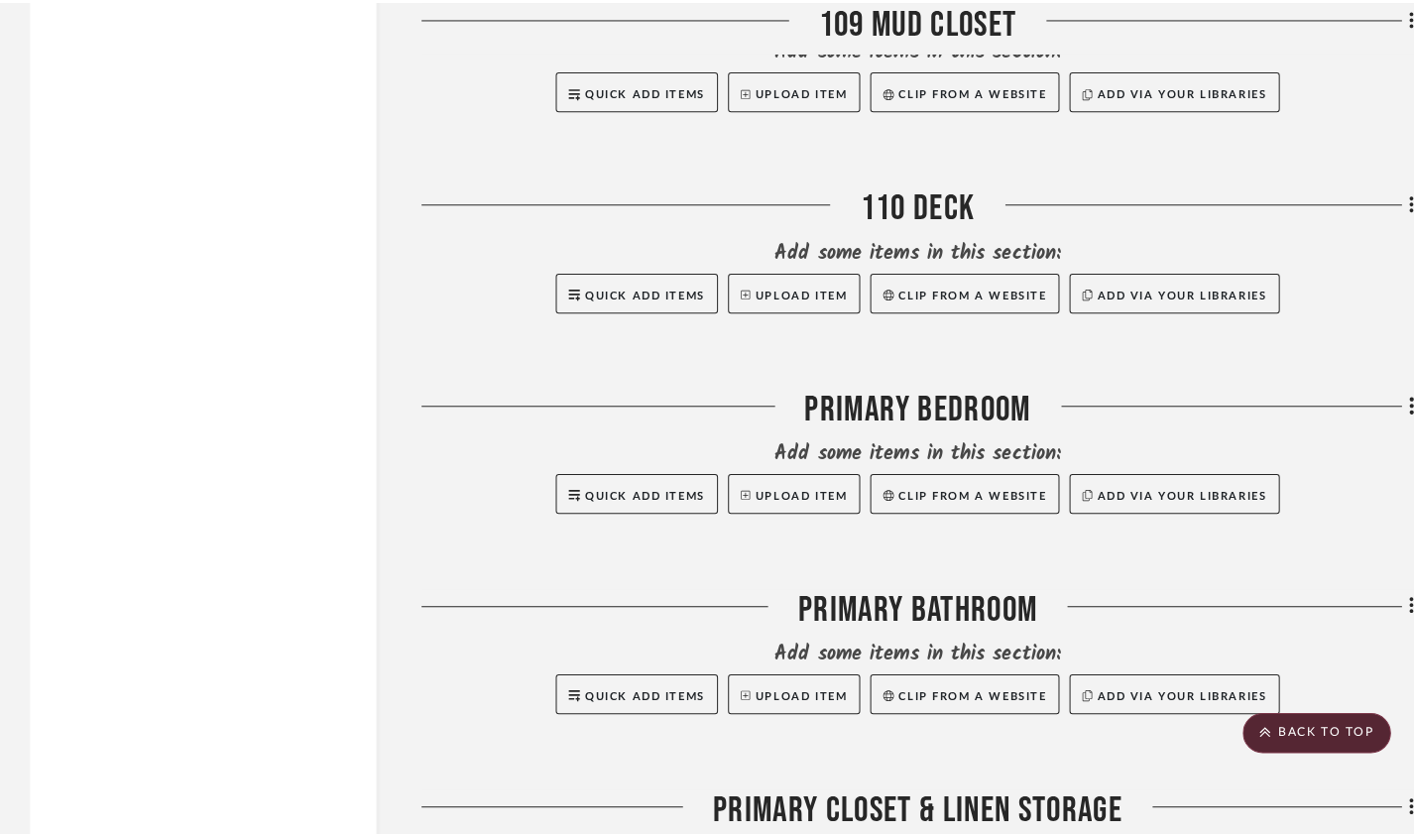
scroll to position [0, 0]
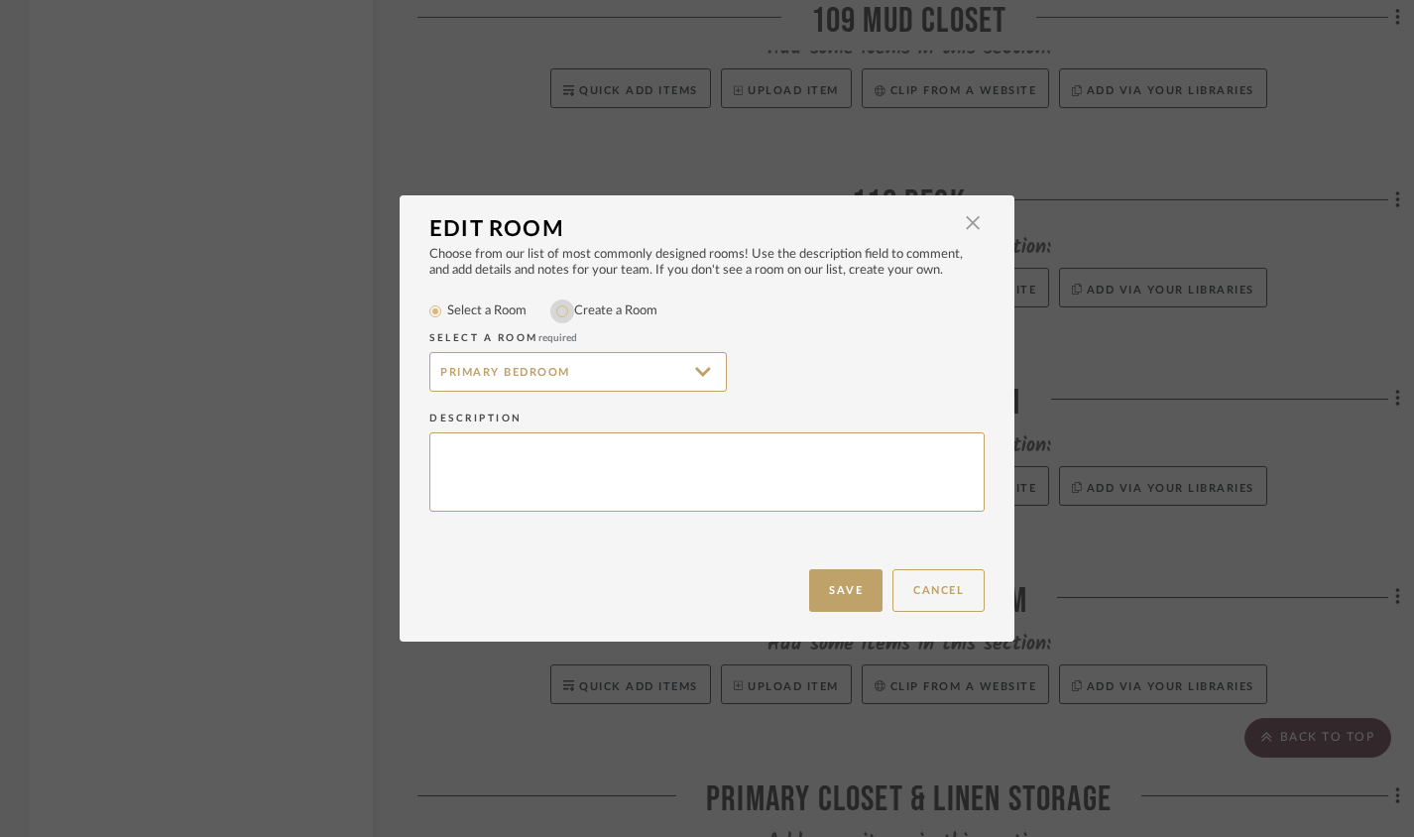
click at [563, 316] on input "Create a Room" at bounding box center [562, 311] width 24 height 24
radio input "true"
click at [429, 369] on input "Primary Bedroom" at bounding box center [577, 372] width 297 height 40
type input "202 Primary Bedroom"
click at [833, 586] on button "Save" at bounding box center [845, 590] width 73 height 43
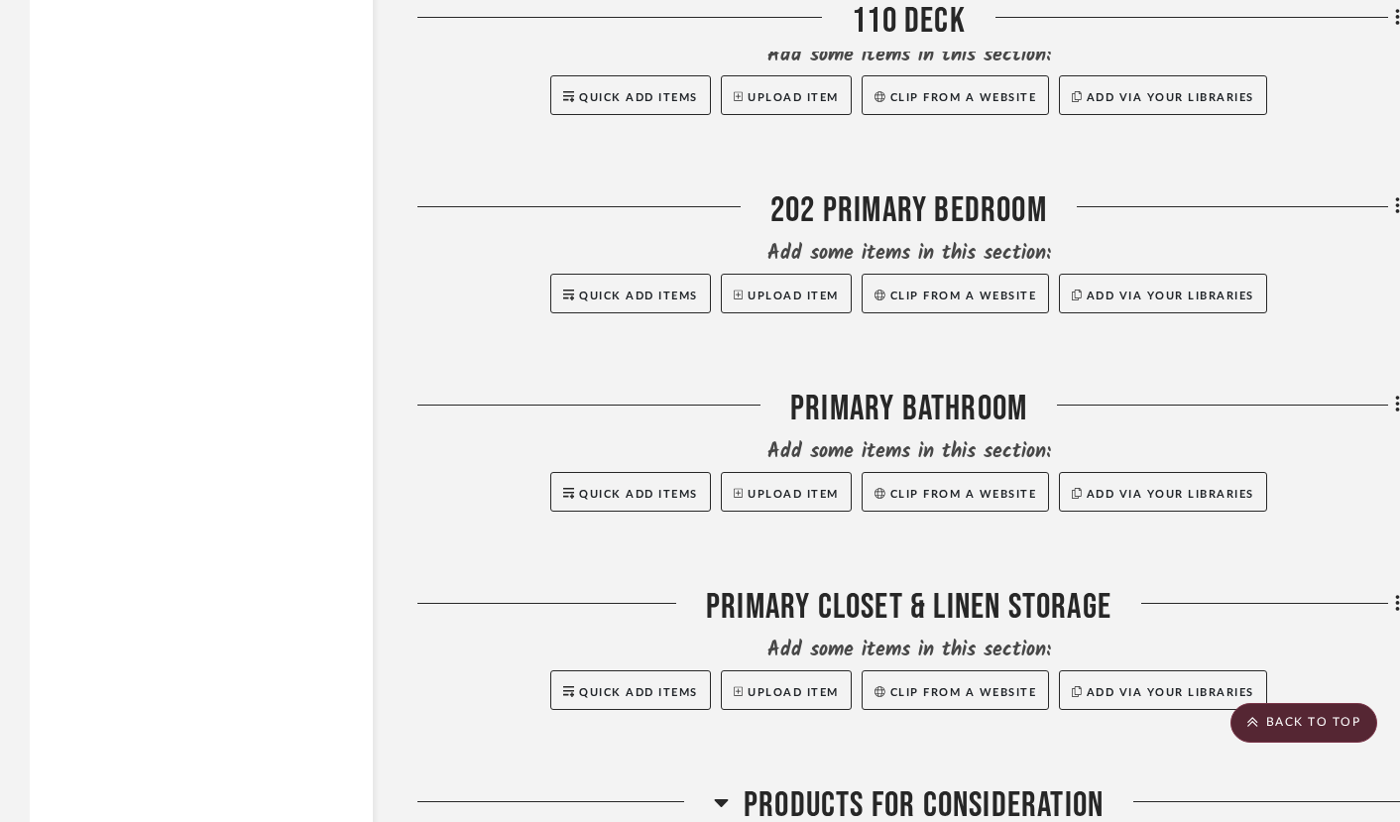
scroll to position [18022, 0]
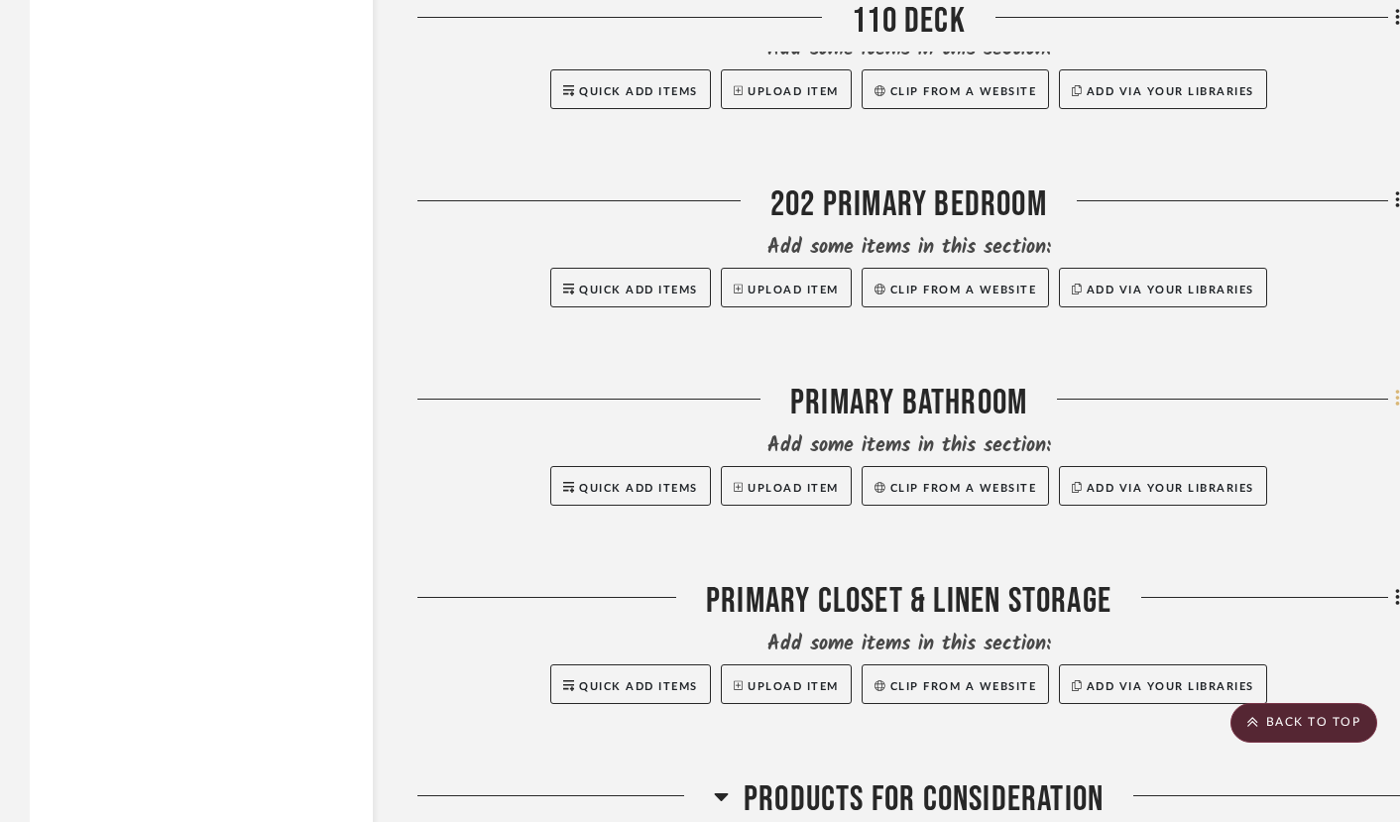
click at [1391, 417] on fa-icon at bounding box center [1394, 401] width 13 height 33
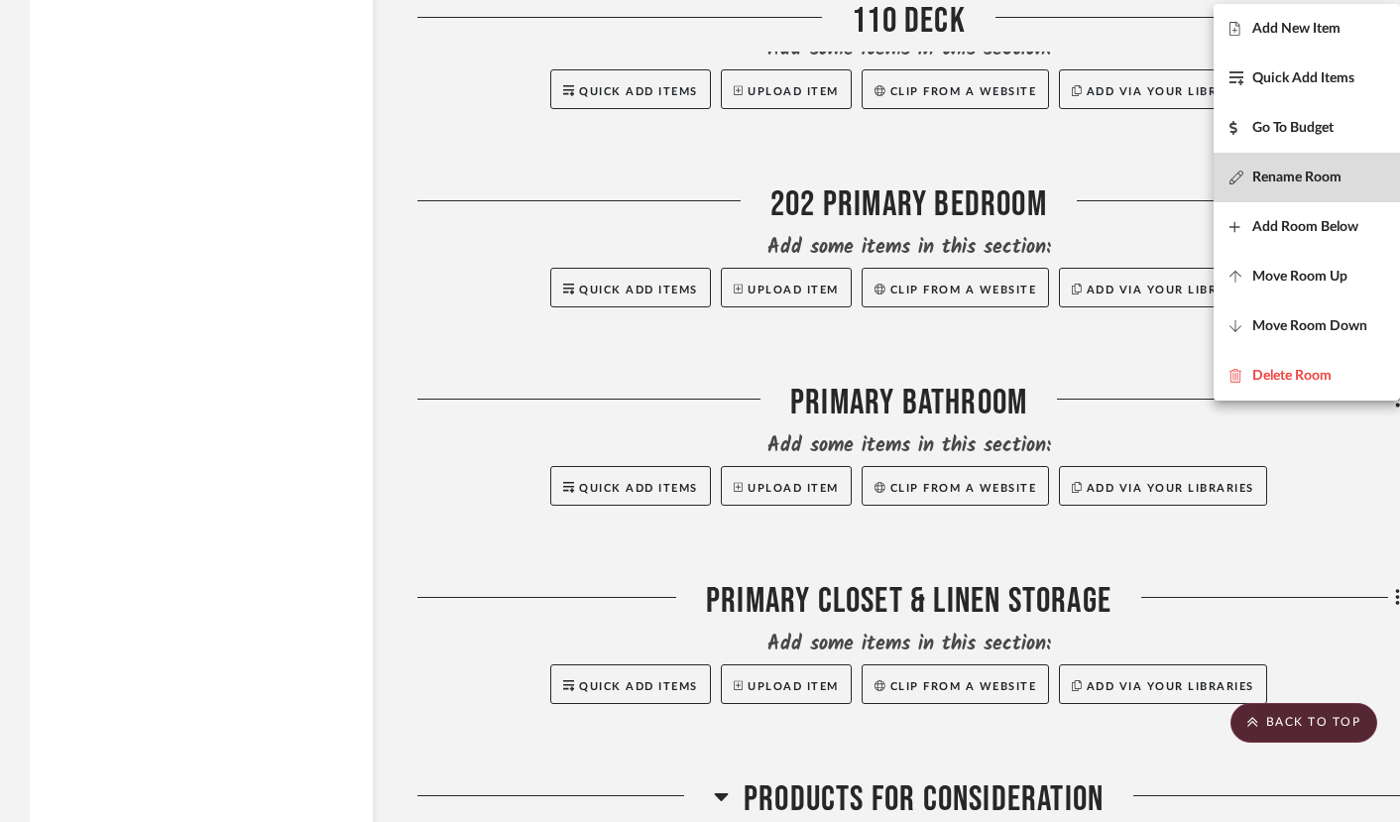
click at [1283, 177] on span "Rename Room" at bounding box center [1296, 177] width 89 height 17
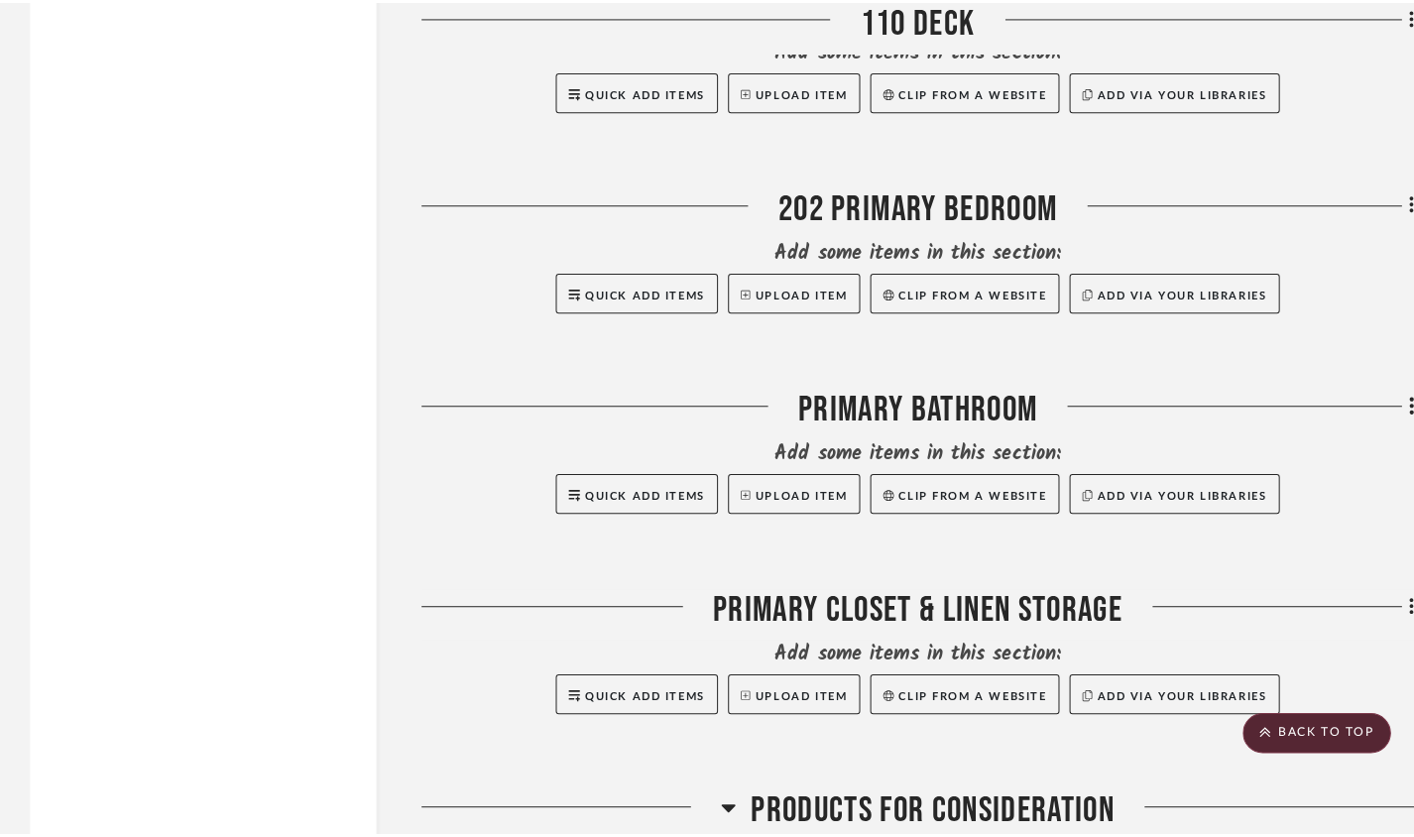
scroll to position [0, 0]
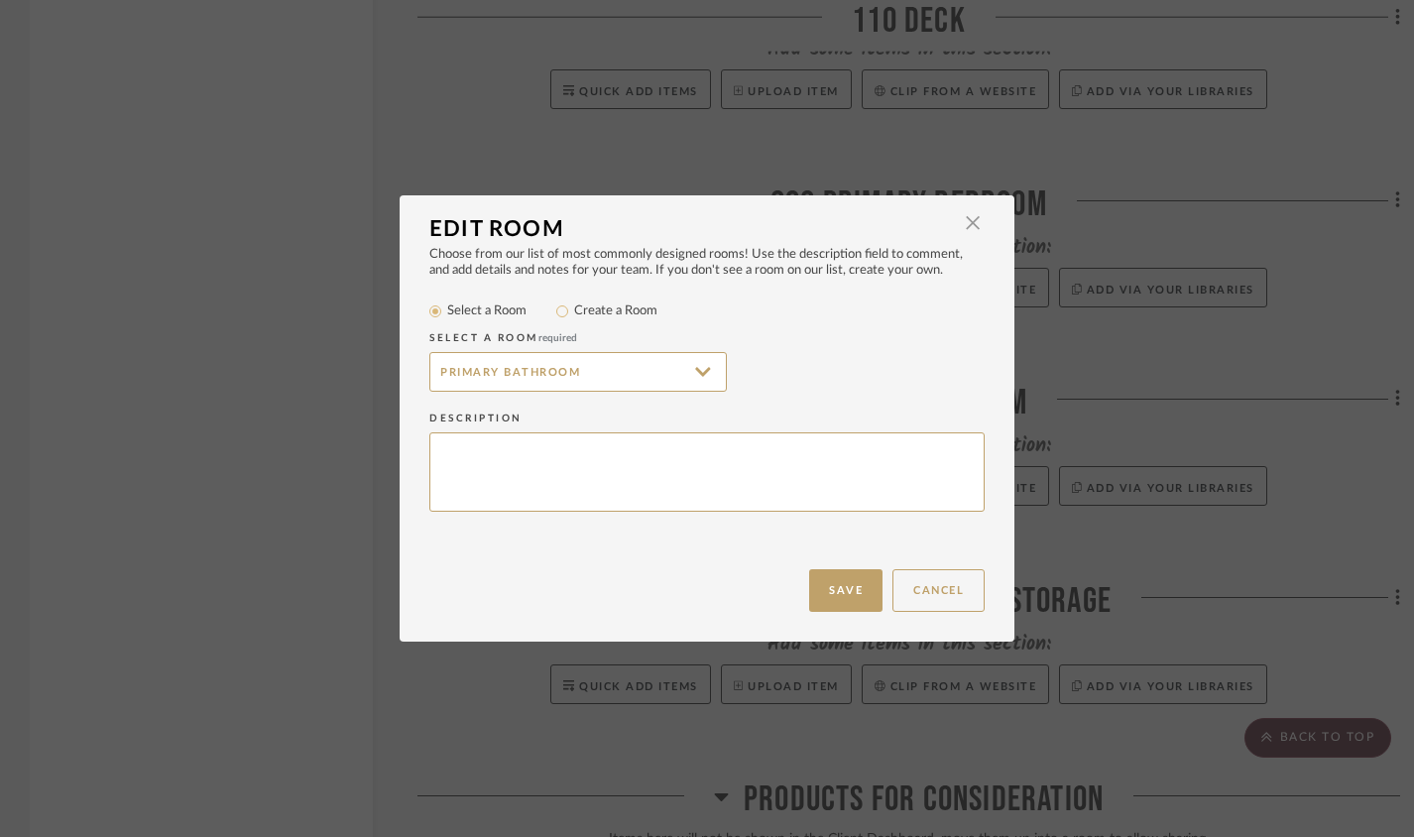
click at [595, 311] on label "Create a Room" at bounding box center [615, 311] width 83 height 20
click at [574, 311] on input "Create a Room" at bounding box center [562, 311] width 24 height 24
radio input "true"
click at [431, 368] on input "Primary Bathroom" at bounding box center [577, 372] width 297 height 40
type input "203 Primary Bathroom"
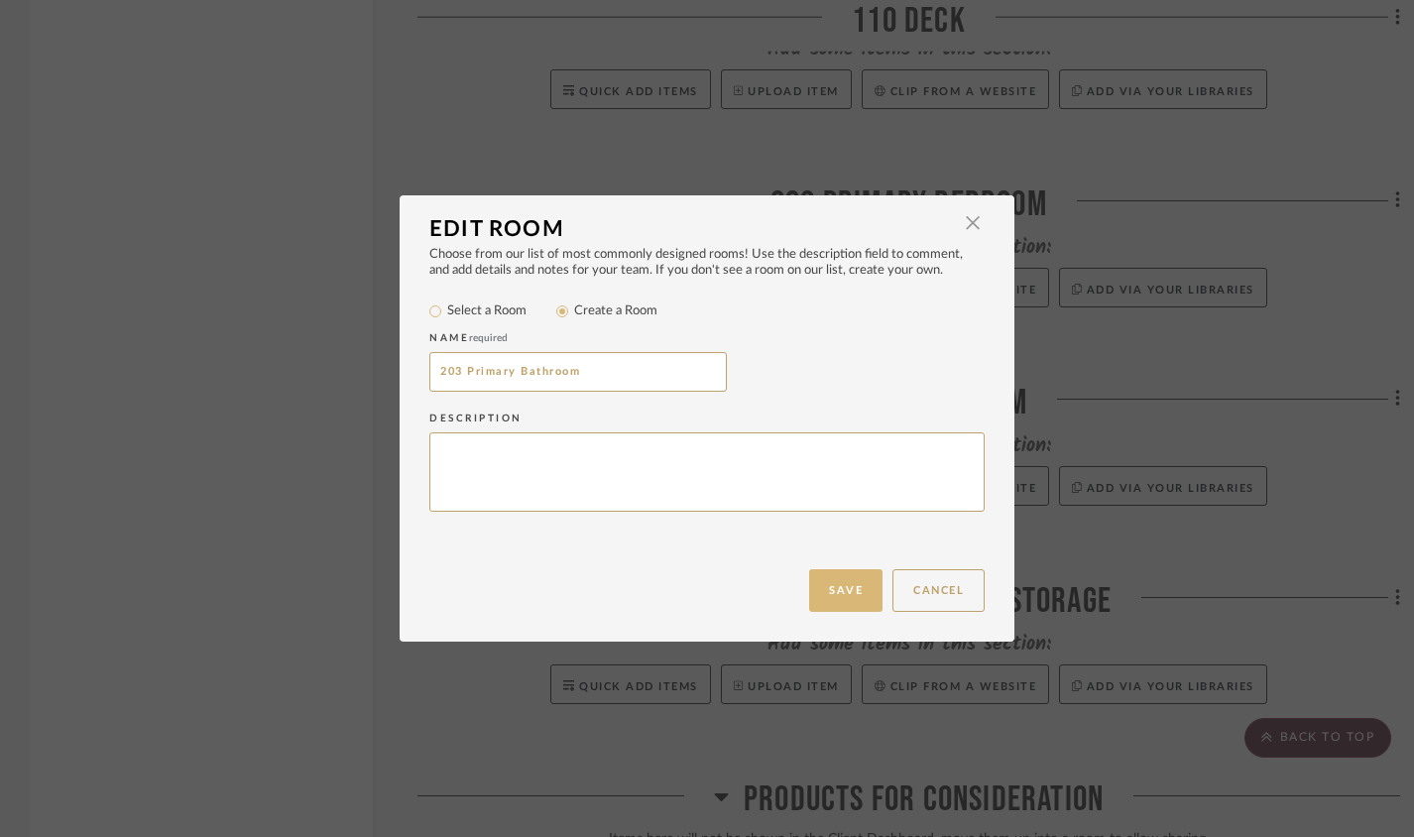
click at [856, 592] on button "Save" at bounding box center [845, 590] width 73 height 43
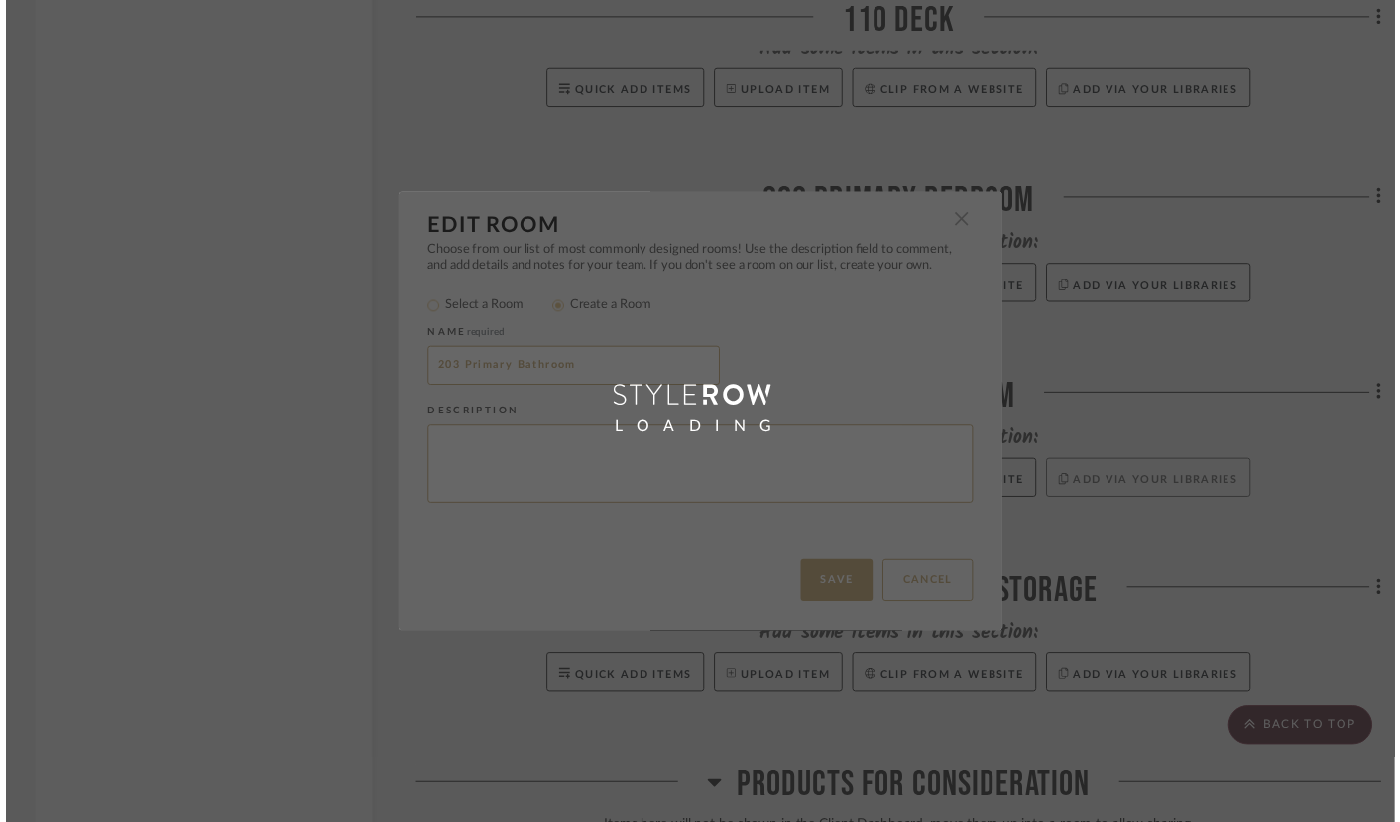
scroll to position [18022, 0]
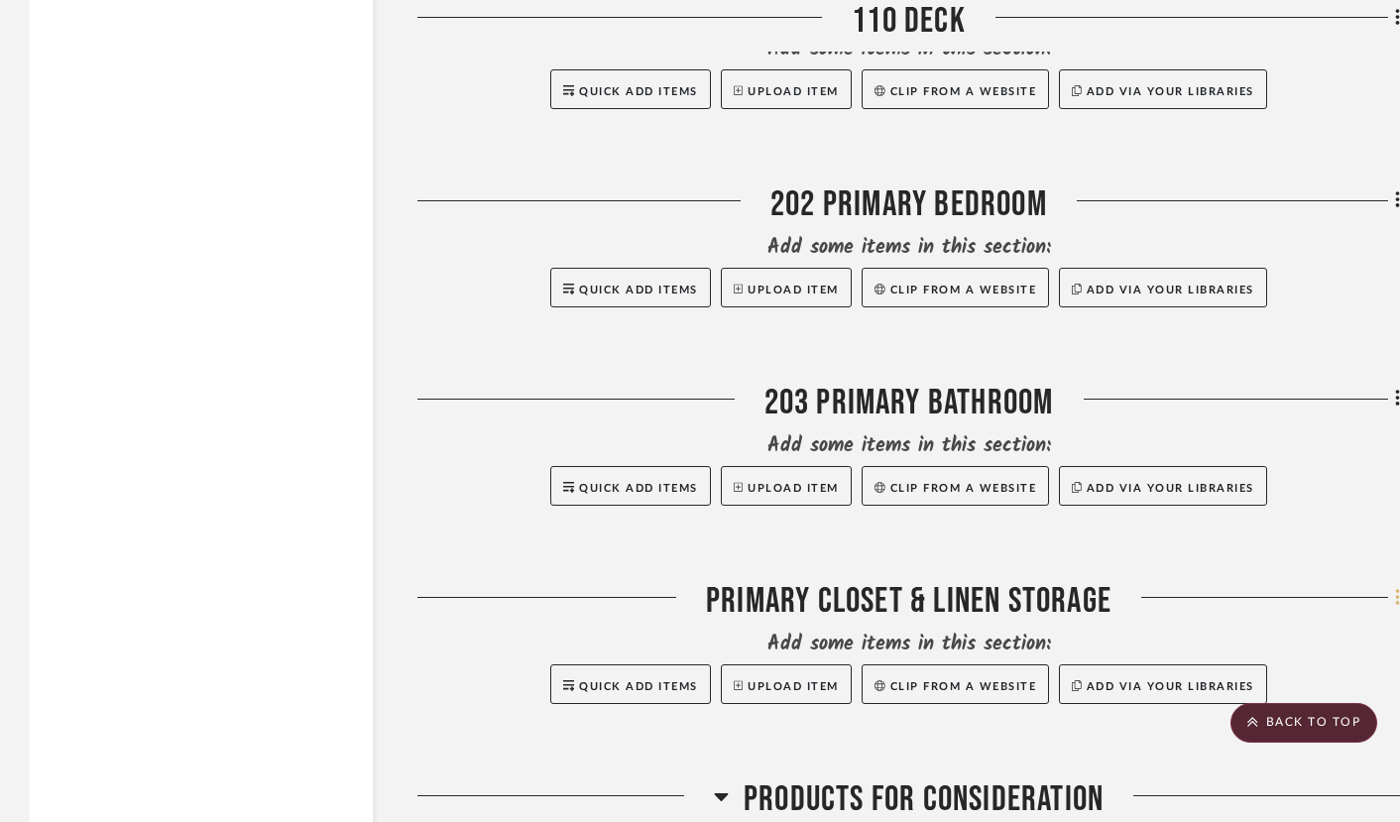
click at [1399, 609] on icon at bounding box center [1398, 598] width 6 height 22
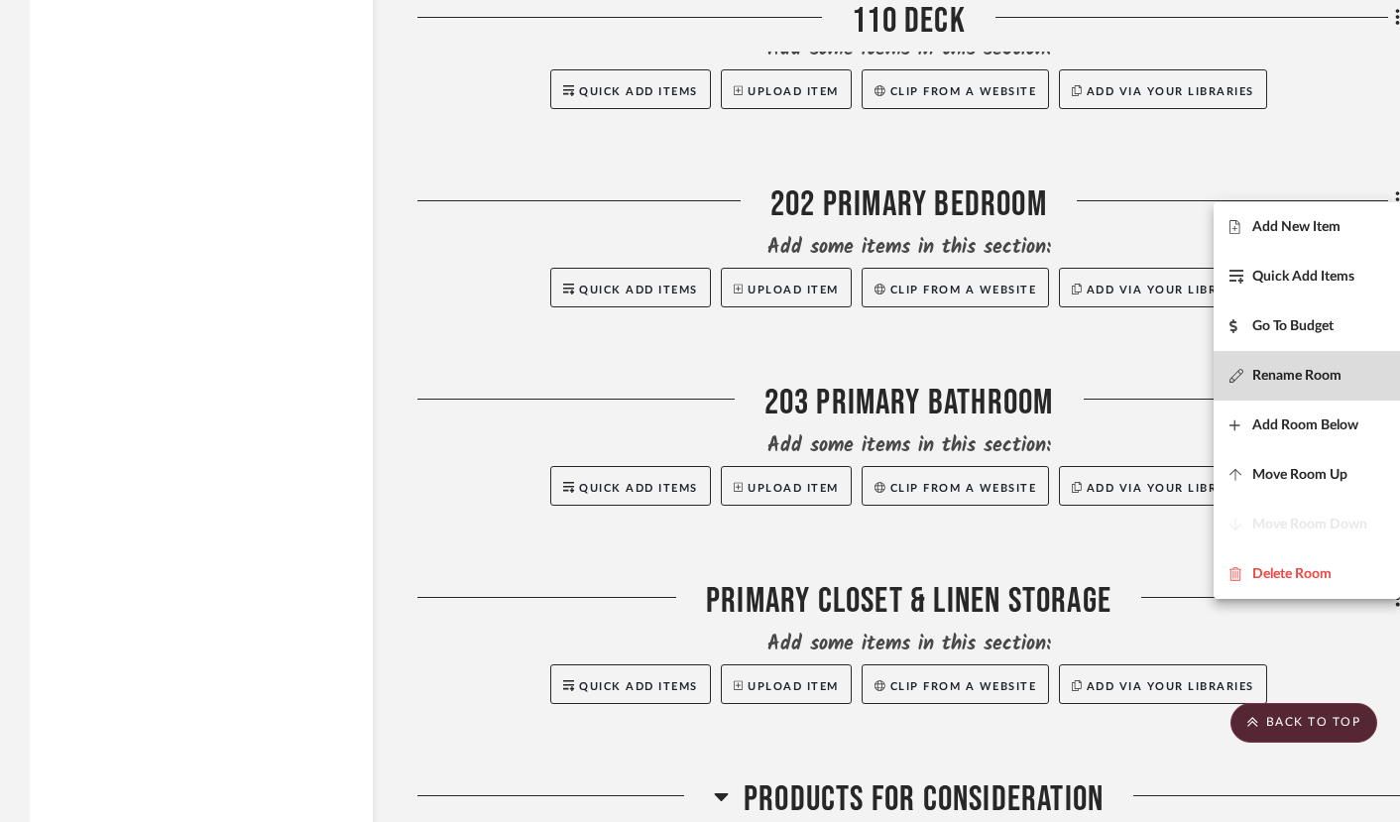
click at [1318, 396] on button "Rename Room" at bounding box center [1306, 376] width 186 height 50
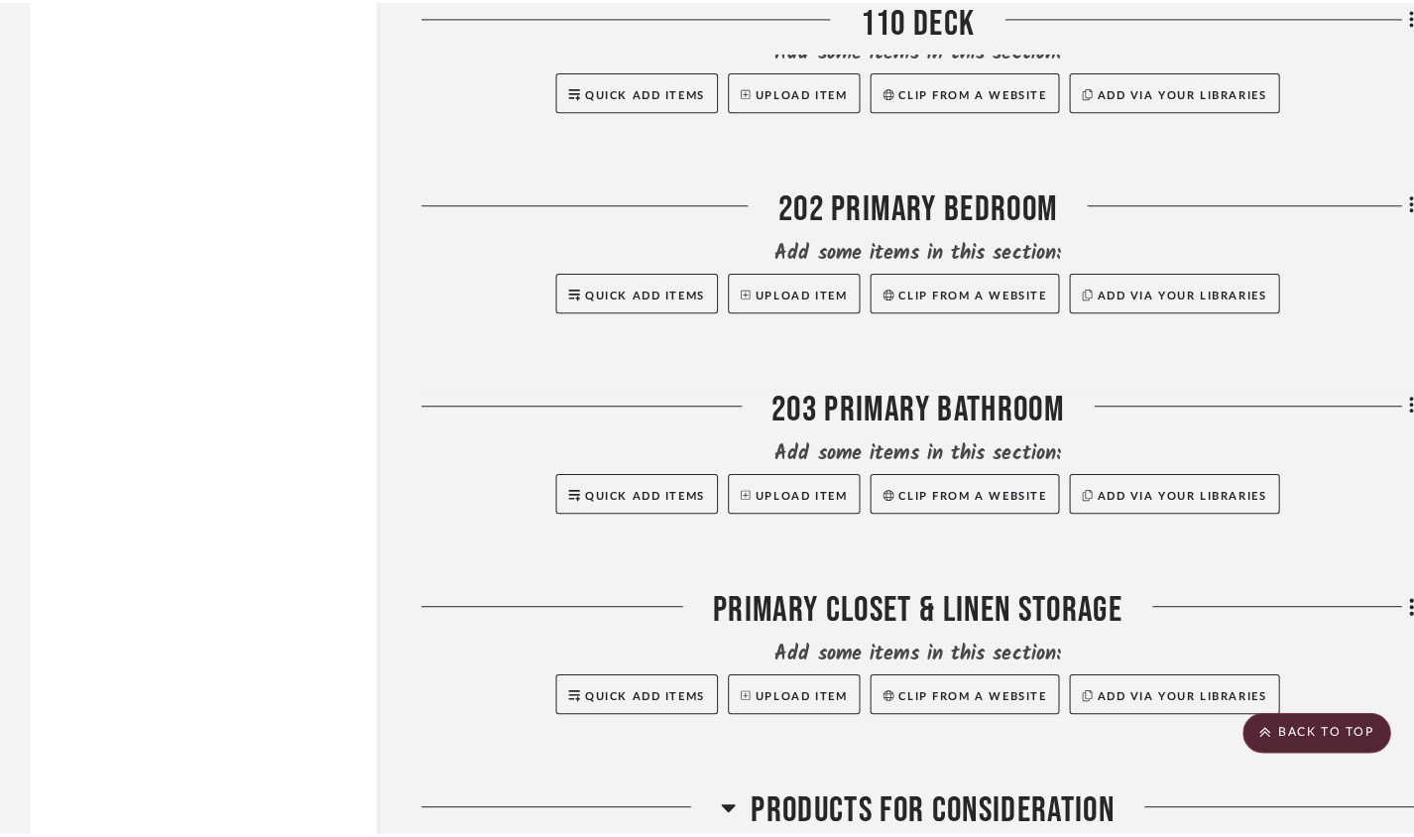
scroll to position [0, 0]
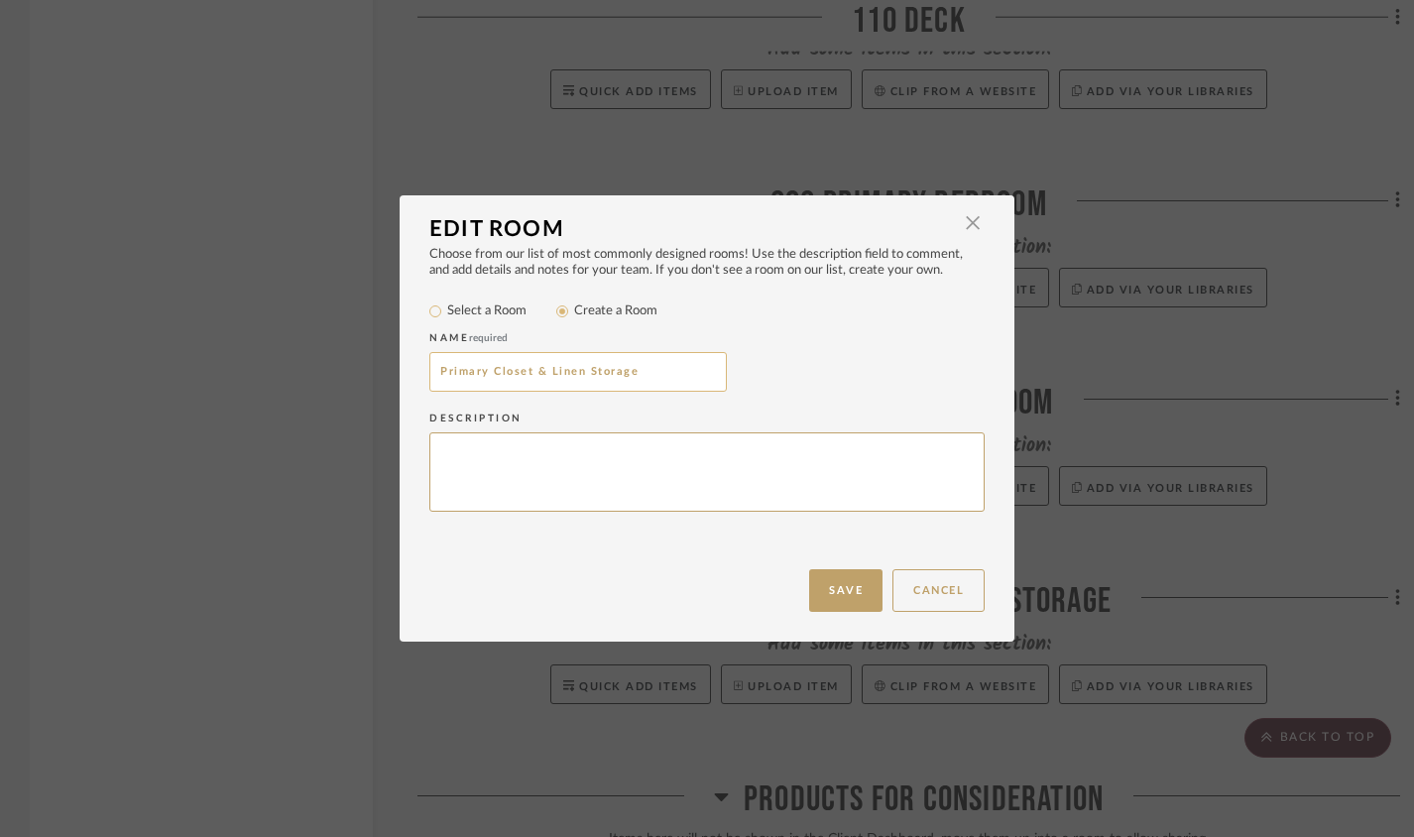
click at [433, 376] on input "Primary Closet & Linen Storage" at bounding box center [577, 372] width 297 height 40
type input "204 Primary Closet & Linen Storage"
click at [832, 580] on button "Save" at bounding box center [845, 590] width 73 height 43
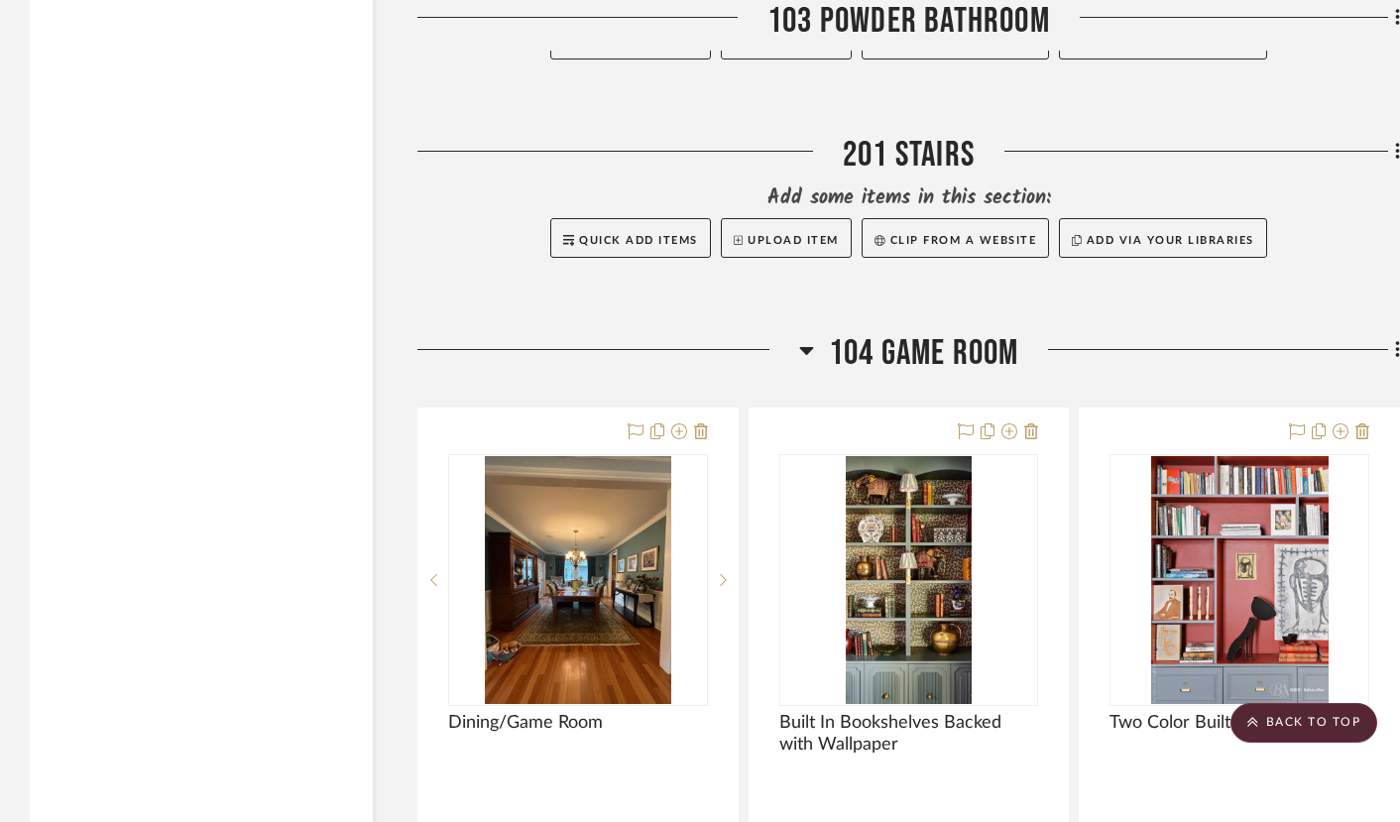
scroll to position [11400, 0]
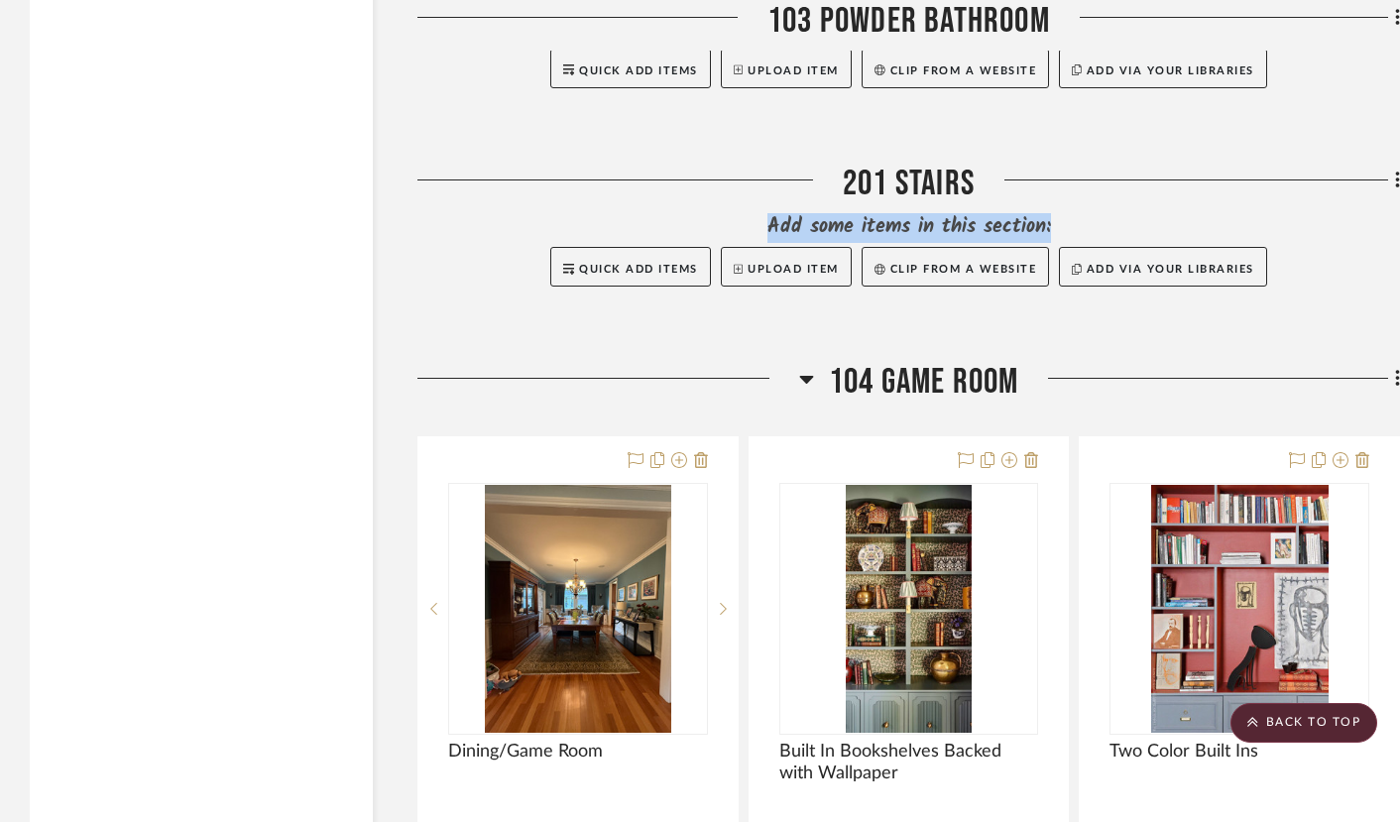
drag, startPoint x: 1393, startPoint y: 193, endPoint x: 1367, endPoint y: 239, distance: 52.4
click at [1367, 241] on div "201 Stairs Add some items in this section: Quick Add Items Upload Item Clip fro…" at bounding box center [908, 249] width 982 height 173
click at [1392, 198] on fa-icon at bounding box center [1394, 182] width 13 height 33
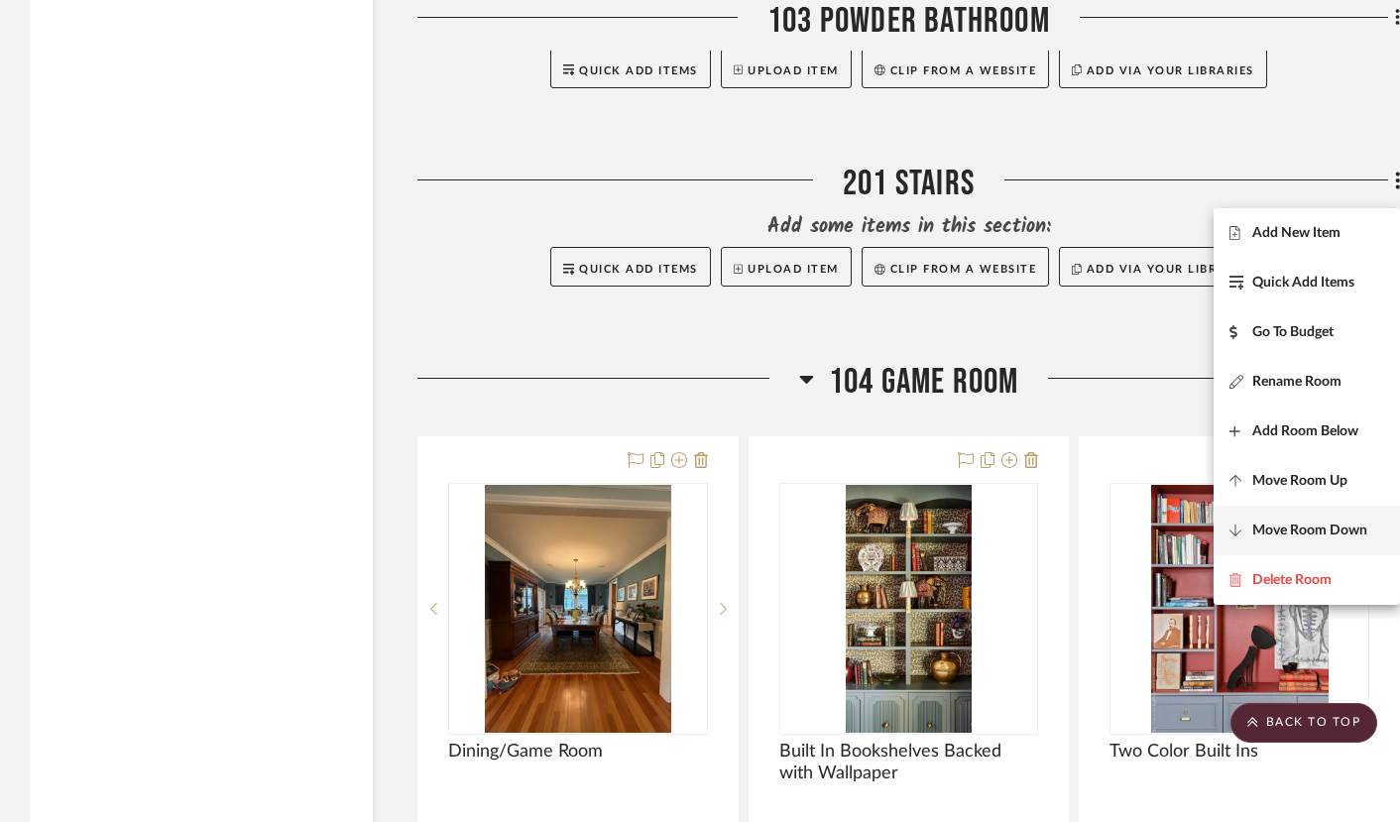
click at [1330, 520] on button "Move Room Down" at bounding box center [1306, 531] width 186 height 50
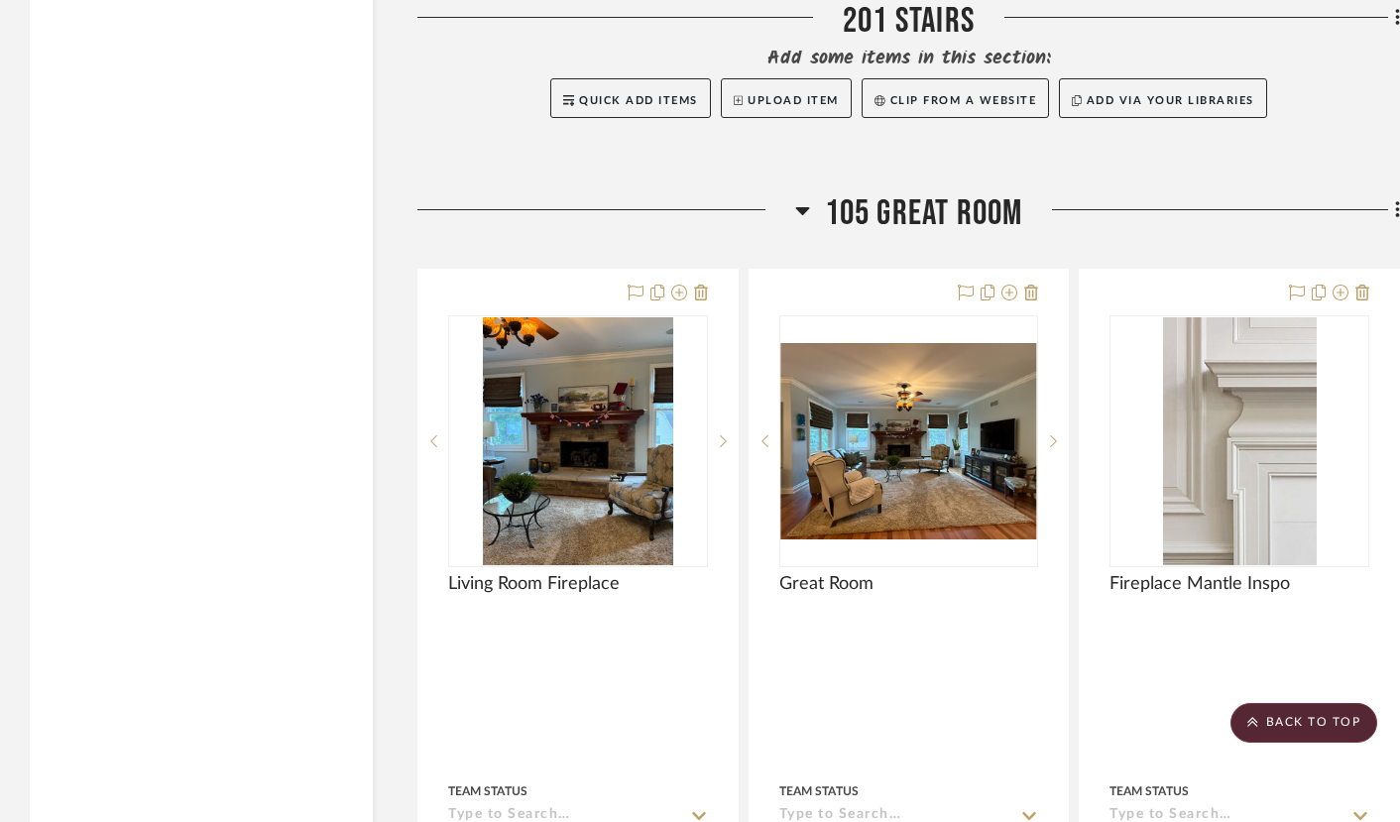
scroll to position [14395, 0]
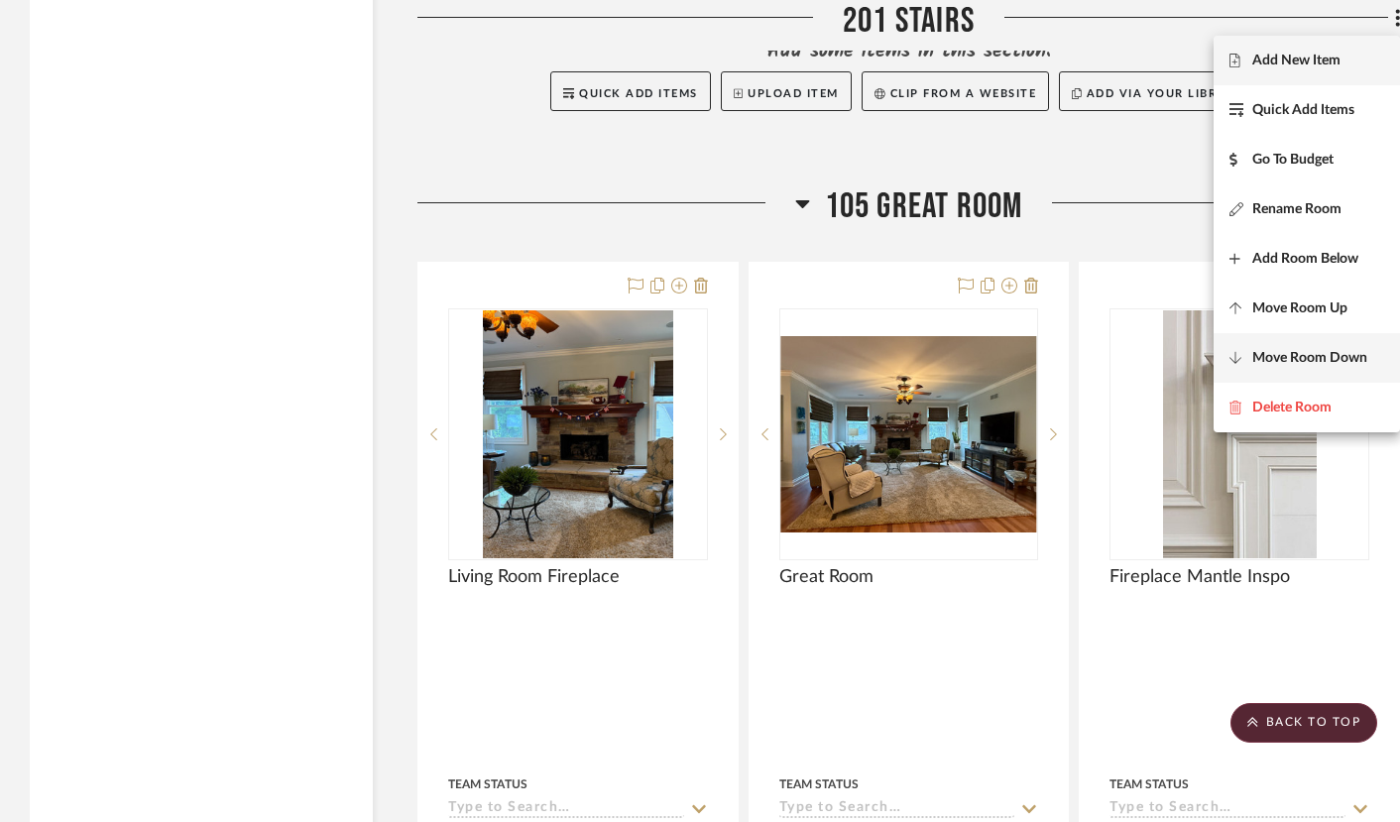
click at [1321, 357] on span "Move Room Down" at bounding box center [1309, 358] width 115 height 17
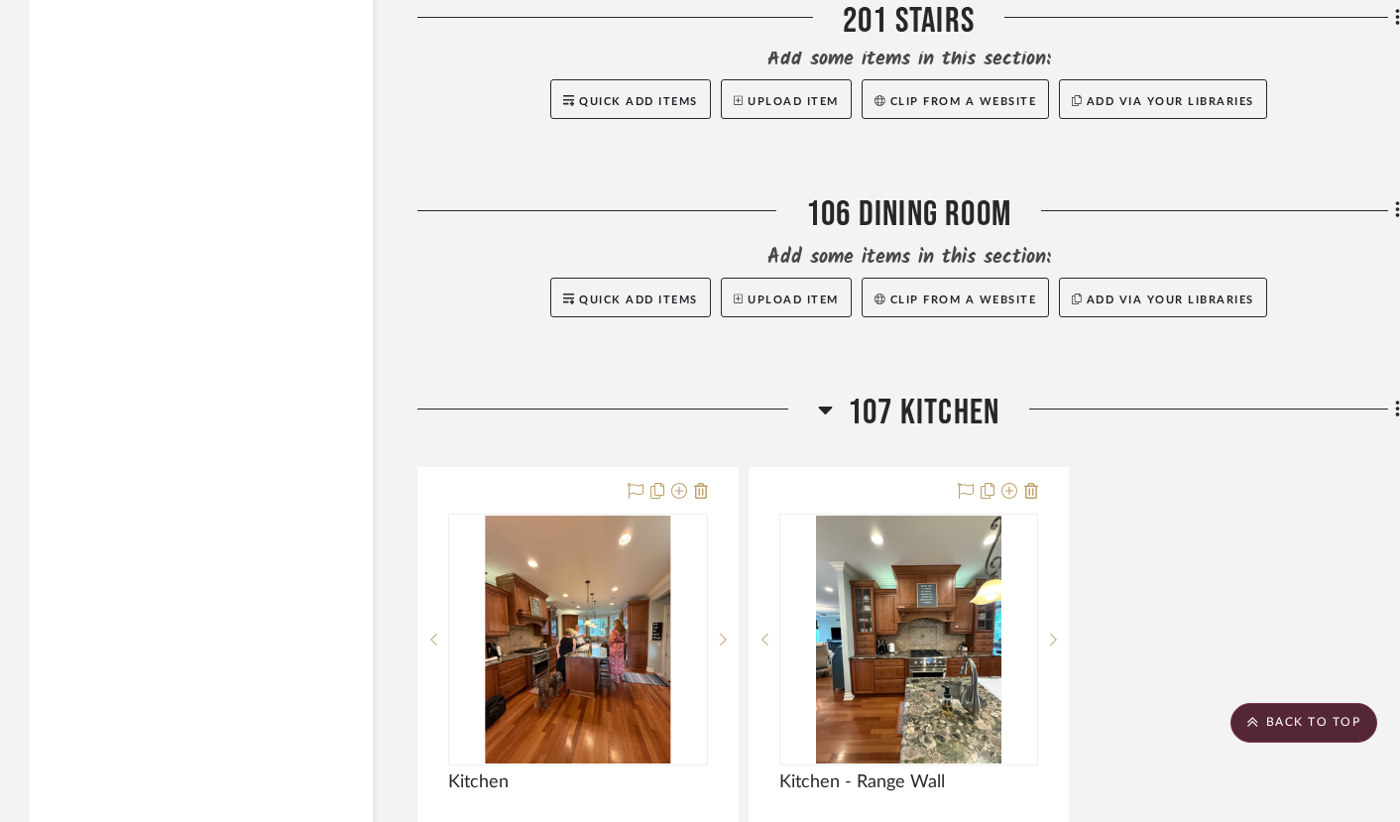
scroll to position [16254, 0]
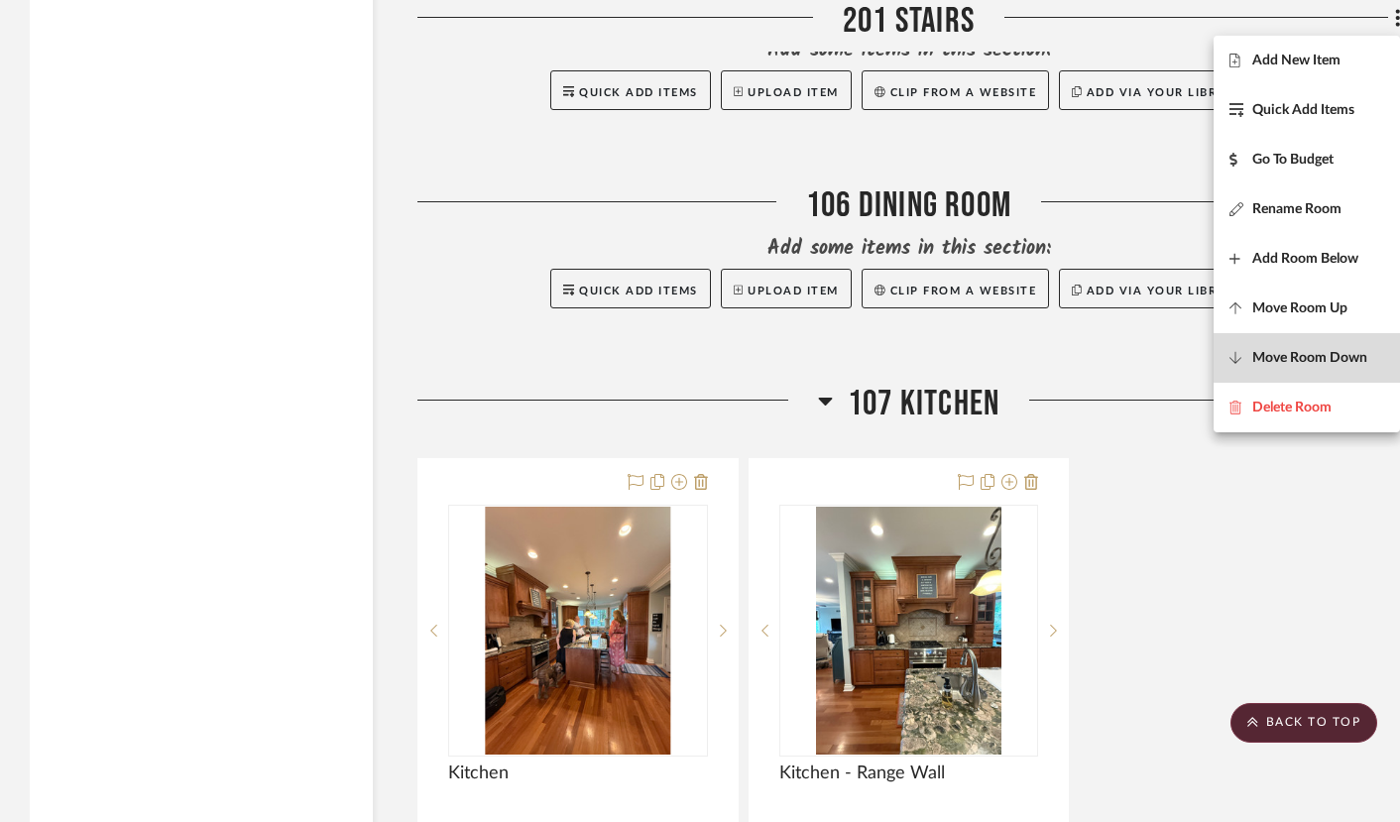
click at [1291, 358] on span "Move Room Down" at bounding box center [1309, 358] width 115 height 17
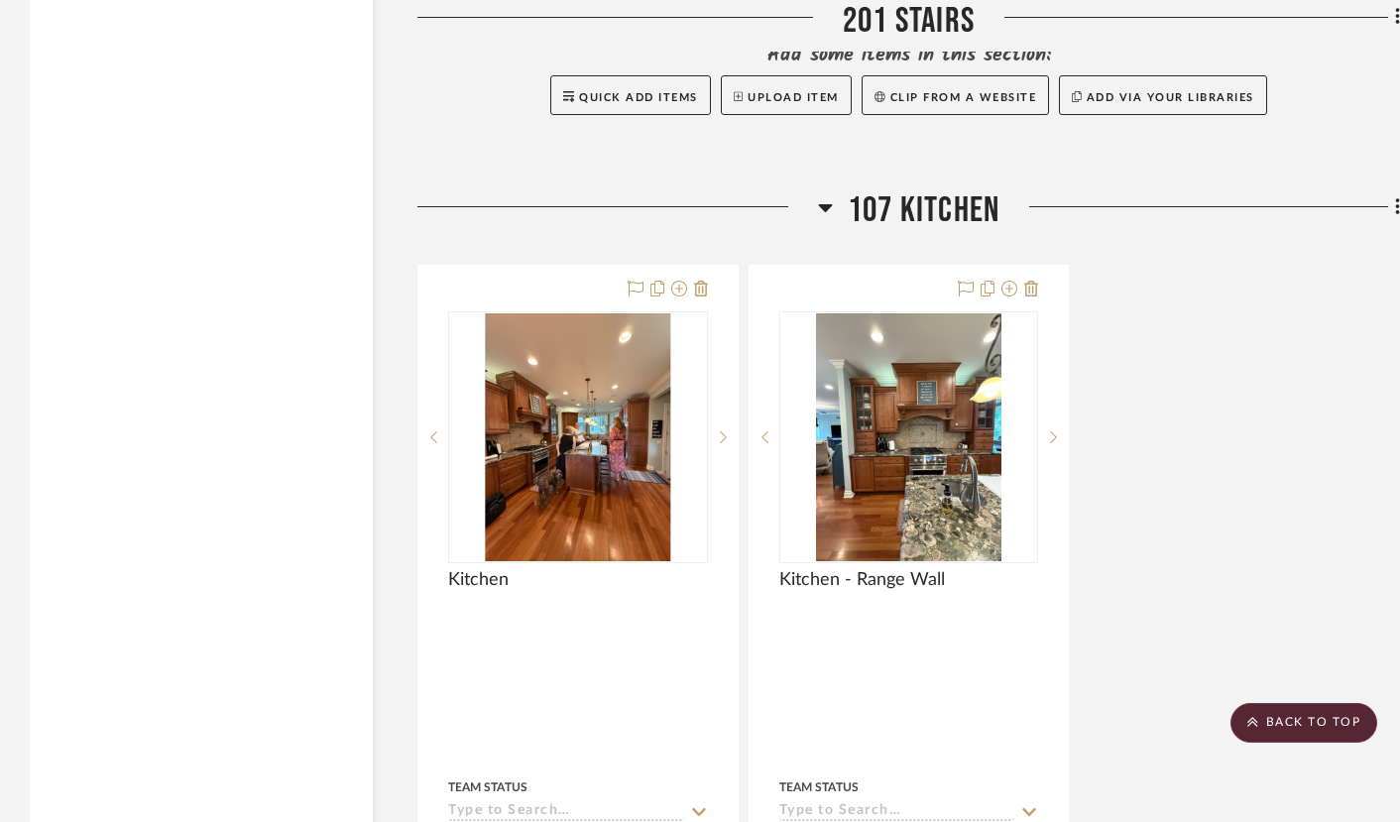
scroll to position [16452, 0]
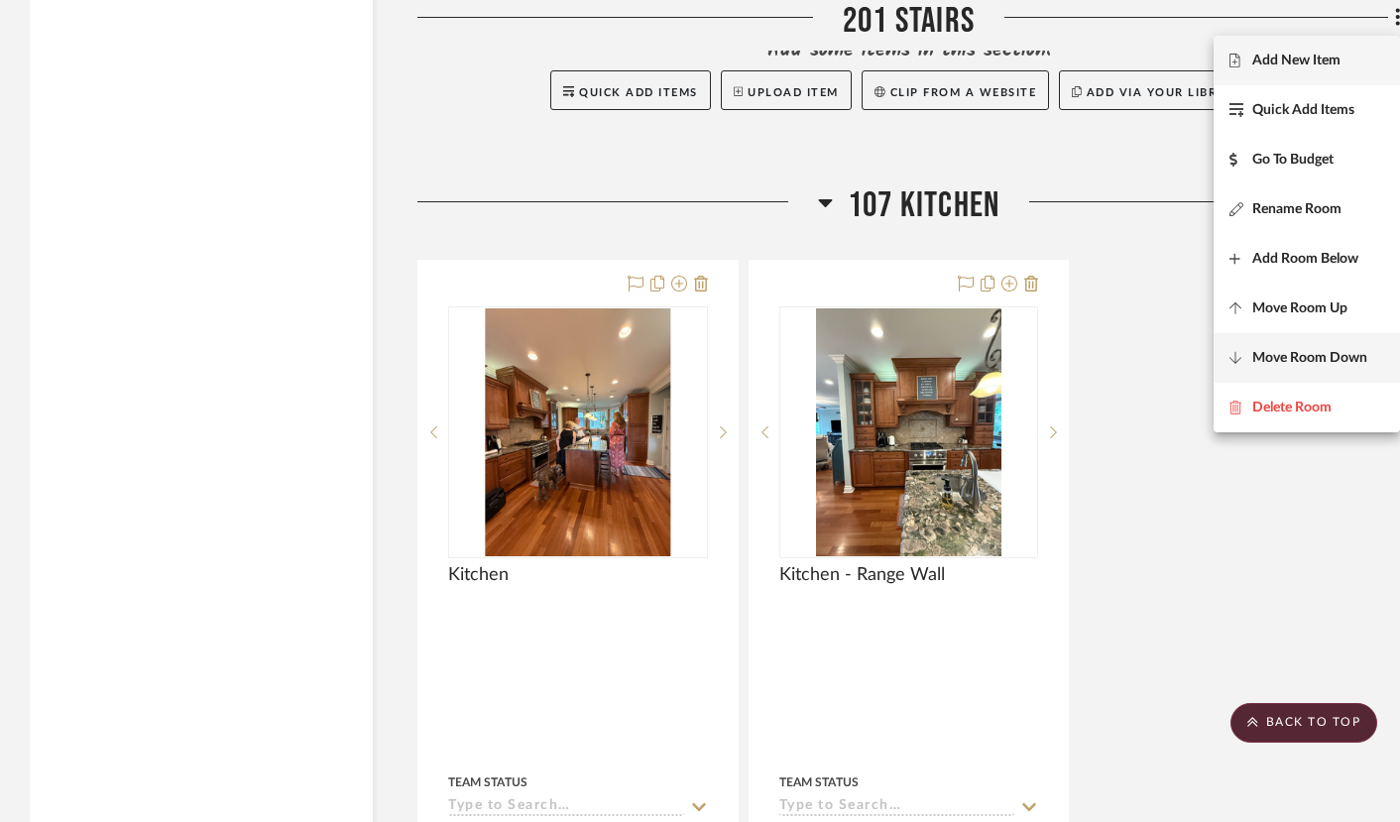
click at [1275, 371] on button "Move Room Down" at bounding box center [1306, 358] width 186 height 50
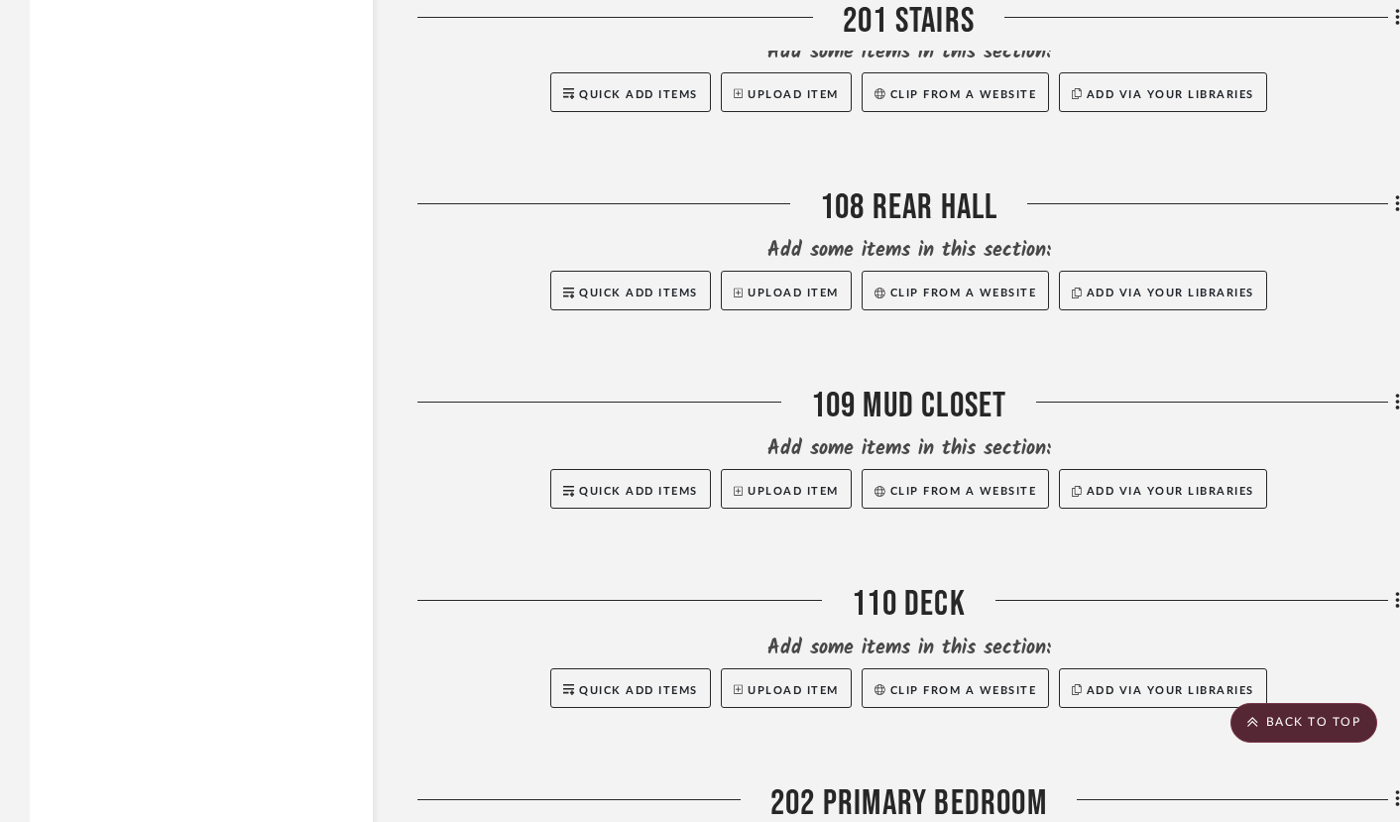
scroll to position [17427, 0]
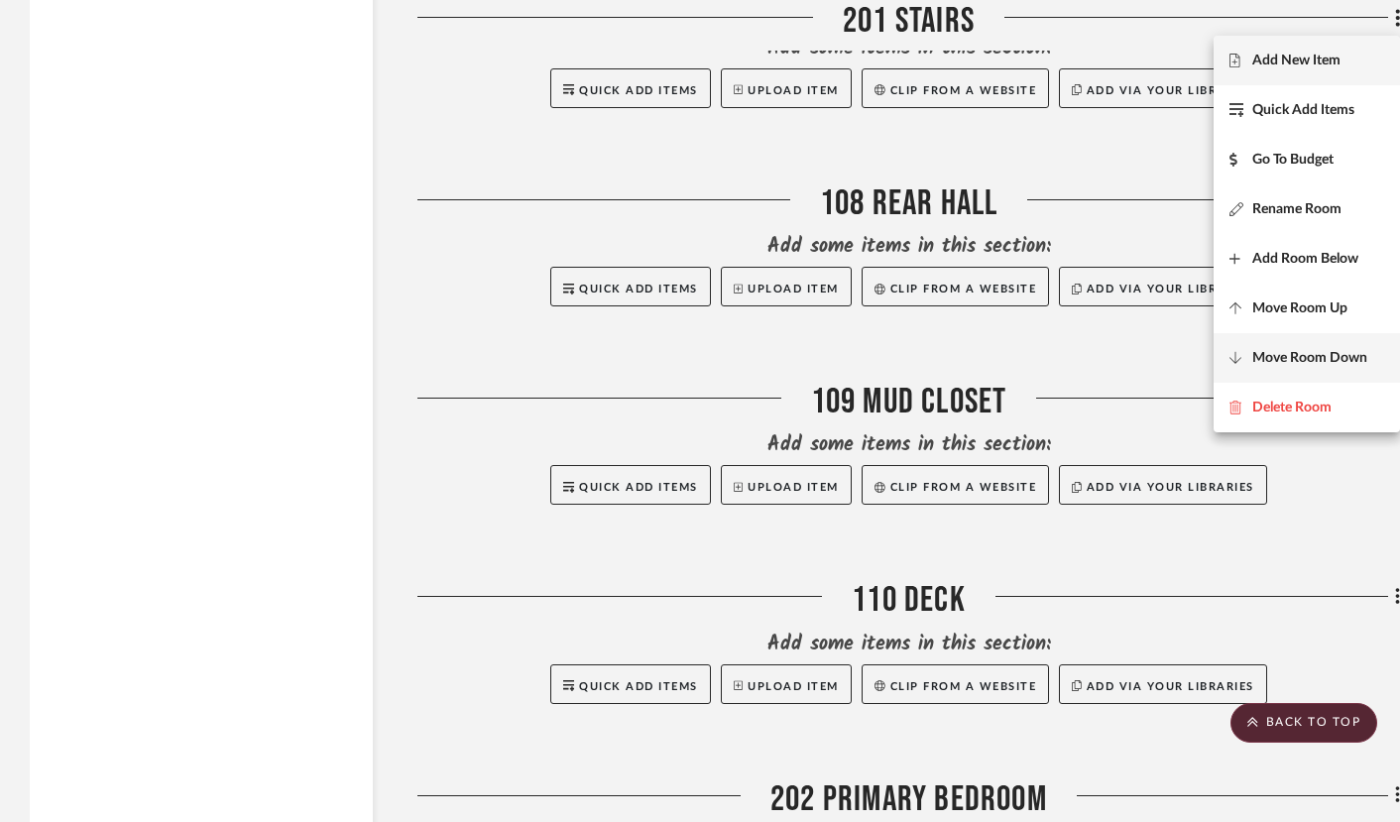
click at [1276, 362] on span "Move Room Down" at bounding box center [1309, 358] width 115 height 17
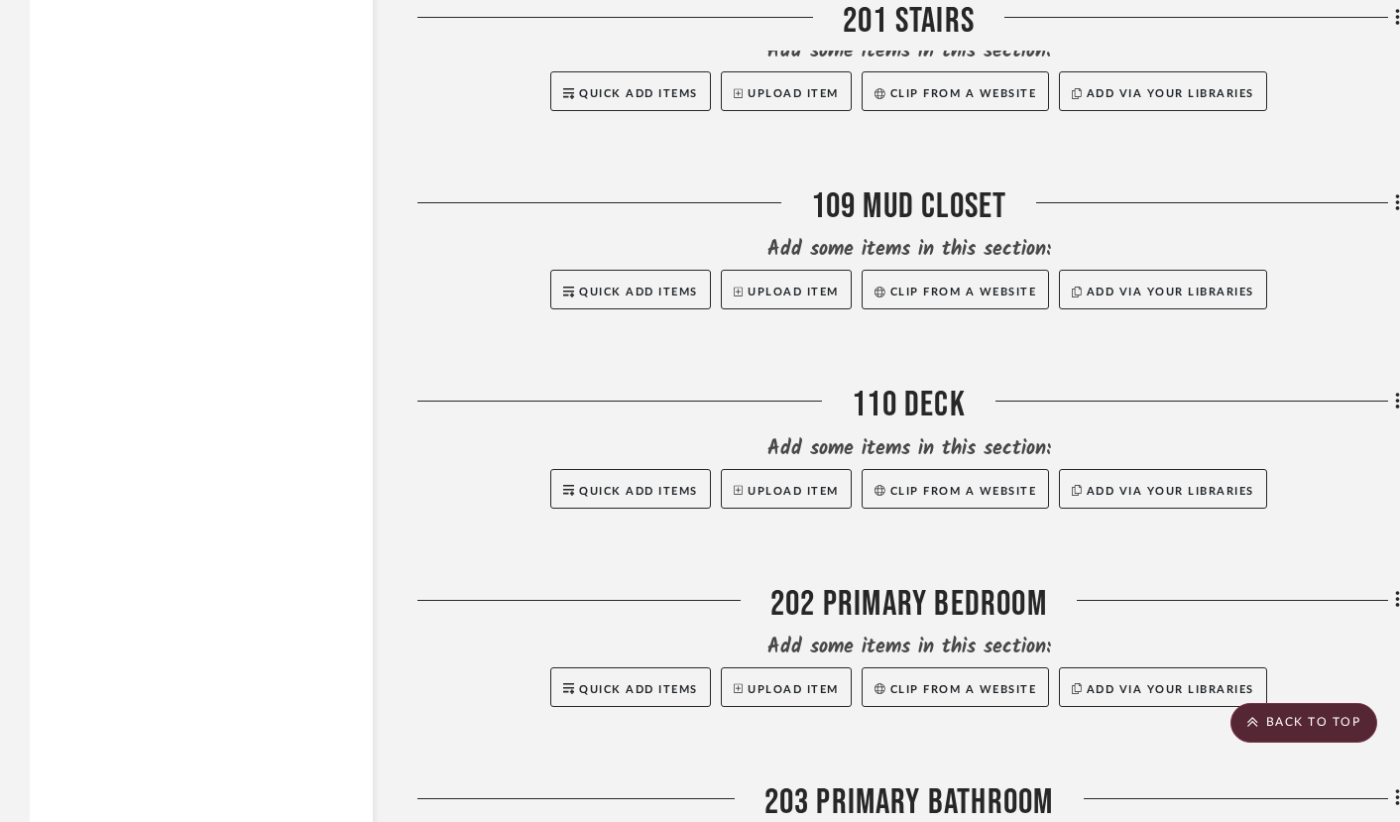
scroll to position [17625, 0]
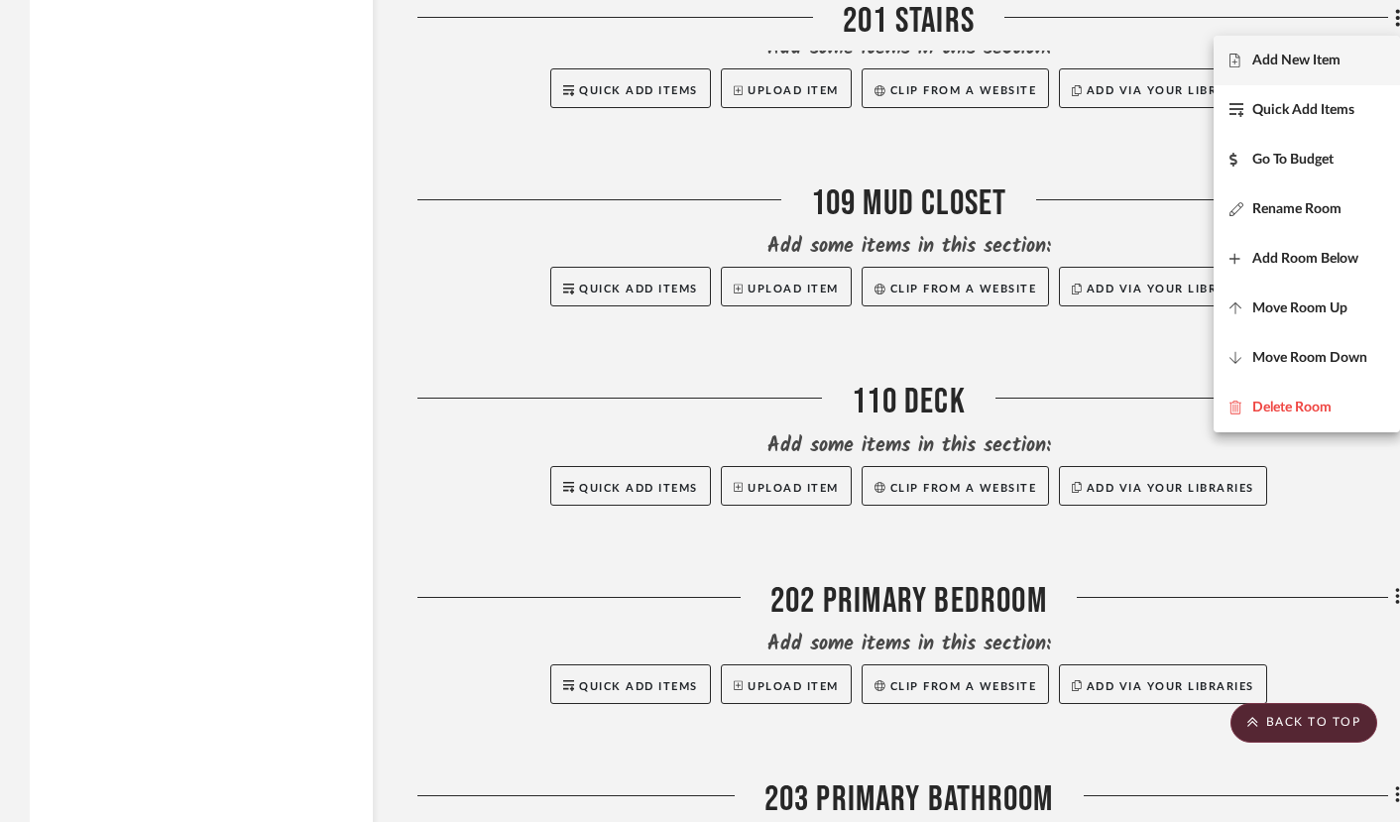
click at [1276, 362] on span "Move Room Down" at bounding box center [1309, 358] width 115 height 17
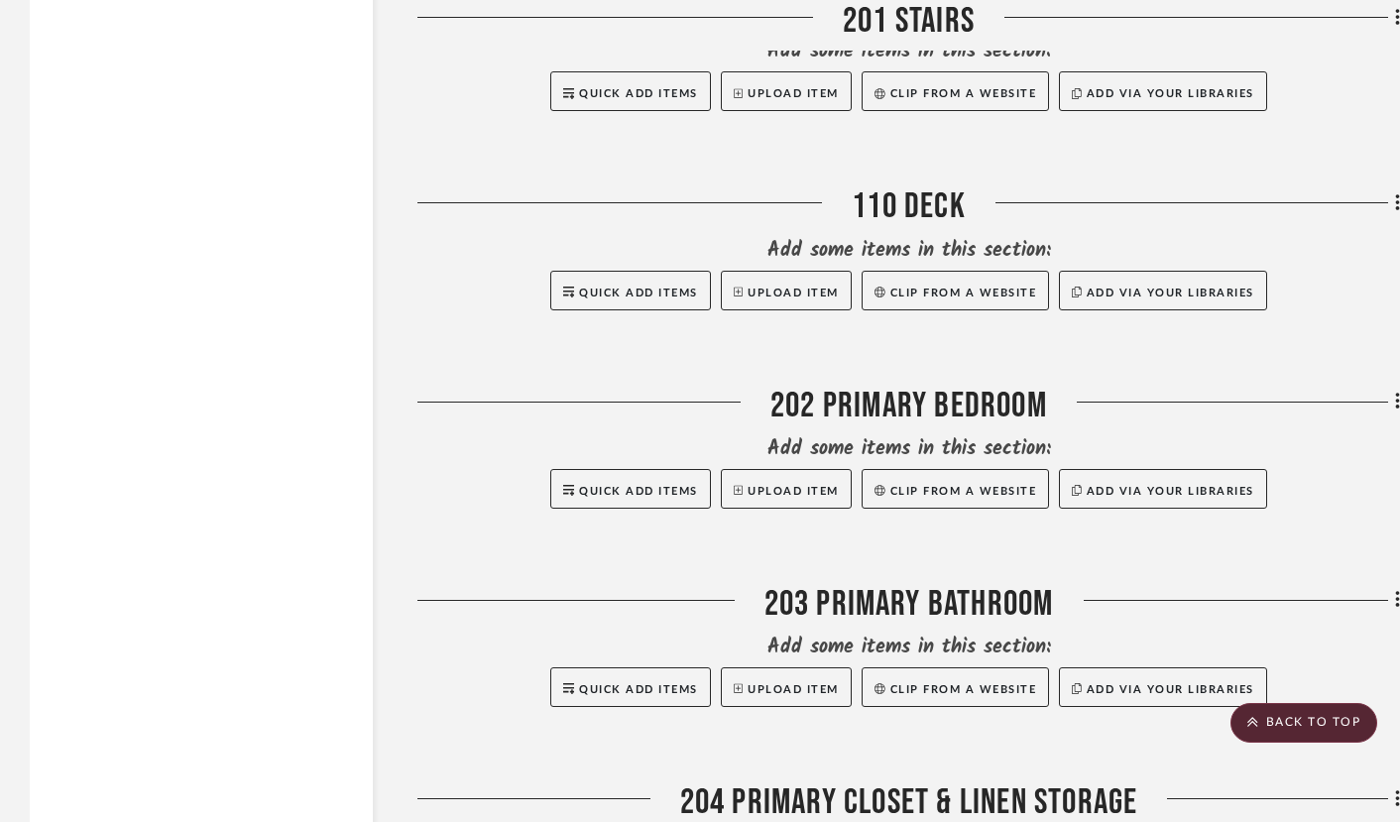
scroll to position [17824, 0]
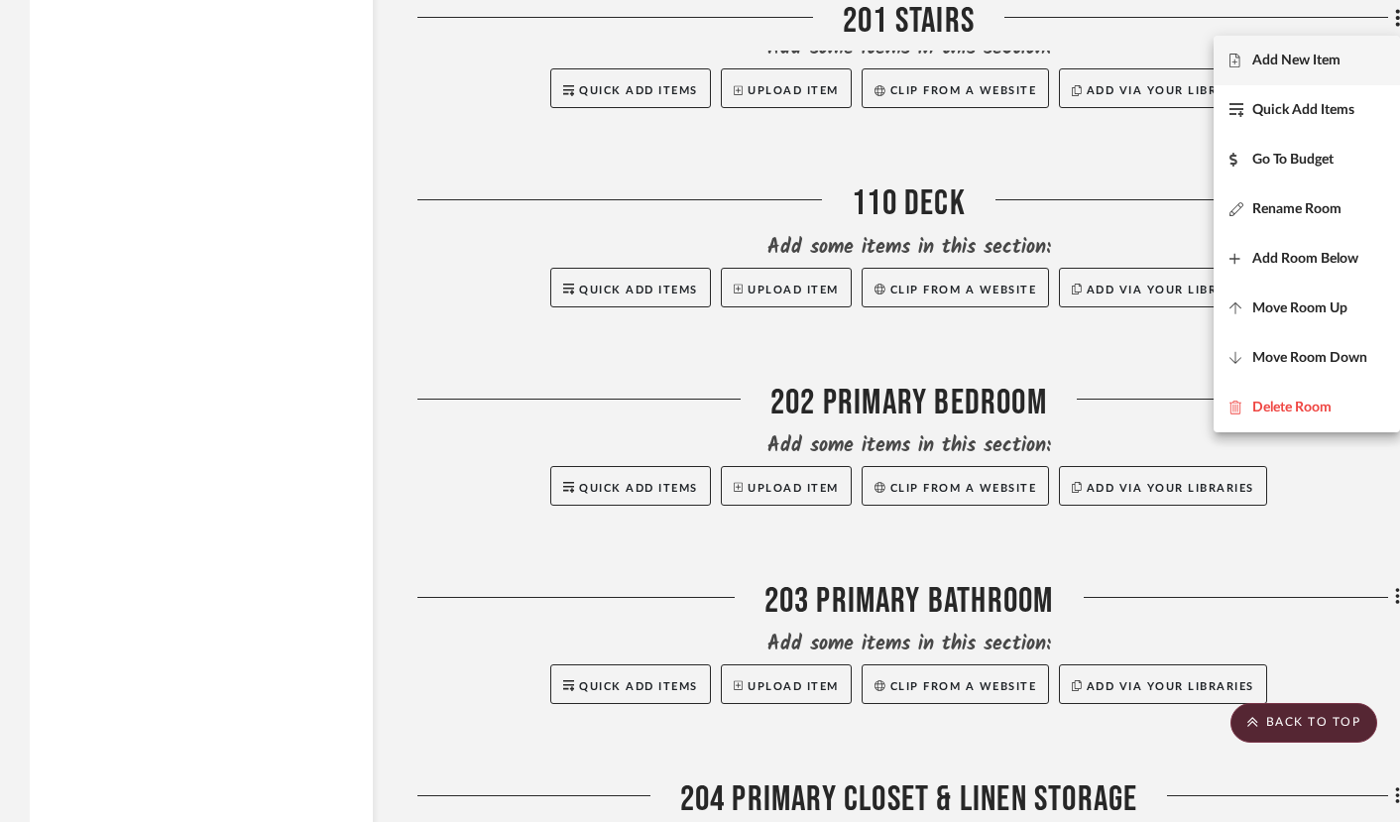
click at [1276, 362] on span "Move Room Down" at bounding box center [1309, 358] width 115 height 17
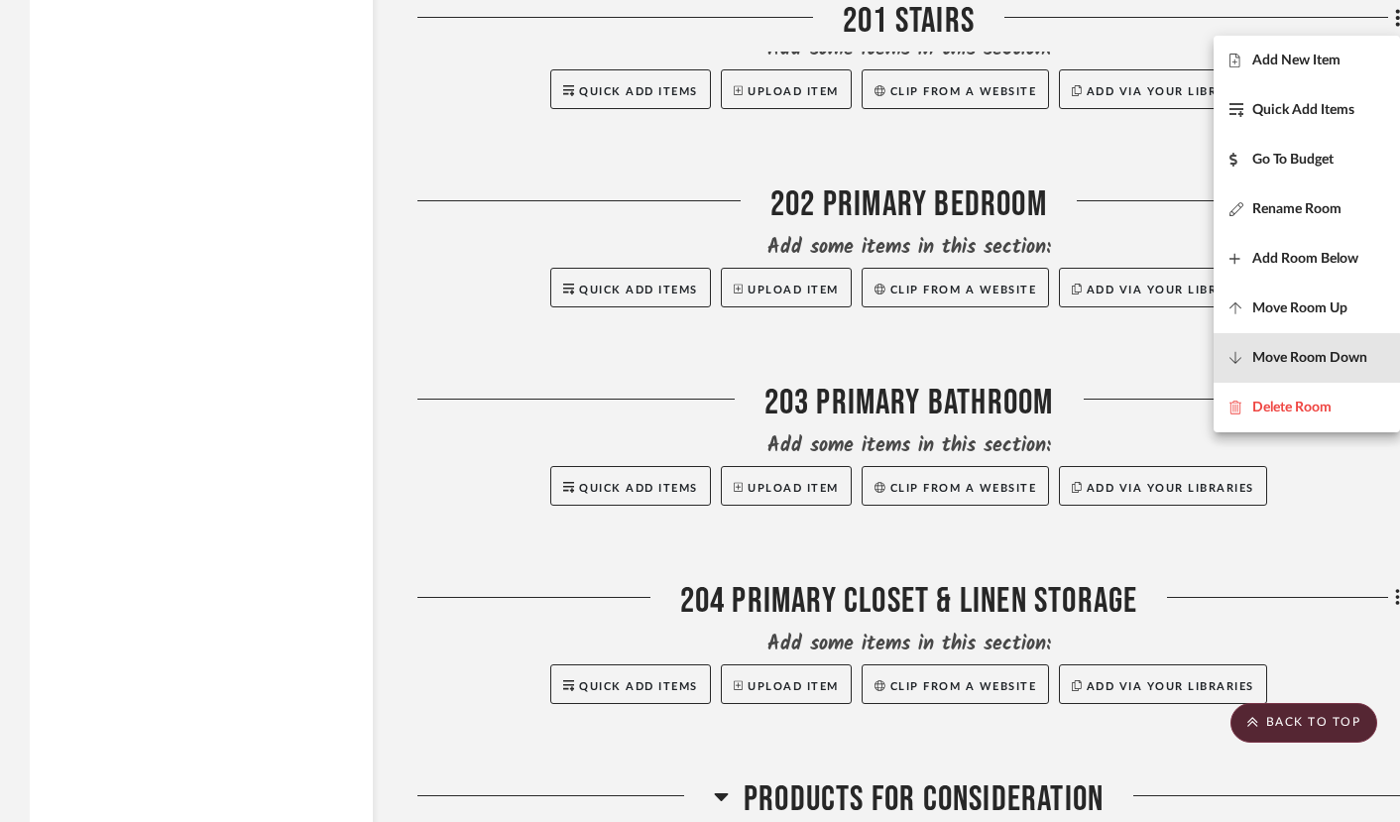
click at [1276, 362] on span "Move Room Down" at bounding box center [1309, 358] width 115 height 17
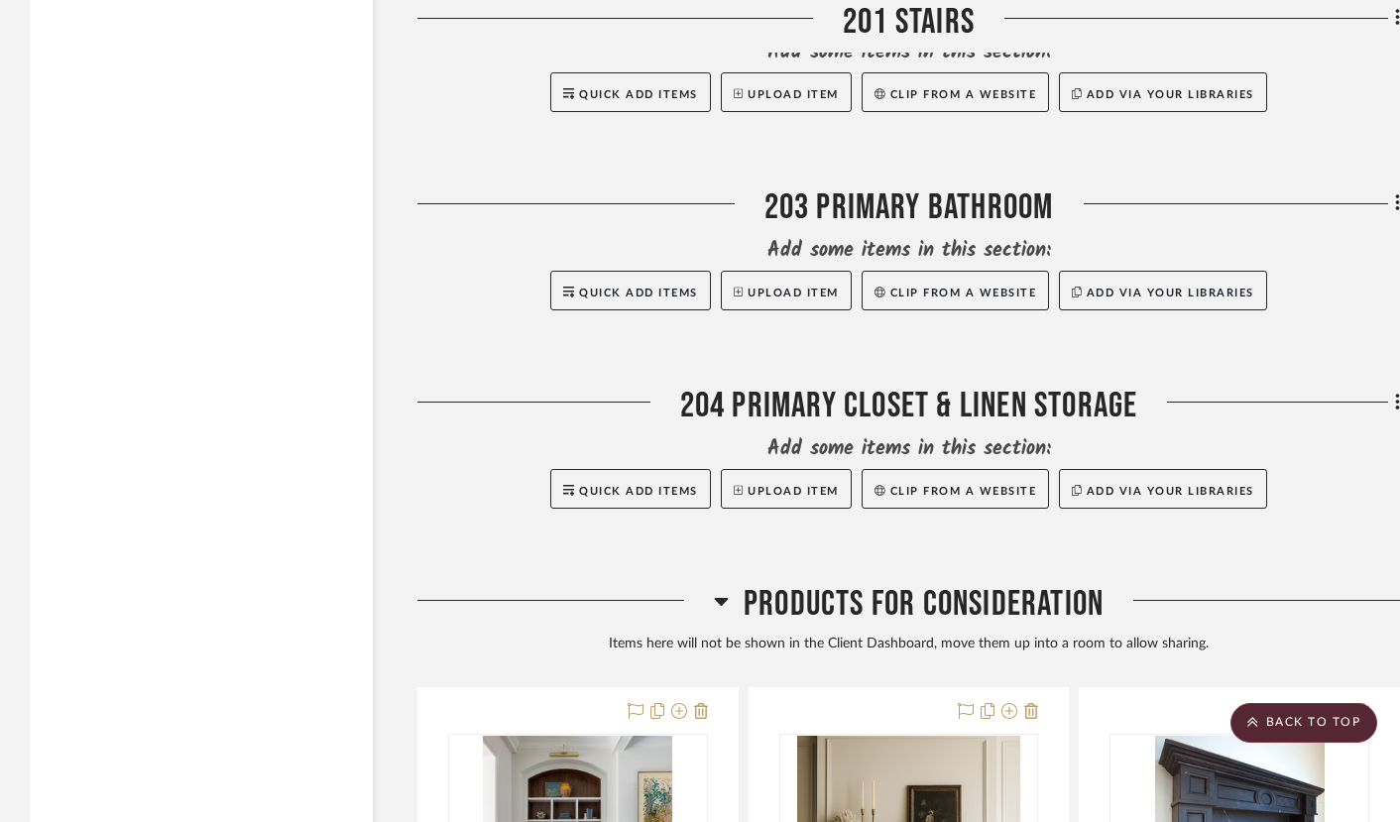
scroll to position [18220, 0]
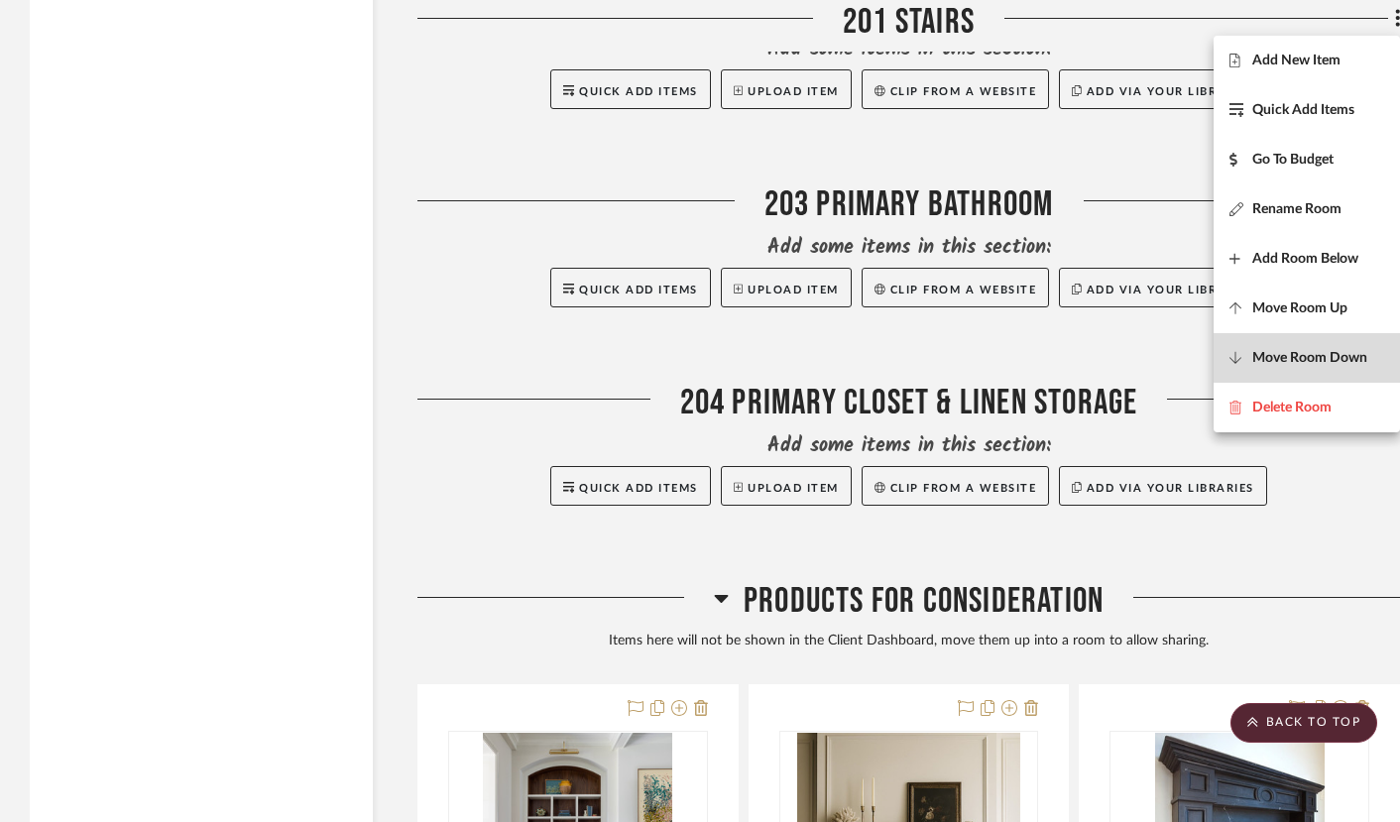
click at [1275, 360] on span "Move Room Down" at bounding box center [1309, 358] width 115 height 17
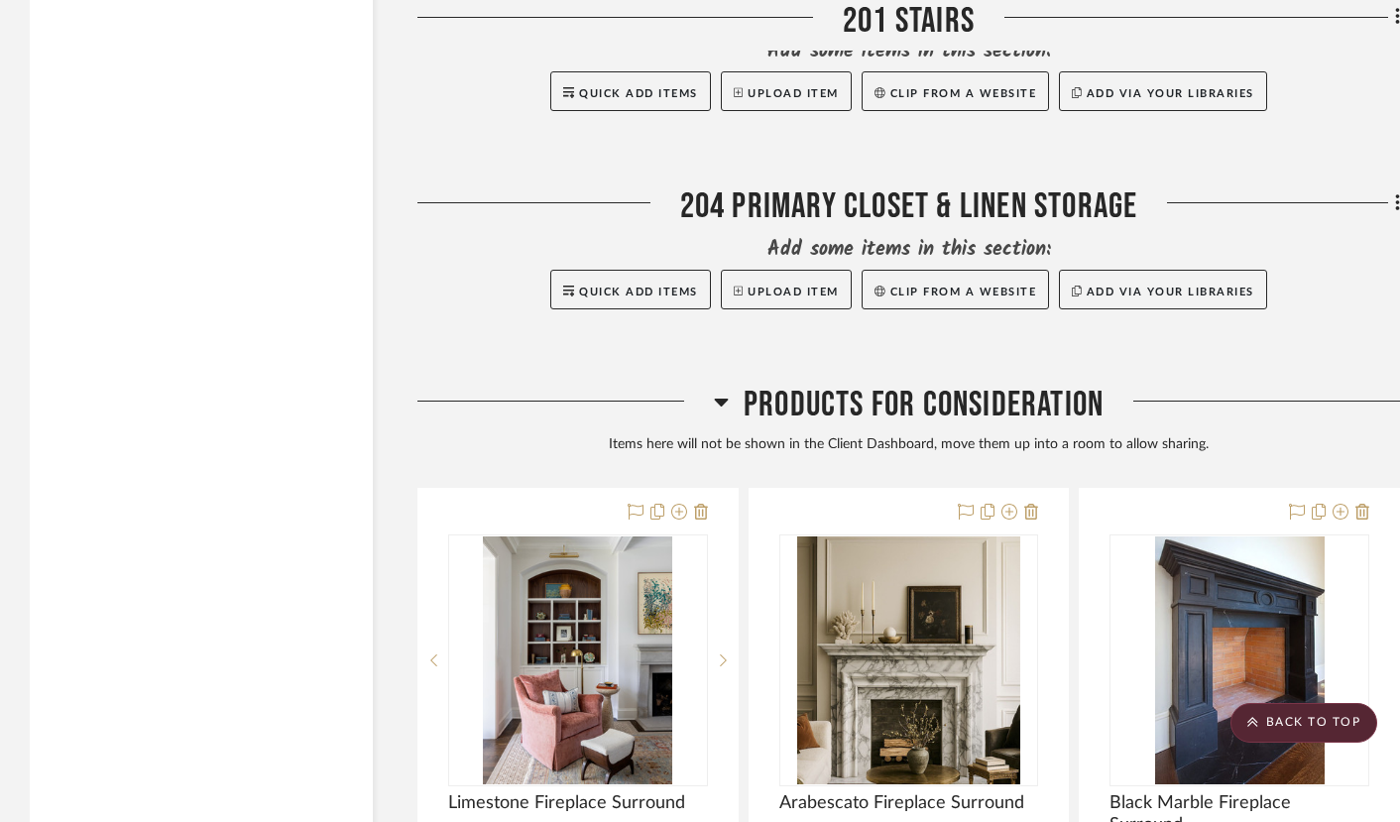
scroll to position [18419, 0]
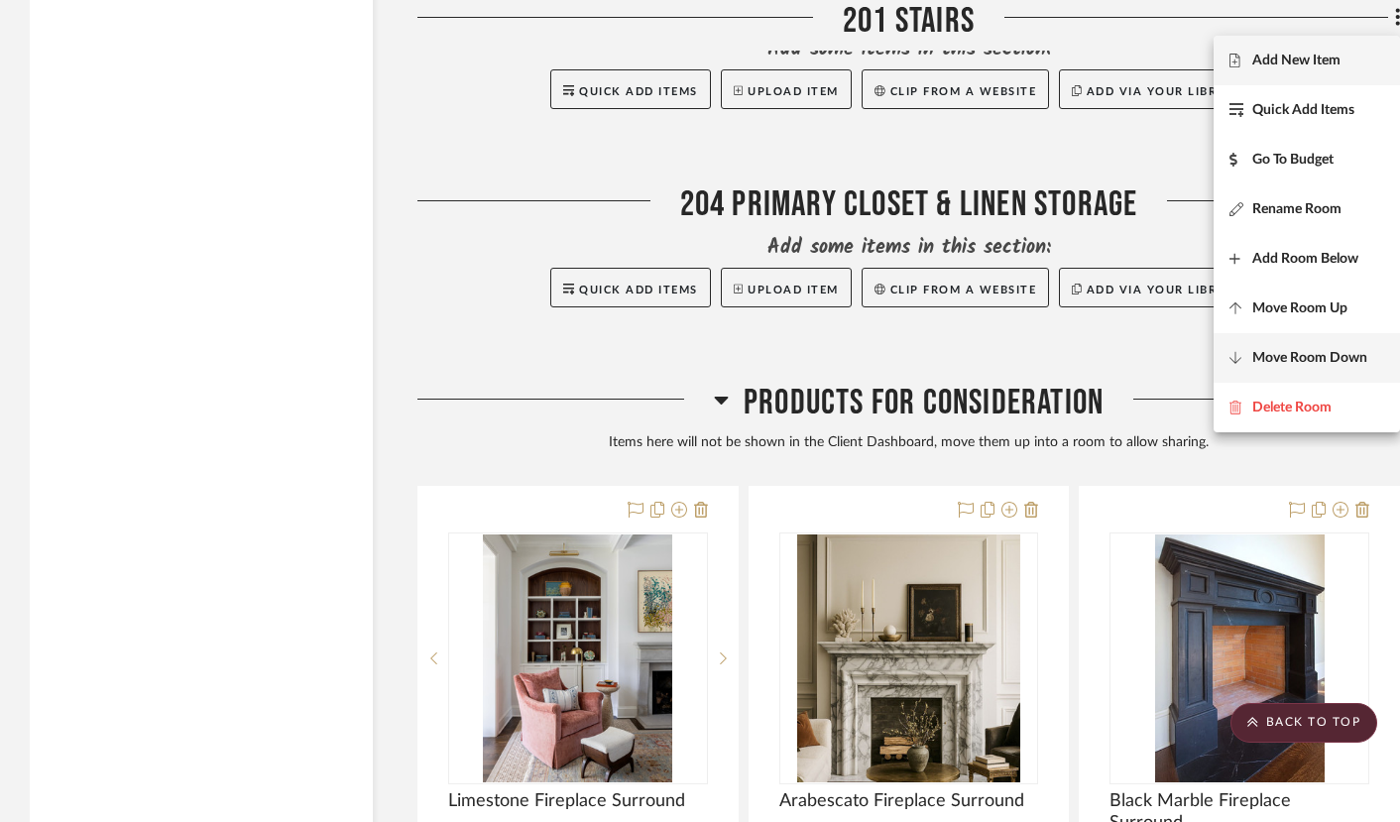
click at [1275, 346] on button "Move Room Down" at bounding box center [1306, 358] width 186 height 50
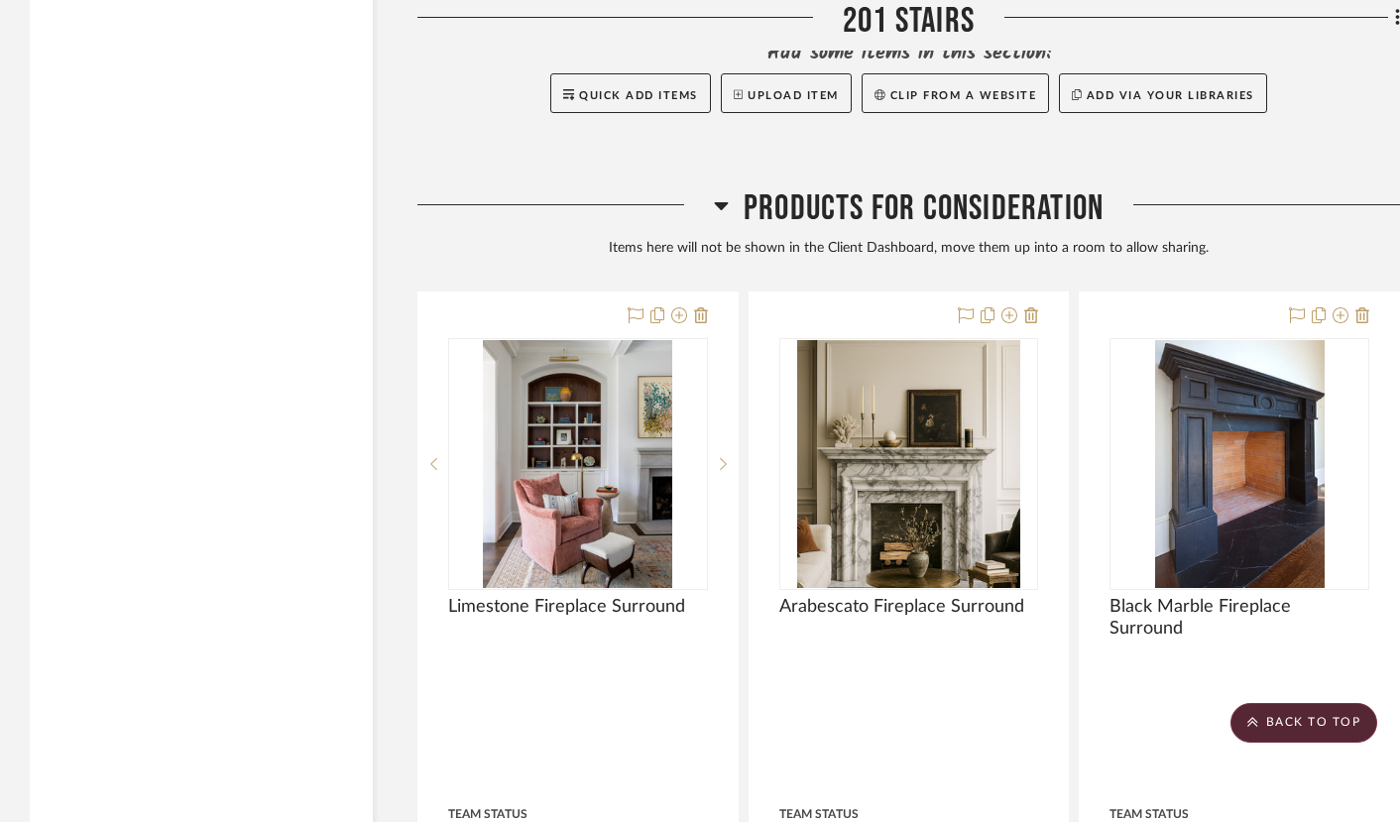
scroll to position [18617, 0]
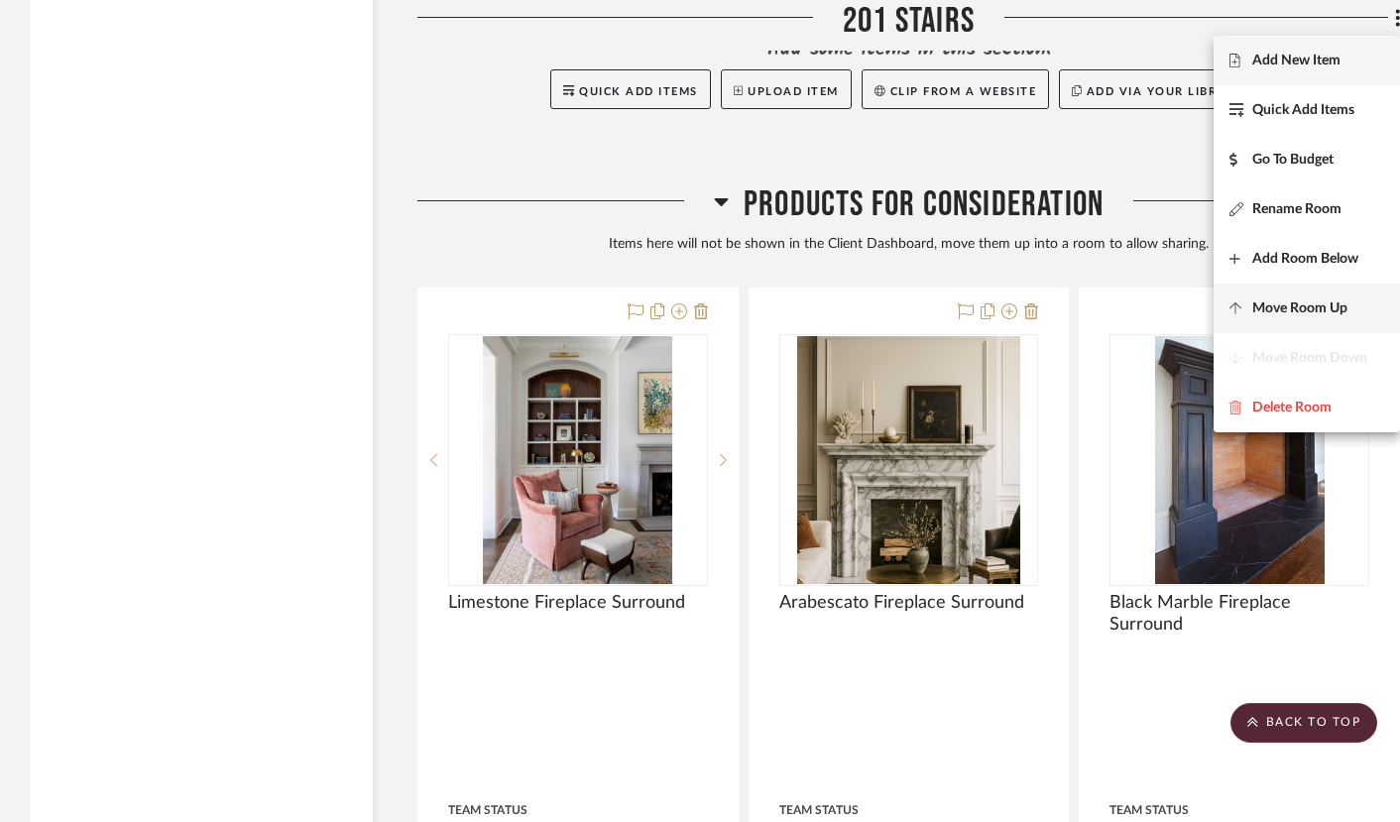
click at [1291, 302] on span "Move Room Up" at bounding box center [1299, 308] width 95 height 17
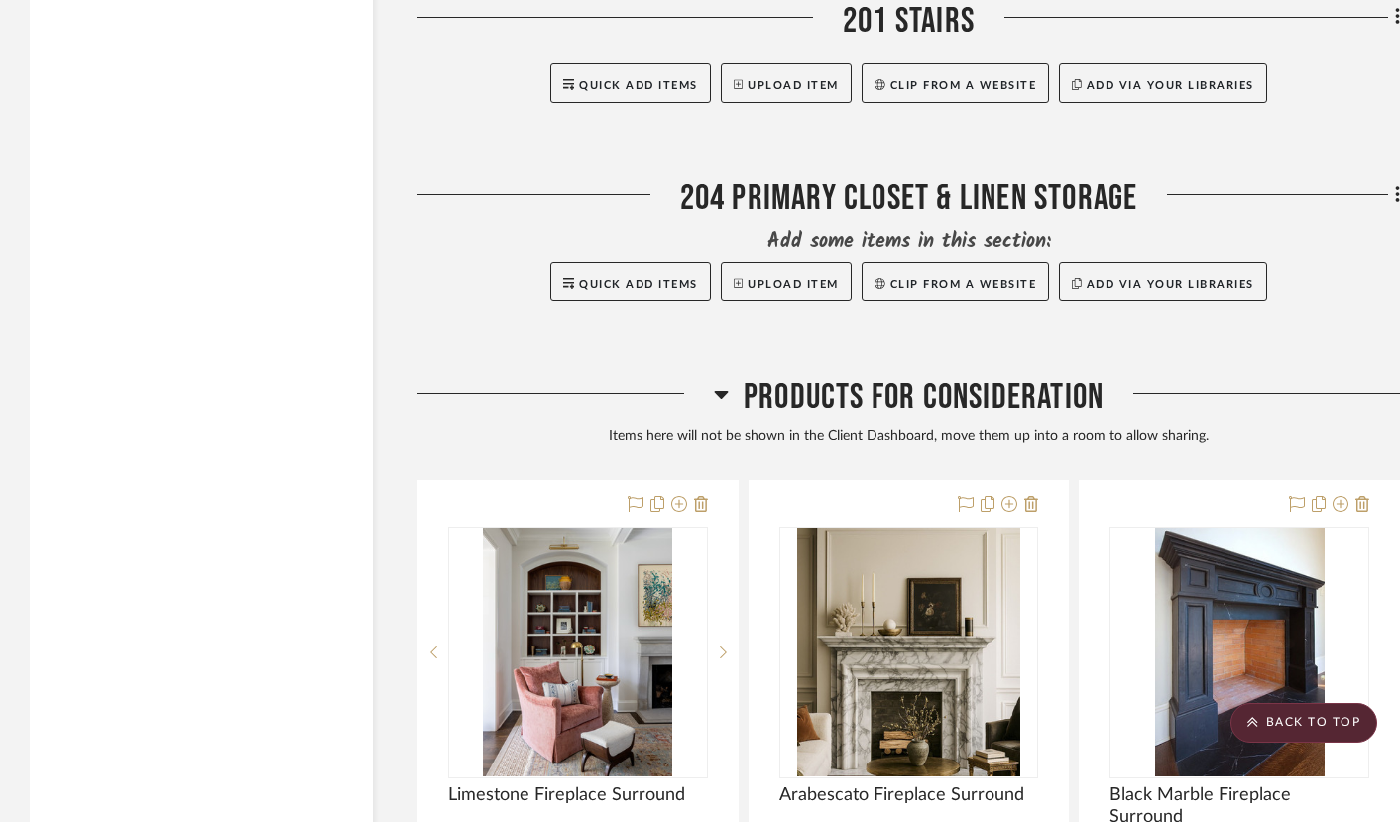
scroll to position [18419, 0]
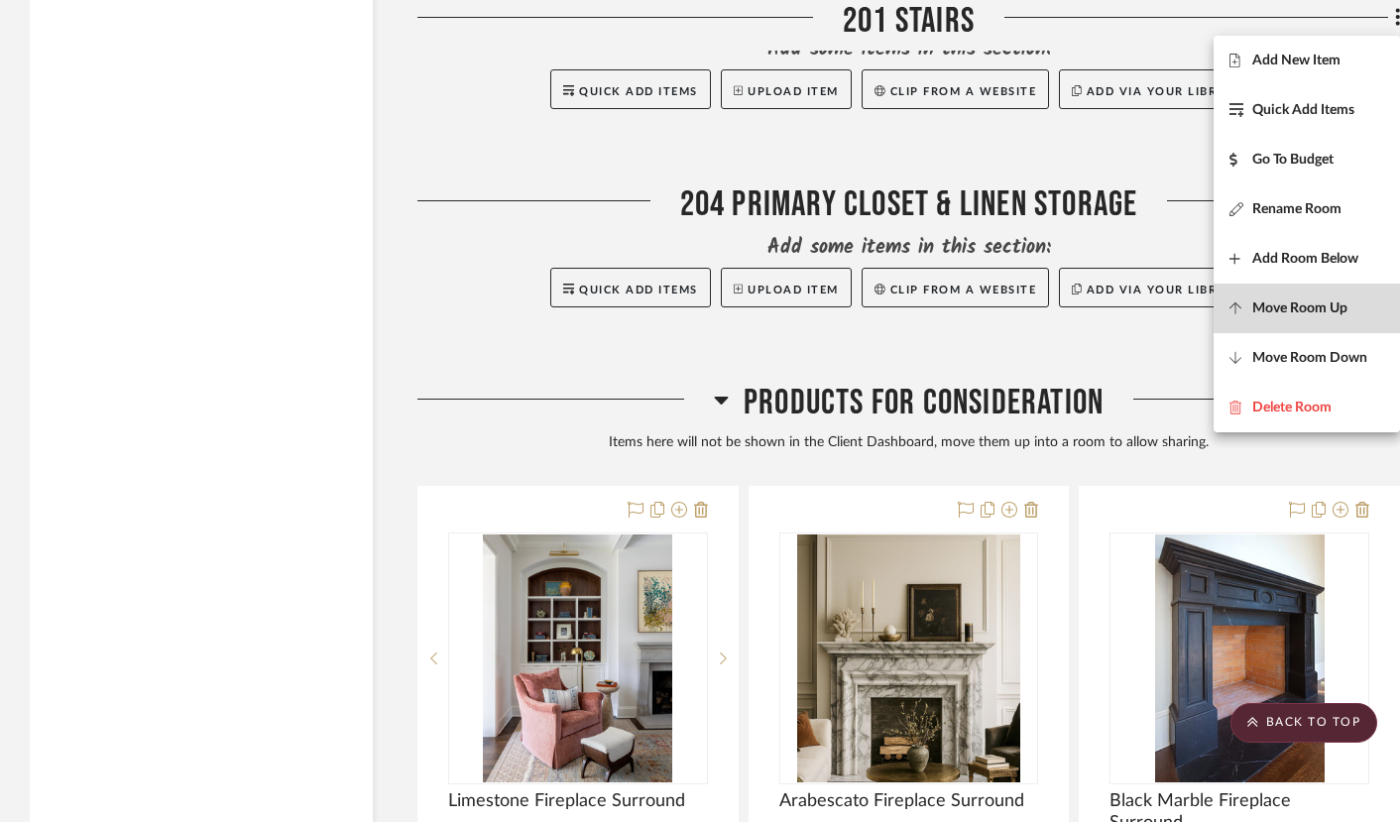
click at [1284, 310] on span "Move Room Up" at bounding box center [1299, 308] width 95 height 17
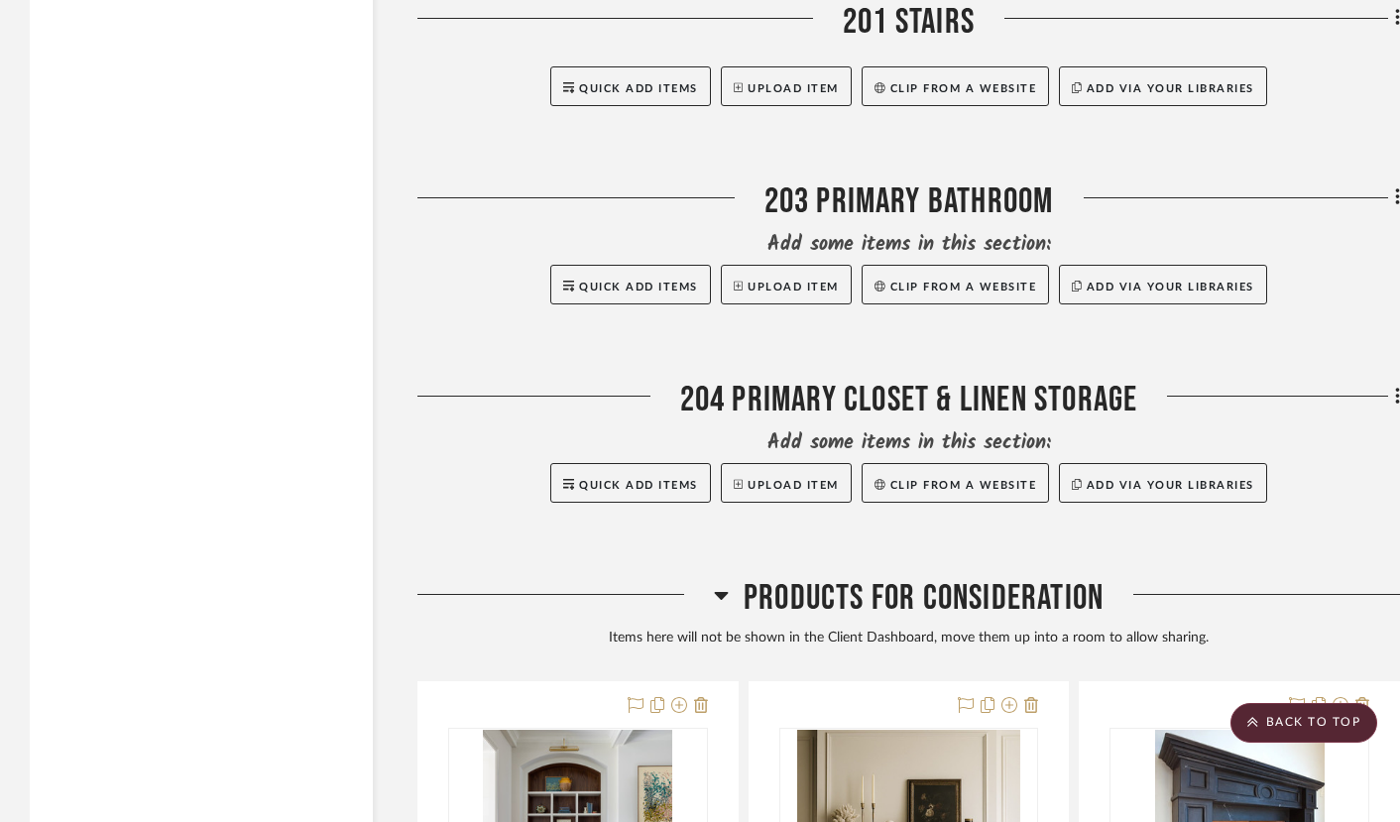
scroll to position [18220, 0]
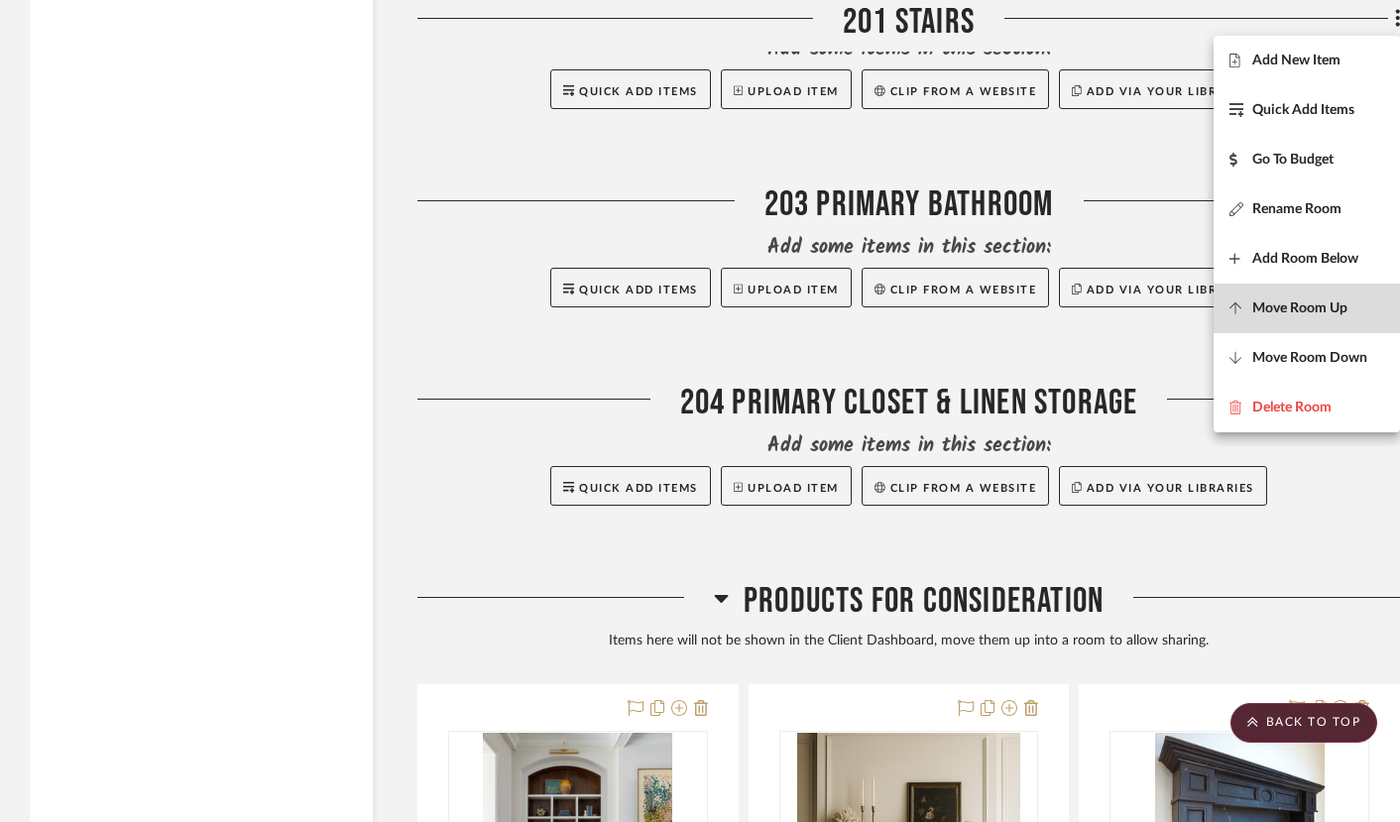
click at [1274, 316] on button "Move Room Up" at bounding box center [1306, 309] width 186 height 50
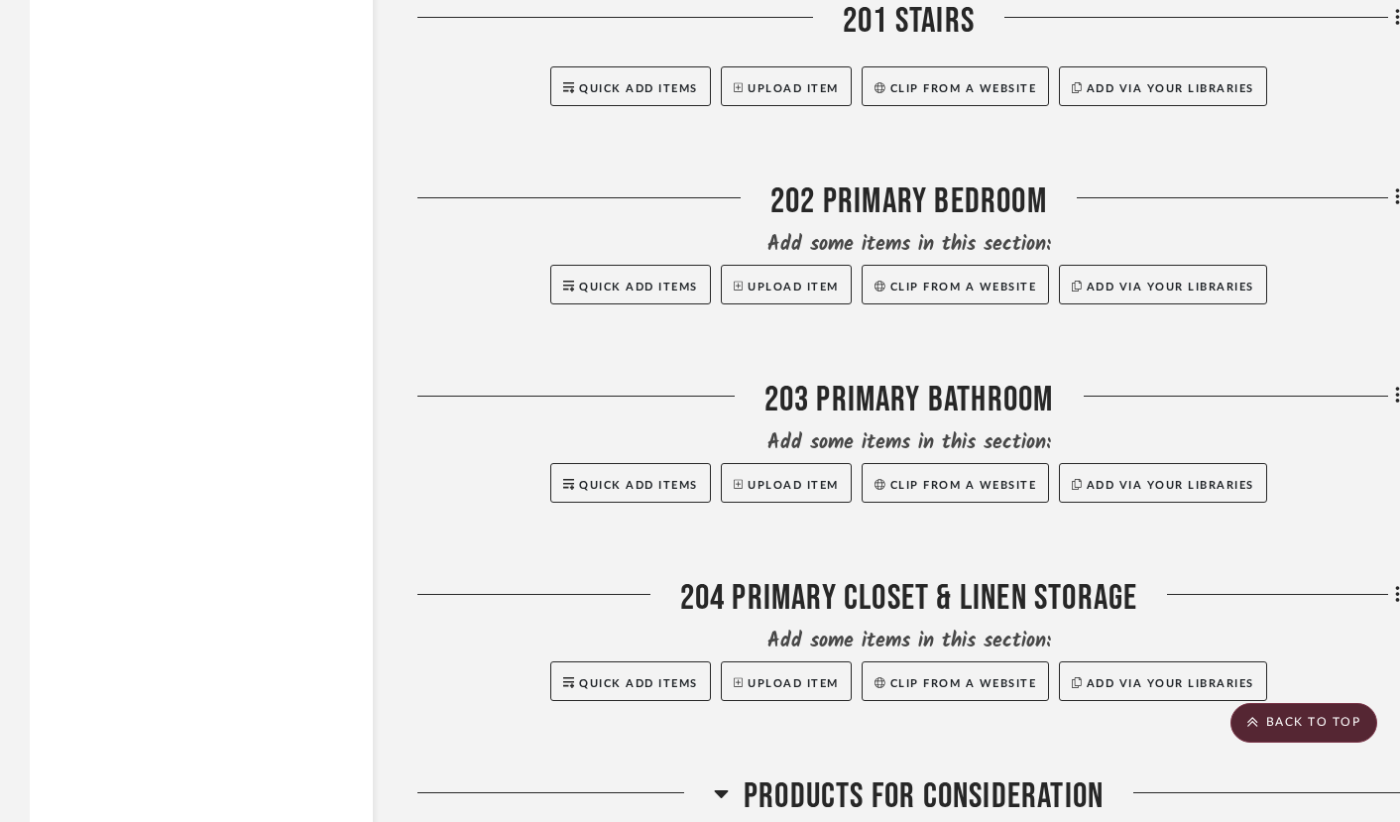
scroll to position [18022, 0]
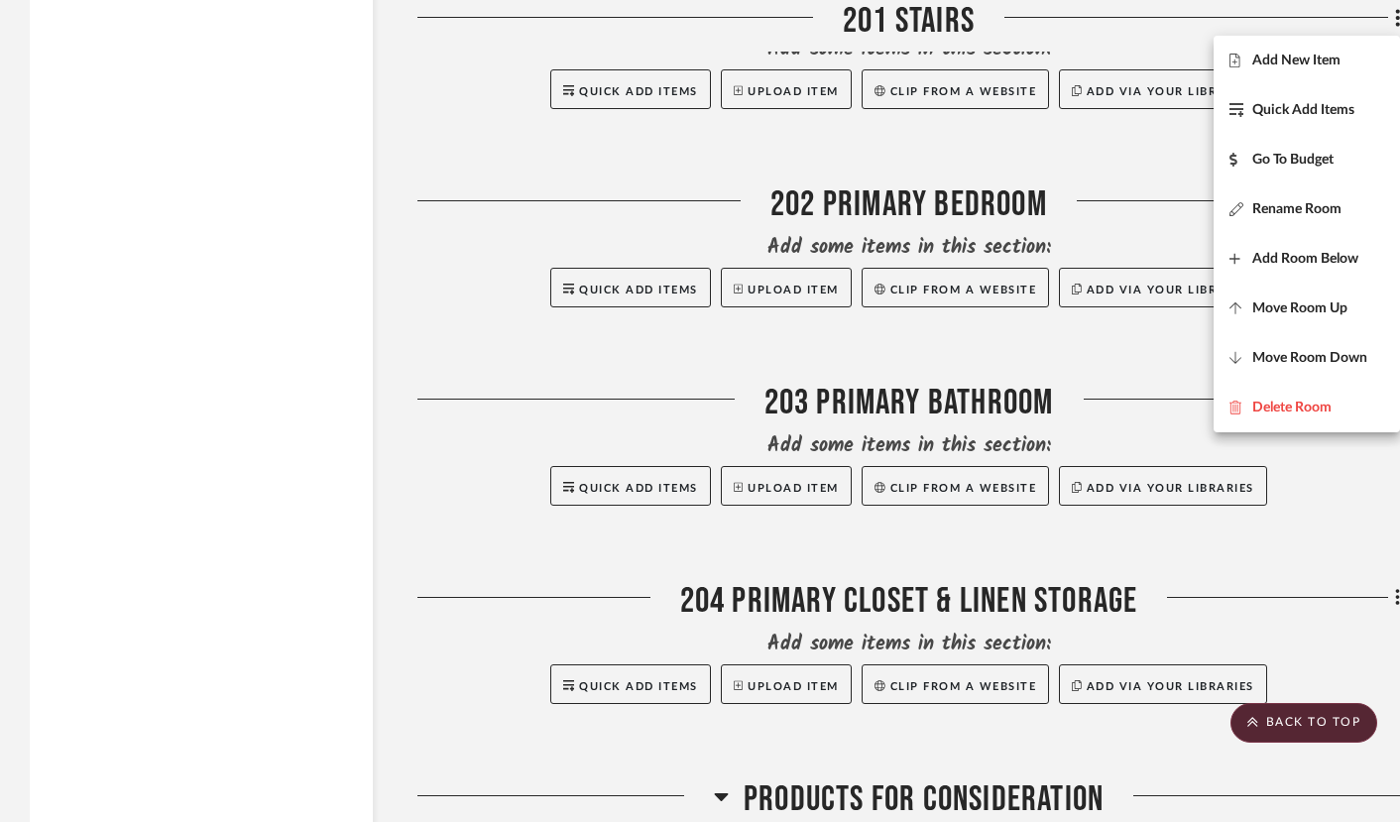
click at [230, 382] on div at bounding box center [700, 411] width 1400 height 822
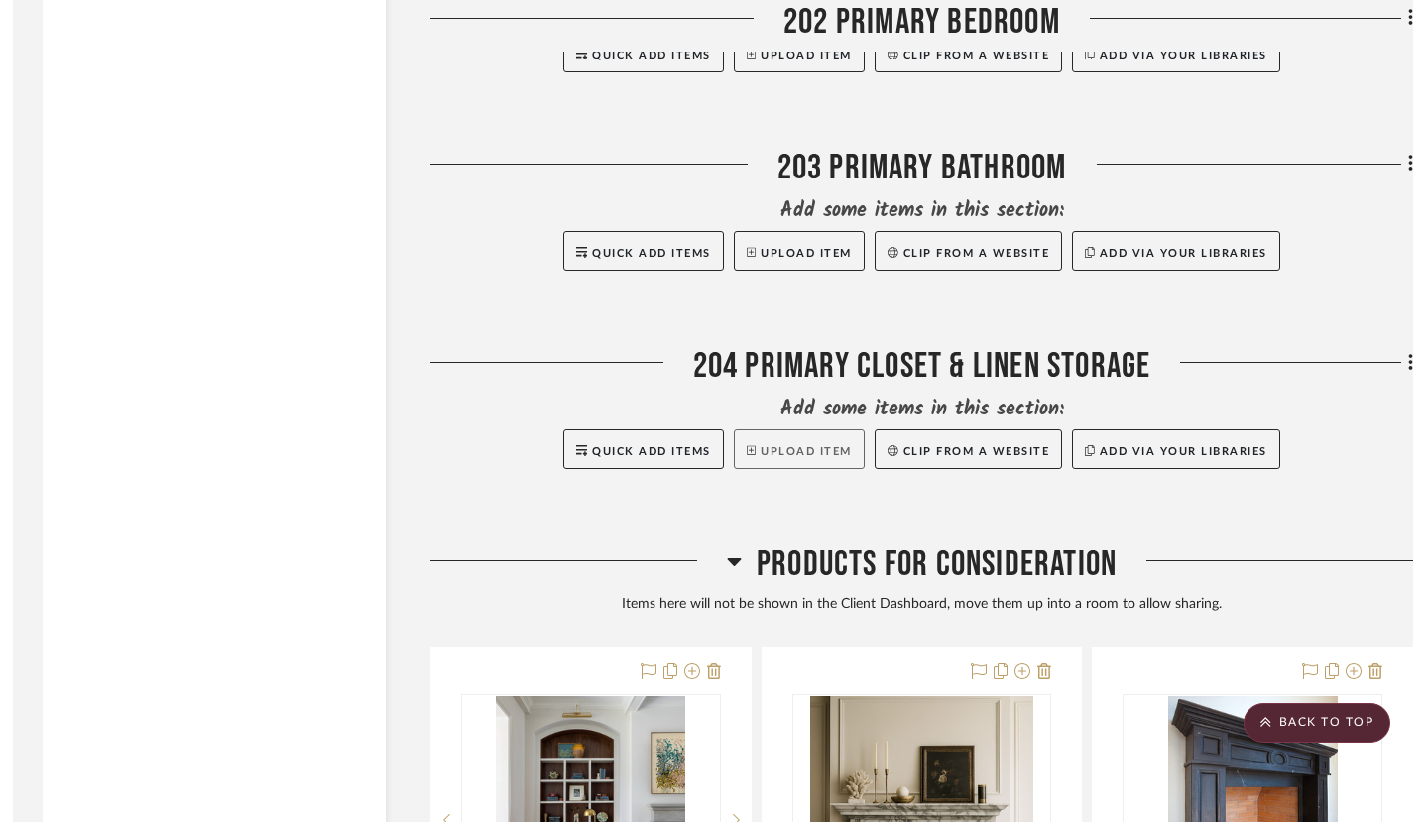
scroll to position [18141, 0]
